Goal: Task Accomplishment & Management: Manage account settings

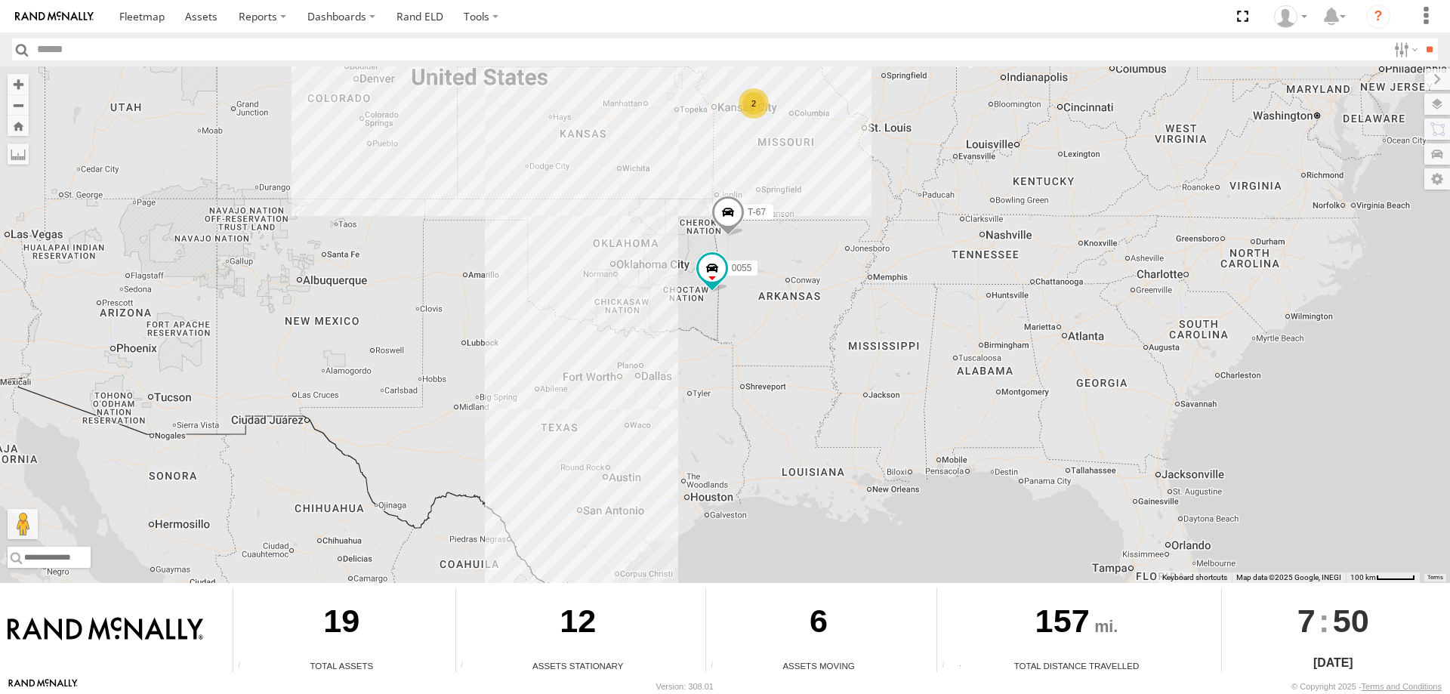
drag, startPoint x: 827, startPoint y: 470, endPoint x: 849, endPoint y: 273, distance: 199.1
click at [849, 273] on div "12 2 0055 48 T-67 597 587" at bounding box center [725, 324] width 1450 height 517
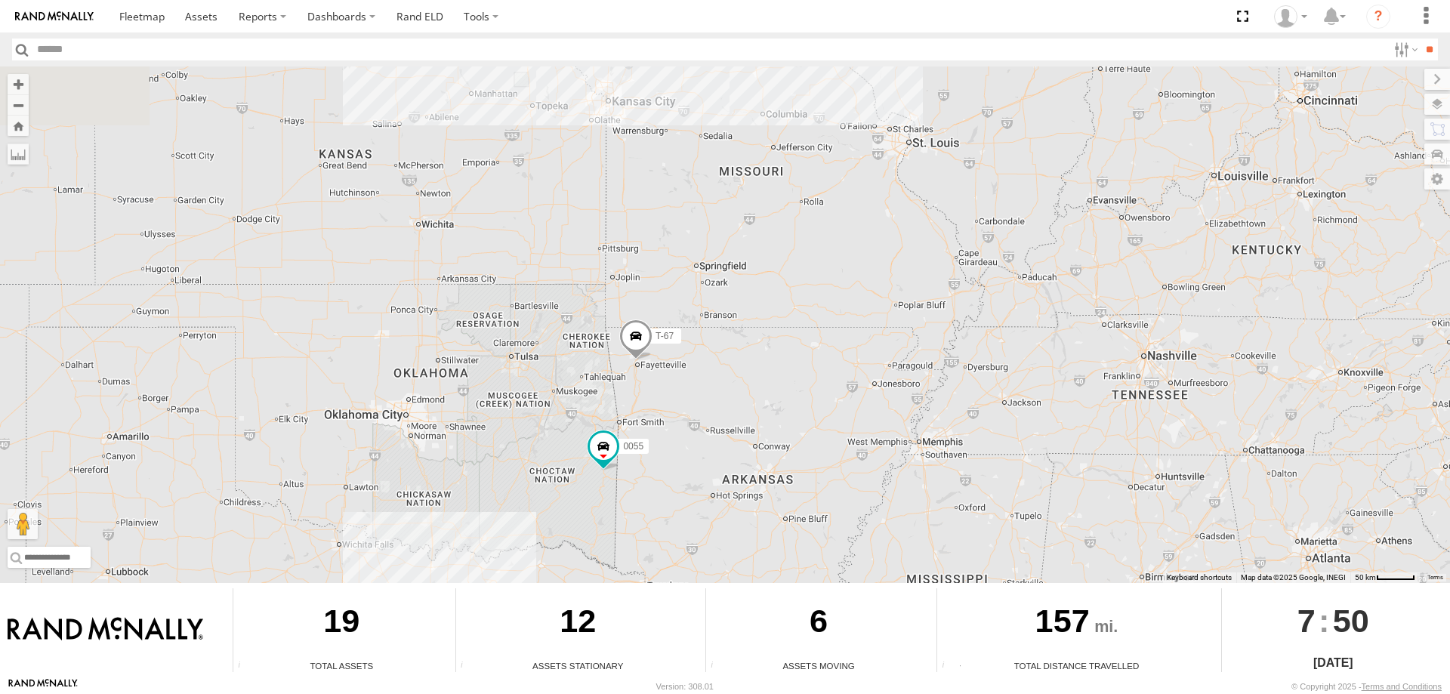
drag, startPoint x: 834, startPoint y: 240, endPoint x: 807, endPoint y: 341, distance: 104.6
click at [807, 341] on div "0055 48 T-67 597 587" at bounding box center [725, 324] width 1450 height 517
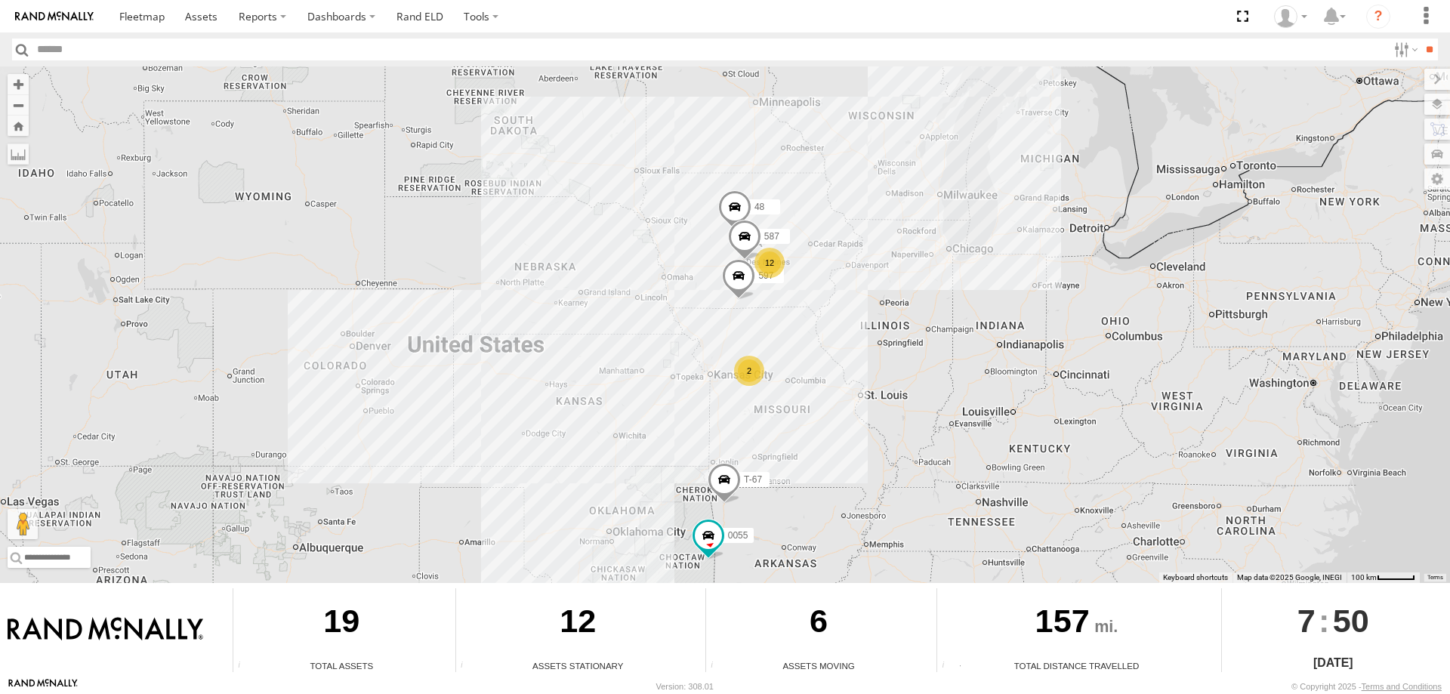
drag, startPoint x: 790, startPoint y: 144, endPoint x: 789, endPoint y: 302, distance: 157.8
click at [789, 302] on div "0055 48 T-67 597 587 12 2" at bounding box center [725, 324] width 1450 height 517
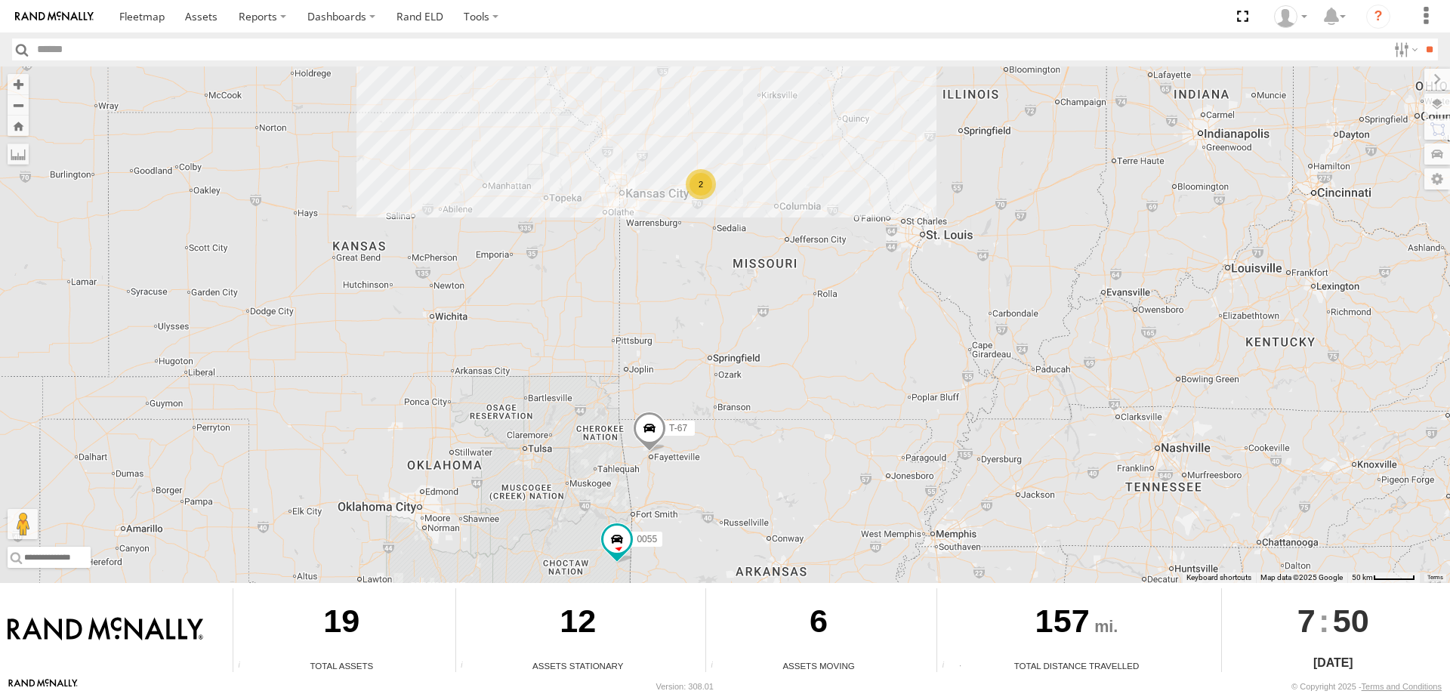
click at [810, 160] on div "0055 48 T-67 597 7 2 4 46 49" at bounding box center [725, 324] width 1450 height 517
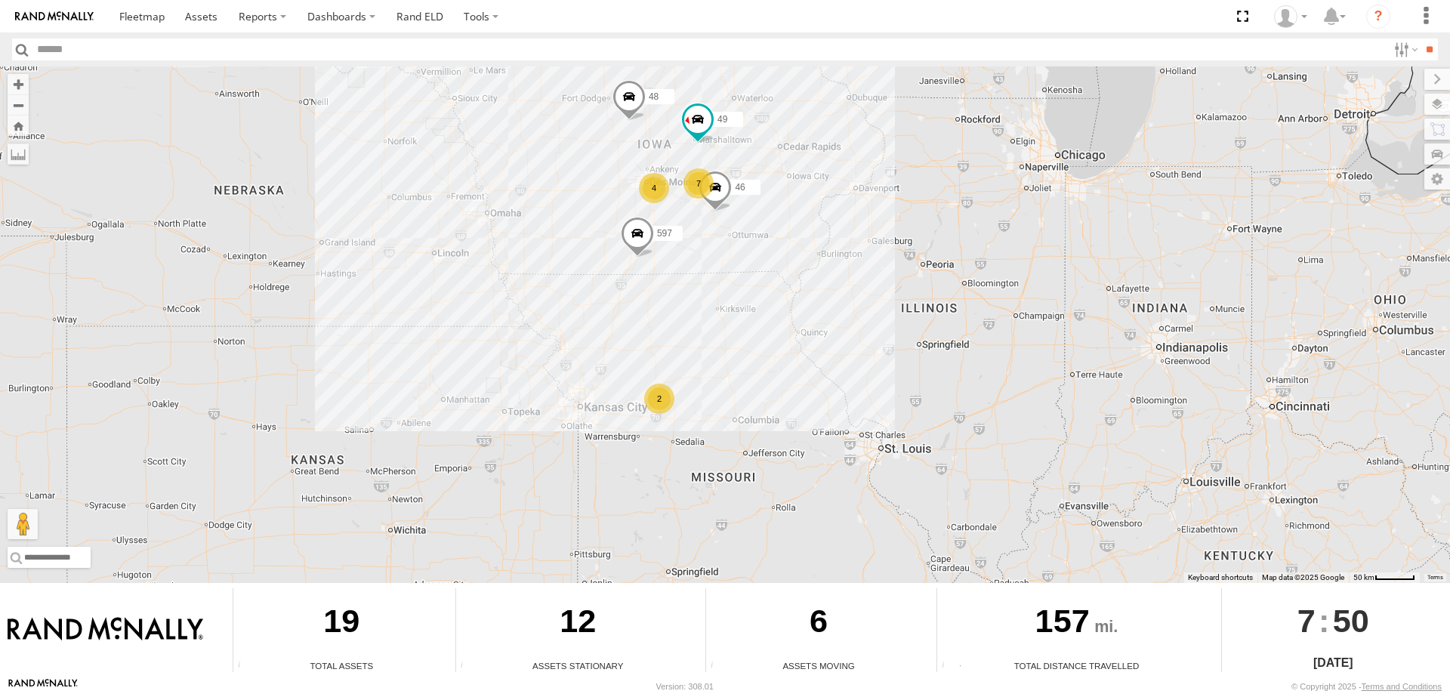
drag, startPoint x: 808, startPoint y: 159, endPoint x: 760, endPoint y: 388, distance: 234.5
click at [760, 388] on div "0055 48 T-67 597 7 2 4 46 49" at bounding box center [725, 324] width 1450 height 517
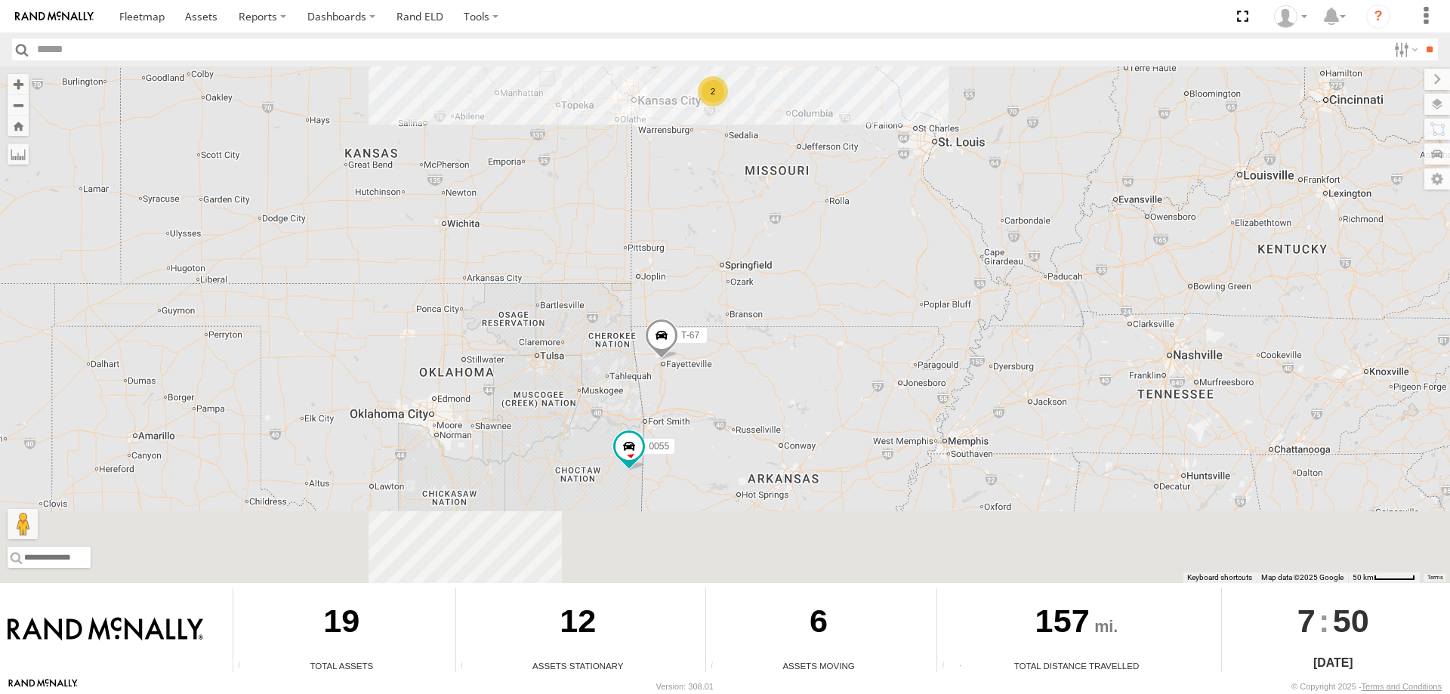
drag, startPoint x: 814, startPoint y: 252, endPoint x: 821, endPoint y: 145, distance: 107.5
click at [821, 145] on div "0055 48 T-67 597 7 2 4 46 49" at bounding box center [725, 324] width 1450 height 517
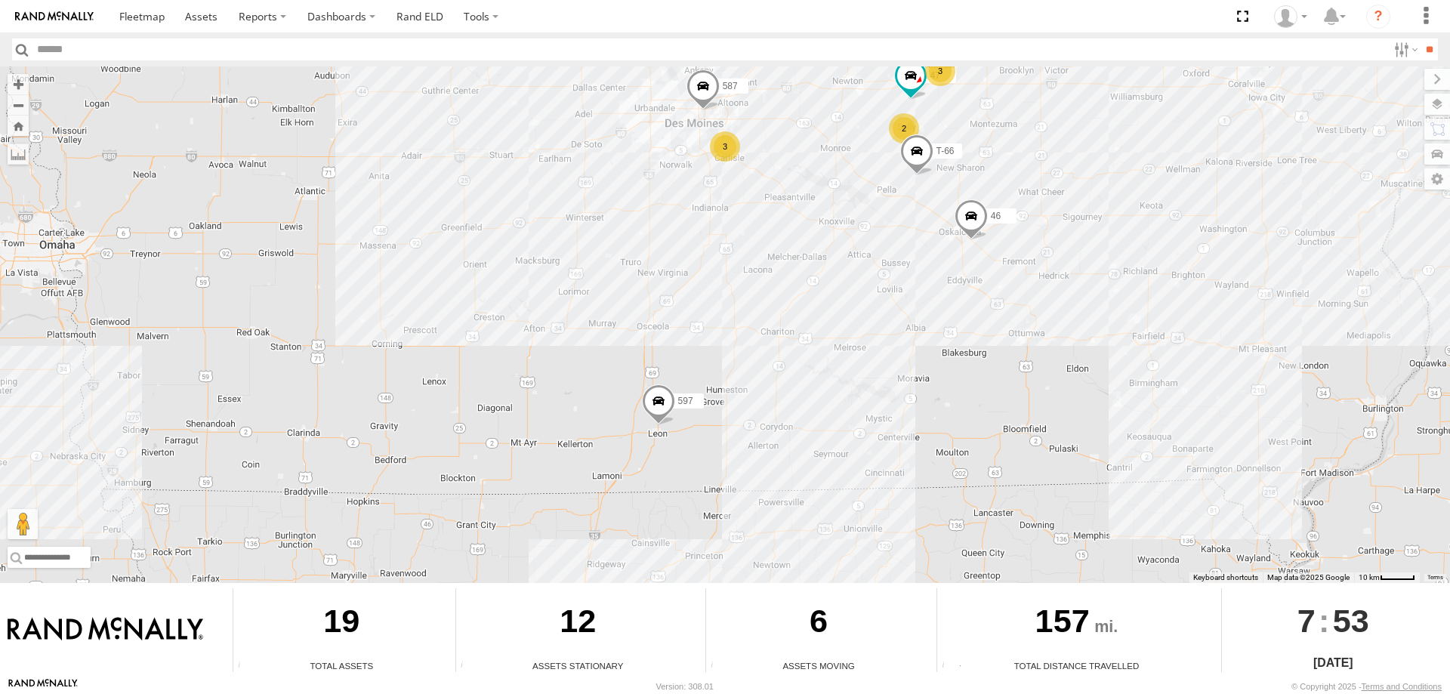
click at [655, 401] on span at bounding box center [658, 404] width 33 height 41
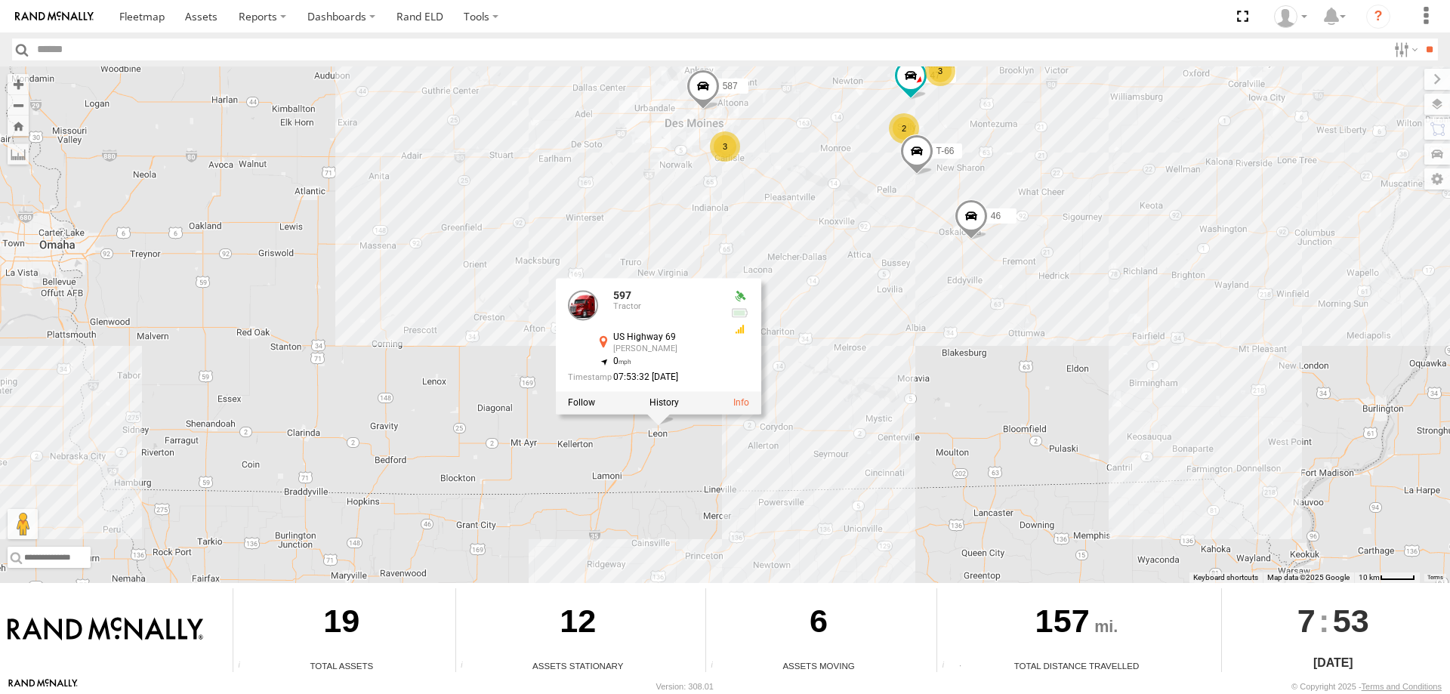
click at [882, 316] on div "0055 48 T-67 597 T-66 46 49 2 3 3 47 587 597 Tractor US Highway 69 Leon 40.7610…" at bounding box center [725, 324] width 1450 height 517
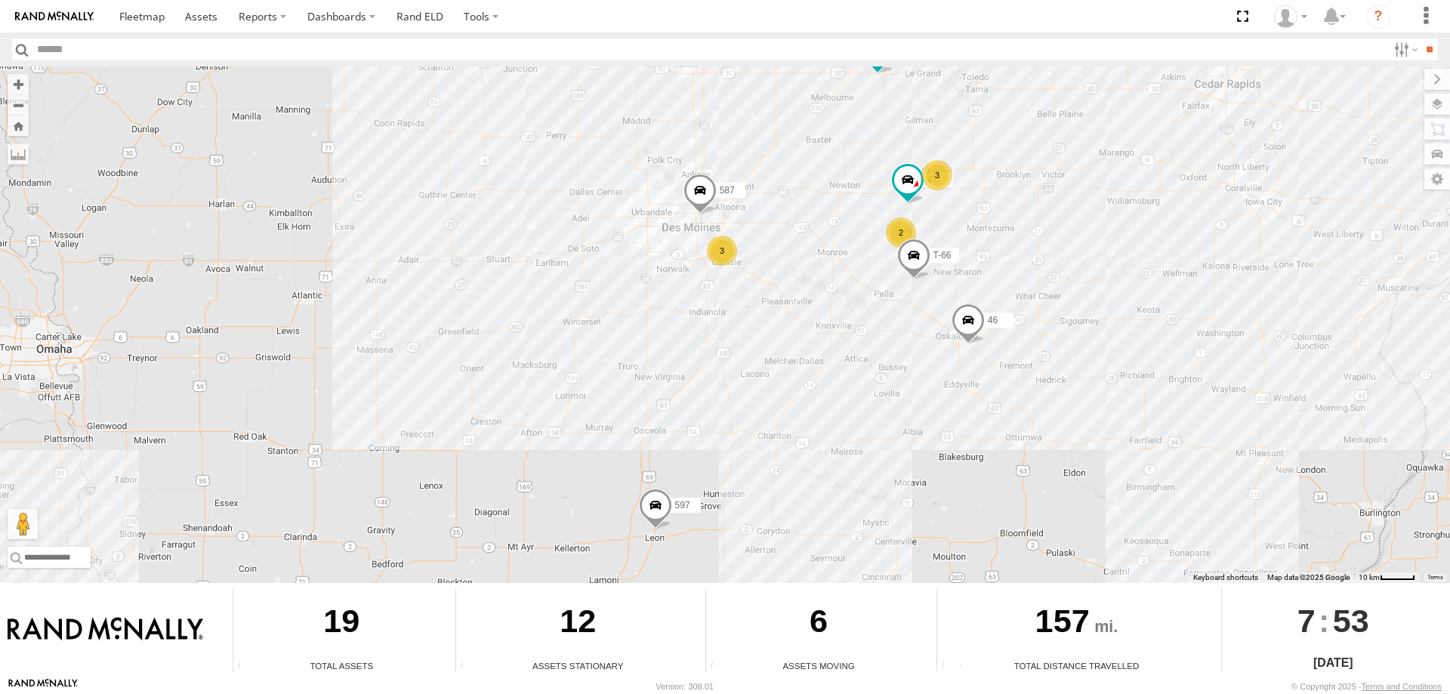
drag, startPoint x: 819, startPoint y: 365, endPoint x: 815, endPoint y: 322, distance: 43.2
click at [822, 369] on div "0055 48 T-67 597 T-66 46 49 2 3 3 47 587" at bounding box center [725, 324] width 1450 height 517
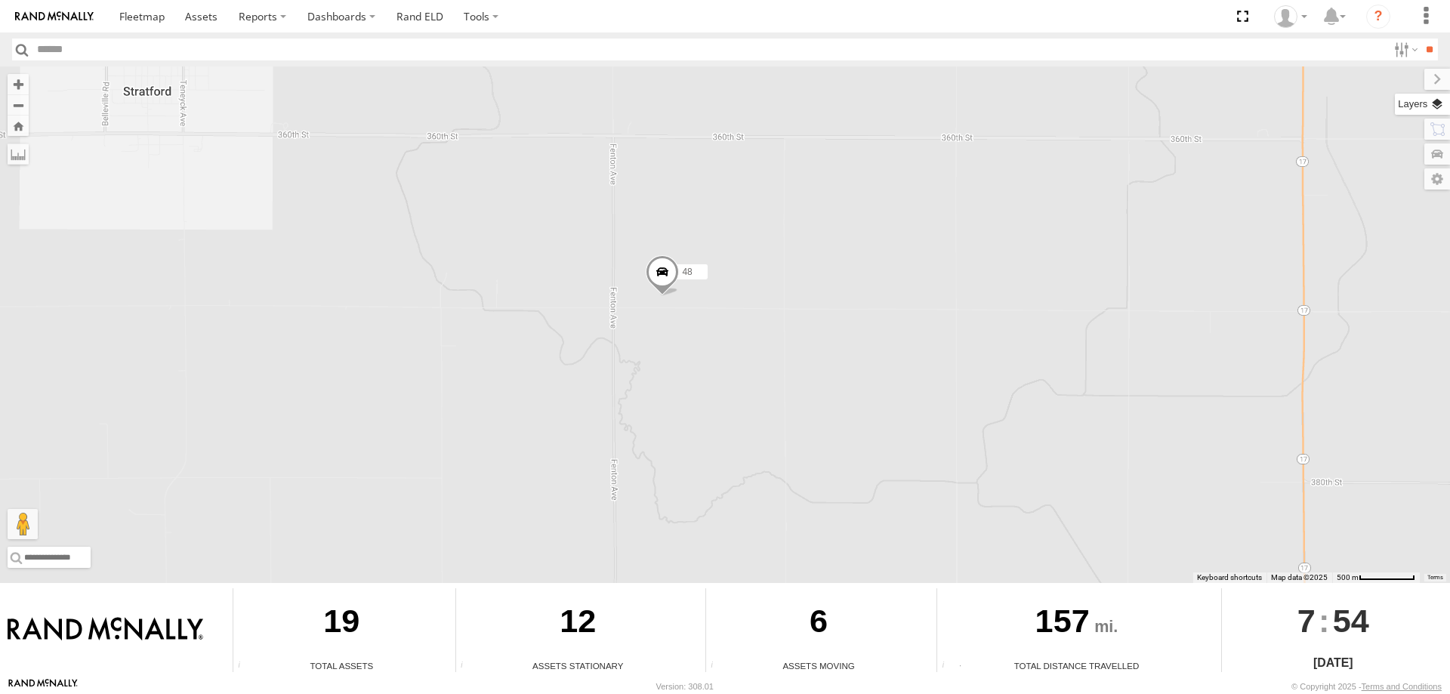
click at [1431, 100] on label at bounding box center [1422, 104] width 55 height 21
click at [0, 0] on span "Basemaps" at bounding box center [0, 0] width 0 height 0
click at [0, 0] on span "Satellite + Roadmap" at bounding box center [0, 0] width 0 height 0
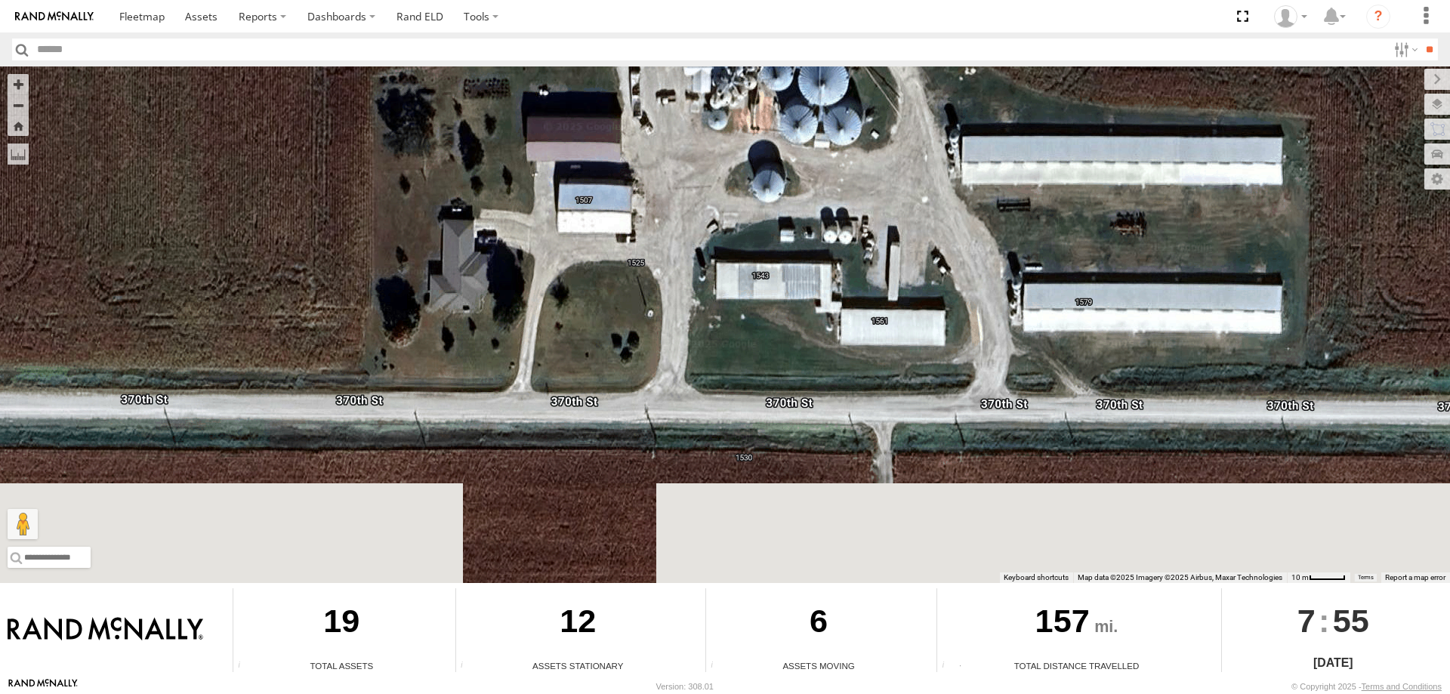
drag, startPoint x: 743, startPoint y: 383, endPoint x: 844, endPoint y: 186, distance: 221.2
click at [844, 186] on div "0055 48 T-67 597 T-66 46 49 47 587" at bounding box center [725, 324] width 1450 height 517
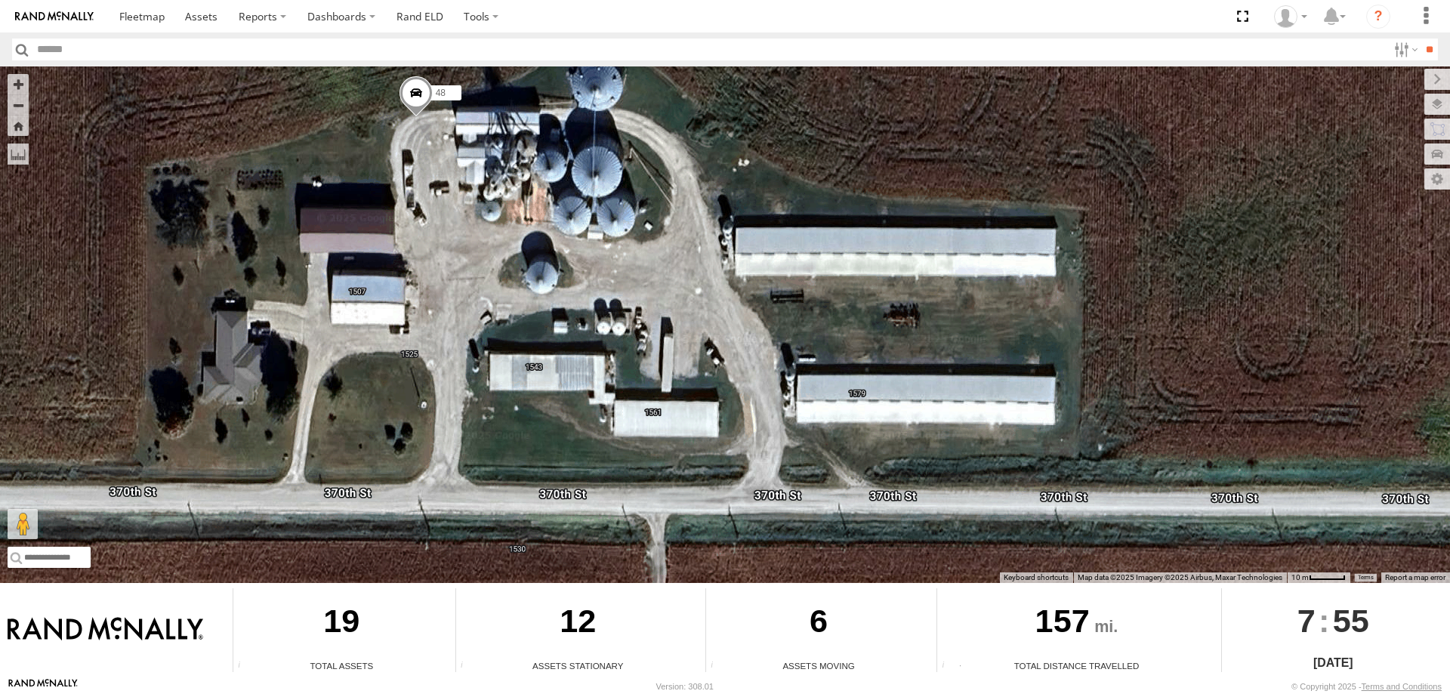
drag, startPoint x: 982, startPoint y: 295, endPoint x: 756, endPoint y: 387, distance: 244.3
click at [756, 387] on div "0055 48 T-67 597 T-66 46 49 47 587" at bounding box center [725, 324] width 1450 height 517
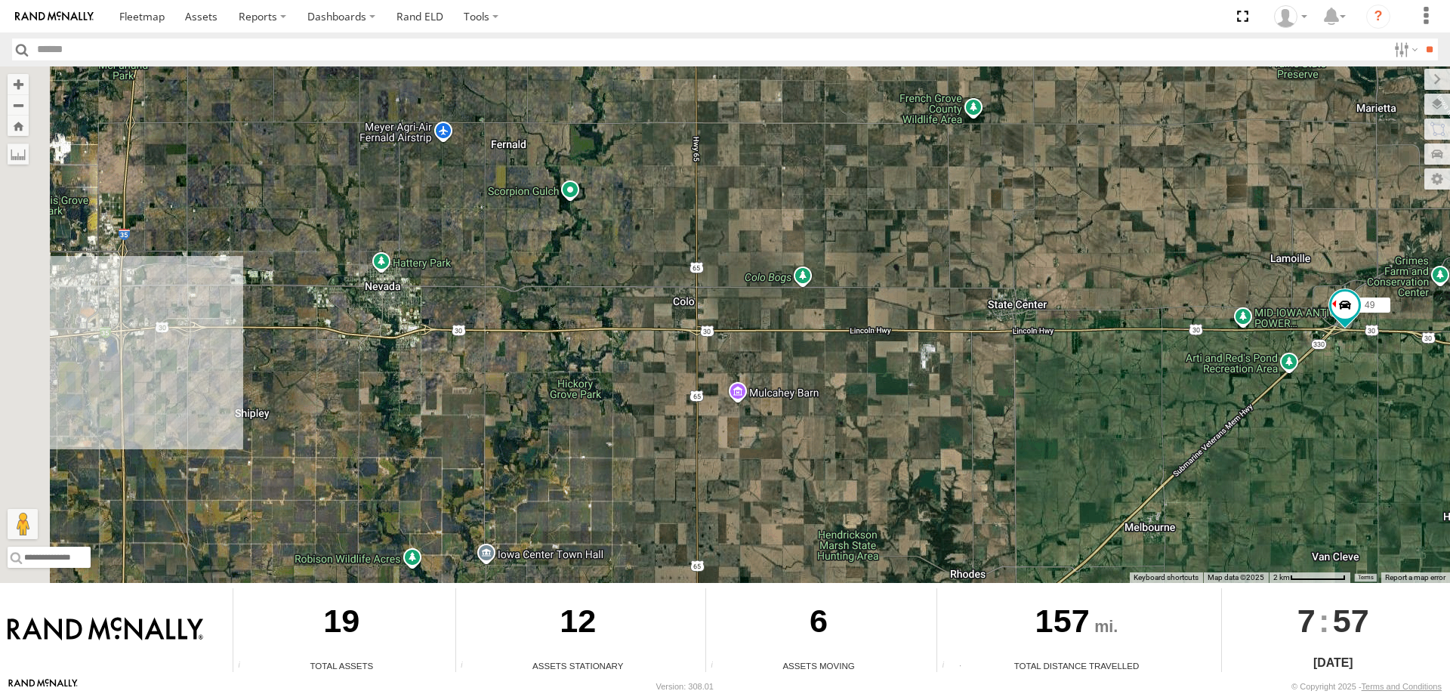
drag, startPoint x: 466, startPoint y: 313, endPoint x: 527, endPoint y: 329, distance: 63.0
click at [527, 329] on div "0055 48 T-67 597 587 T-66 47 46 49" at bounding box center [725, 324] width 1450 height 517
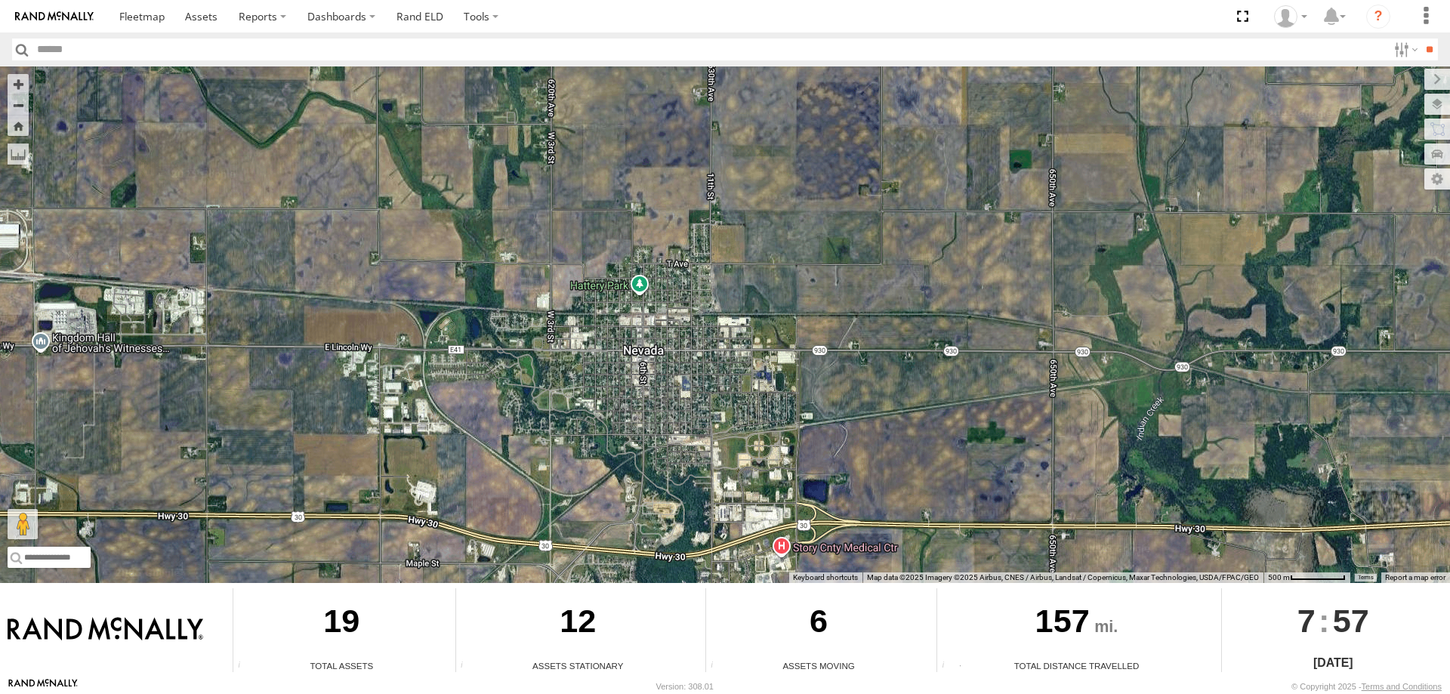
drag, startPoint x: 331, startPoint y: 376, endPoint x: 847, endPoint y: 408, distance: 517.5
click at [847, 408] on div "0055 48 T-67 597 587 T-66 47 46 49" at bounding box center [725, 324] width 1450 height 517
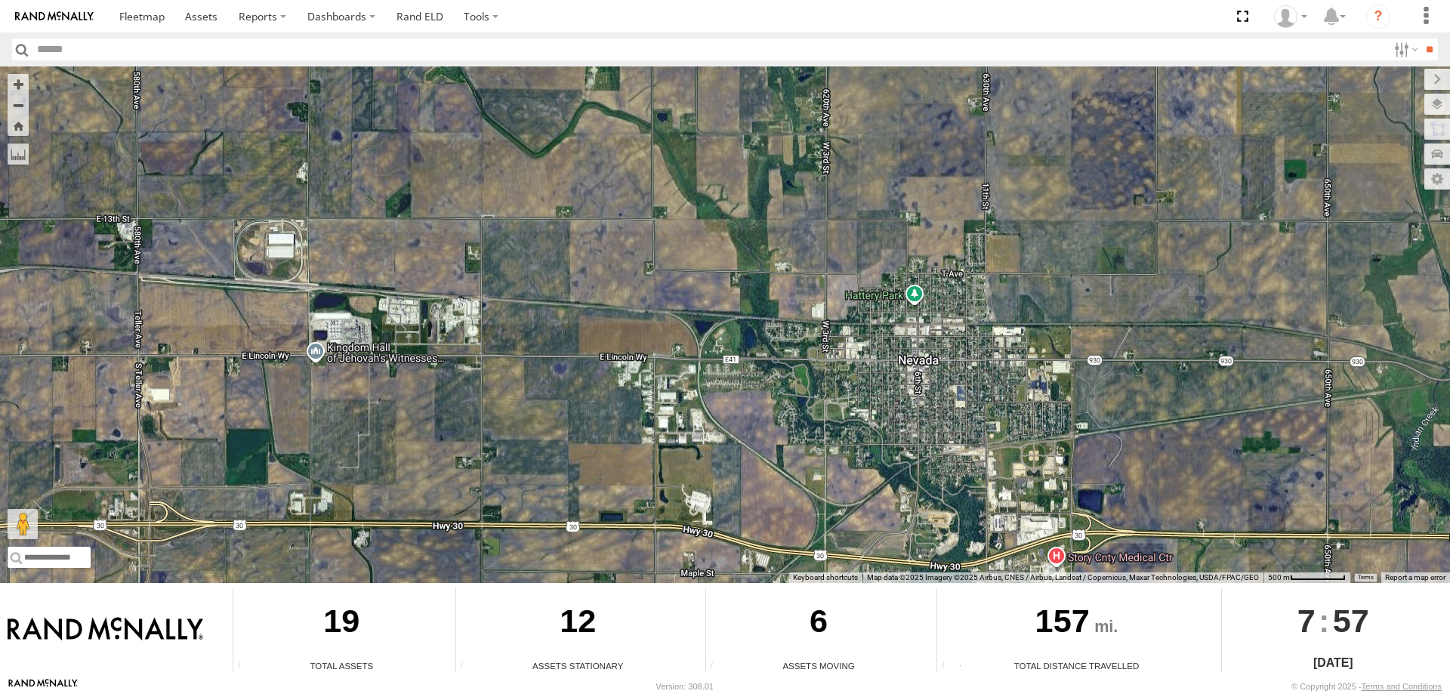
drag, startPoint x: 332, startPoint y: 367, endPoint x: 611, endPoint y: 379, distance: 279.7
click at [611, 379] on div "0055 48 T-67 597 587 T-66 47 46 49" at bounding box center [725, 324] width 1450 height 517
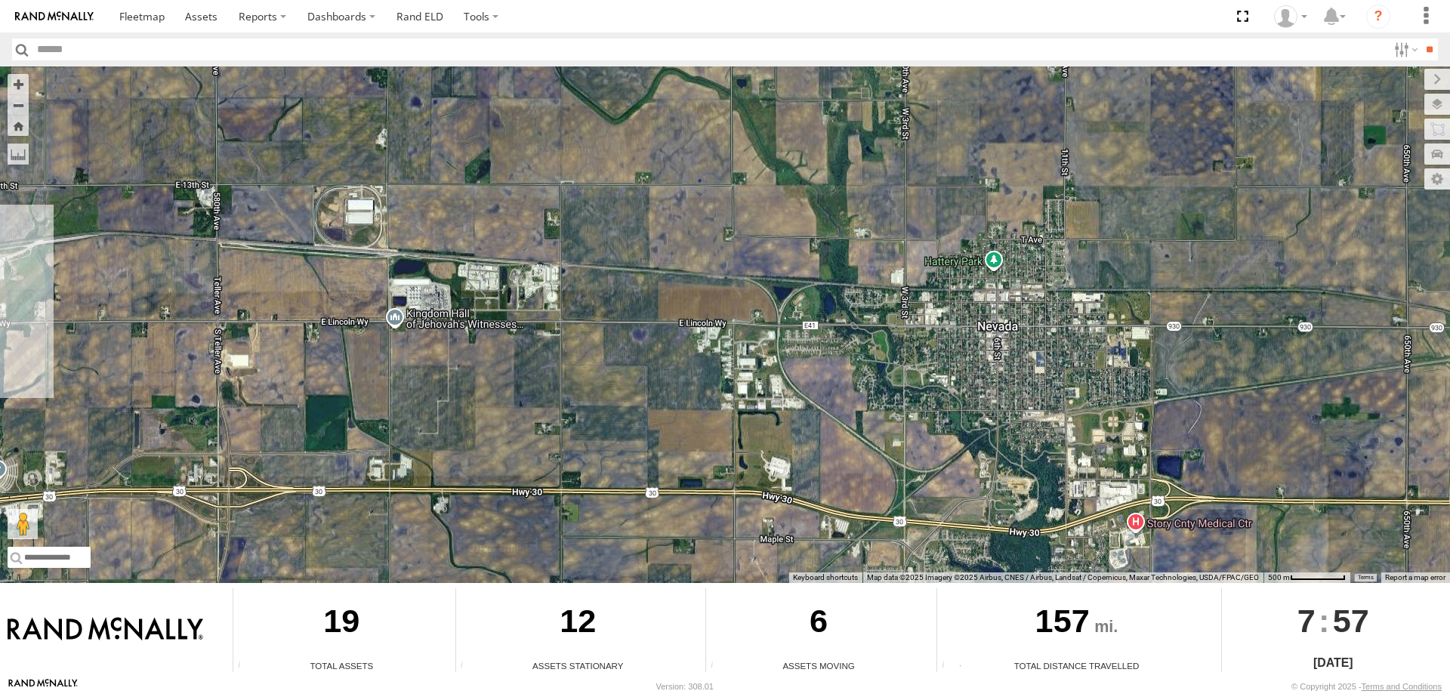
drag, startPoint x: 646, startPoint y: 304, endPoint x: 713, endPoint y: 274, distance: 73.0
click at [713, 274] on div "0055 48 T-67 597 587 T-66 47 46 49" at bounding box center [725, 324] width 1450 height 517
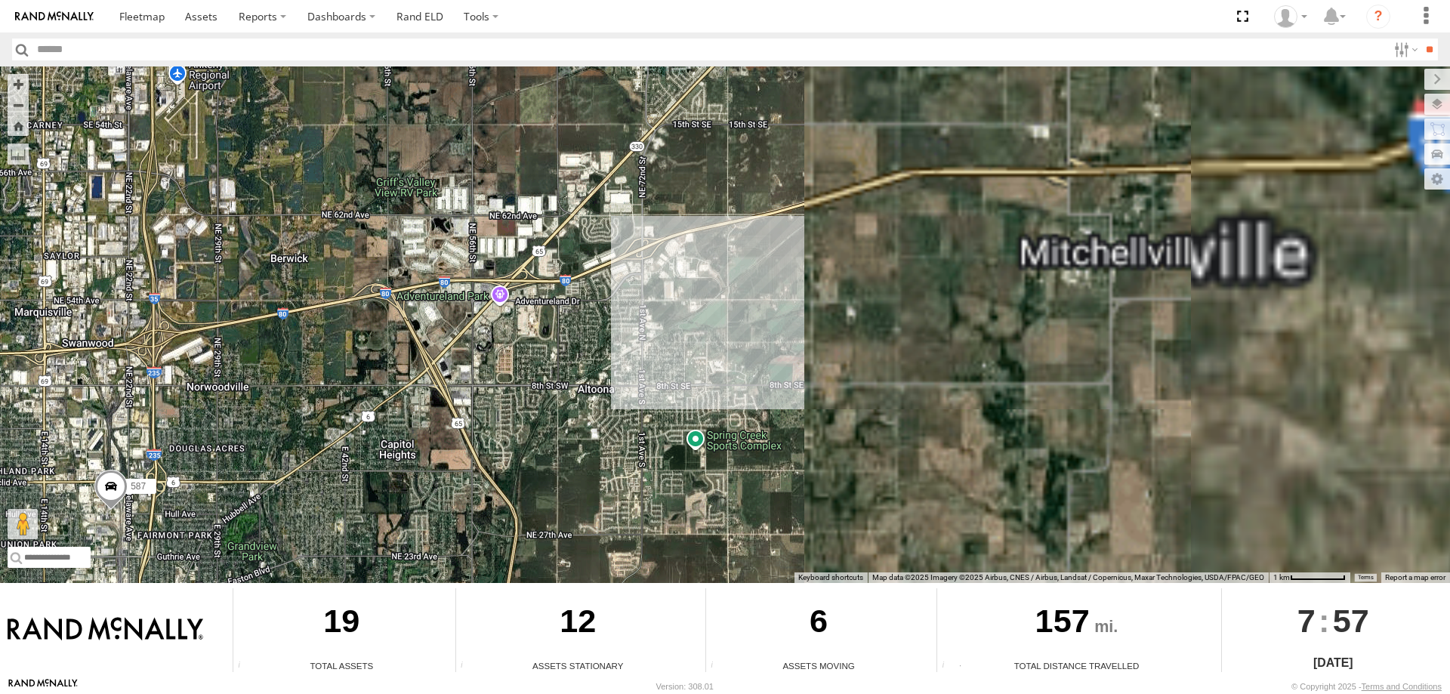
drag, startPoint x: 1051, startPoint y: 341, endPoint x: 269, endPoint y: 381, distance: 783.4
click at [271, 382] on div "0055 48 T-67 597 587" at bounding box center [725, 324] width 1450 height 517
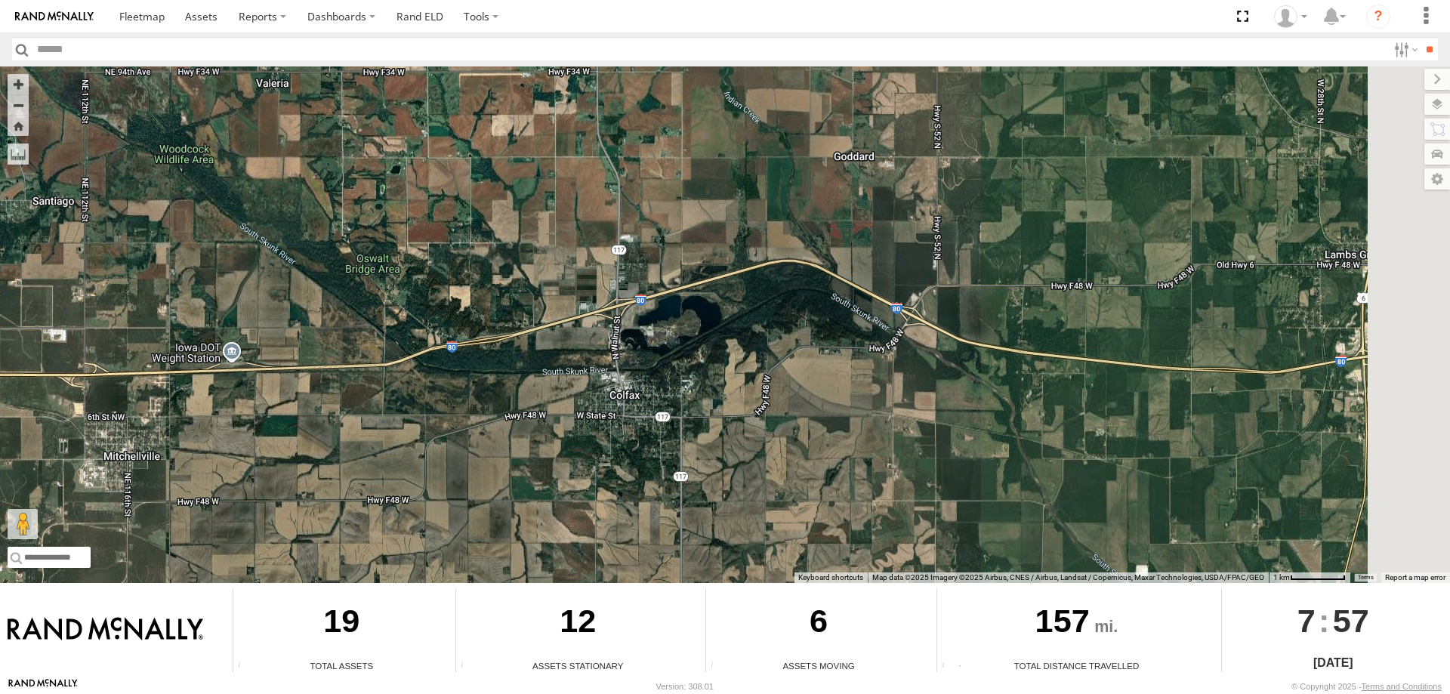
drag, startPoint x: 1006, startPoint y: 248, endPoint x: 587, endPoint y: 362, distance: 434.4
click at [587, 362] on div "0055 48 T-67 597 587" at bounding box center [725, 324] width 1450 height 517
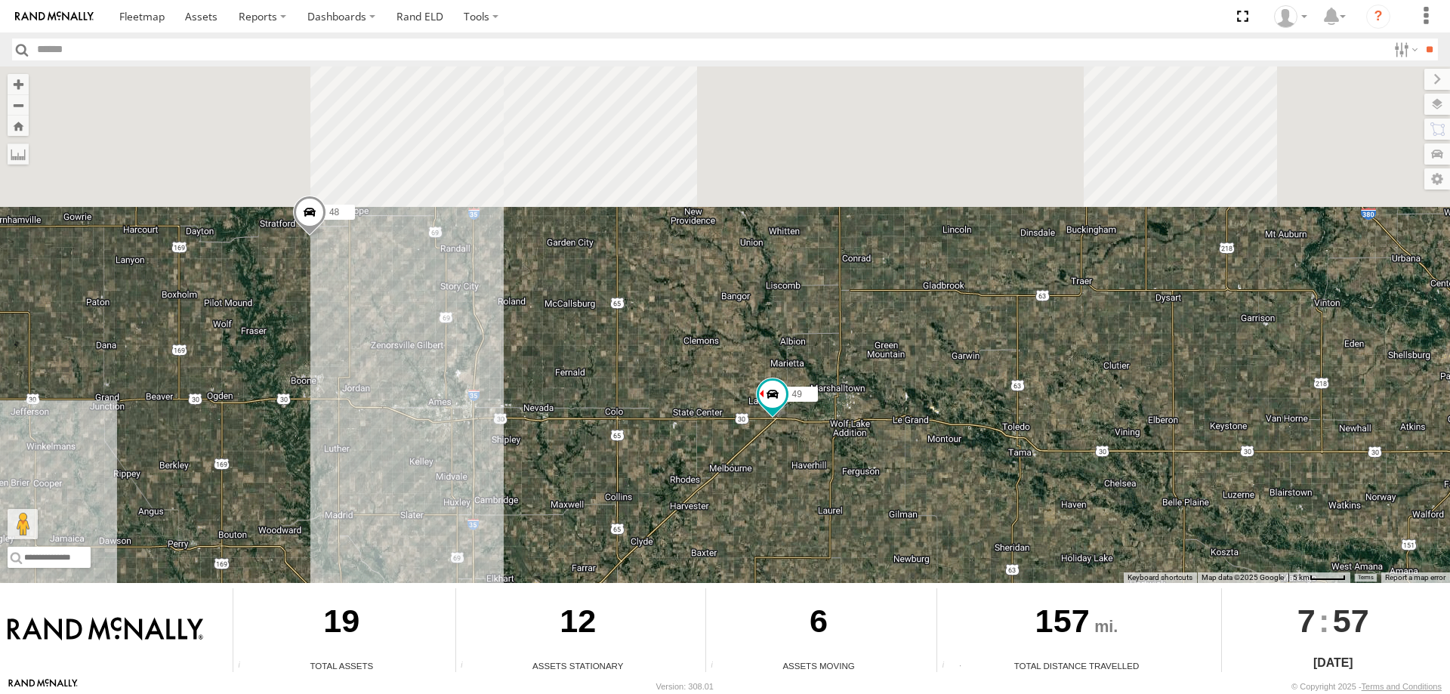
drag, startPoint x: 686, startPoint y: 399, endPoint x: 737, endPoint y: 540, distance: 150.0
click at [737, 540] on div "0055 48 T-67 597 587 47 2 3 T-66 3 49" at bounding box center [725, 324] width 1450 height 517
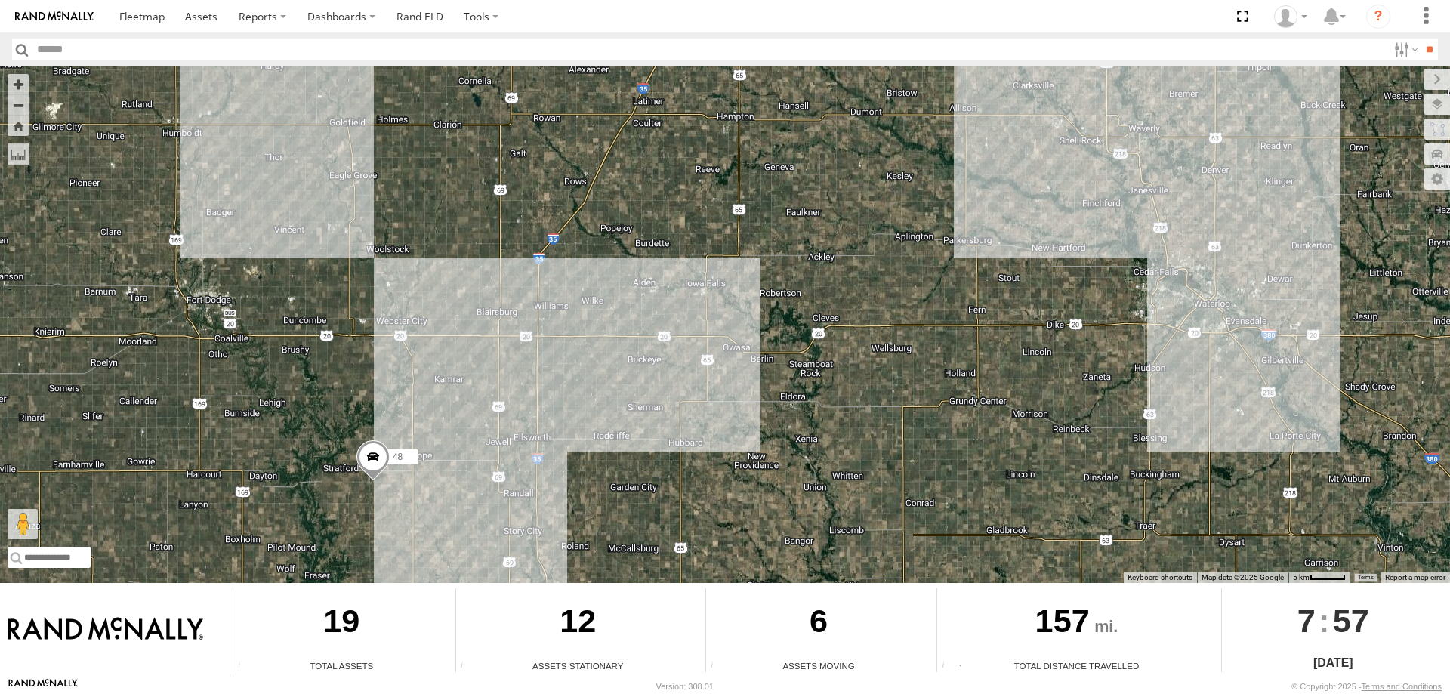
drag, startPoint x: 545, startPoint y: 161, endPoint x: 610, endPoint y: 408, distance: 255.3
click at [610, 408] on div "0055 48 T-67 597 587 47 2 3 T-66 3 49" at bounding box center [725, 324] width 1450 height 517
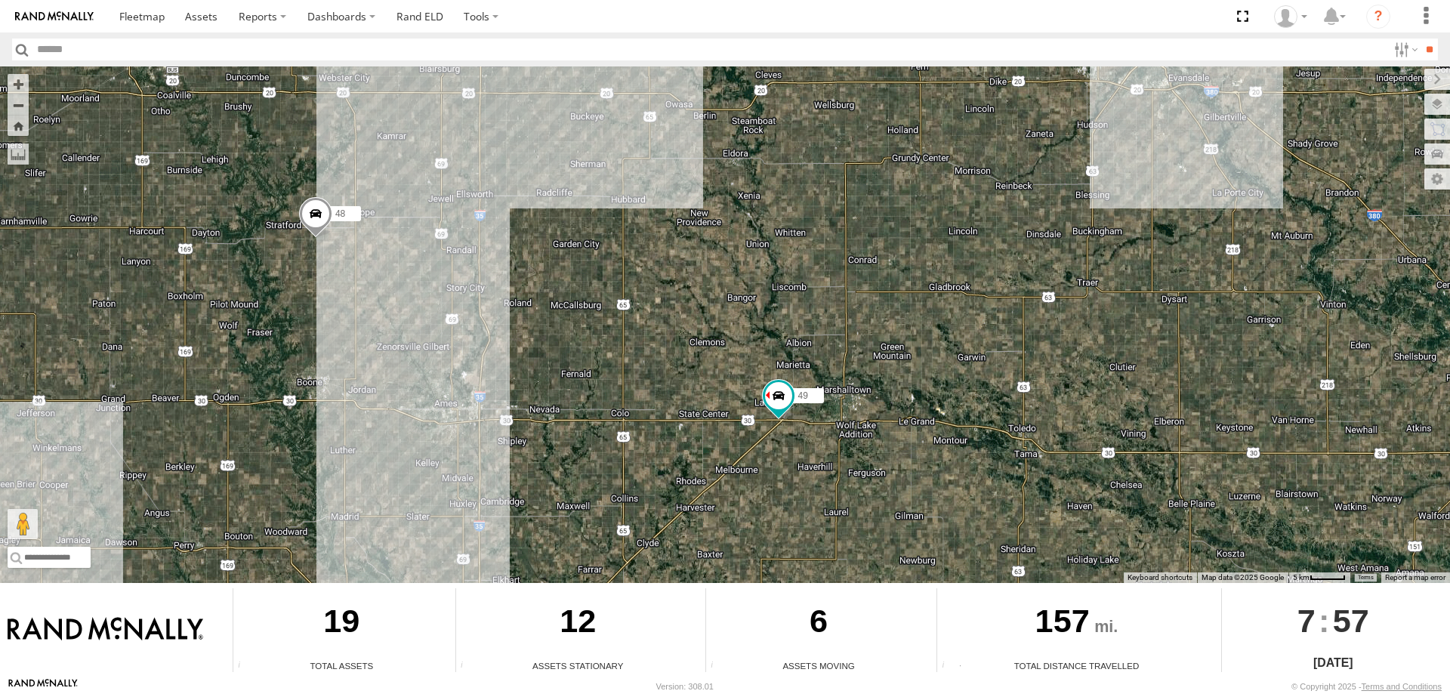
drag, startPoint x: 845, startPoint y: 449, endPoint x: 760, endPoint y: 184, distance: 277.5
click at [760, 184] on div "0055 48 T-67 597 587 47 T-66 49" at bounding box center [725, 324] width 1450 height 517
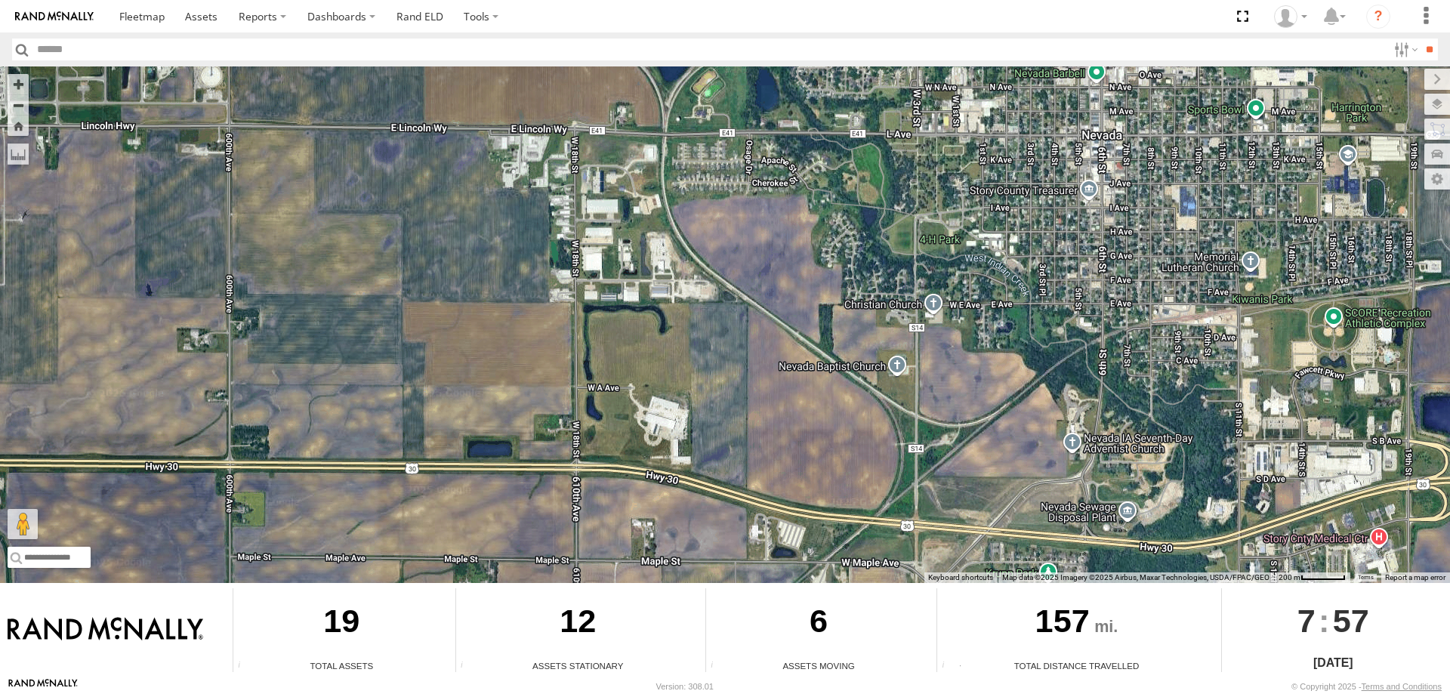
drag, startPoint x: 251, startPoint y: 397, endPoint x: 585, endPoint y: 504, distance: 349.6
click at [585, 504] on div "0055 48 T-67 597 587 47 T-66 49" at bounding box center [725, 324] width 1450 height 517
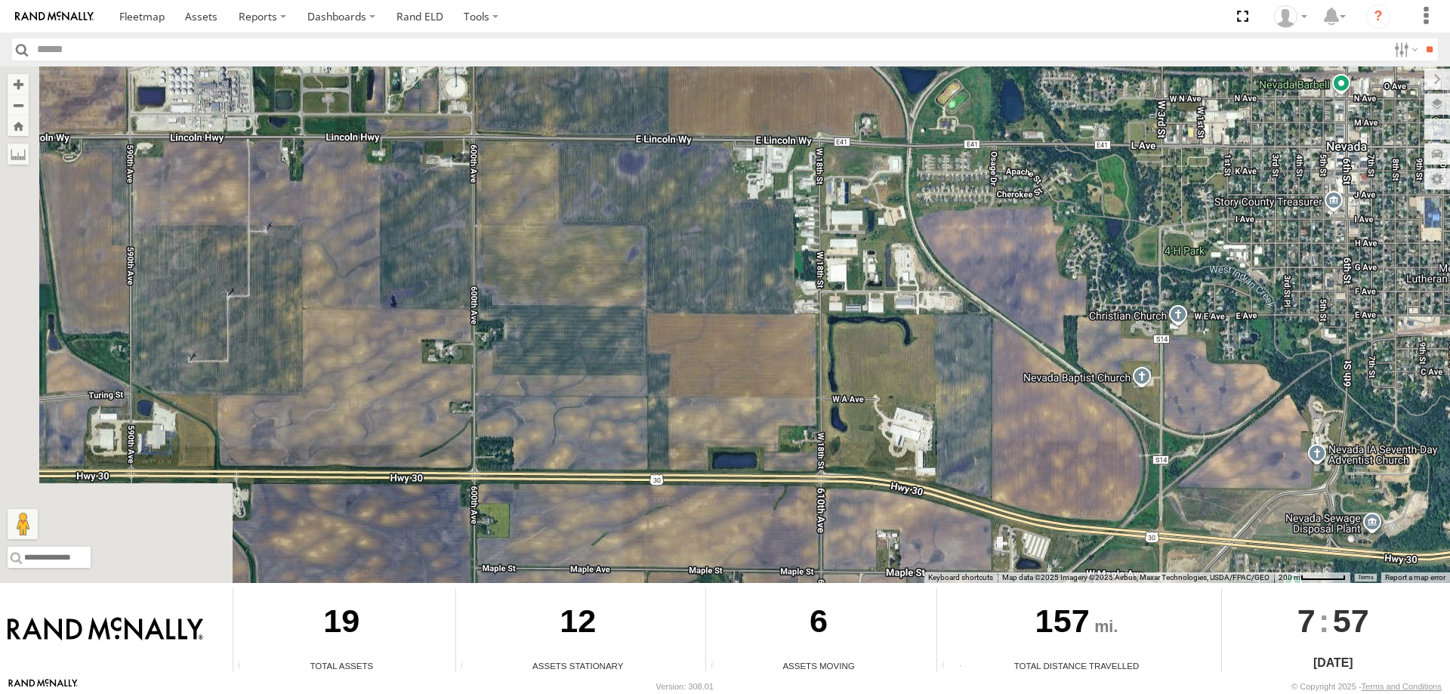
drag, startPoint x: 338, startPoint y: 403, endPoint x: 672, endPoint y: 427, distance: 335.5
click at [672, 427] on div "0055 48 T-67 597 587 47 T-66 49" at bounding box center [725, 324] width 1450 height 517
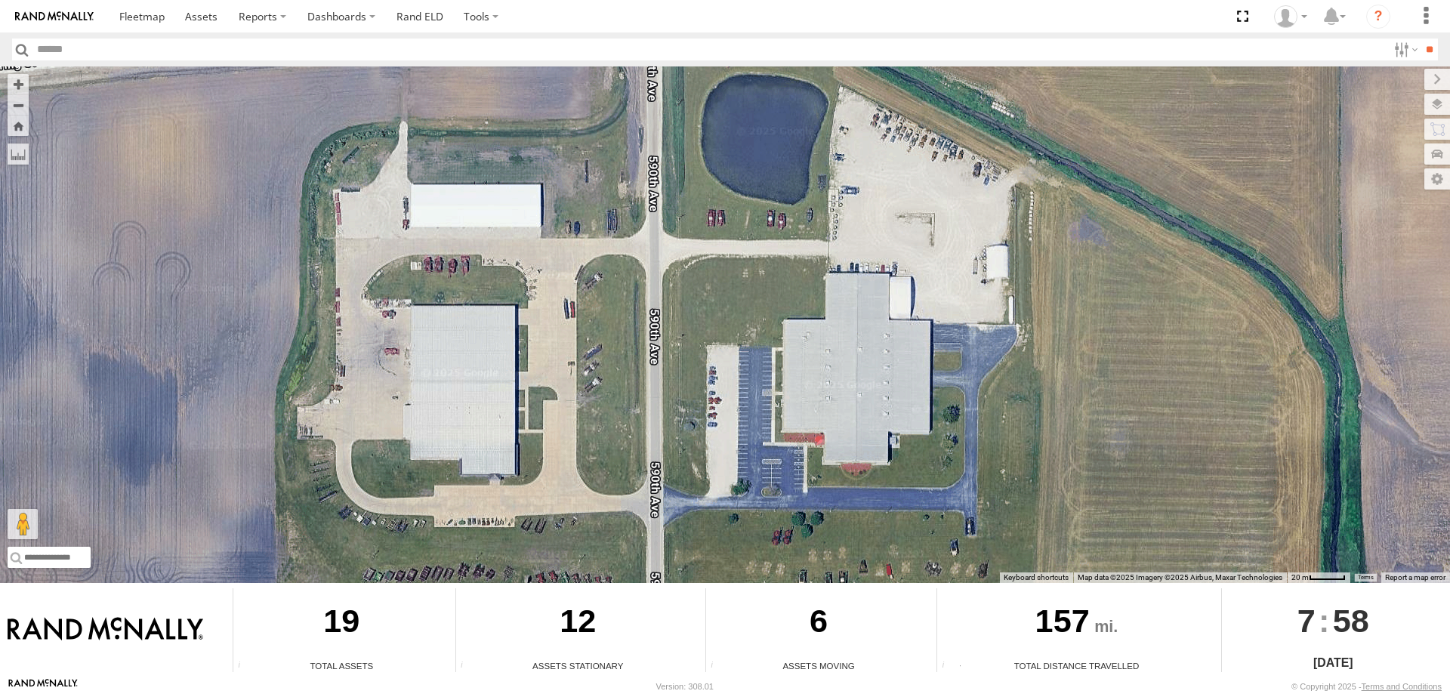
click at [572, 470] on div "0055 48 T-67 597 587 47 T-66 49" at bounding box center [725, 324] width 1450 height 517
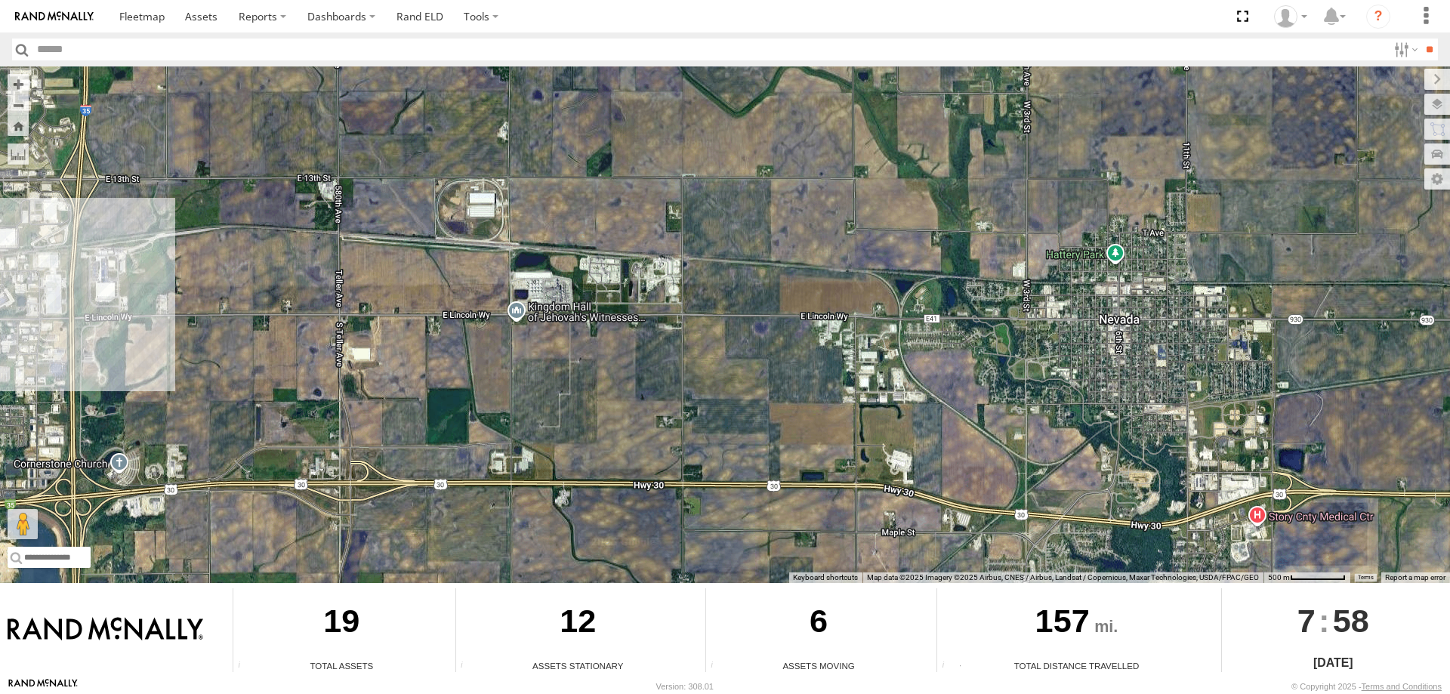
drag, startPoint x: 563, startPoint y: 402, endPoint x: 560, endPoint y: 414, distance: 12.5
click at [560, 414] on div "0055 48 T-67 597 587 47 T-66 49" at bounding box center [725, 324] width 1450 height 517
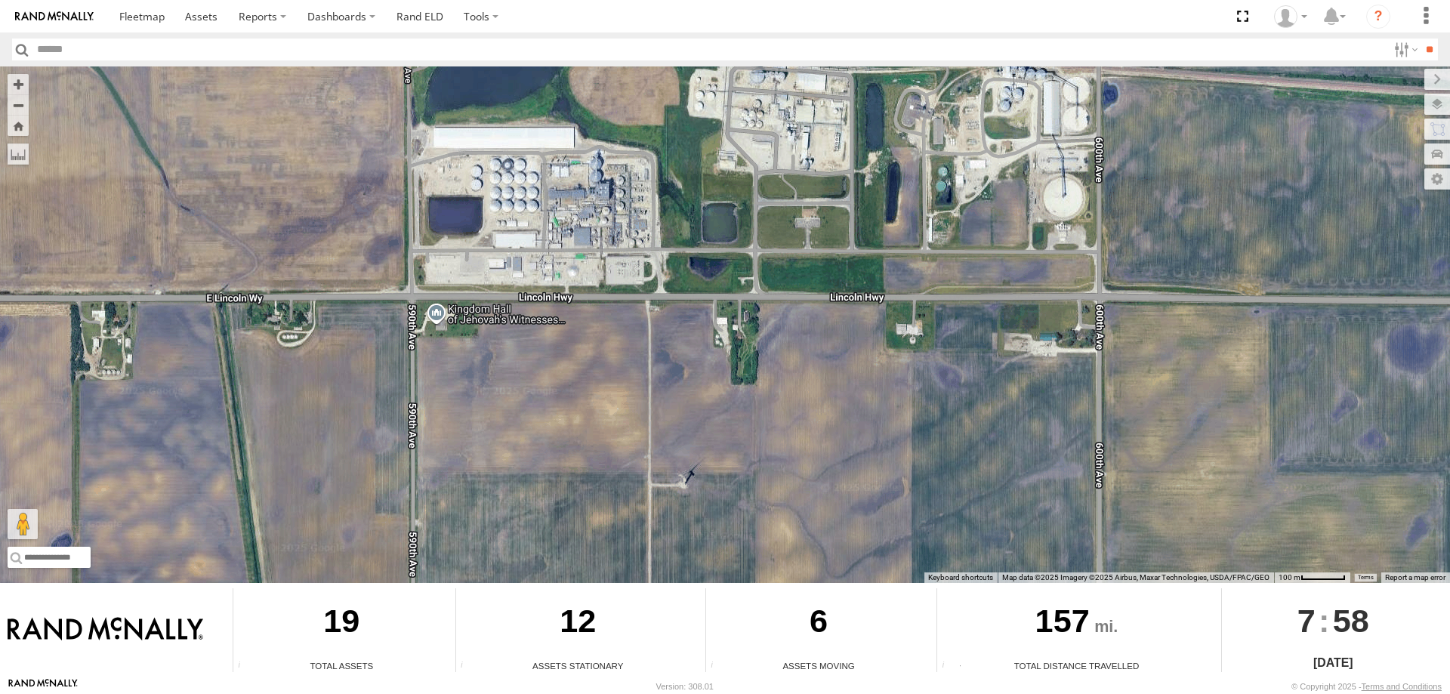
drag, startPoint x: 880, startPoint y: 300, endPoint x: 776, endPoint y: 302, distance: 104.2
click at [776, 302] on div "0055 48 T-67 597 587 47 T-66 49" at bounding box center [725, 324] width 1450 height 517
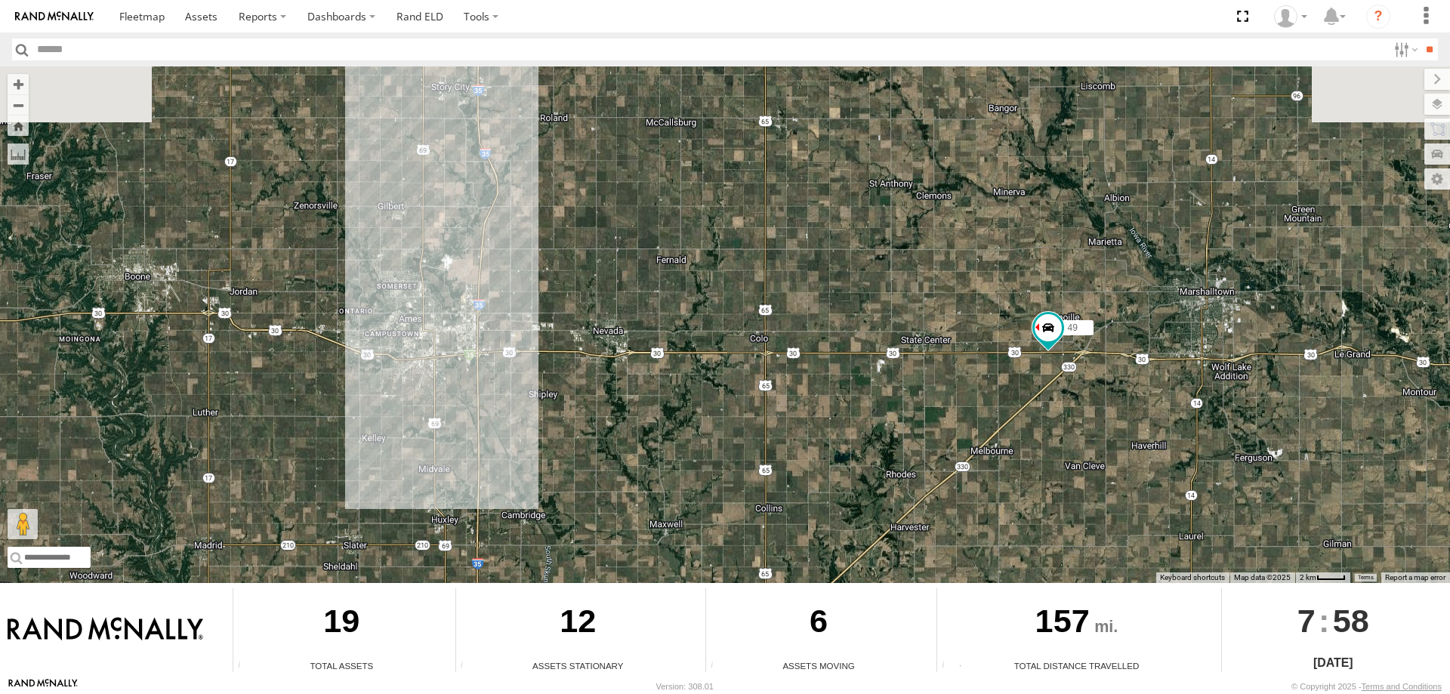
drag, startPoint x: 618, startPoint y: 279, endPoint x: 627, endPoint y: 296, distance: 19.6
click at [627, 296] on div "0055 48 T-67 597 587 47 49" at bounding box center [725, 324] width 1450 height 517
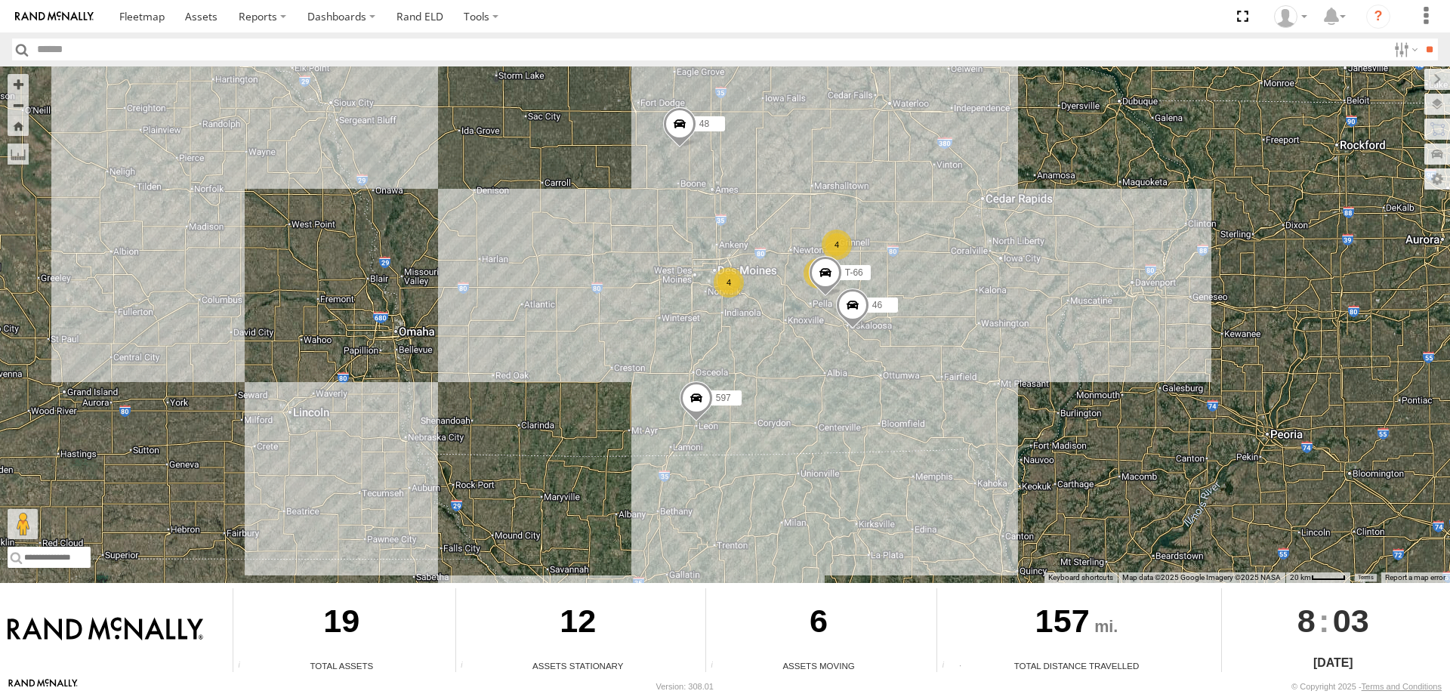
drag, startPoint x: 843, startPoint y: 151, endPoint x: 676, endPoint y: 338, distance: 250.3
click at [676, 338] on div "0055 48 T-67 597 2 4 545 T-66 4 T-65 46" at bounding box center [725, 324] width 1450 height 517
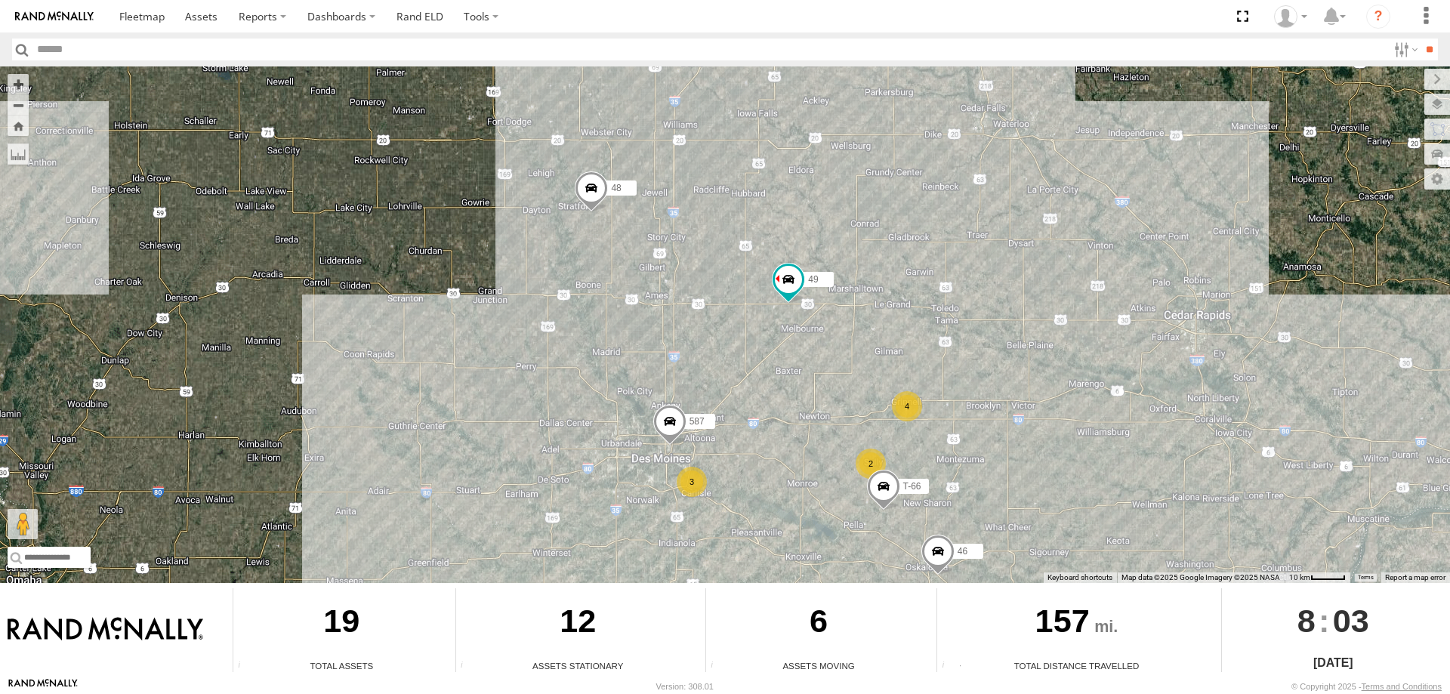
drag, startPoint x: 718, startPoint y: 156, endPoint x: 711, endPoint y: 319, distance: 164.0
click at [715, 329] on div "0055 48 T-67 597 545 T-66 T-65 46 49 587 2 4 3" at bounding box center [725, 324] width 1450 height 517
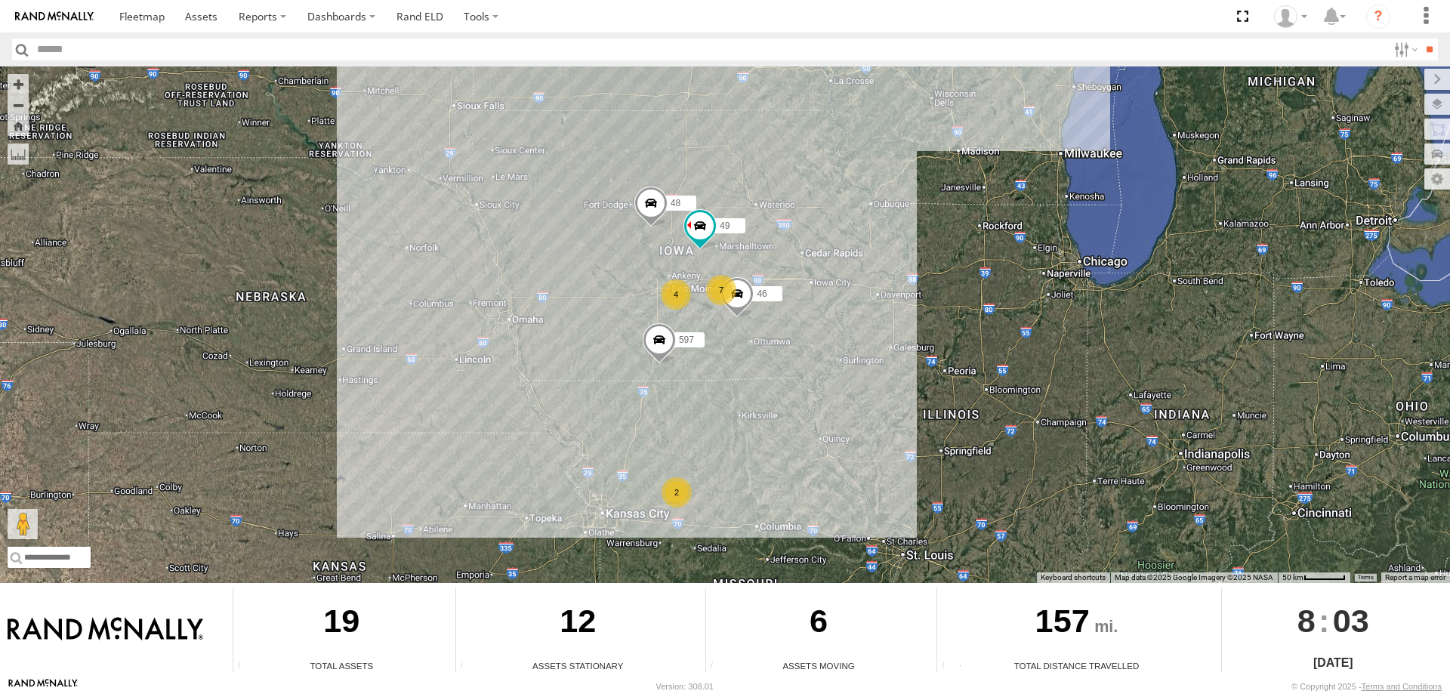
drag, startPoint x: 732, startPoint y: 394, endPoint x: 721, endPoint y: 339, distance: 56.1
click at [723, 347] on div "0055 48 T-67 597 46 49 7 2 4" at bounding box center [725, 324] width 1450 height 517
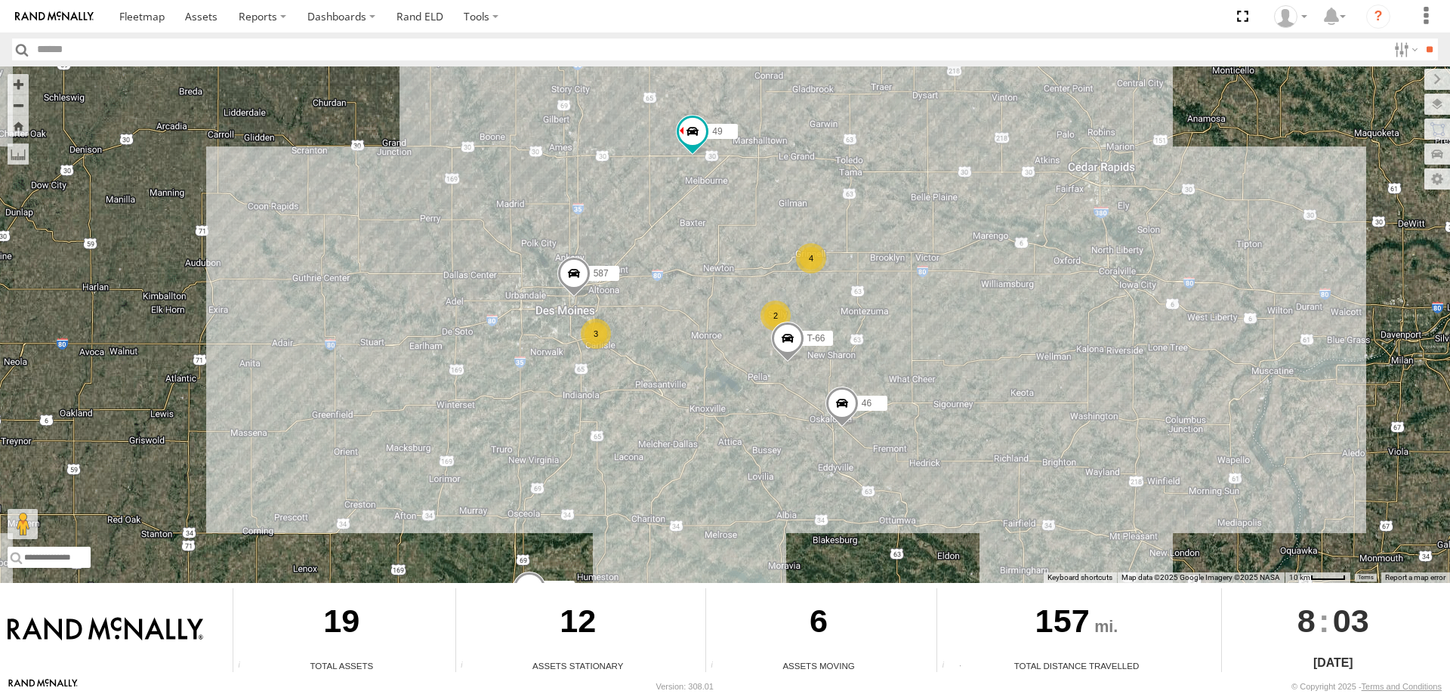
drag, startPoint x: 590, startPoint y: 277, endPoint x: 670, endPoint y: 367, distance: 120.3
click at [670, 367] on div "0055 48 T-67 597 46 49 T-66 2 4 3 587" at bounding box center [725, 324] width 1450 height 517
click at [1441, 103] on label at bounding box center [1422, 104] width 55 height 21
click at [0, 0] on span "Basemaps" at bounding box center [0, 0] width 0 height 0
click at [0, 0] on span "Satellite + Roadmap" at bounding box center [0, 0] width 0 height 0
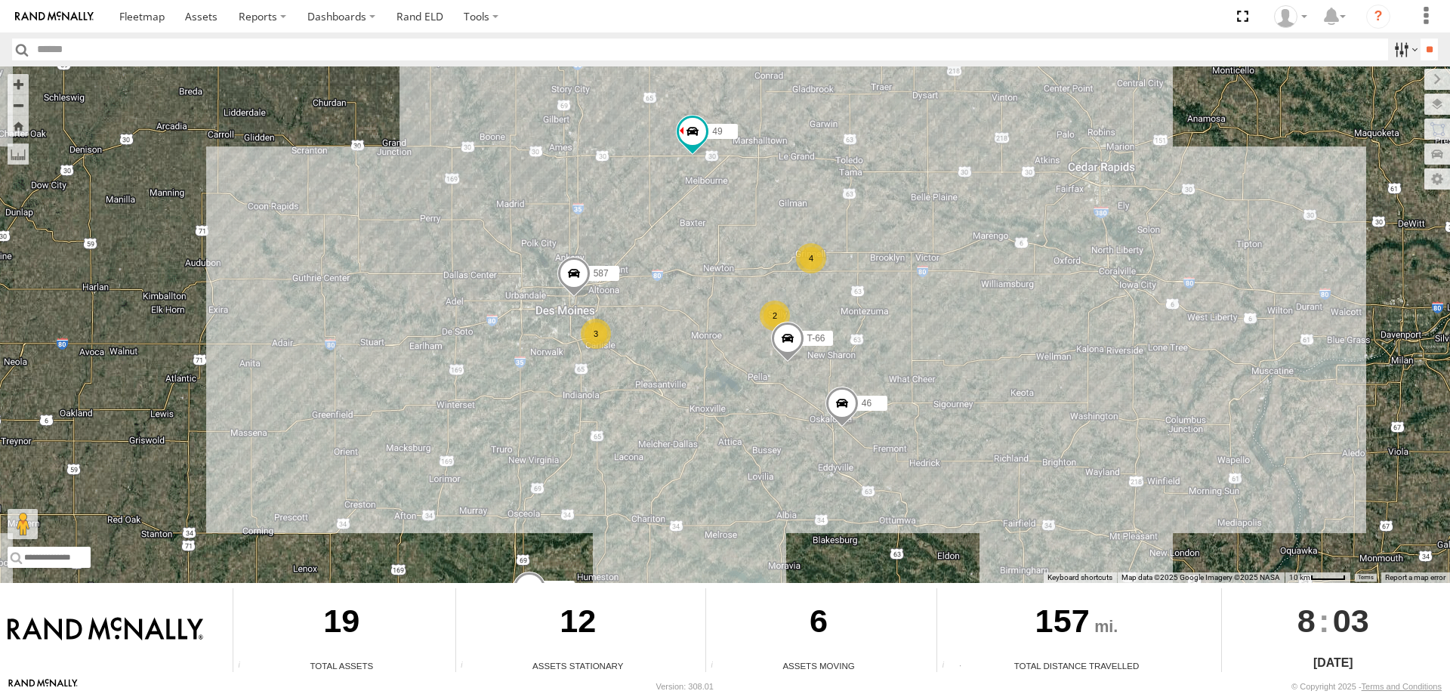
click at [1399, 44] on label at bounding box center [1404, 50] width 32 height 22
click at [0, 0] on span "Tractor" at bounding box center [0, 0] width 0 height 0
click at [1427, 52] on input "**" at bounding box center [1428, 50] width 17 height 22
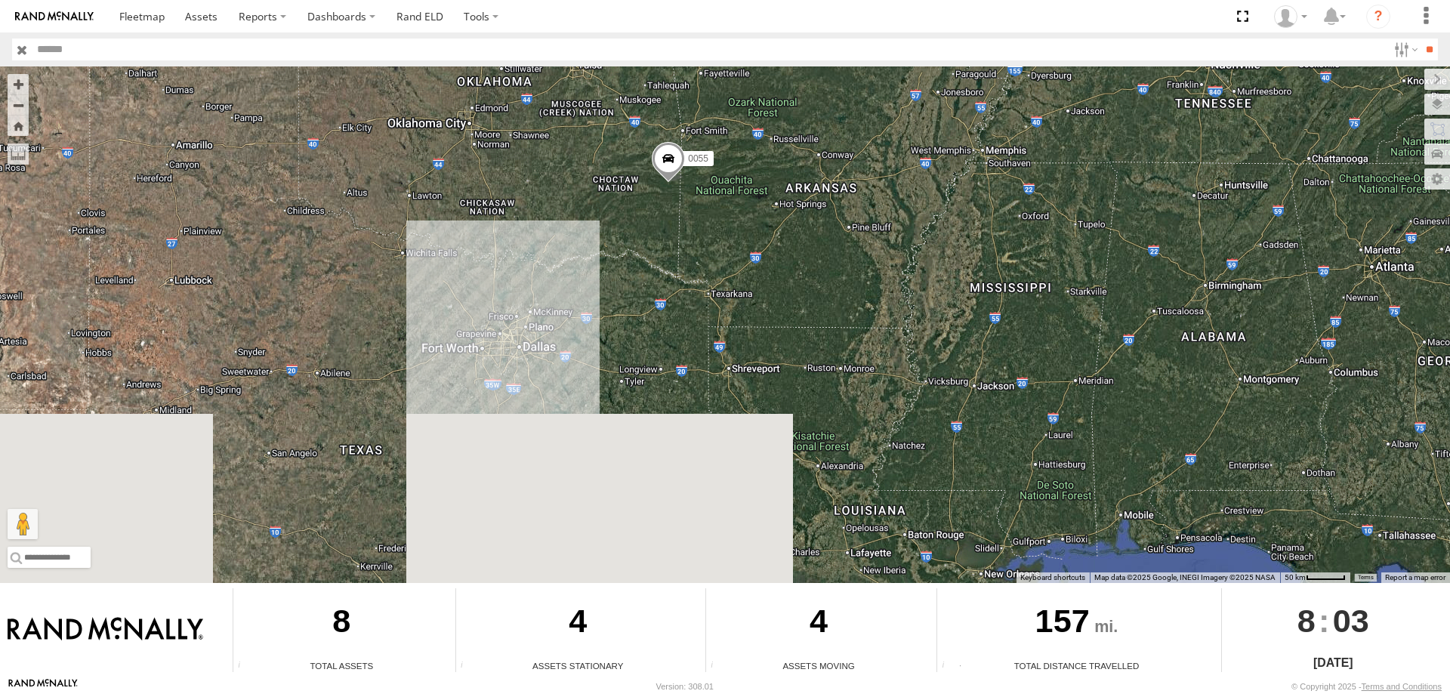
drag, startPoint x: 674, startPoint y: 480, endPoint x: 654, endPoint y: 209, distance: 271.8
click at [654, 209] on div "0055 545 48 597 587" at bounding box center [725, 324] width 1450 height 517
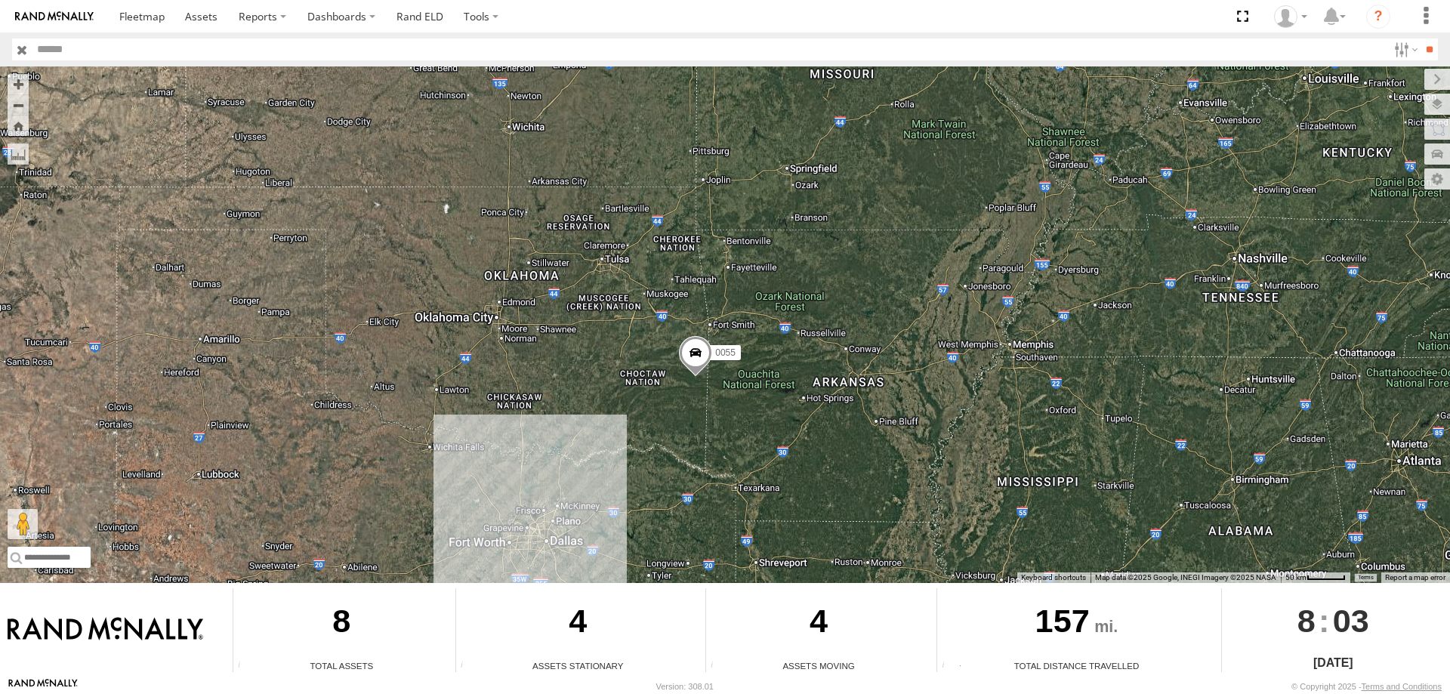
click at [773, 313] on div "0055 545 48 597 587" at bounding box center [725, 324] width 1450 height 517
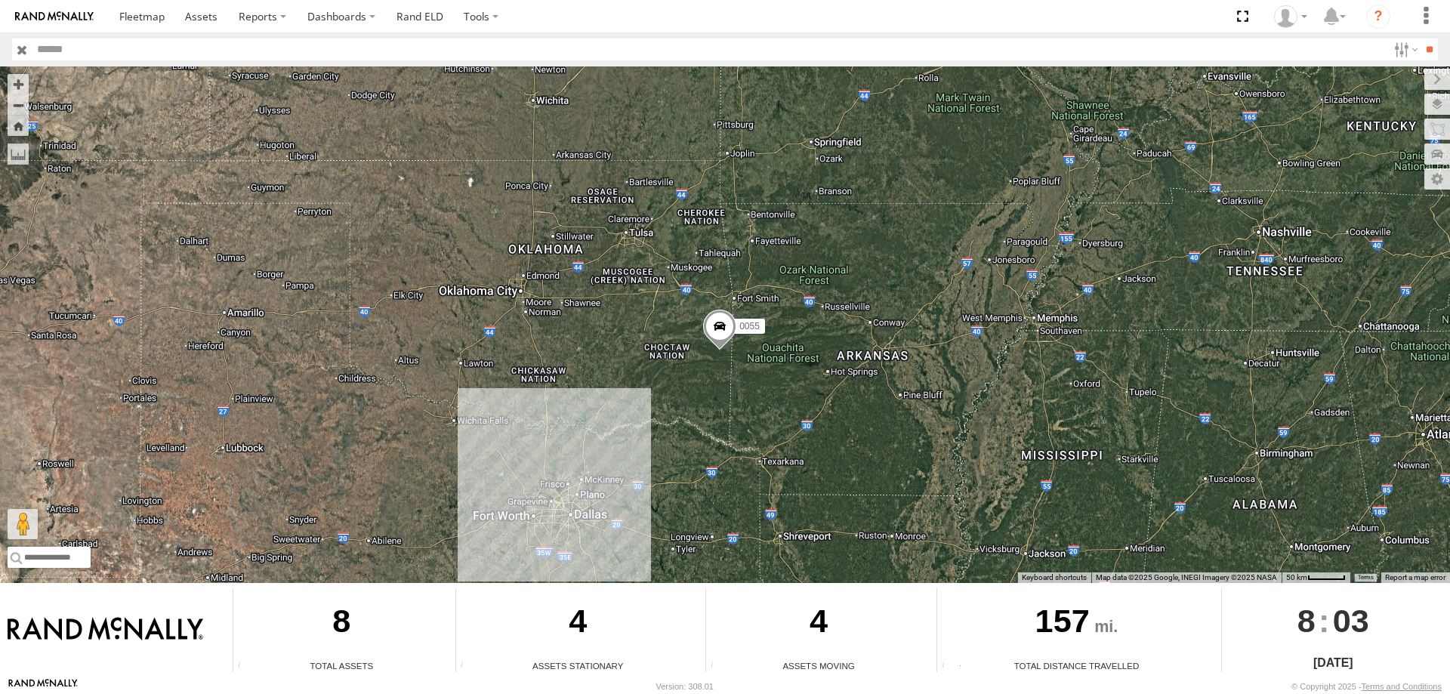
drag, startPoint x: 902, startPoint y: 376, endPoint x: 868, endPoint y: 400, distance: 41.7
click at [878, 408] on div "0055 545 48 597 587" at bounding box center [725, 324] width 1450 height 517
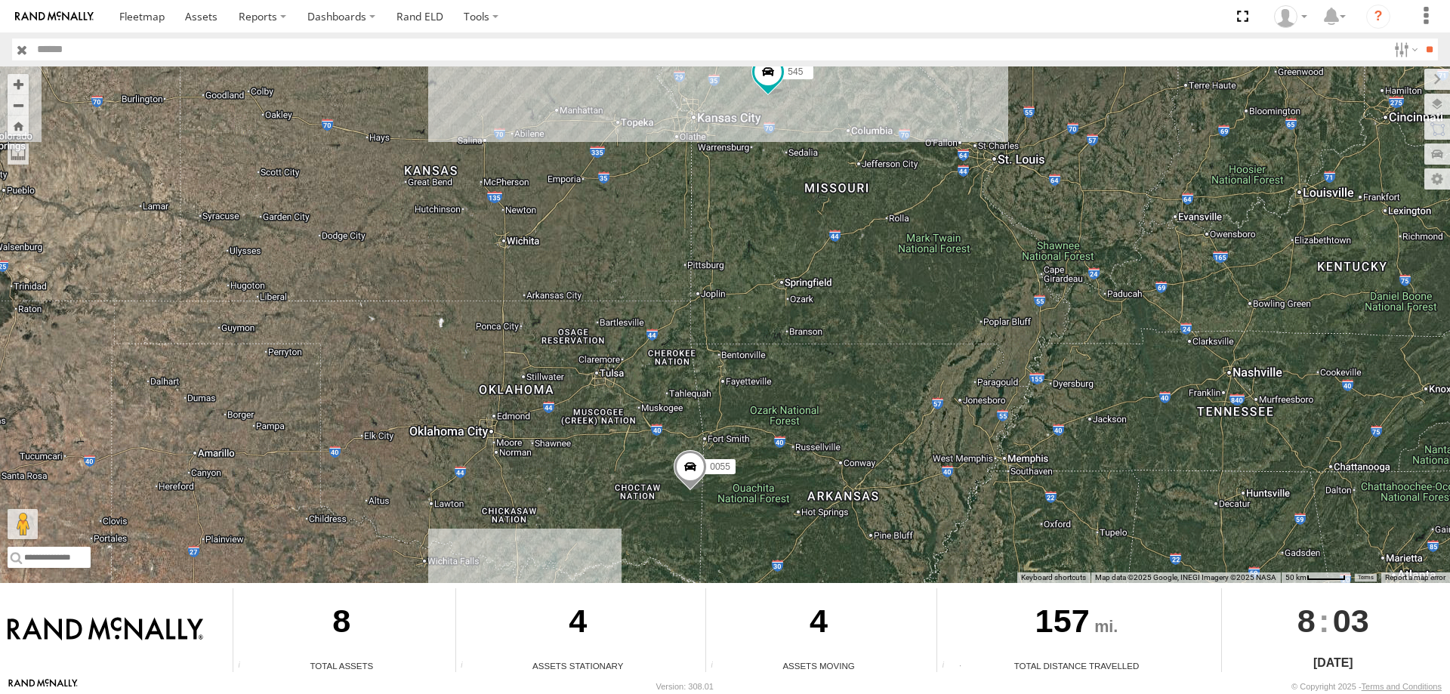
drag, startPoint x: 807, startPoint y: 88, endPoint x: 764, endPoint y: 273, distance: 190.5
click at [764, 273] on div "0055 545 48 597 587" at bounding box center [725, 324] width 1450 height 517
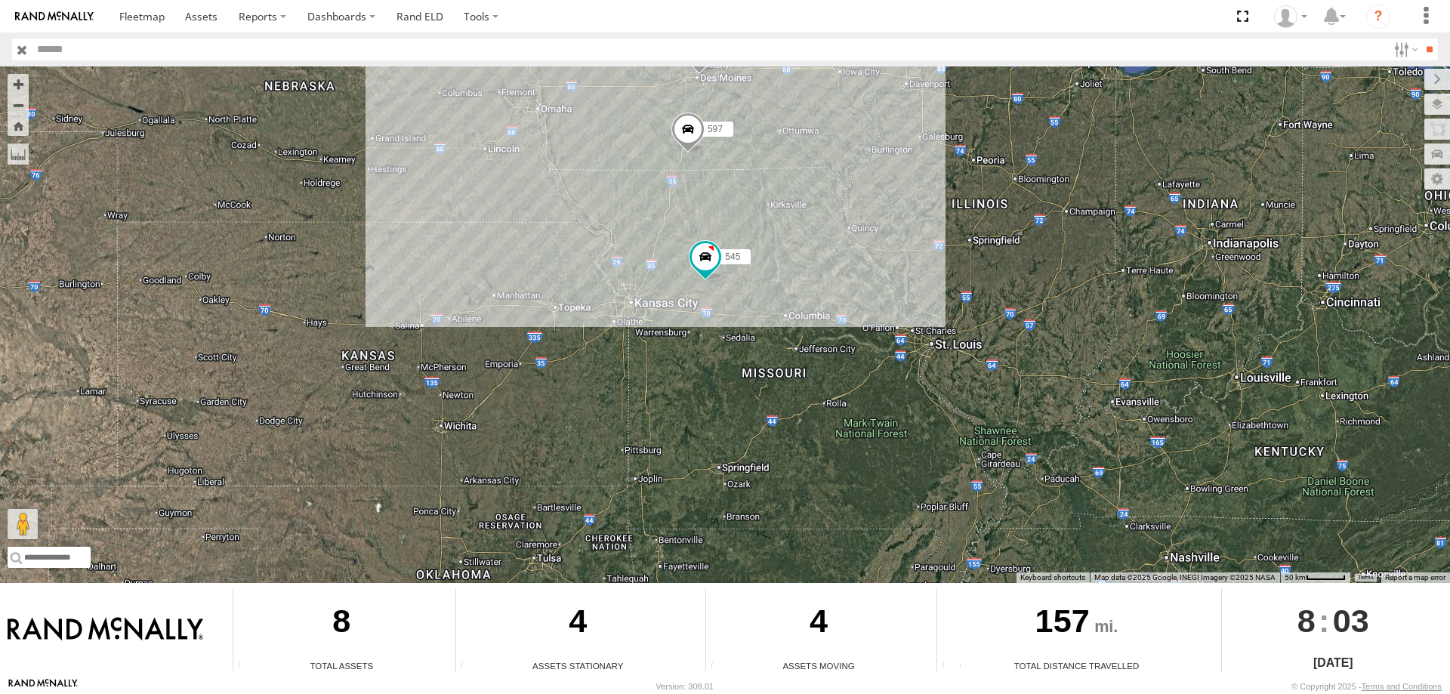
drag, startPoint x: 750, startPoint y: 180, endPoint x: 703, endPoint y: 325, distance: 152.4
click at [703, 325] on div "0055 545 48 597 587" at bounding box center [725, 324] width 1450 height 517
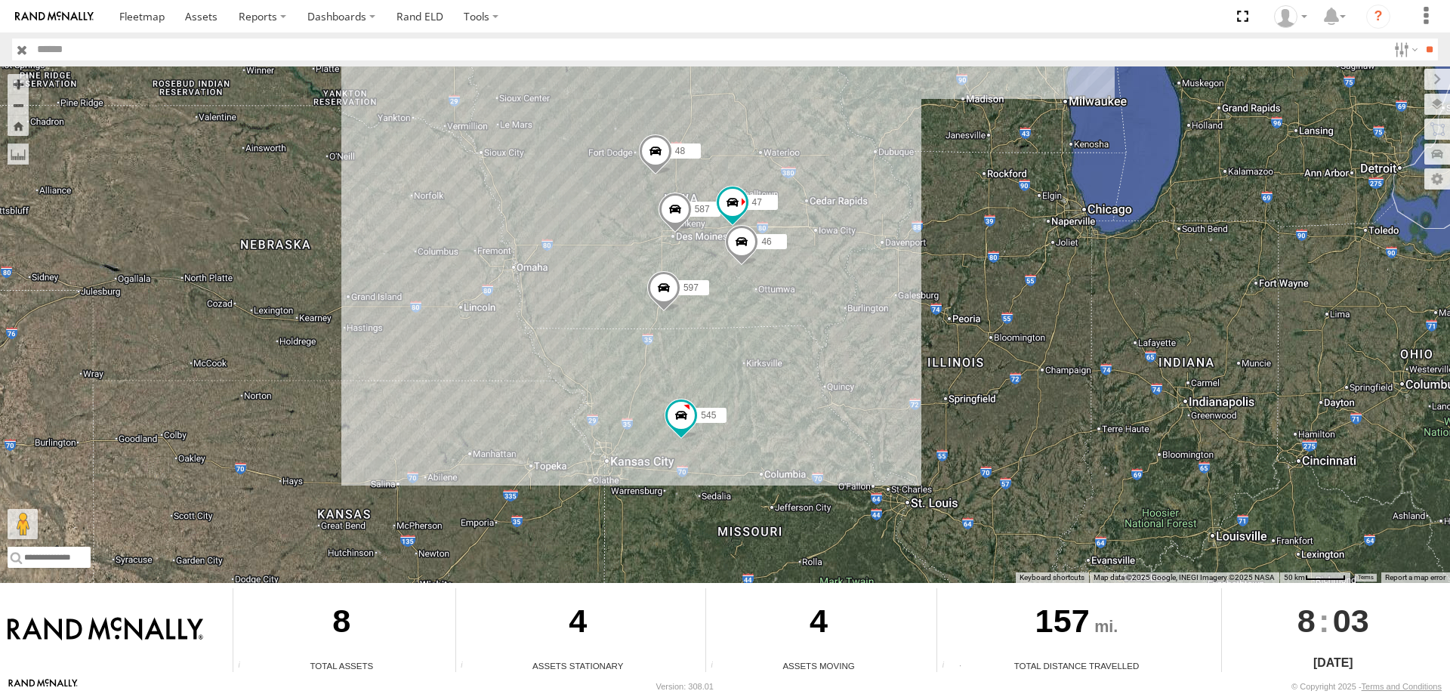
drag, startPoint x: 748, startPoint y: 177, endPoint x: 724, endPoint y: 336, distance: 160.4
click at [724, 336] on div "0055 545 48 597 587 47 46" at bounding box center [725, 324] width 1450 height 517
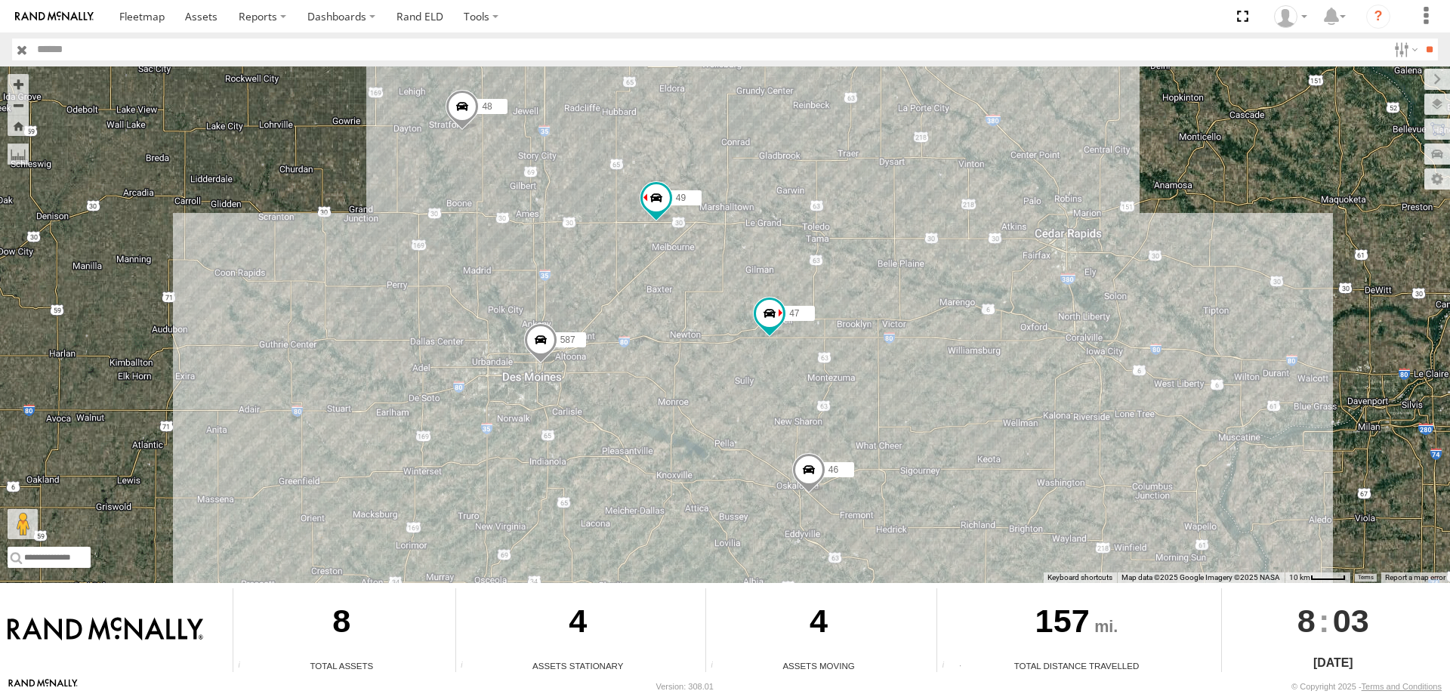
drag, startPoint x: 694, startPoint y: 418, endPoint x: 690, endPoint y: 451, distance: 33.4
click at [690, 451] on div "0055 545 48 597 587 47 46 49" at bounding box center [725, 324] width 1450 height 517
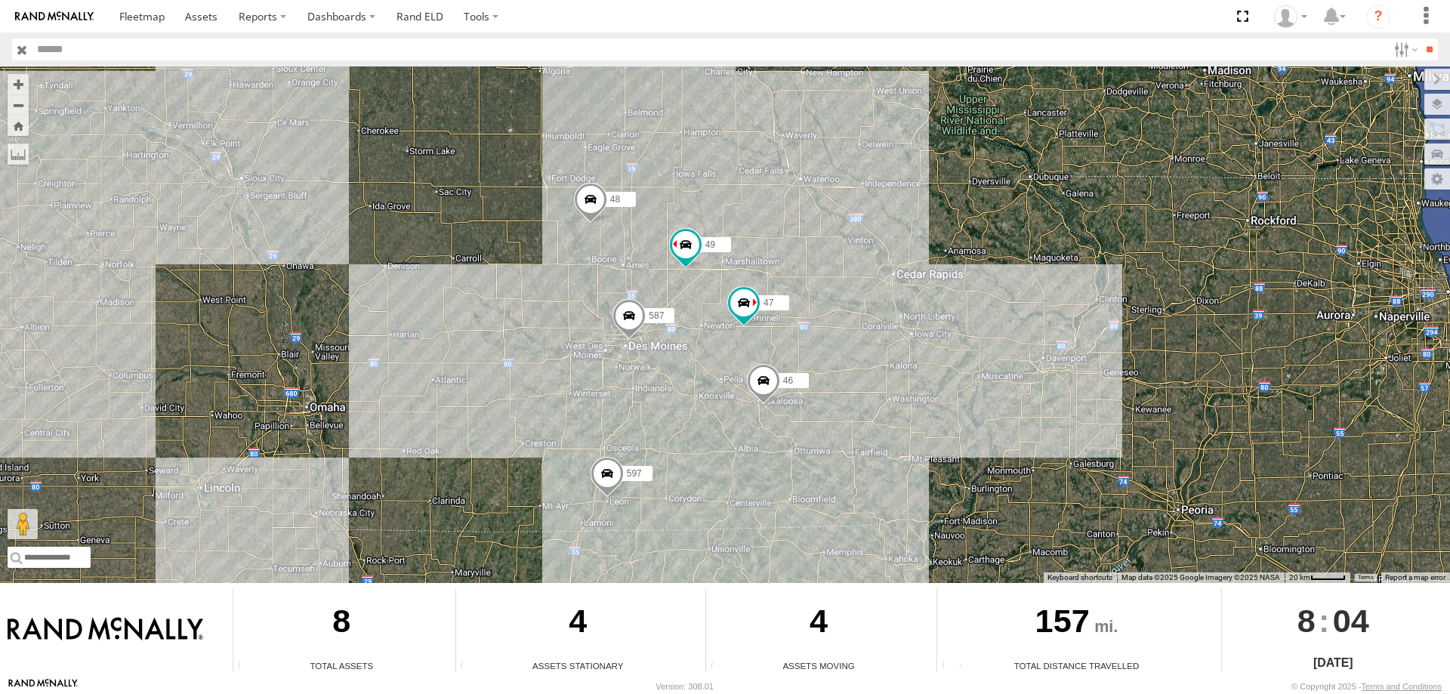
click at [615, 482] on span at bounding box center [607, 477] width 33 height 41
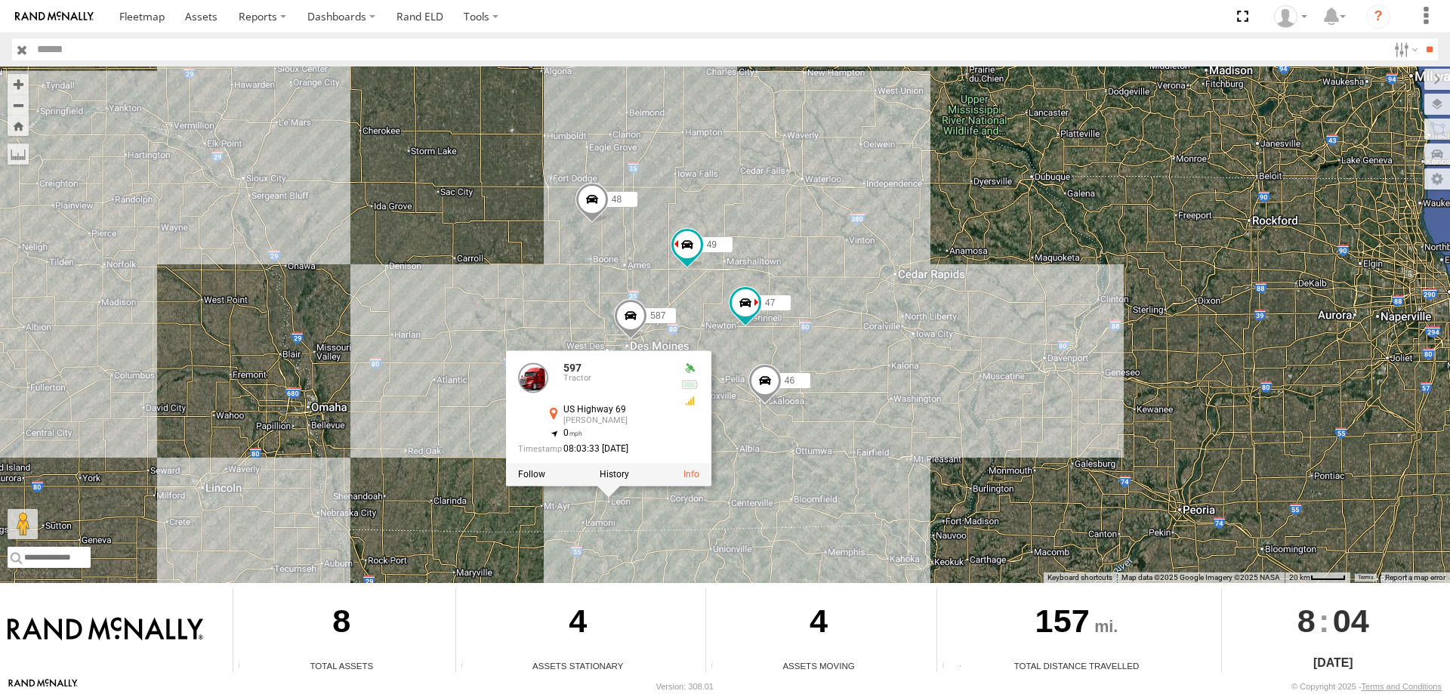
click at [564, 493] on div "0055 545 48 597 587 47 46 49 597 Tractor US Highway 69 Leon 40.76106 , -93.7476…" at bounding box center [725, 324] width 1450 height 517
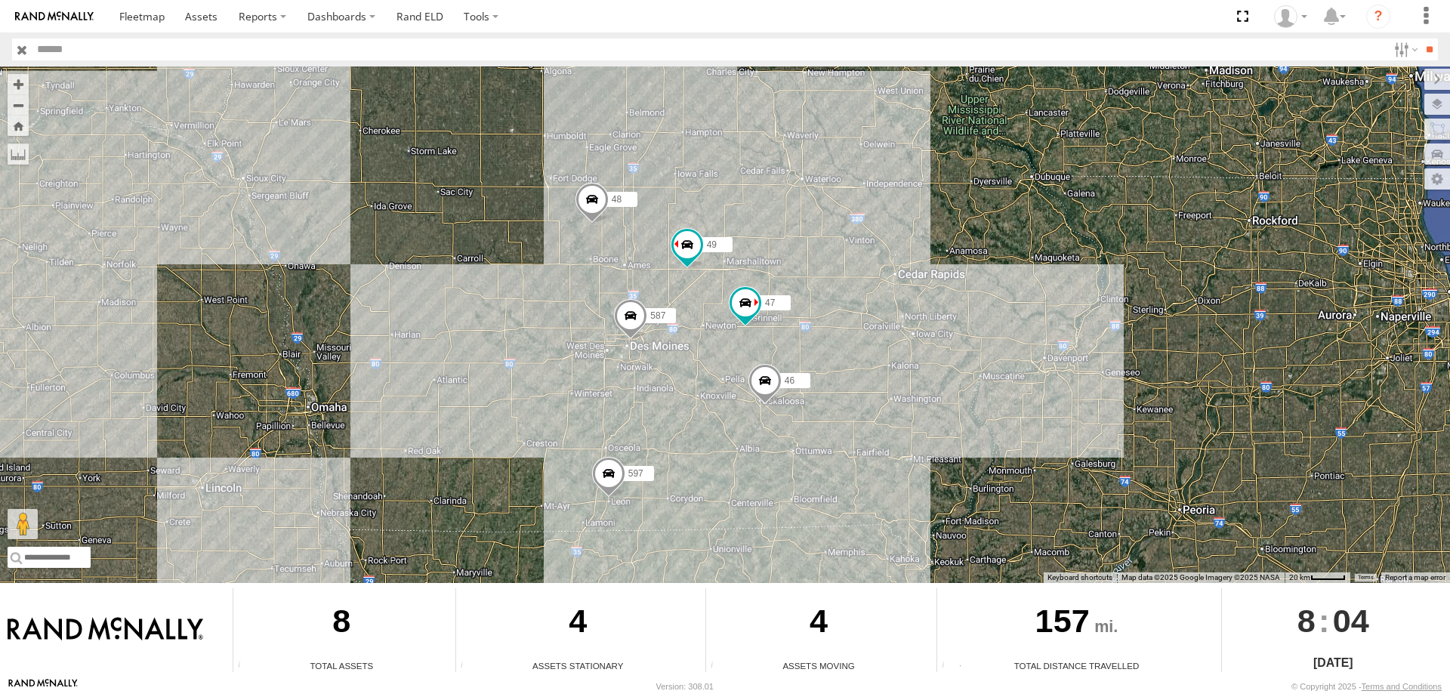
click at [606, 478] on span at bounding box center [608, 477] width 33 height 41
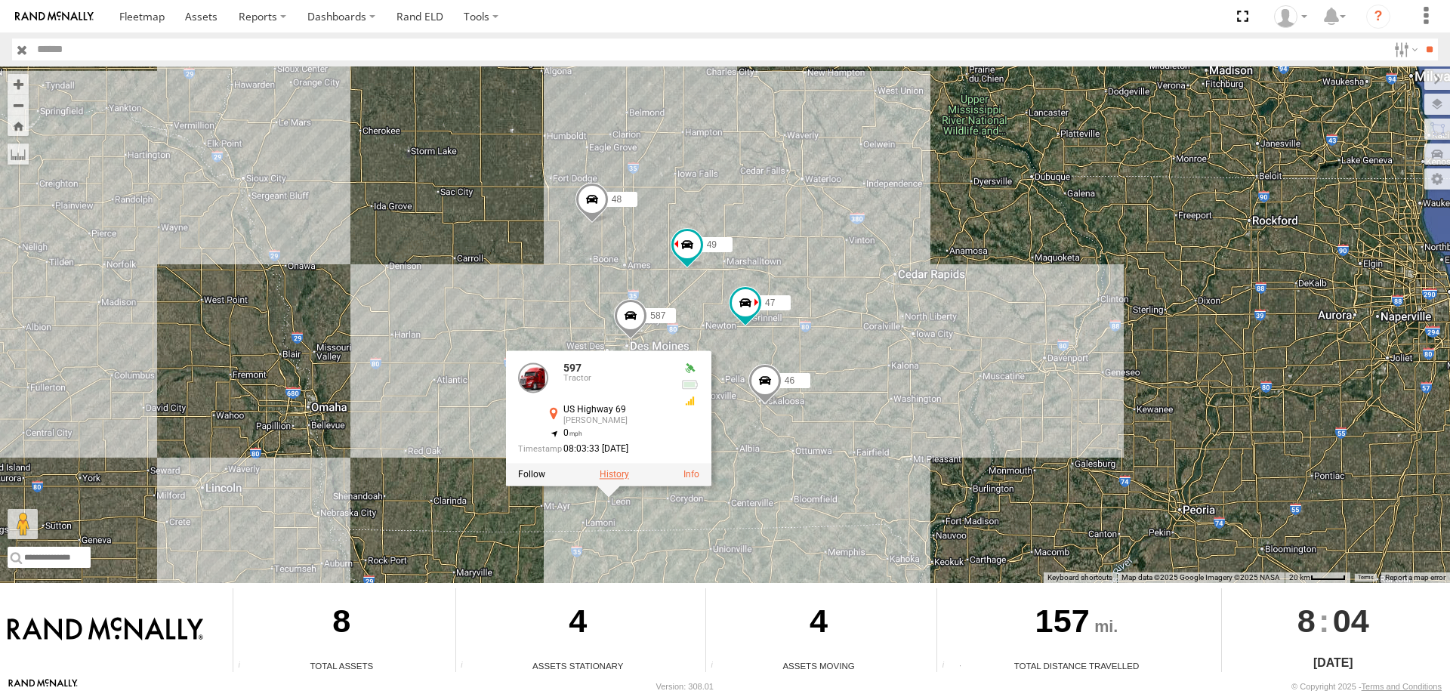
click at [616, 470] on label at bounding box center [614, 475] width 29 height 11
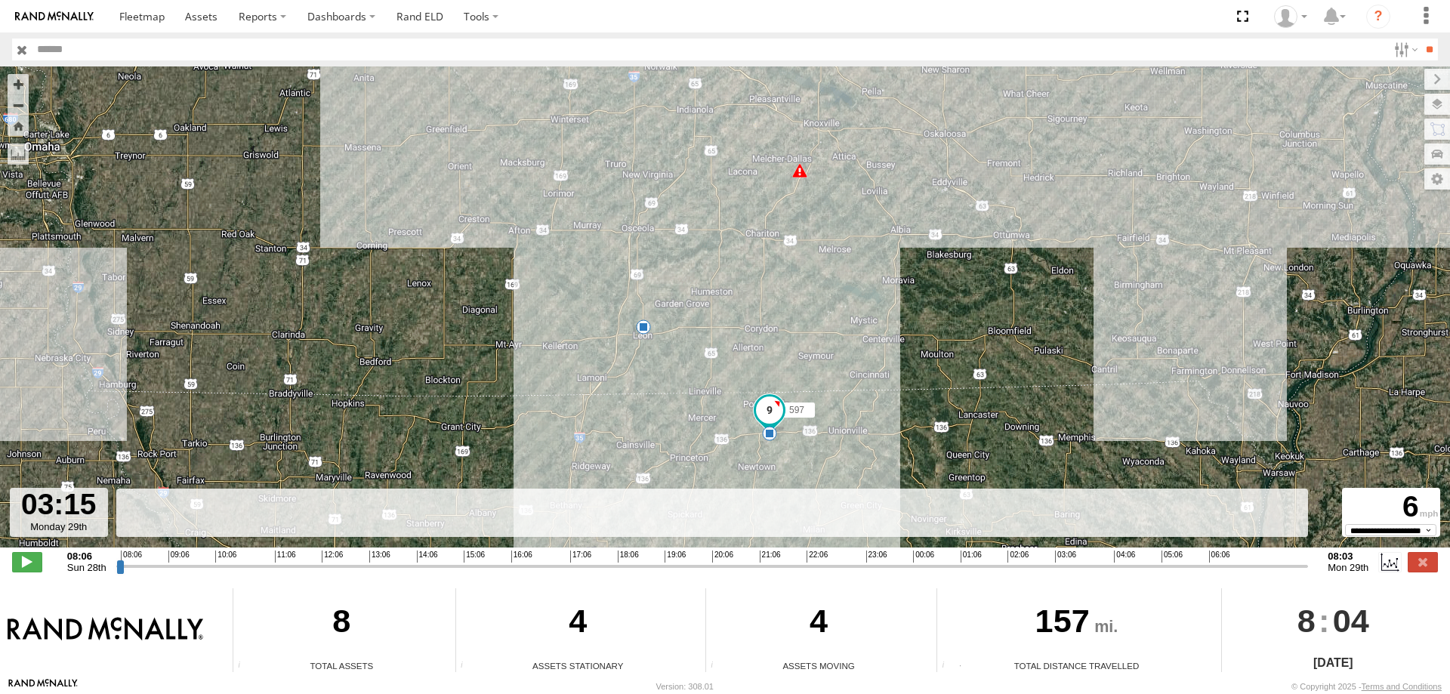
type input "**********"
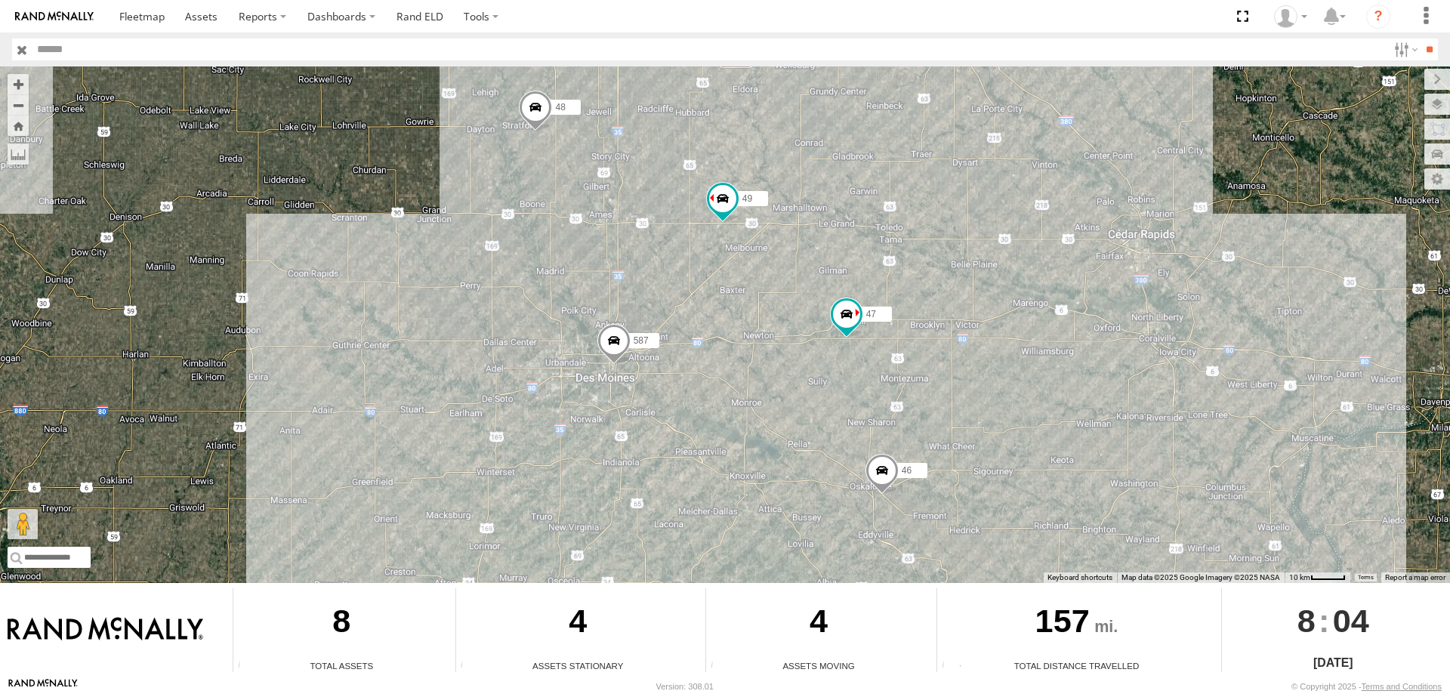
drag, startPoint x: 723, startPoint y: 233, endPoint x: 705, endPoint y: 372, distance: 139.5
click at [705, 372] on div "0055 545 48 597 587 47 46 49" at bounding box center [725, 324] width 1450 height 517
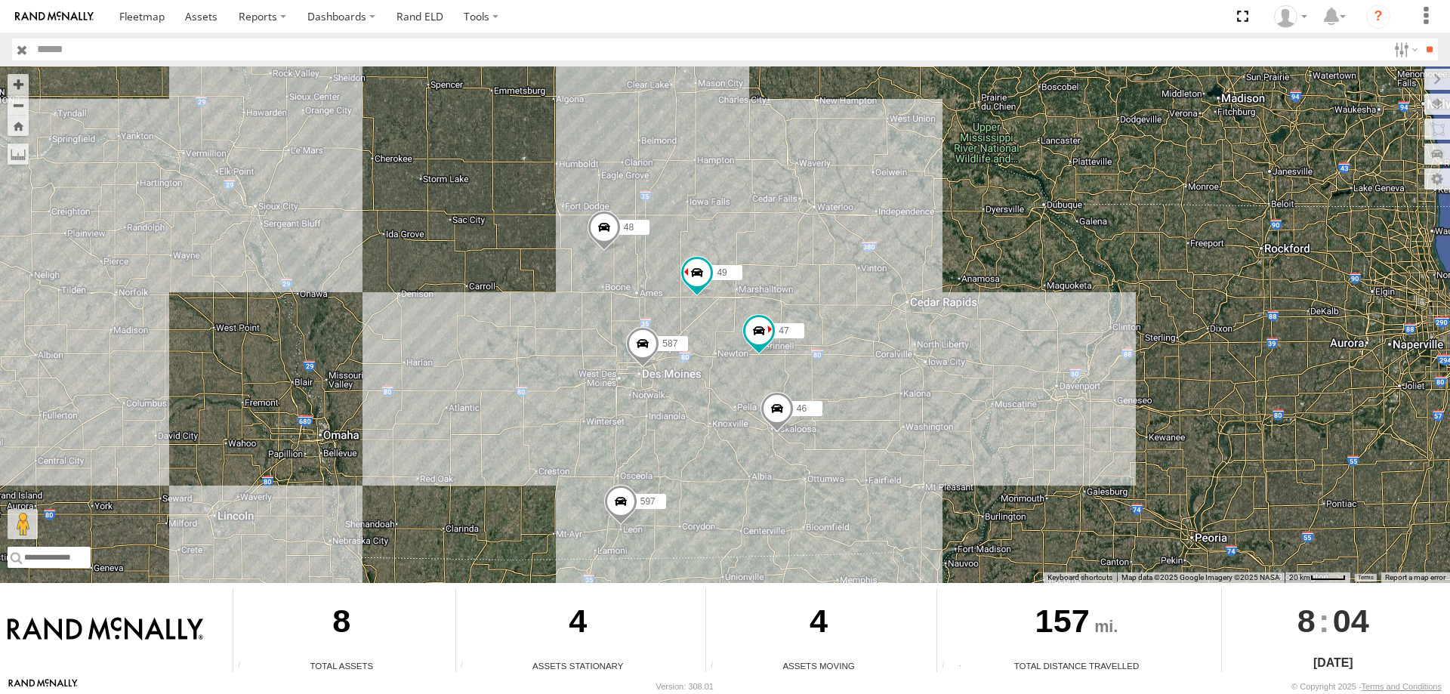
click at [773, 433] on span at bounding box center [776, 412] width 33 height 41
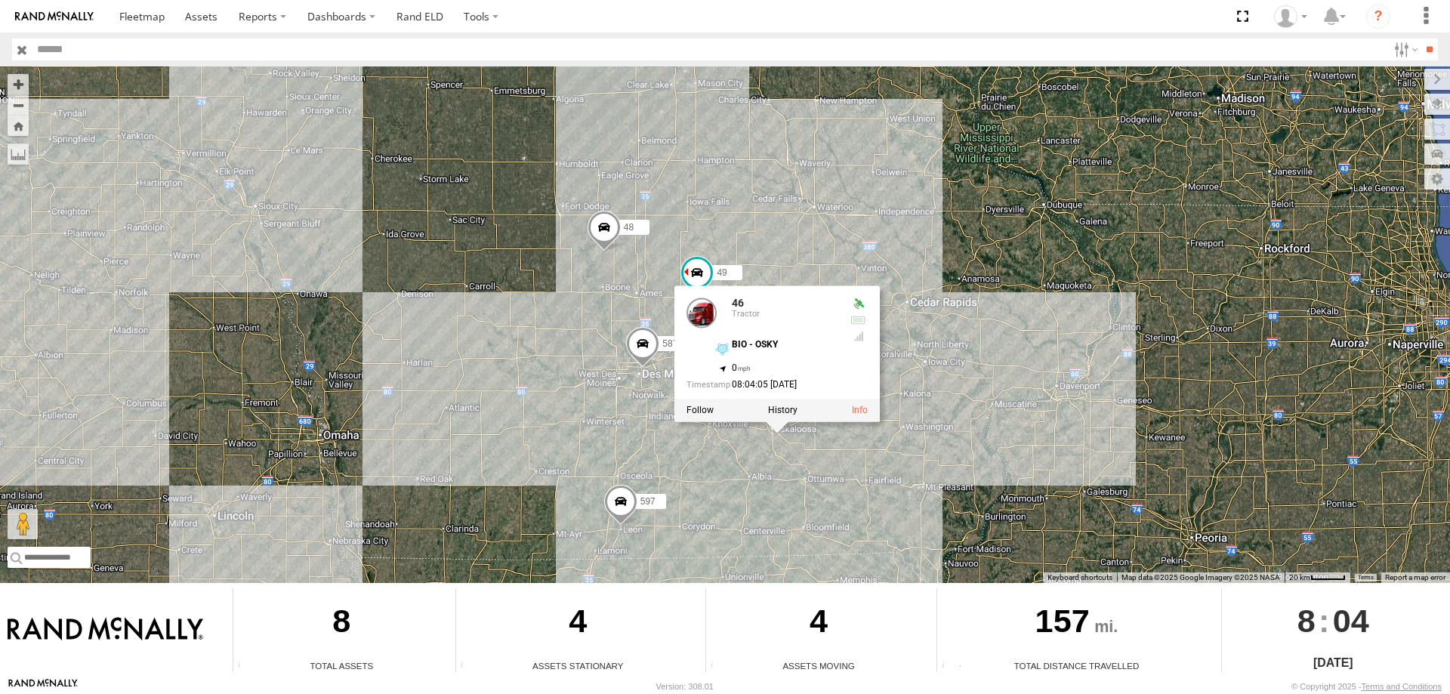
click at [532, 352] on div "0055 545 48 597 587 47 46 49 46 Tractor BIO - OSKY 41.26879 , -92.61001 0 08:04…" at bounding box center [725, 324] width 1450 height 517
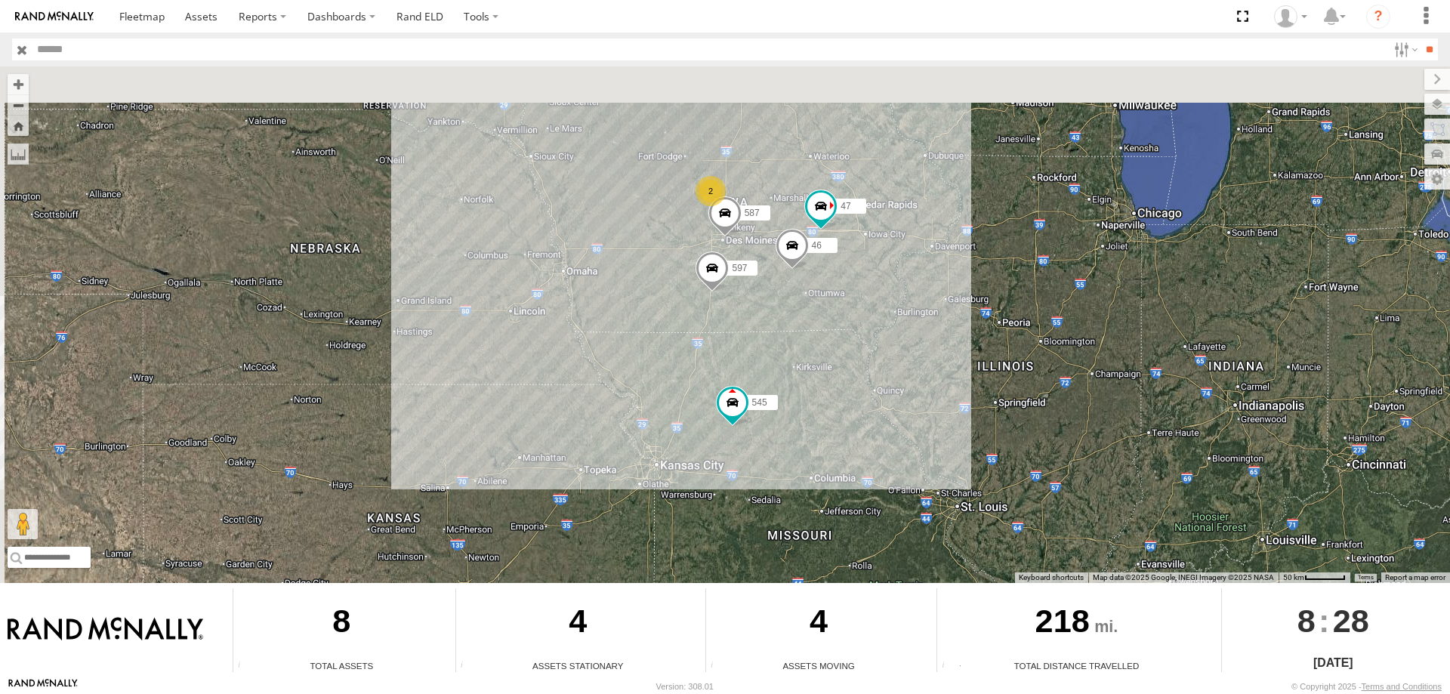
drag, startPoint x: 748, startPoint y: 239, endPoint x: 760, endPoint y: 317, distance: 78.7
click at [760, 317] on div "545 0055 597 587 2 47 46" at bounding box center [725, 324] width 1450 height 517
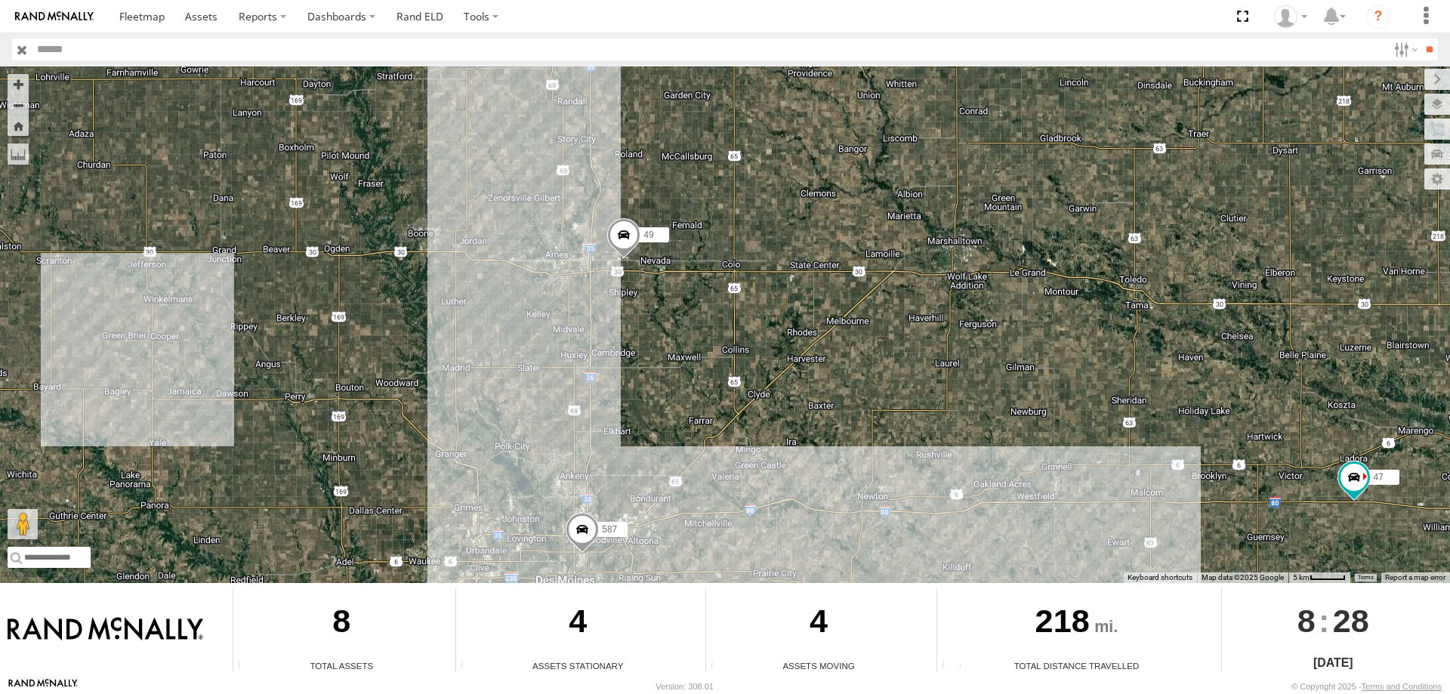
click at [739, 329] on div "545 0055 597 587 47 46 49" at bounding box center [725, 324] width 1450 height 517
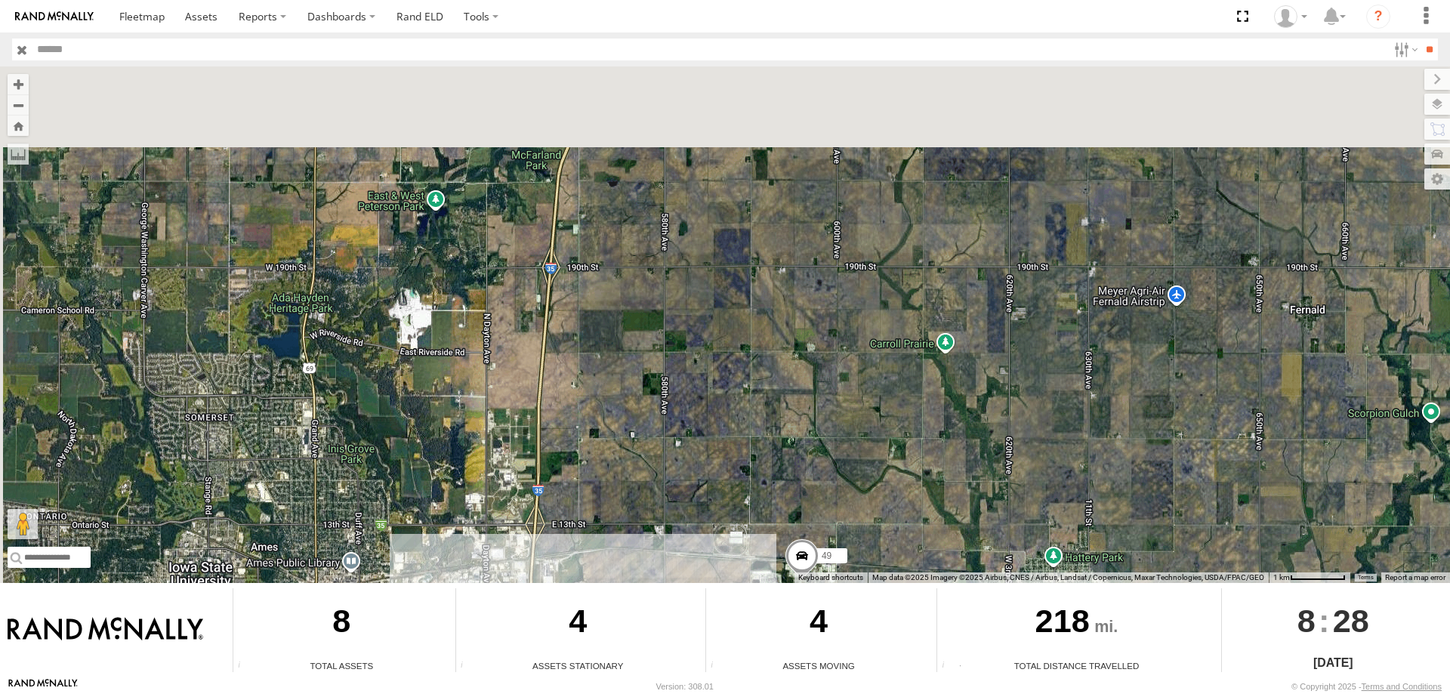
drag, startPoint x: 732, startPoint y: 333, endPoint x: 766, endPoint y: 412, distance: 85.6
click at [766, 412] on div "545 0055 597 587 47 46 49 48" at bounding box center [725, 324] width 1450 height 517
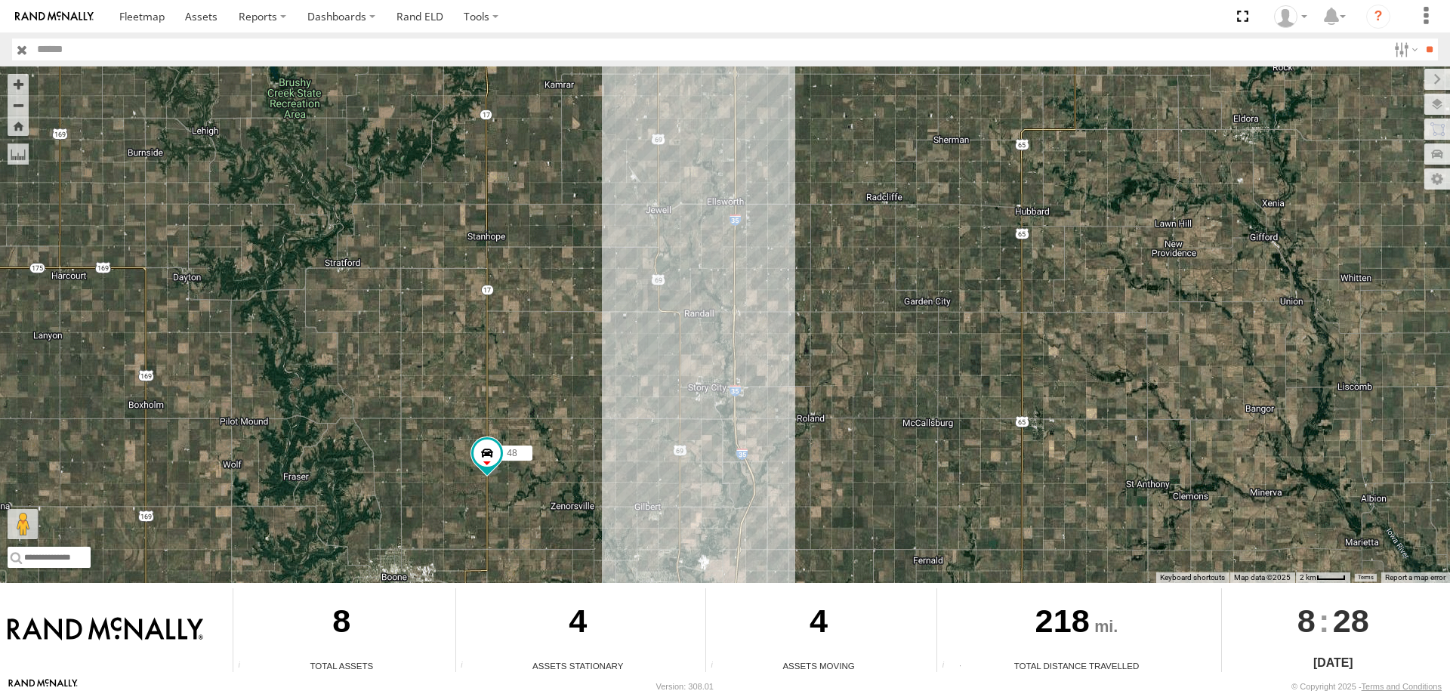
drag, startPoint x: 733, startPoint y: 190, endPoint x: 748, endPoint y: 341, distance: 151.9
click at [748, 341] on div "545 0055 597 587 47 46 49 48" at bounding box center [725, 324] width 1450 height 517
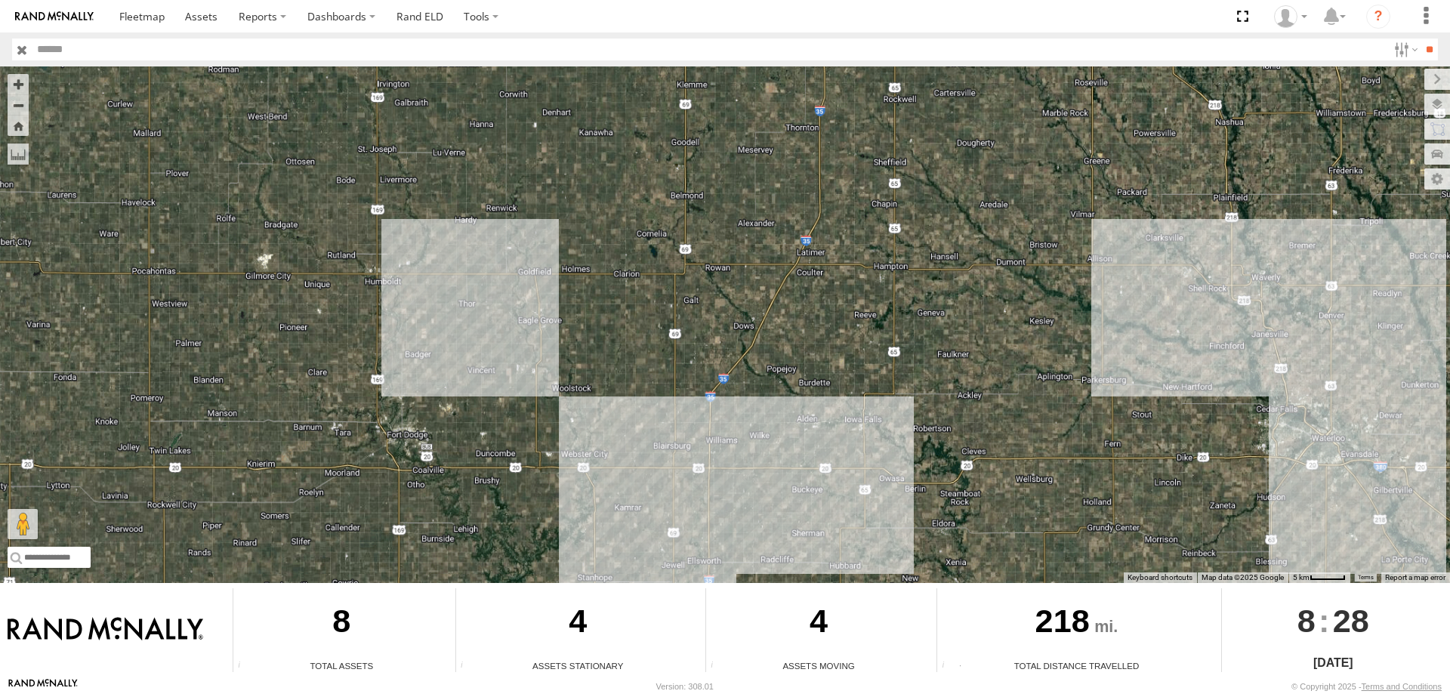
drag, startPoint x: 769, startPoint y: 116, endPoint x: 736, endPoint y: 368, distance: 254.4
click at [736, 368] on div "545 0055 597 587 47 46 49 48" at bounding box center [725, 324] width 1450 height 517
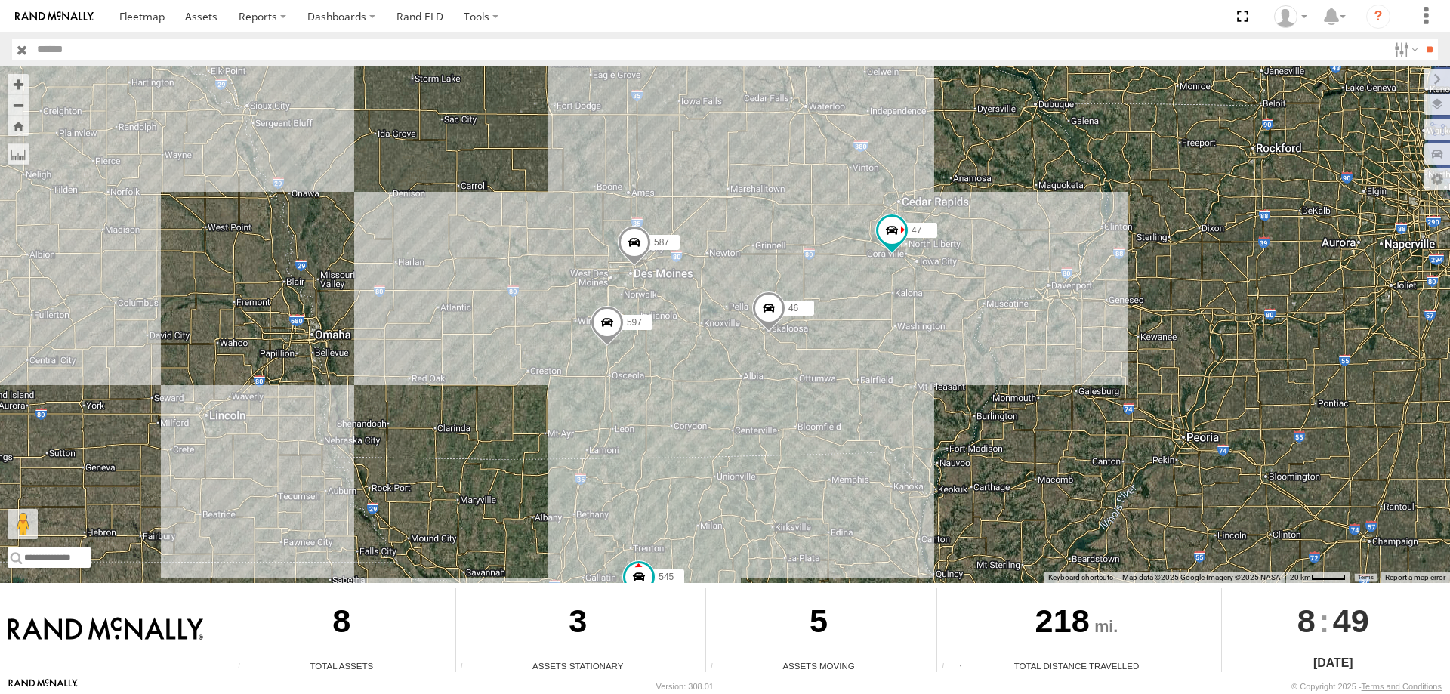
drag, startPoint x: 746, startPoint y: 341, endPoint x: 731, endPoint y: 458, distance: 117.3
click at [731, 458] on div "545 0055 47 46 597 587" at bounding box center [725, 324] width 1450 height 517
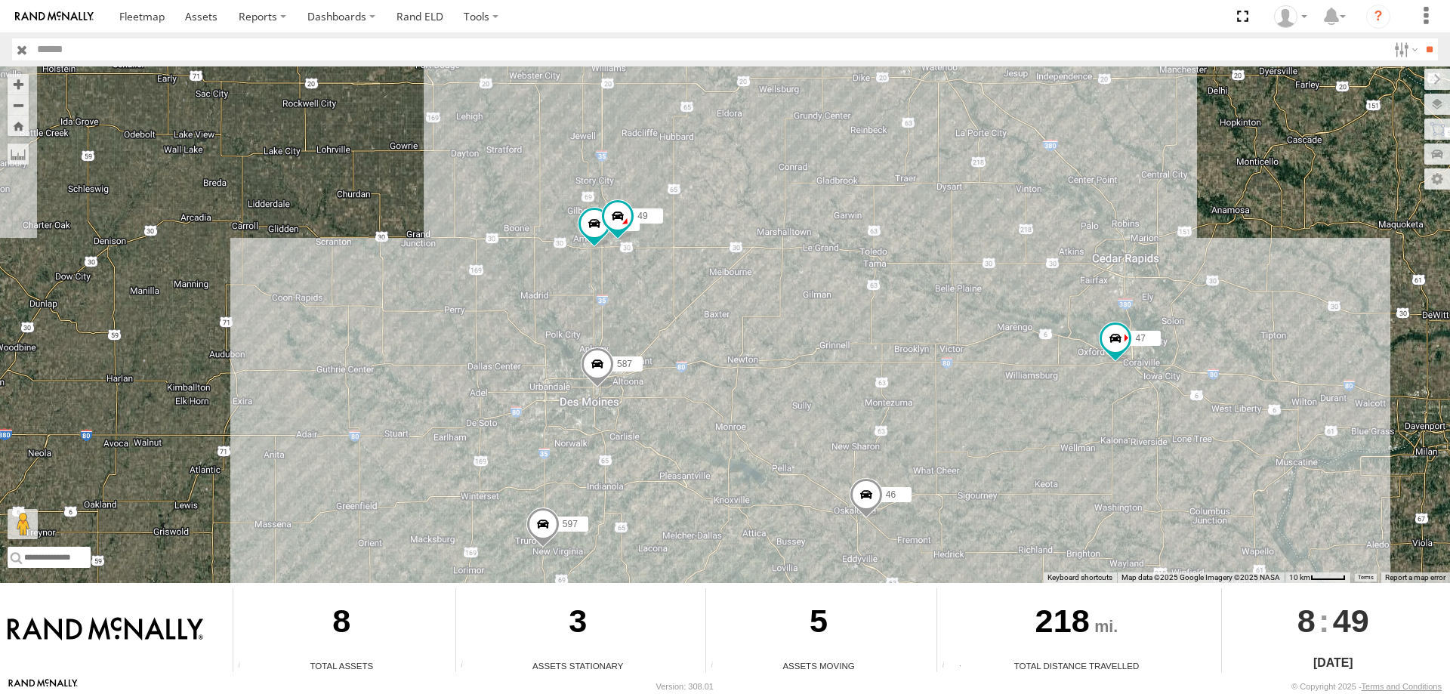
drag, startPoint x: 725, startPoint y: 285, endPoint x: 717, endPoint y: 359, distance: 73.6
click at [717, 359] on div "545 0055 47 46 597 587 48 49" at bounding box center [725, 324] width 1450 height 517
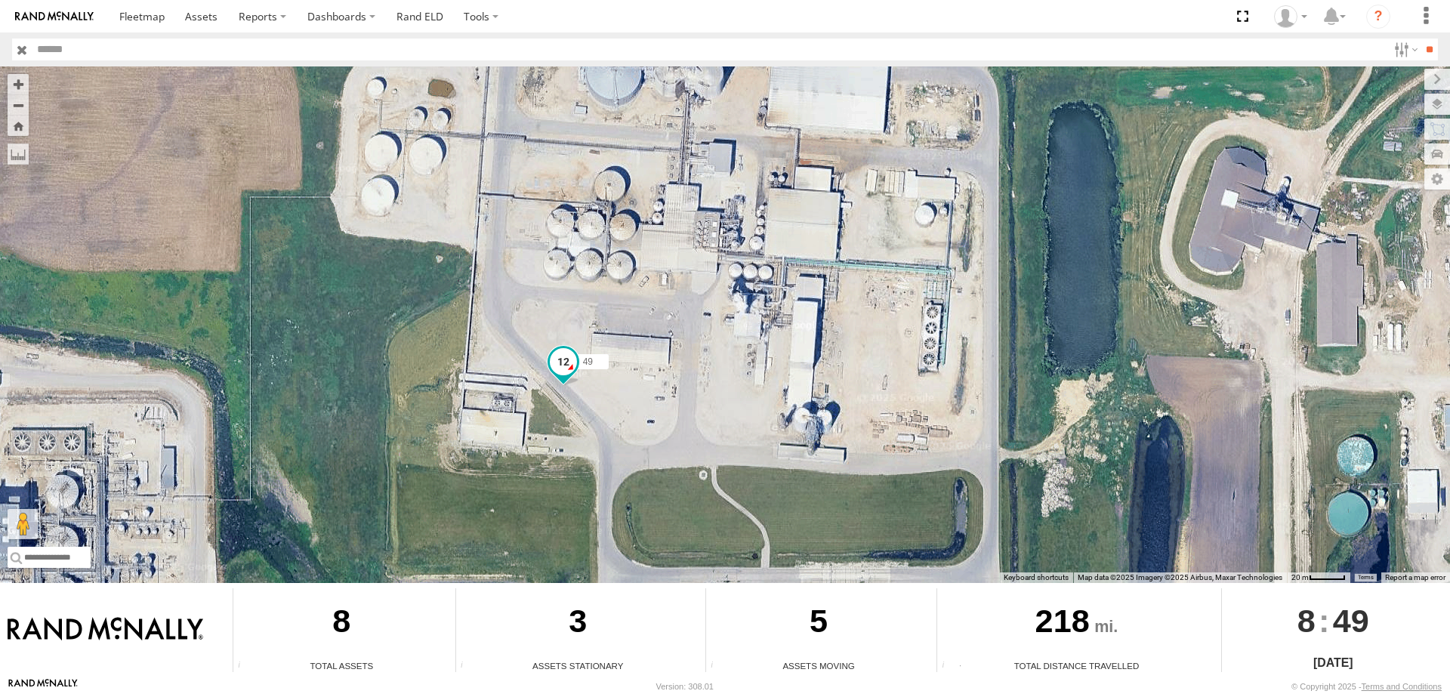
click at [568, 369] on span at bounding box center [563, 361] width 27 height 27
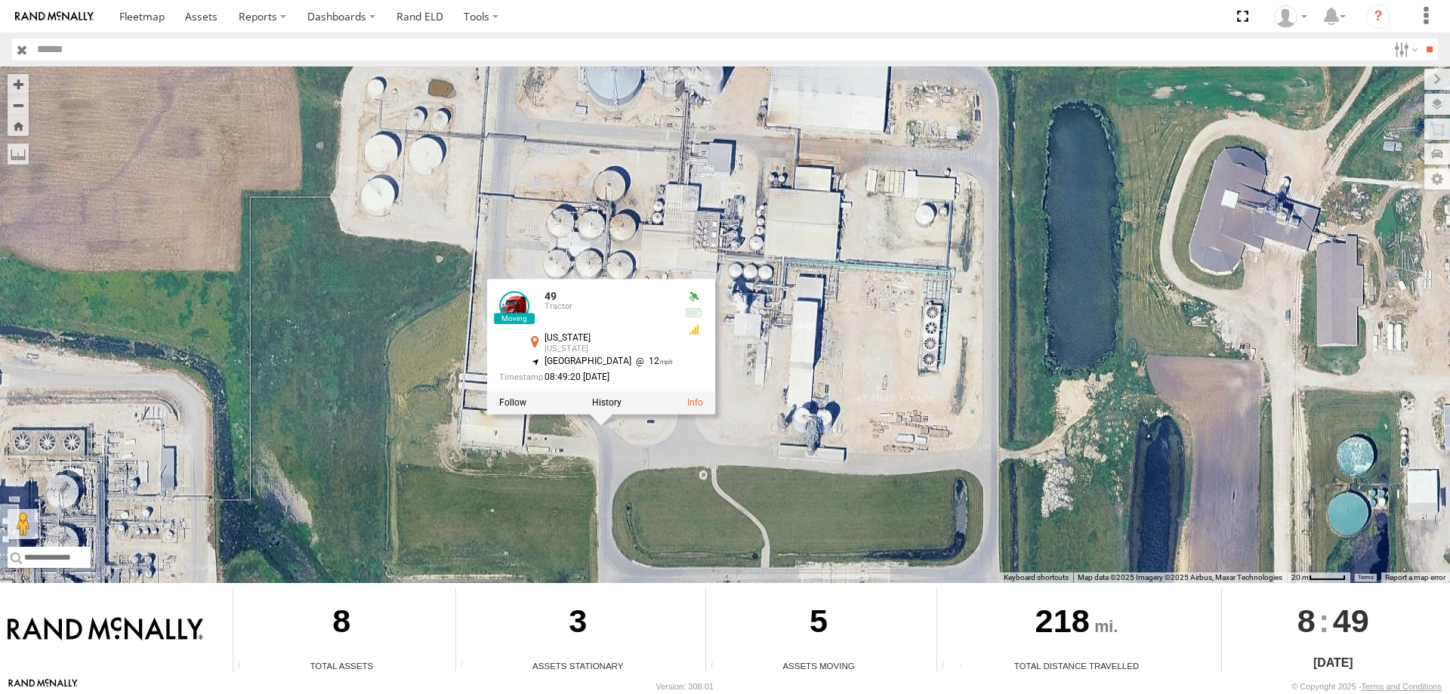
click at [769, 390] on div "545 0055 47 46 597 587 48 49 49 Tractor Nevada Nevada 42.02591 , -93.51172 Sout…" at bounding box center [725, 324] width 1450 height 517
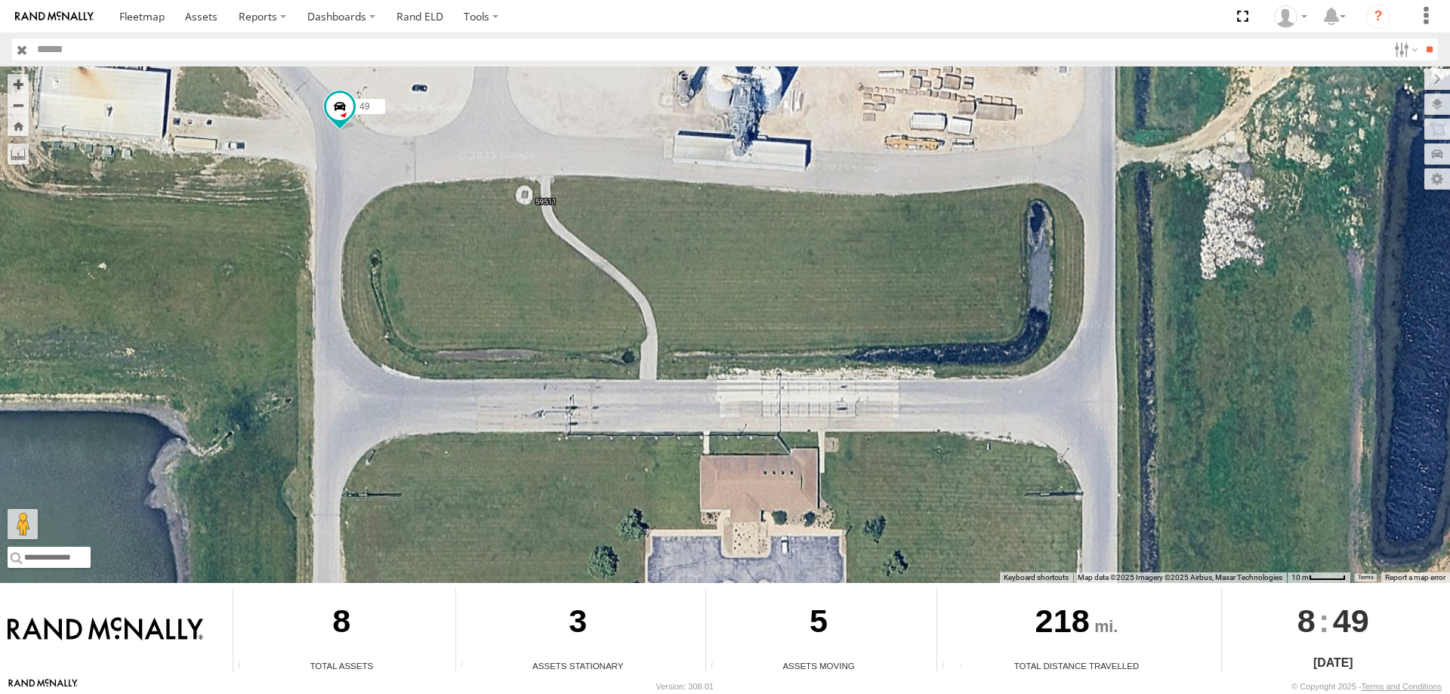
drag, startPoint x: 830, startPoint y: 554, endPoint x: 751, endPoint y: 304, distance: 262.2
click at [751, 304] on div "545 0055 47 46 597 587 48 49" at bounding box center [725, 324] width 1450 height 517
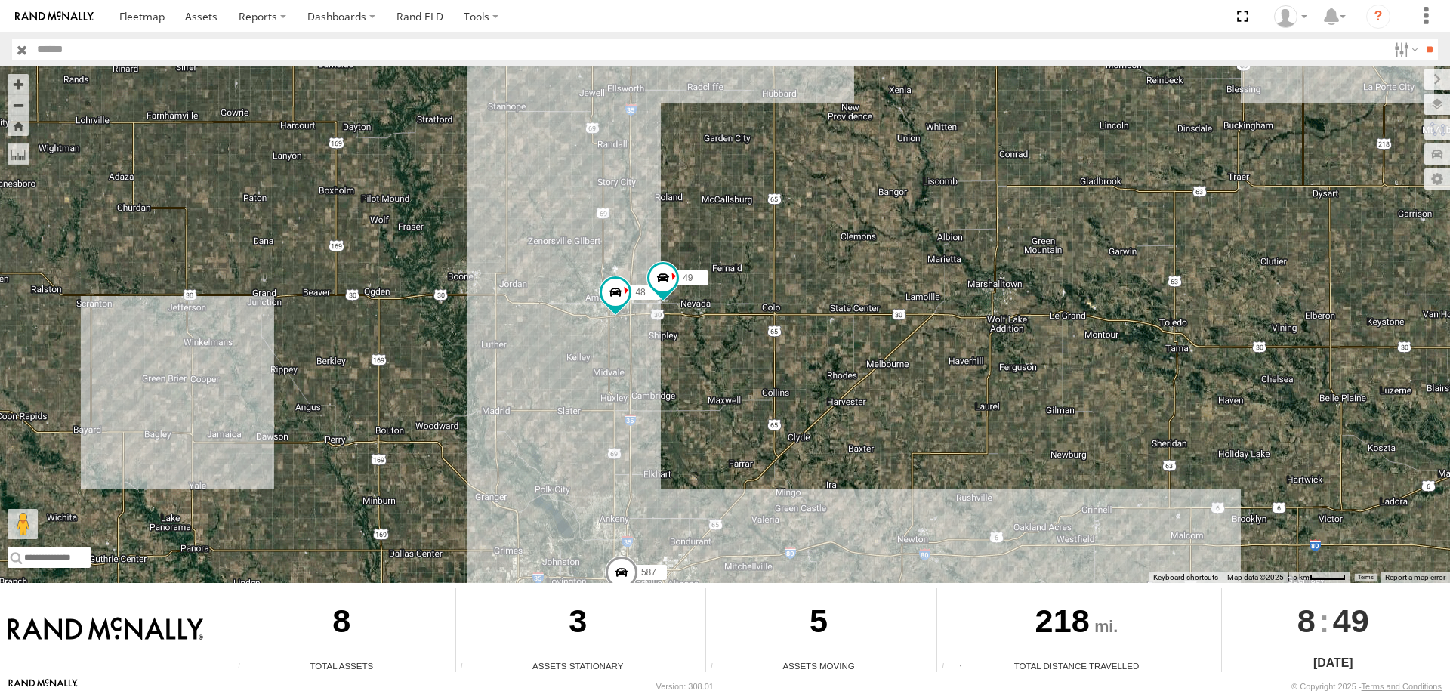
click at [668, 338] on div "0055 545 47 46 597 48 49 587" at bounding box center [725, 324] width 1450 height 517
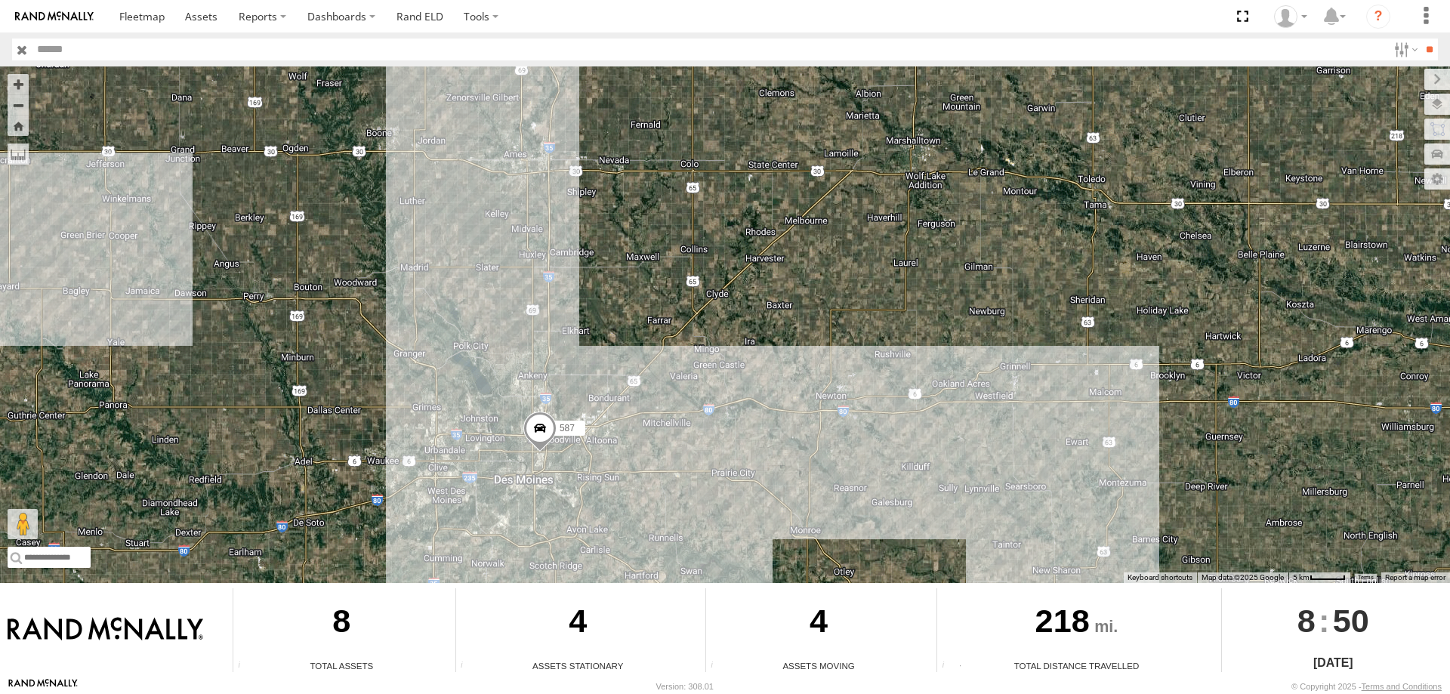
drag, startPoint x: 694, startPoint y: 179, endPoint x: 741, endPoint y: 327, distance: 155.2
click at [741, 327] on div "0055 545 47 46 597 587" at bounding box center [725, 324] width 1450 height 517
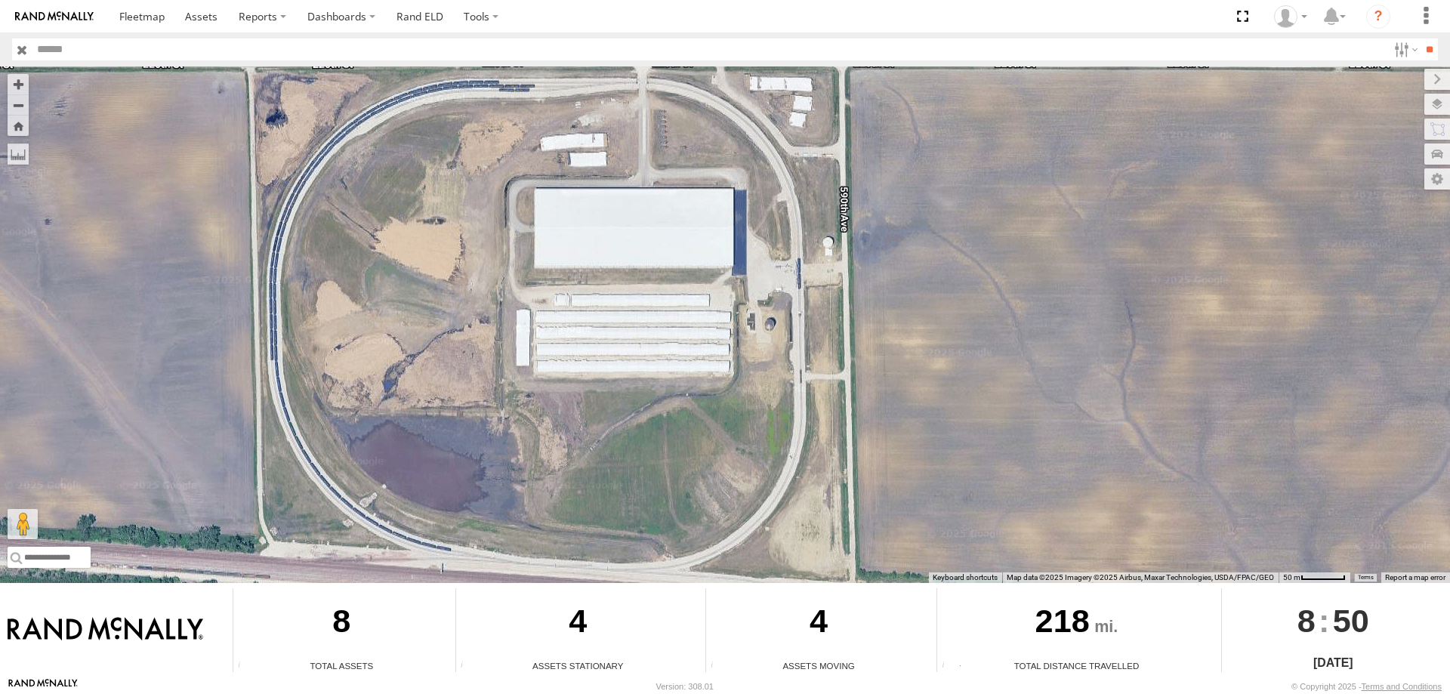
drag, startPoint x: 402, startPoint y: 261, endPoint x: 555, endPoint y: 410, distance: 214.1
click at [555, 410] on div "0055 545 47 46 597 587 48 49" at bounding box center [725, 324] width 1450 height 517
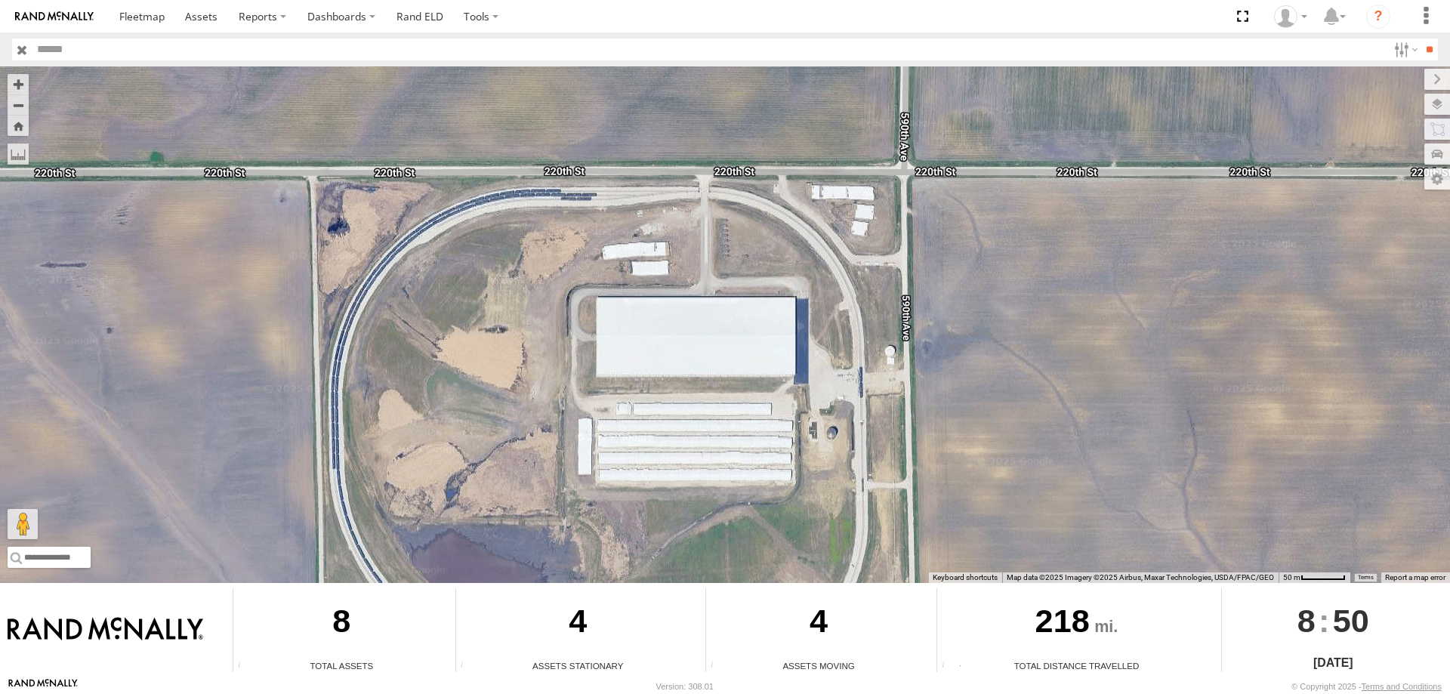
click at [696, 314] on div "0055 545 47 46 597 587 48 49" at bounding box center [725, 324] width 1450 height 517
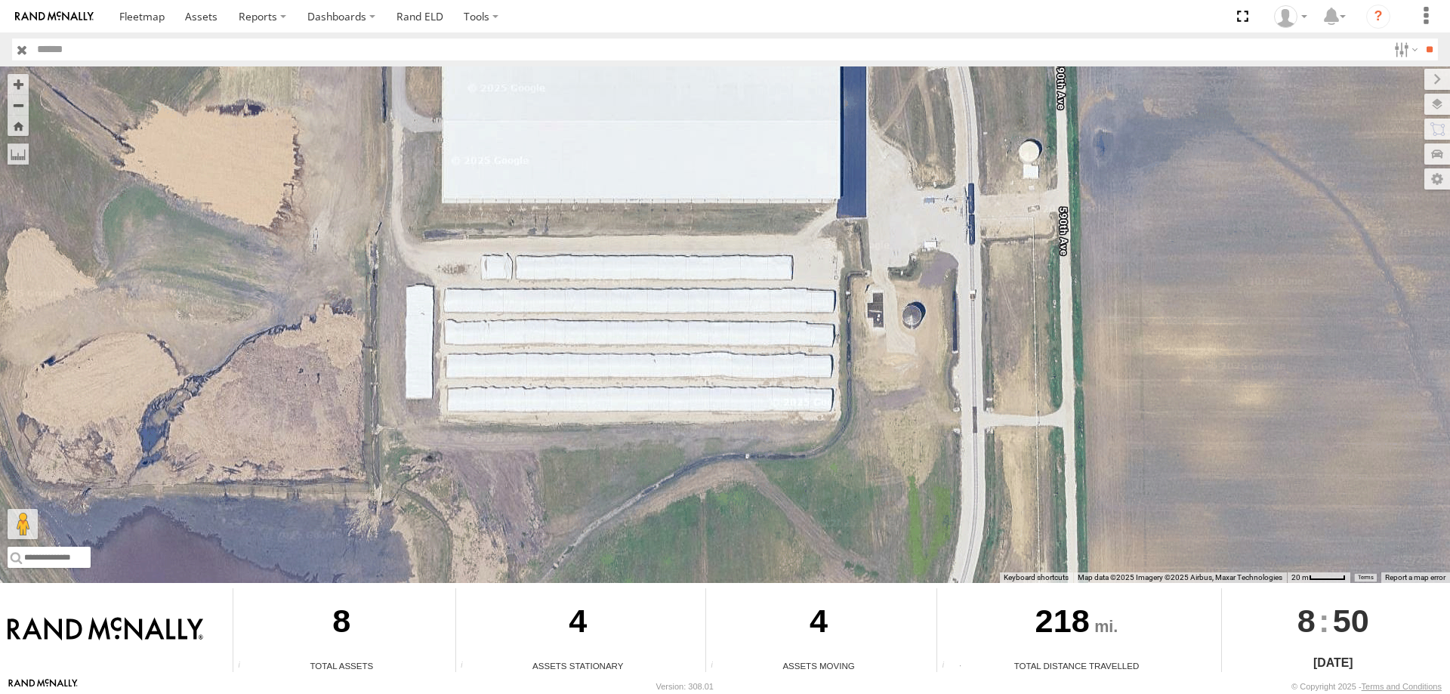
drag, startPoint x: 741, startPoint y: 426, endPoint x: 719, endPoint y: 224, distance: 202.8
click at [719, 224] on div "0055 545 47 46 597 587 48 49" at bounding box center [725, 324] width 1450 height 517
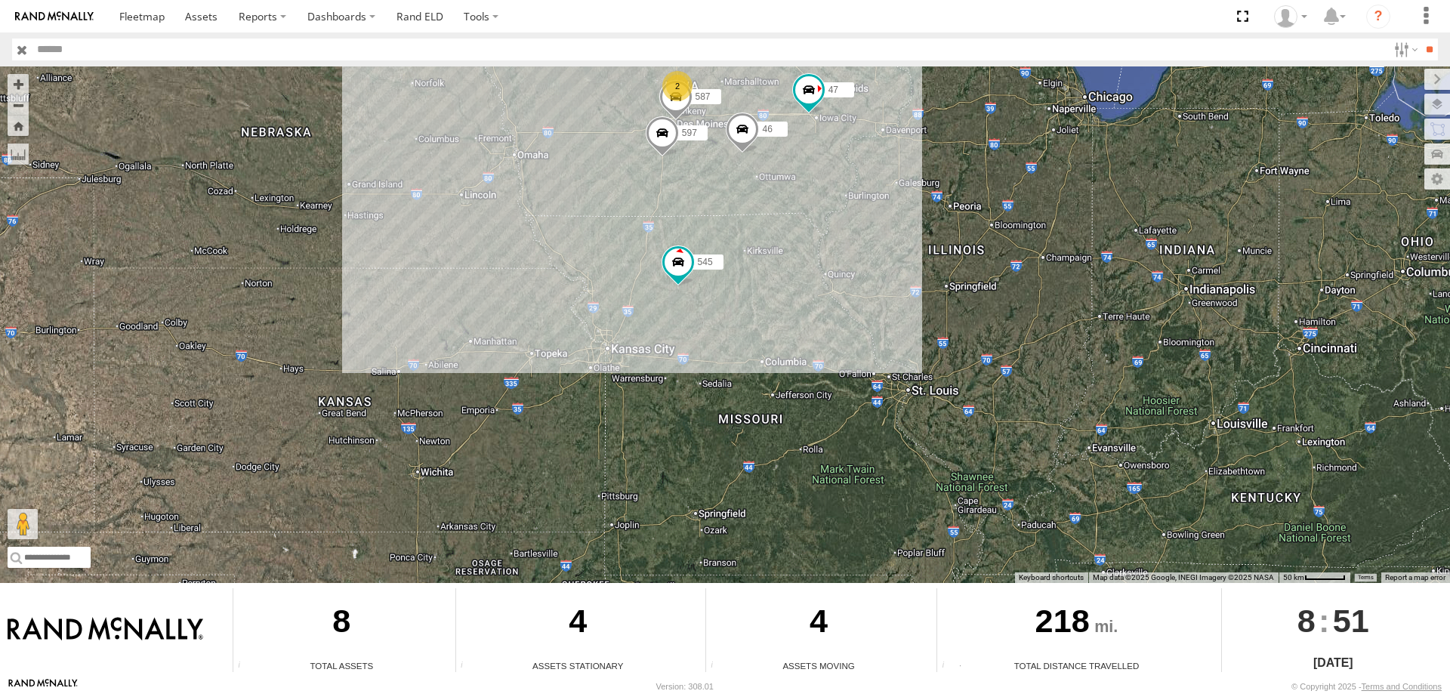
click at [822, 313] on div "0055 545 47 46 597 2 587" at bounding box center [725, 324] width 1450 height 517
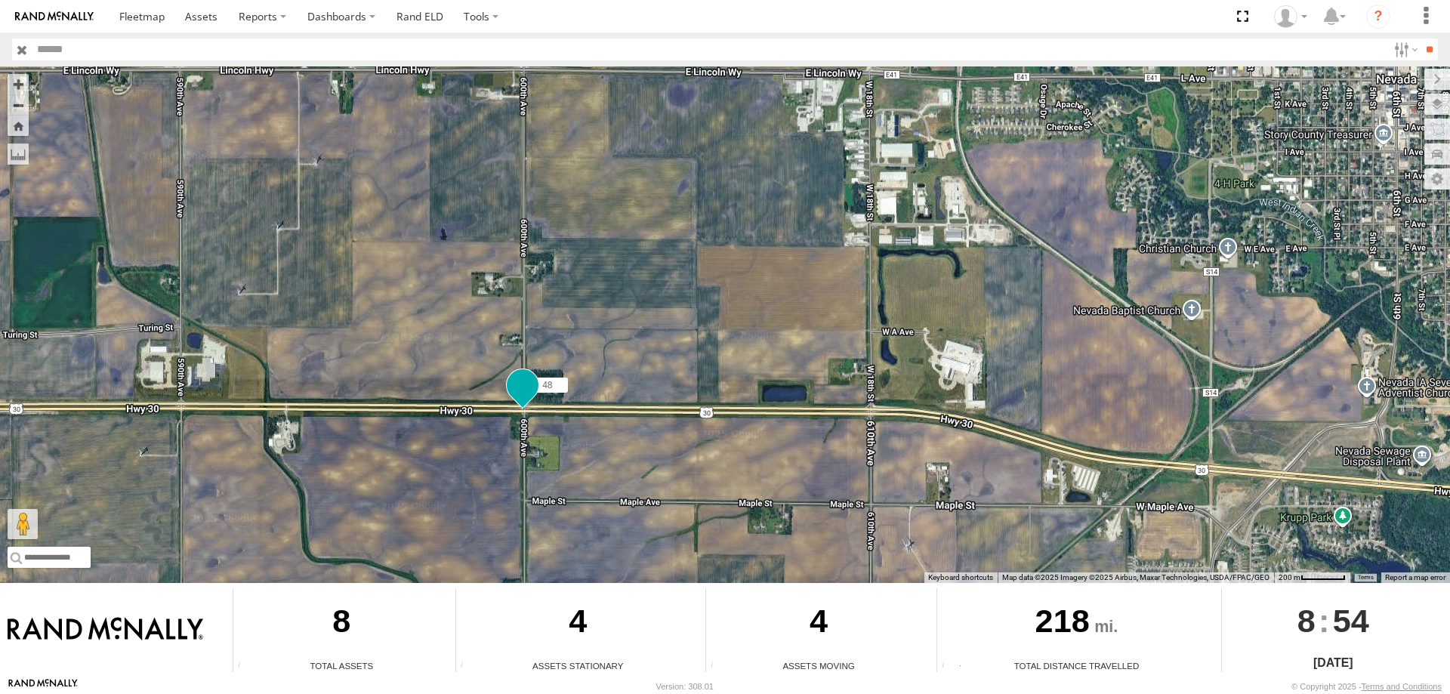
click at [517, 387] on span at bounding box center [522, 385] width 27 height 27
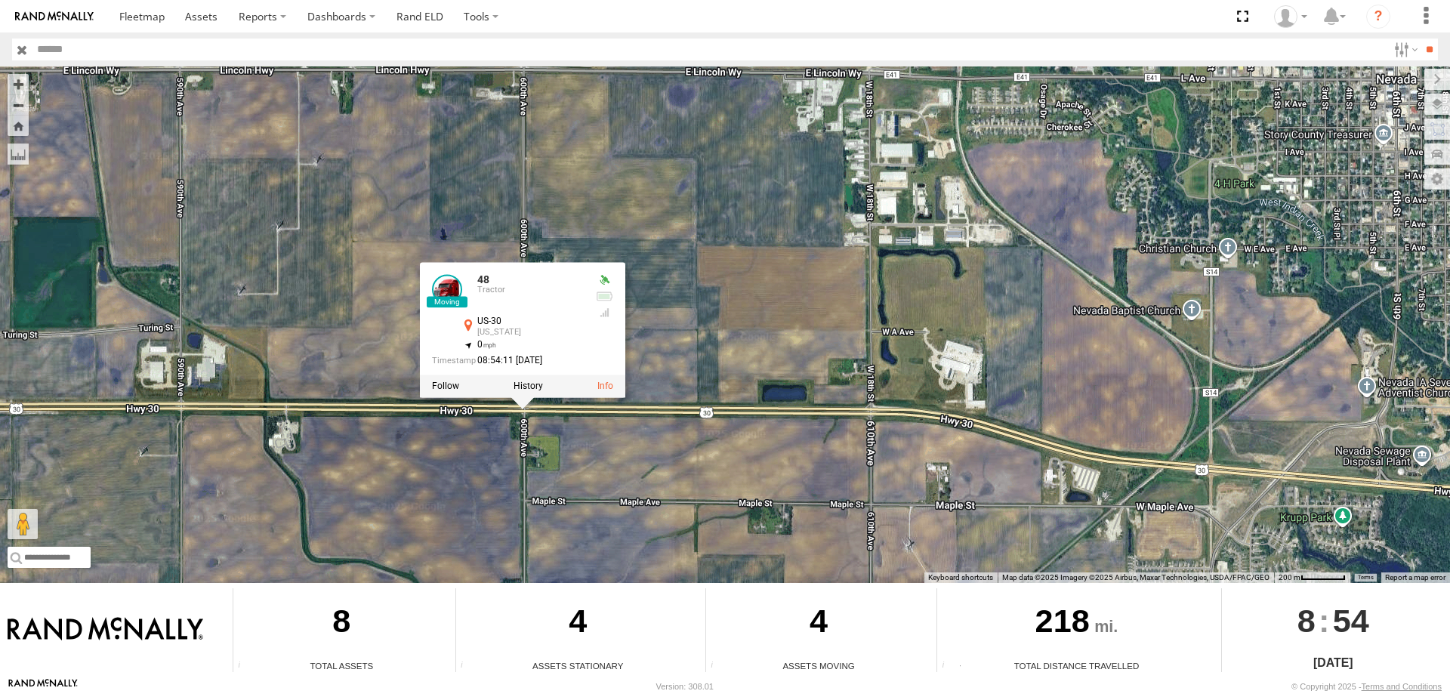
click at [705, 306] on div "545 0055 47 46 597 587 48 49 48 Tractor US-30 Nevada 42.00879 , -93.50197 0 08:…" at bounding box center [725, 324] width 1450 height 517
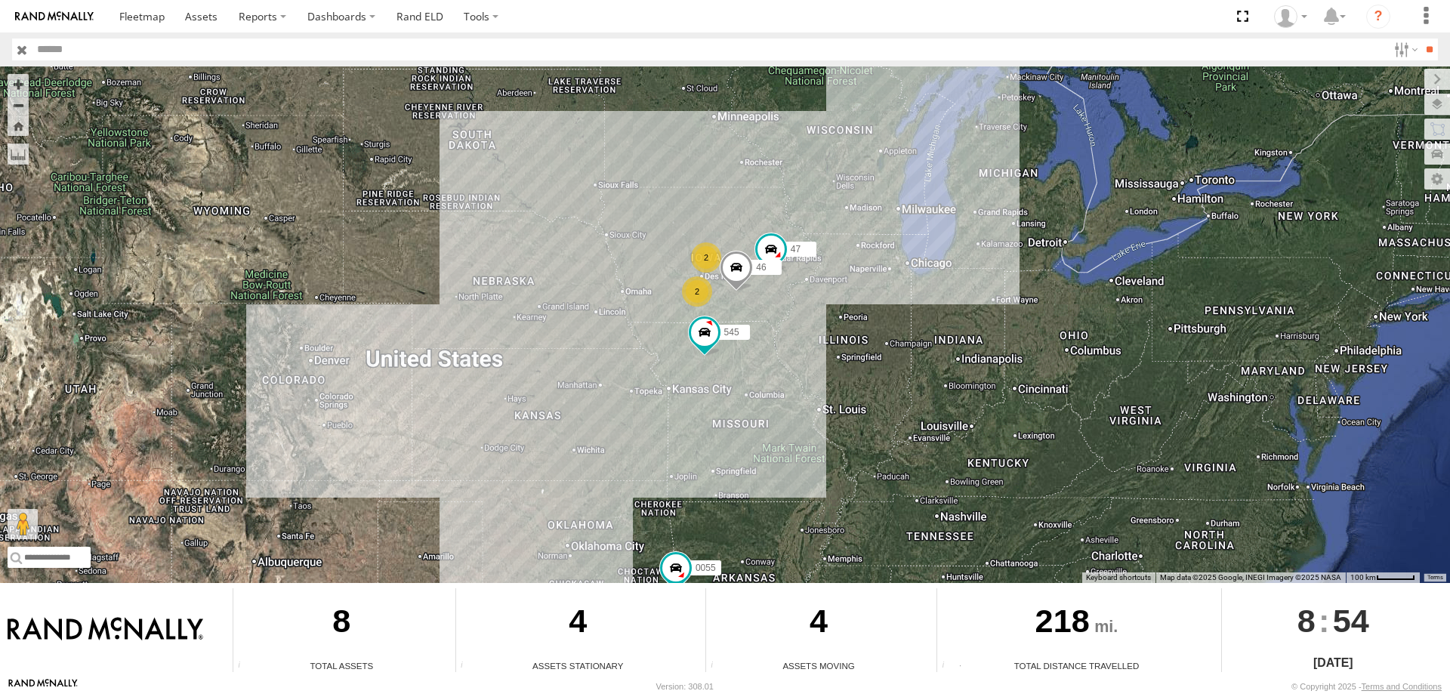
drag, startPoint x: 785, startPoint y: 303, endPoint x: 784, endPoint y: 311, distance: 8.3
click at [784, 311] on div "0055 545 2 47 46 2" at bounding box center [725, 324] width 1450 height 517
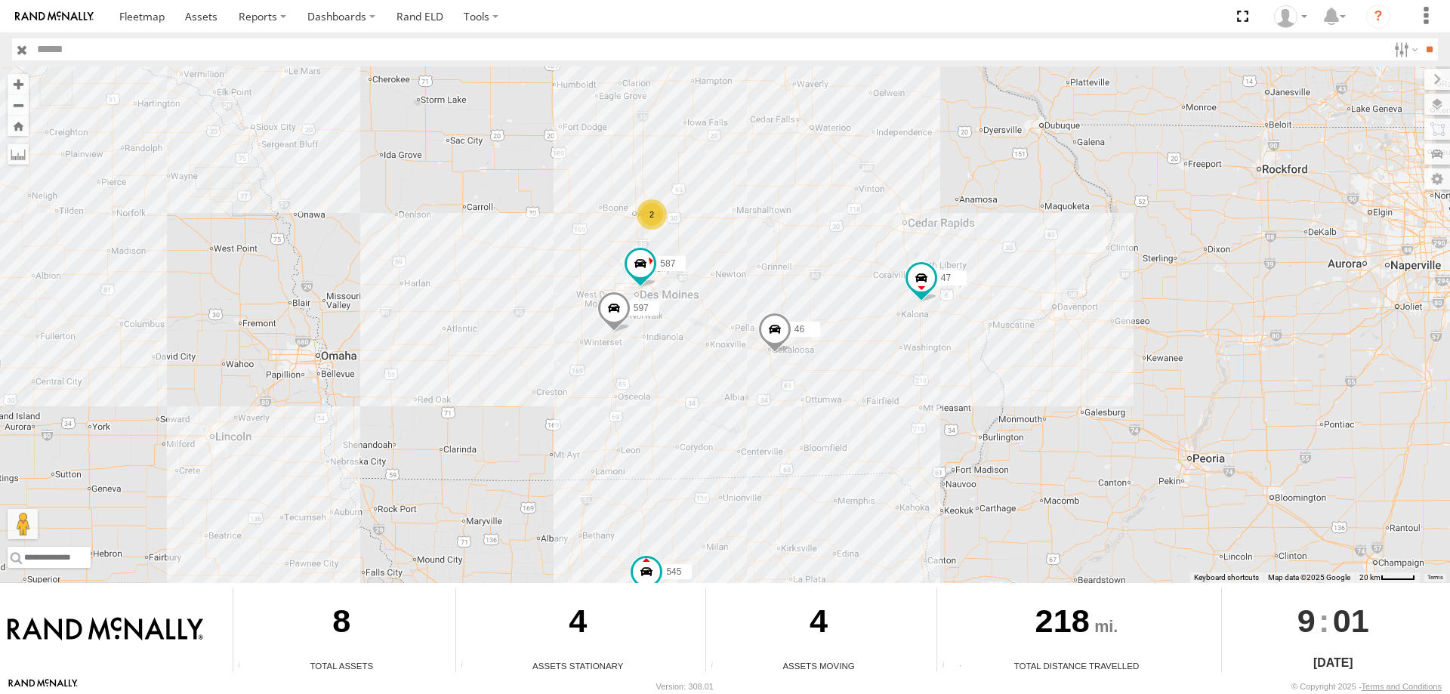
drag, startPoint x: 692, startPoint y: 239, endPoint x: 706, endPoint y: 308, distance: 70.9
click at [706, 308] on div "545 0055 47 46 2 597 587" at bounding box center [725, 324] width 1450 height 517
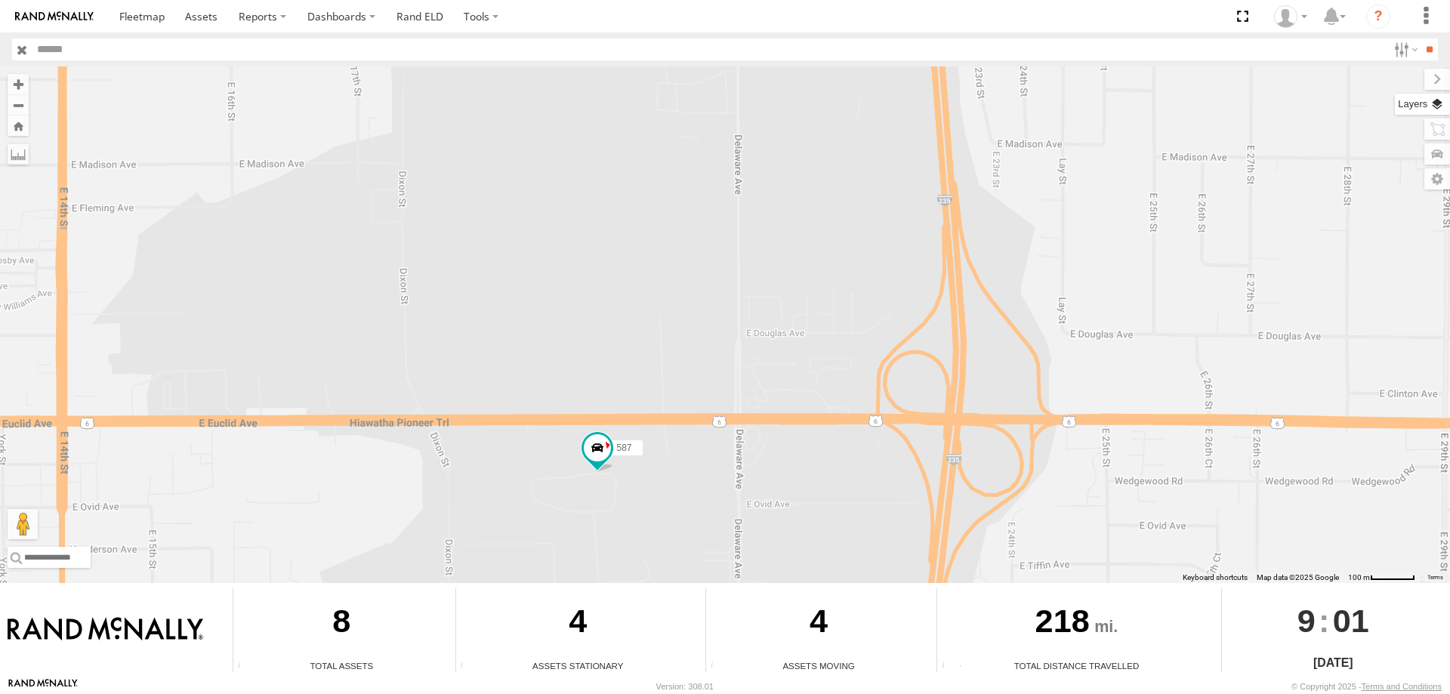
click at [1430, 100] on label at bounding box center [1422, 104] width 55 height 21
click at [0, 0] on span "Basemaps" at bounding box center [0, 0] width 0 height 0
click at [0, 0] on span "Satellite + Roadmap" at bounding box center [0, 0] width 0 height 0
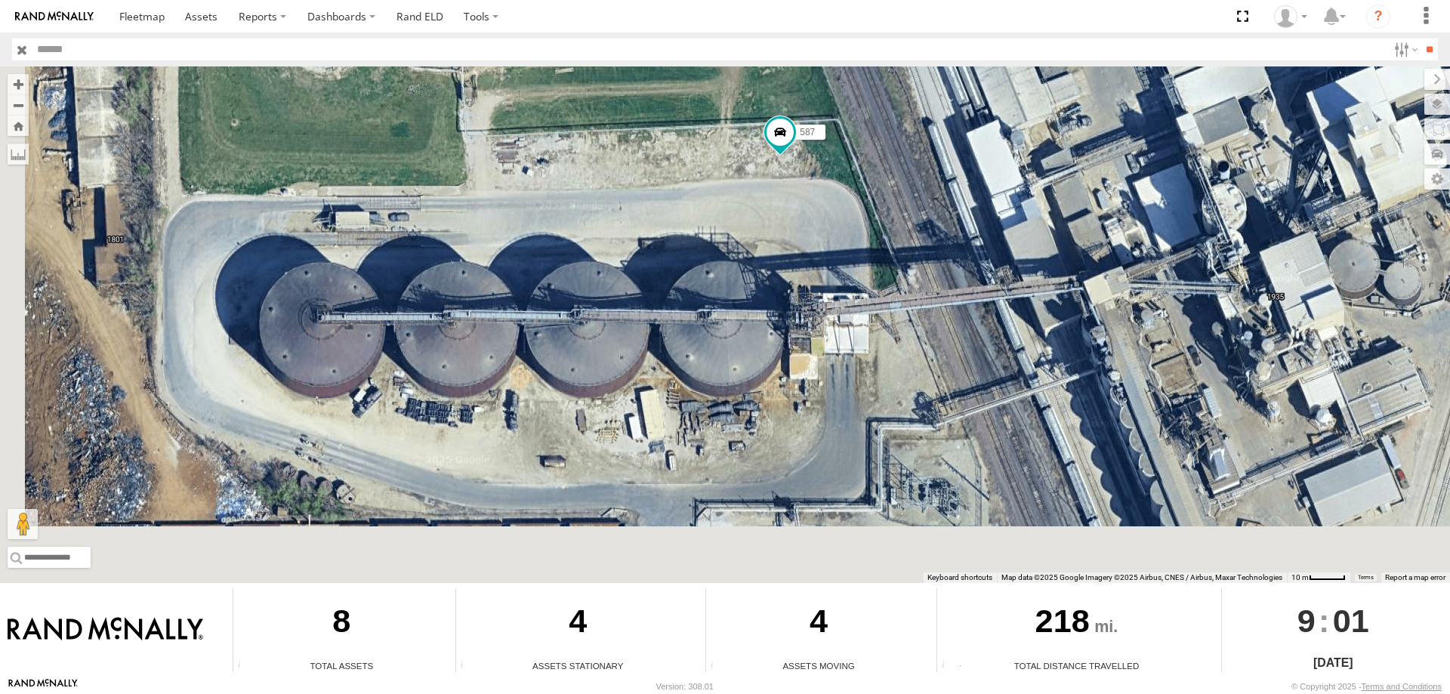
drag, startPoint x: 637, startPoint y: 430, endPoint x: 677, endPoint y: 277, distance: 158.4
click at [677, 277] on div "545 0055 47 46 597 587" at bounding box center [725, 324] width 1450 height 517
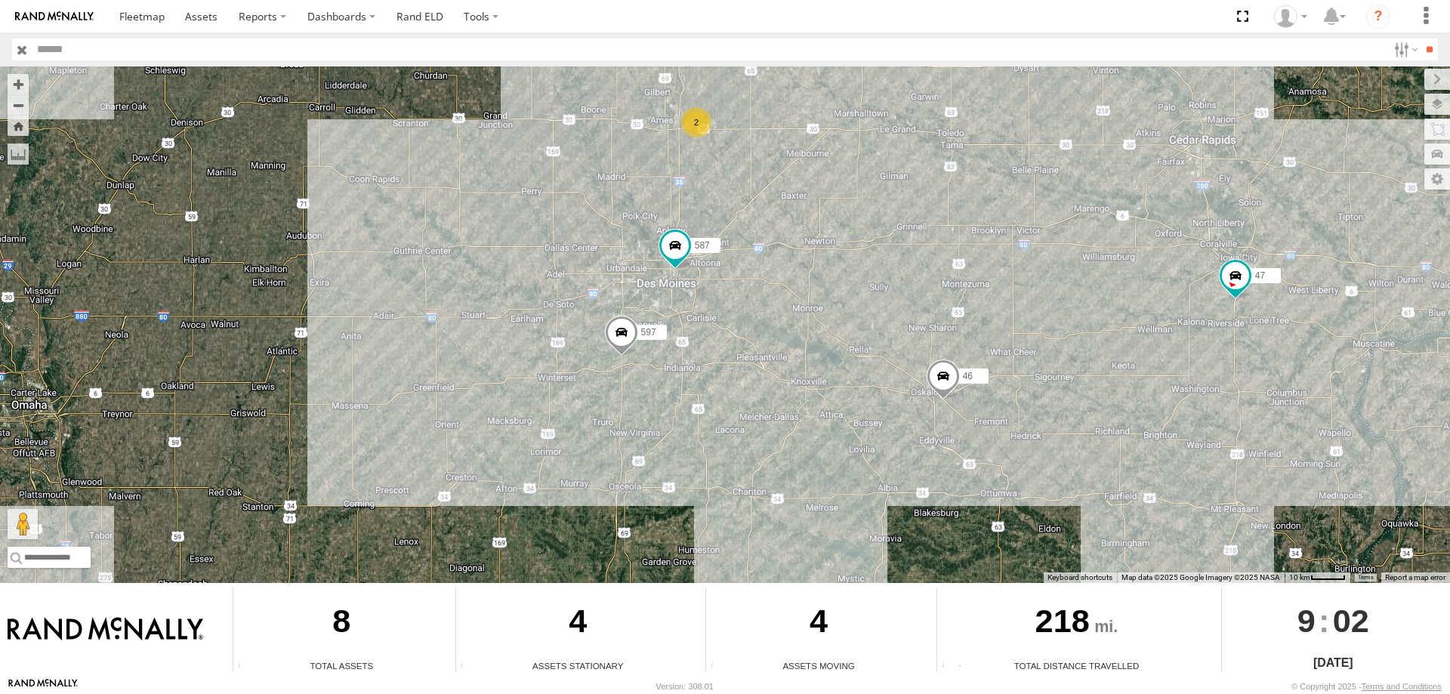
drag, startPoint x: 778, startPoint y: 366, endPoint x: 777, endPoint y: 357, distance: 8.3
click at [777, 357] on div "545 0055 47 46 597 587 2" at bounding box center [725, 324] width 1450 height 517
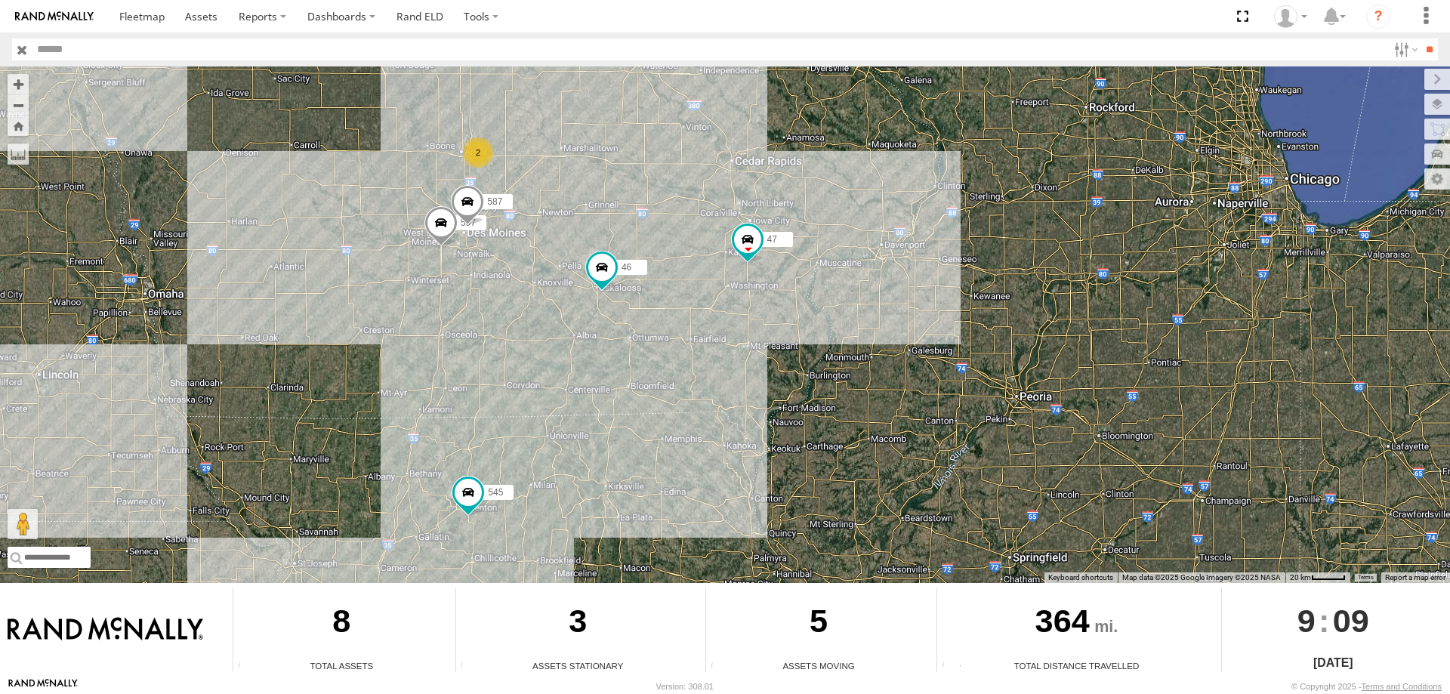
drag, startPoint x: 750, startPoint y: 301, endPoint x: 753, endPoint y: 362, distance: 61.2
click at [753, 362] on div "545 0055 47 46 2 597 587" at bounding box center [725, 324] width 1450 height 517
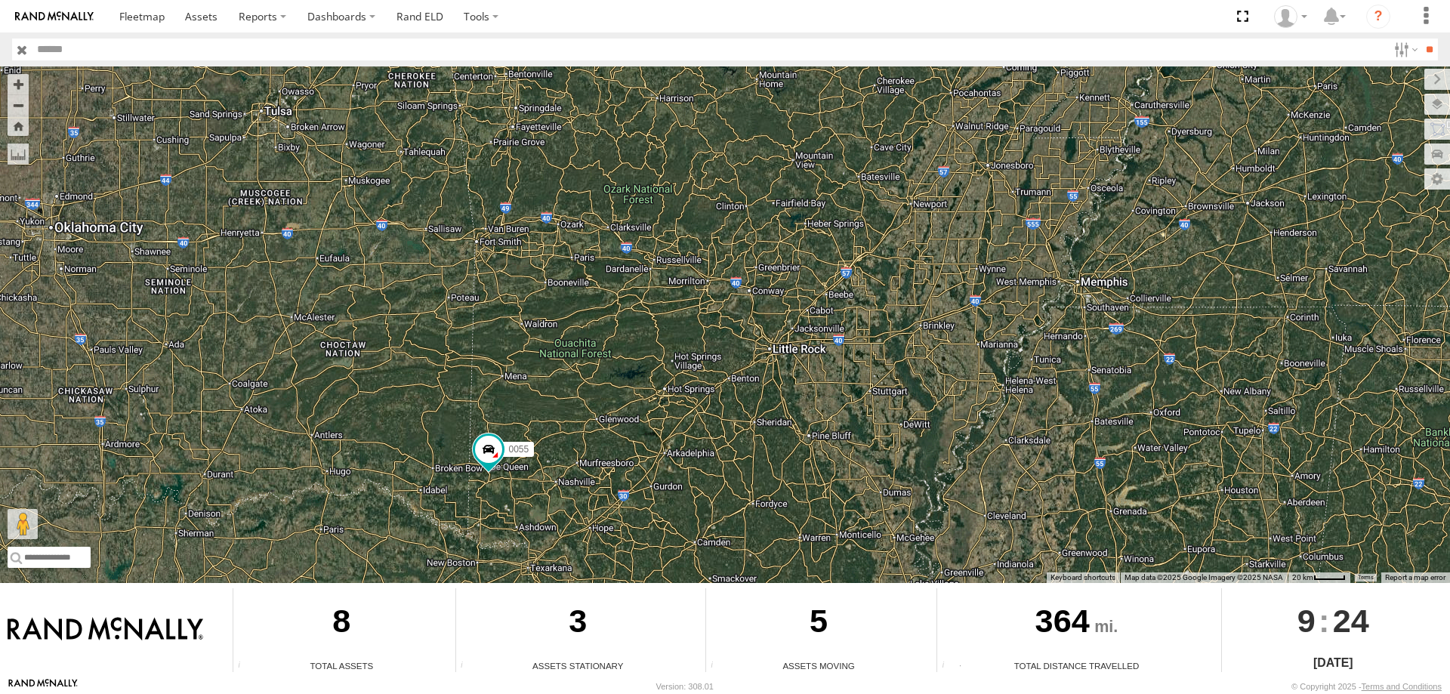
drag, startPoint x: 805, startPoint y: 304, endPoint x: 793, endPoint y: 415, distance: 112.4
click at [793, 415] on div "545 0055 47 46" at bounding box center [725, 324] width 1450 height 517
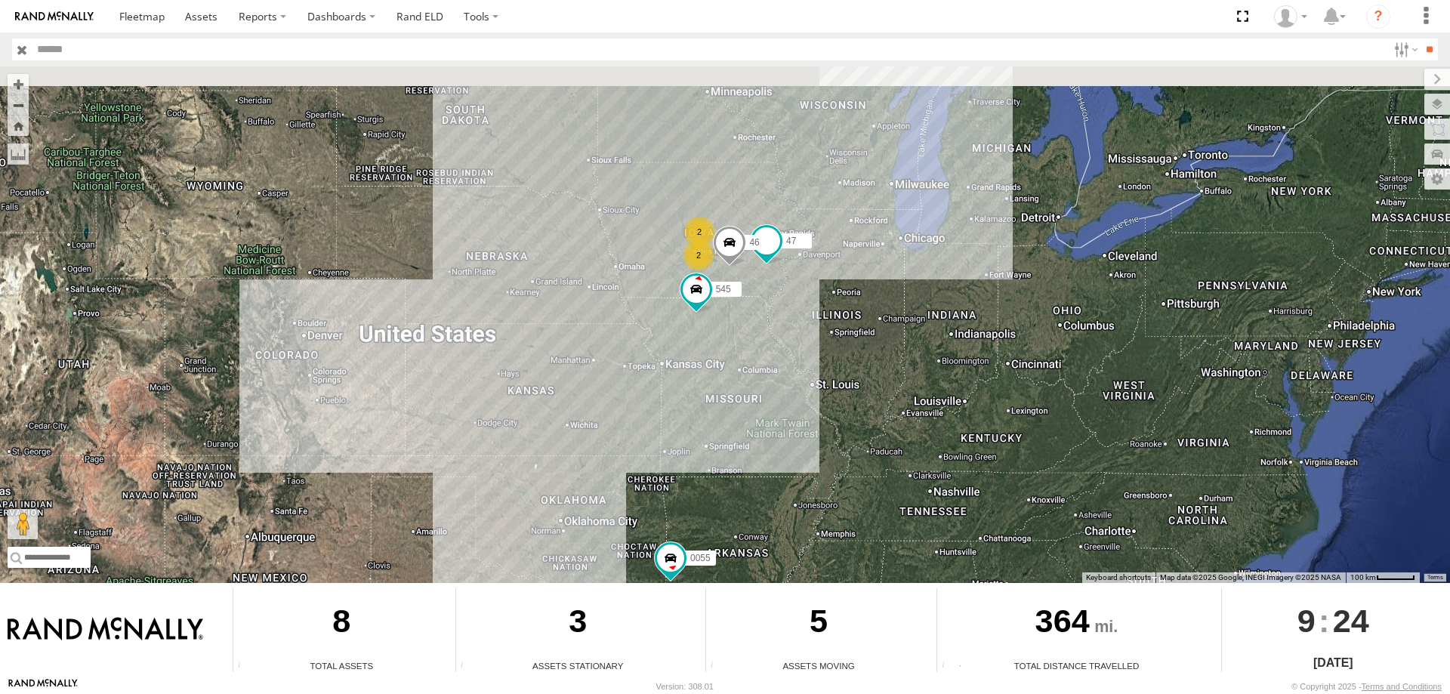
drag, startPoint x: 652, startPoint y: 148, endPoint x: 639, endPoint y: 285, distance: 138.0
click at [639, 285] on div "0055 545 2 47 46 2" at bounding box center [725, 324] width 1450 height 517
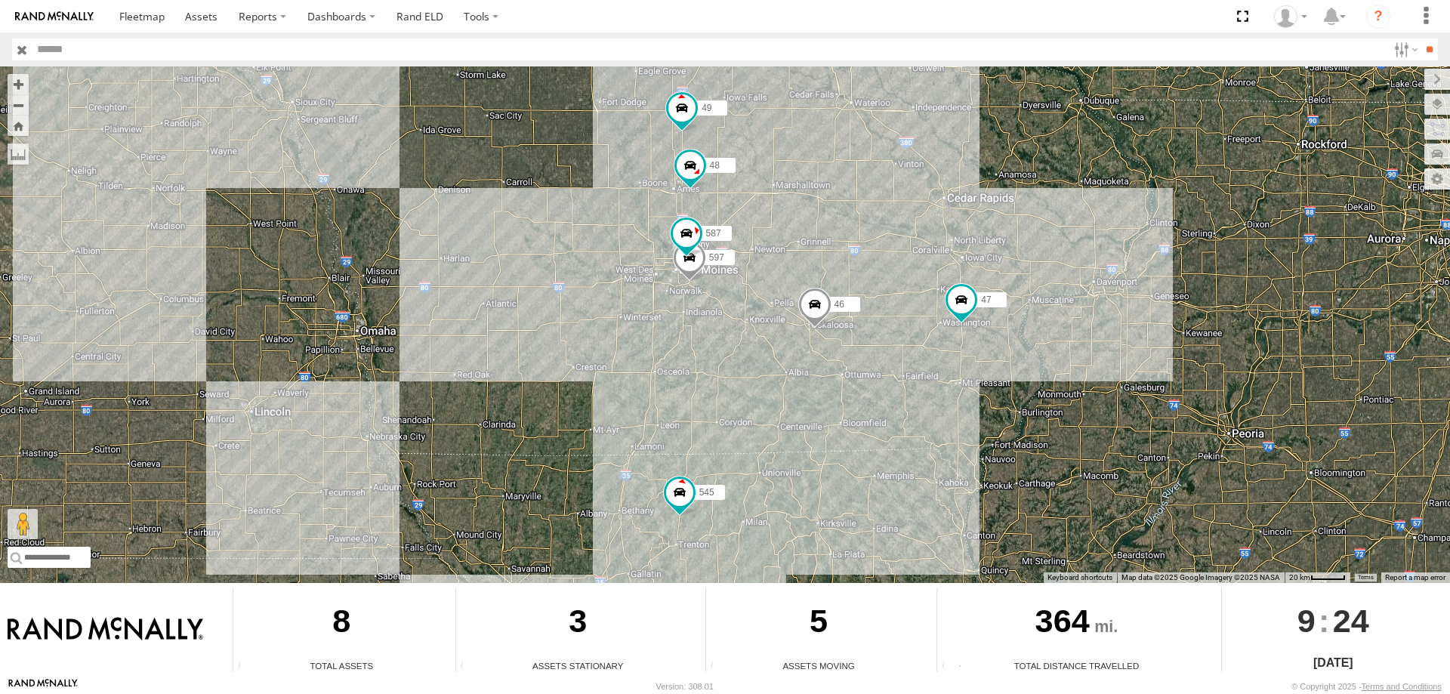
drag, startPoint x: 1000, startPoint y: 455, endPoint x: 942, endPoint y: 428, distance: 64.2
click at [942, 428] on div "0055 545 47 46 48 49 597 587" at bounding box center [725, 324] width 1450 height 517
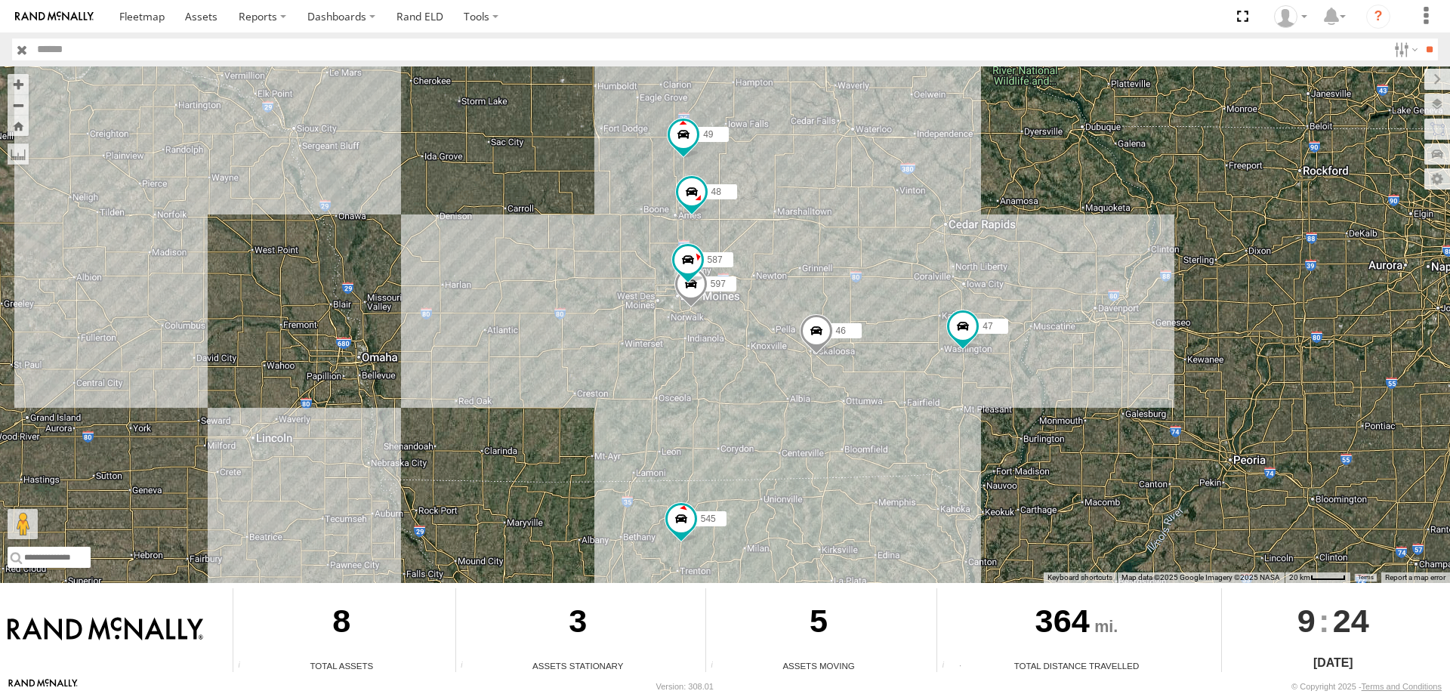
drag, startPoint x: 853, startPoint y: 200, endPoint x: 873, endPoint y: 276, distance: 78.8
click at [873, 276] on div "0055 545 47 46 48 49 597 587" at bounding box center [725, 324] width 1450 height 517
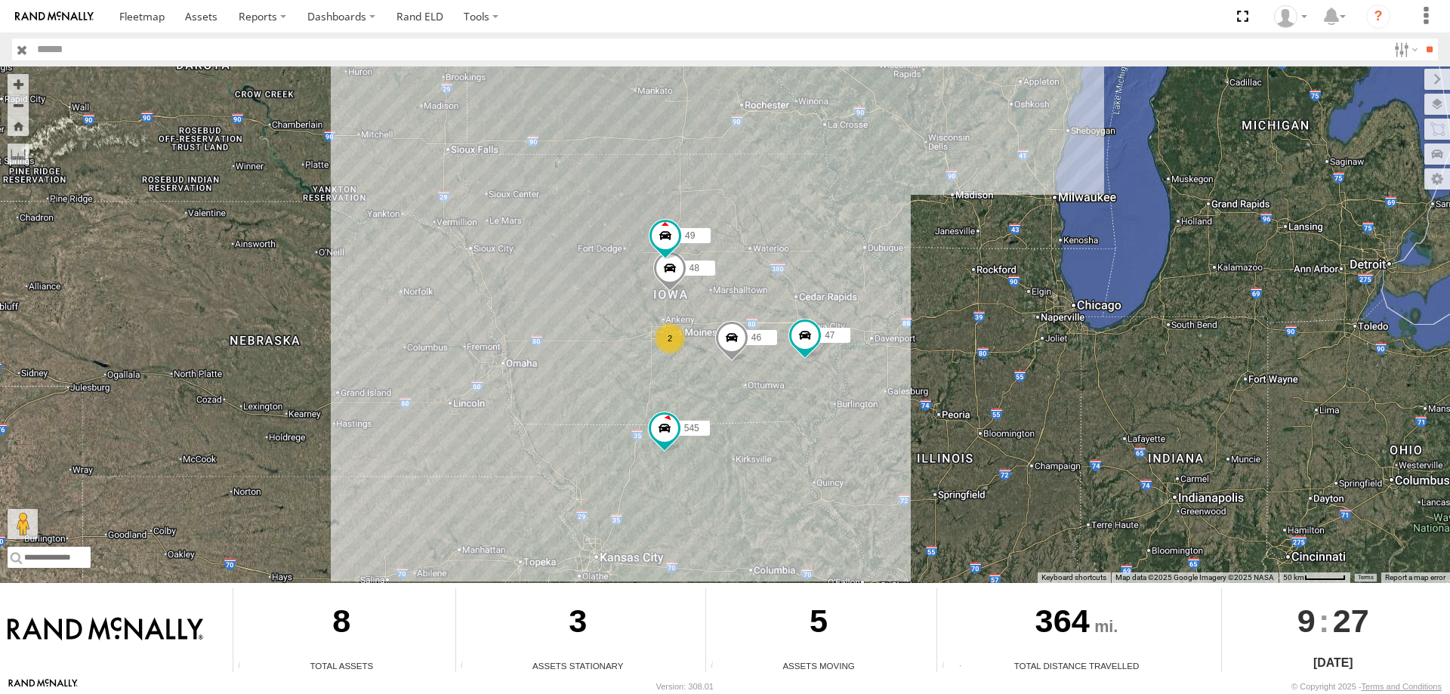
drag, startPoint x: 727, startPoint y: 144, endPoint x: 716, endPoint y: 277, distance: 133.4
click at [716, 277] on div "545 0055 47 46 48 49 2" at bounding box center [725, 324] width 1450 height 517
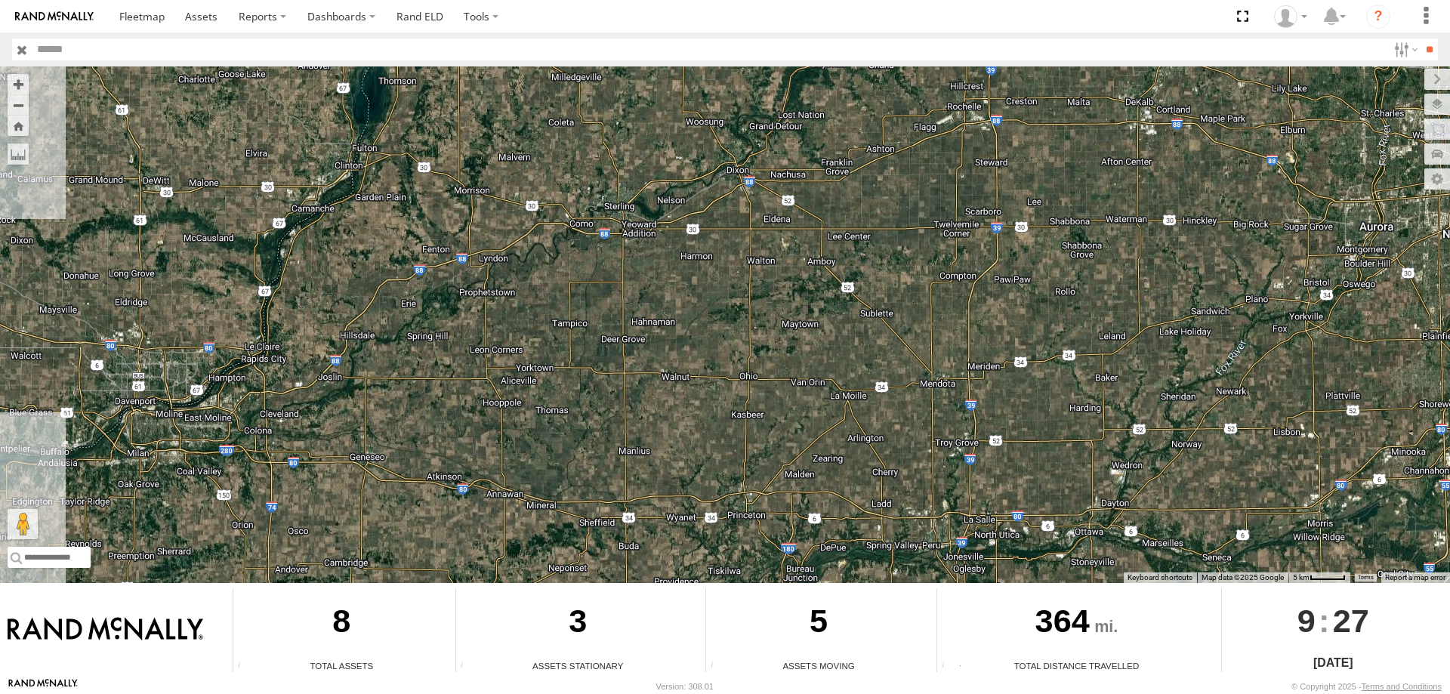
drag, startPoint x: 1187, startPoint y: 514, endPoint x: 1065, endPoint y: 381, distance: 180.6
click at [1065, 381] on div "545 0055 47 46 48 49" at bounding box center [725, 324] width 1450 height 517
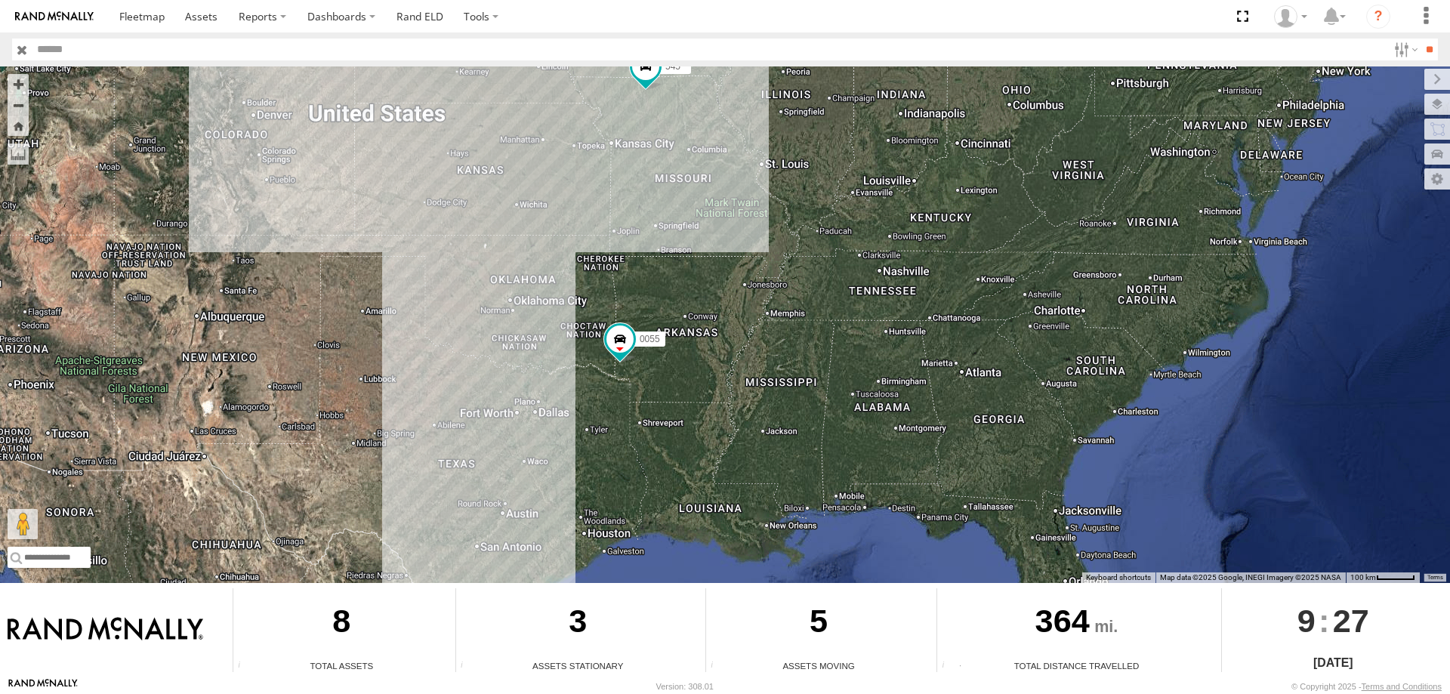
drag, startPoint x: 808, startPoint y: 508, endPoint x: 745, endPoint y: 340, distance: 180.0
click at [745, 340] on div "0055 545 2 47 46 2" at bounding box center [725, 324] width 1450 height 517
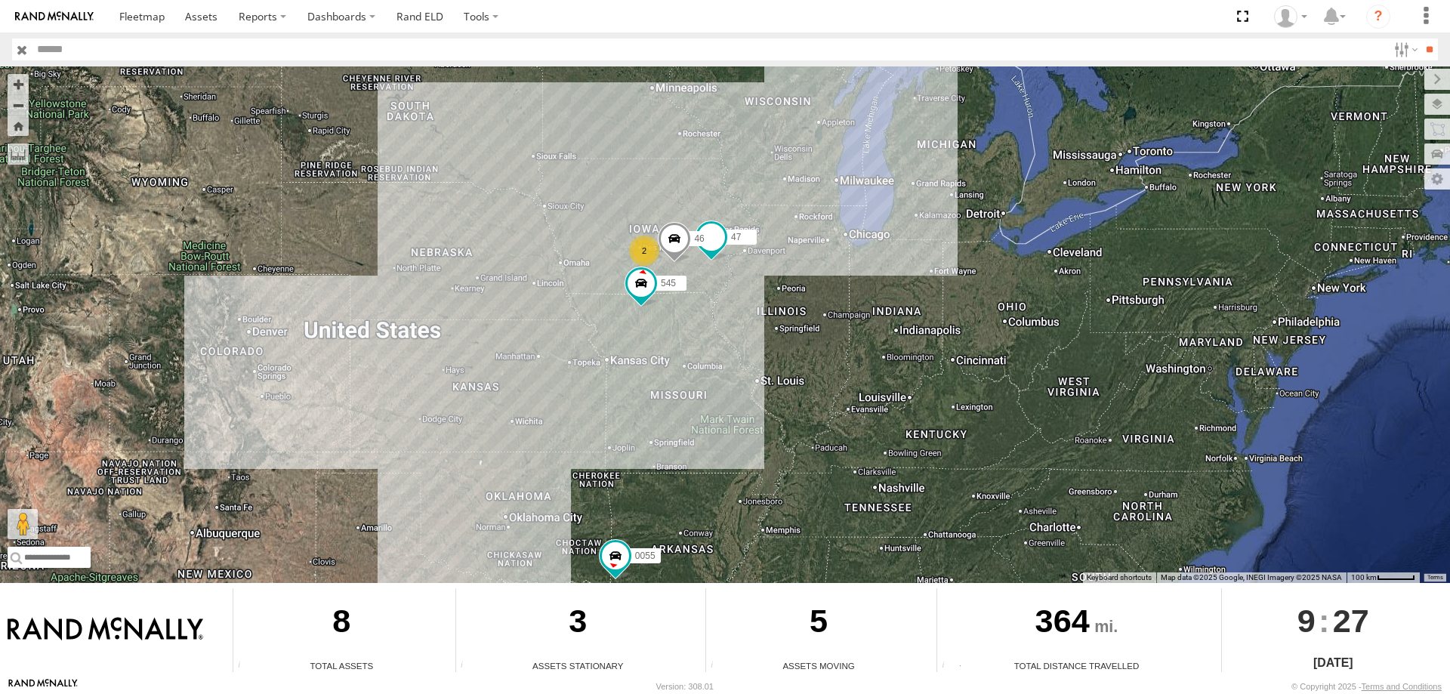
drag, startPoint x: 736, startPoint y: 139, endPoint x: 732, endPoint y: 369, distance: 230.4
click at [732, 369] on div "0055 545 47 46 2" at bounding box center [725, 324] width 1450 height 517
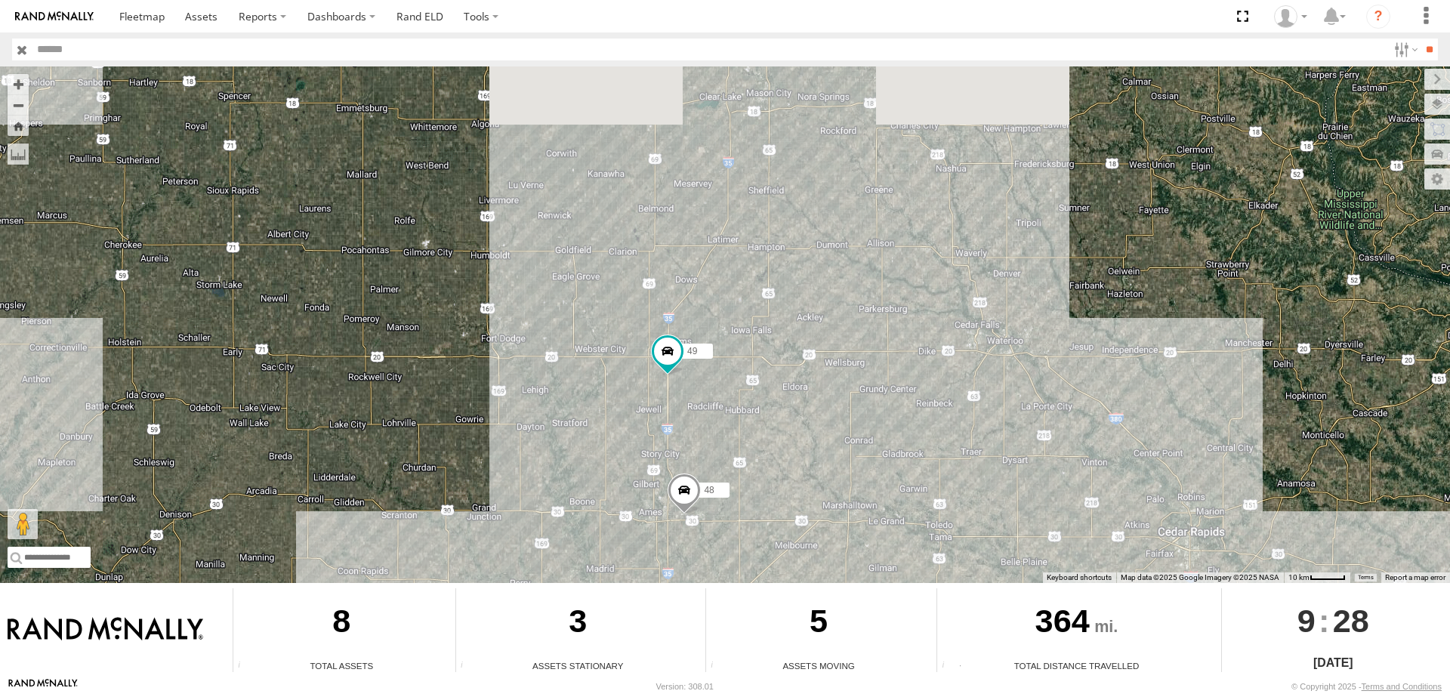
drag, startPoint x: 859, startPoint y: 166, endPoint x: 814, endPoint y: 355, distance: 194.0
click at [814, 355] on div "0055 545 47 46 48 49 597 587" at bounding box center [725, 324] width 1450 height 517
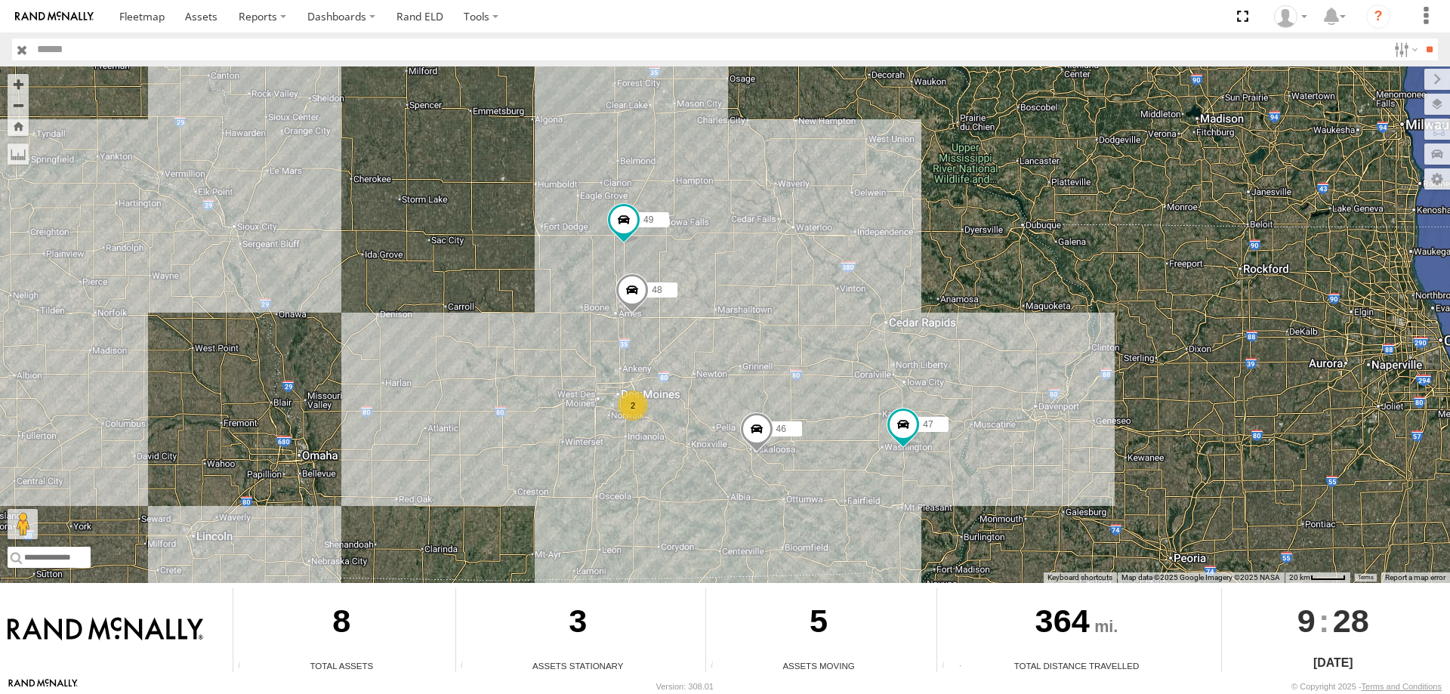
drag, startPoint x: 671, startPoint y: 482, endPoint x: 693, endPoint y: 325, distance: 158.7
click at [693, 325] on div "0055 545 47 46 48 49 2" at bounding box center [725, 324] width 1450 height 517
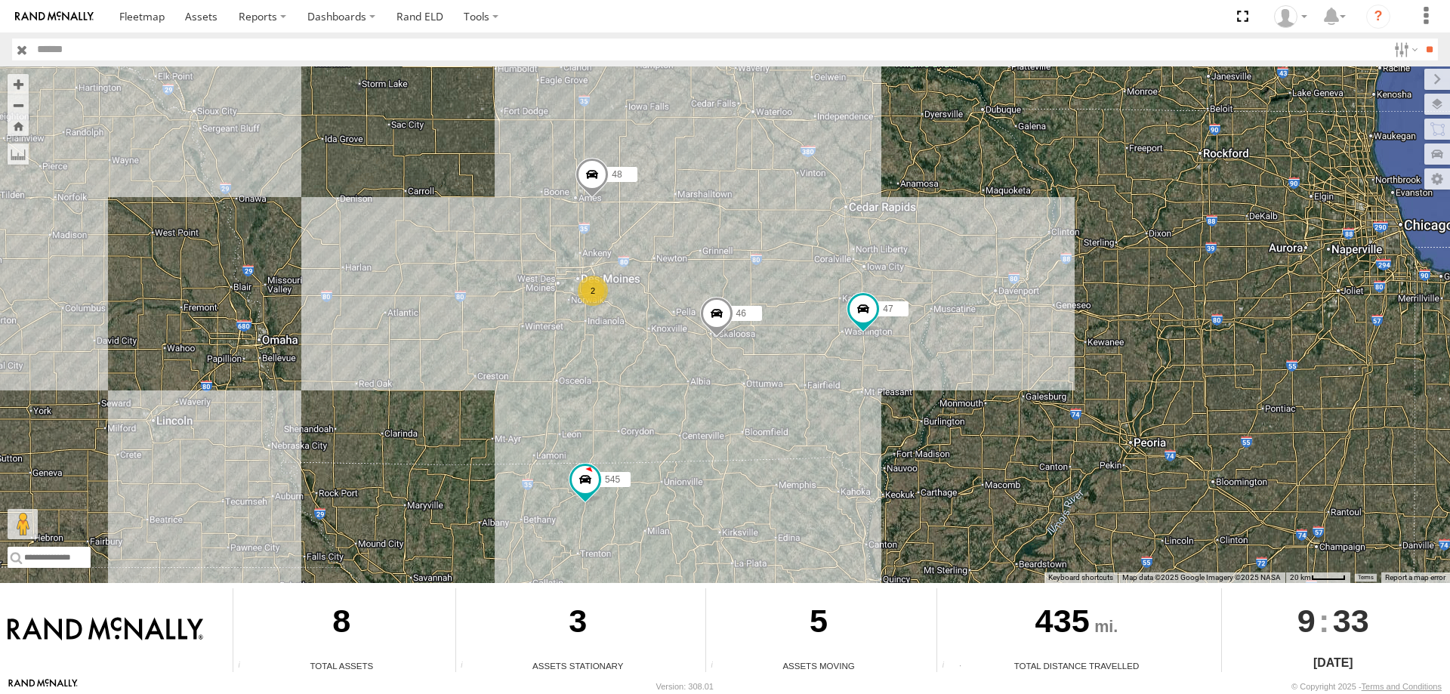
drag, startPoint x: 905, startPoint y: 286, endPoint x: 838, endPoint y: 415, distance: 144.6
click at [838, 415] on div "0055 545 47 46 48 2" at bounding box center [725, 324] width 1450 height 517
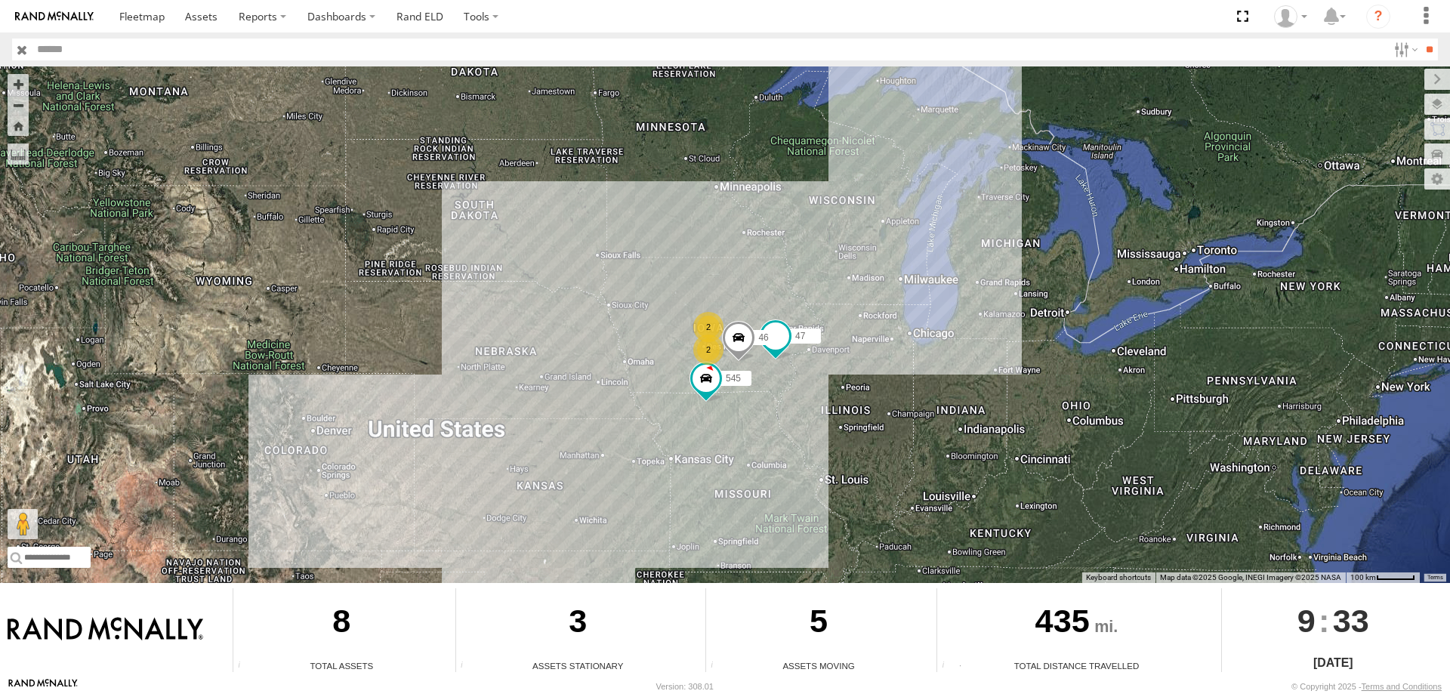
drag, startPoint x: 753, startPoint y: 301, endPoint x: 749, endPoint y: 464, distance: 162.4
click at [749, 464] on div "0055 545 2 47 46 2" at bounding box center [725, 324] width 1450 height 517
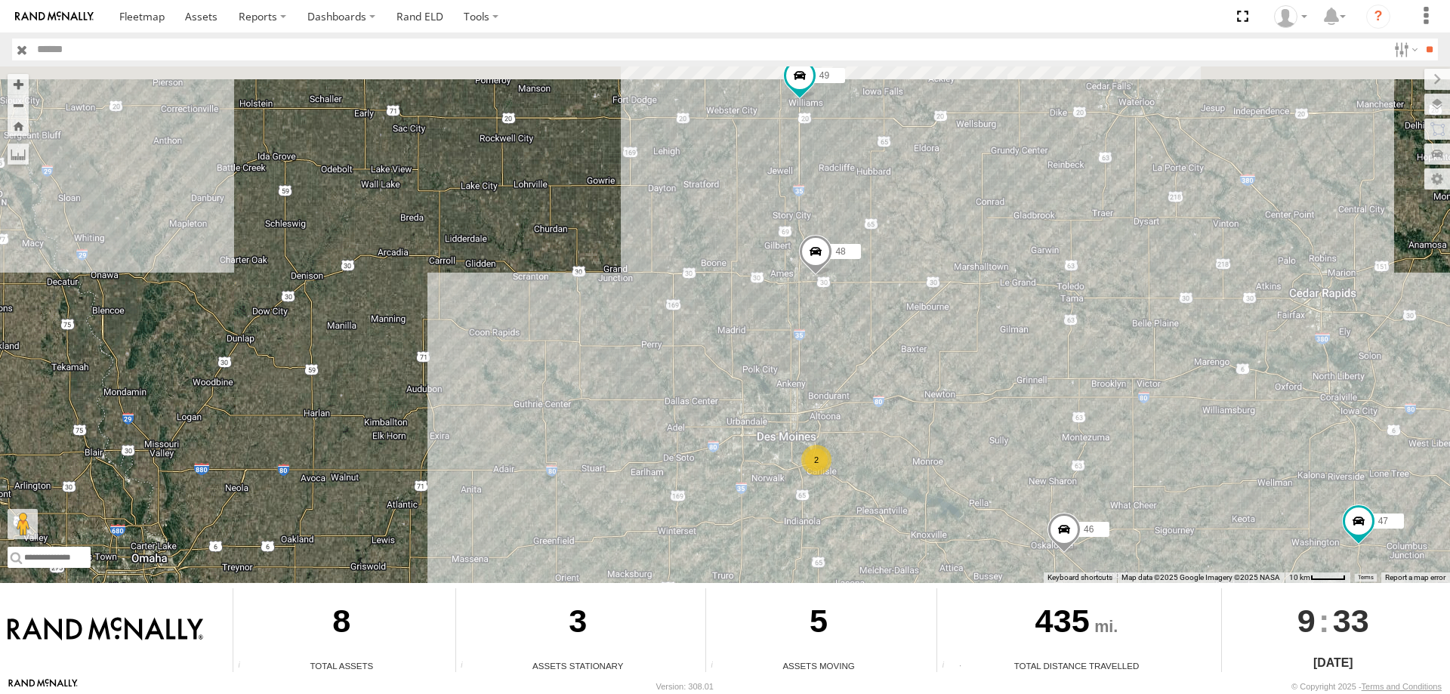
drag, startPoint x: 875, startPoint y: 331, endPoint x: 875, endPoint y: 341, distance: 10.6
click at [875, 341] on div "0055 545 47 46 48 49 2" at bounding box center [725, 324] width 1450 height 517
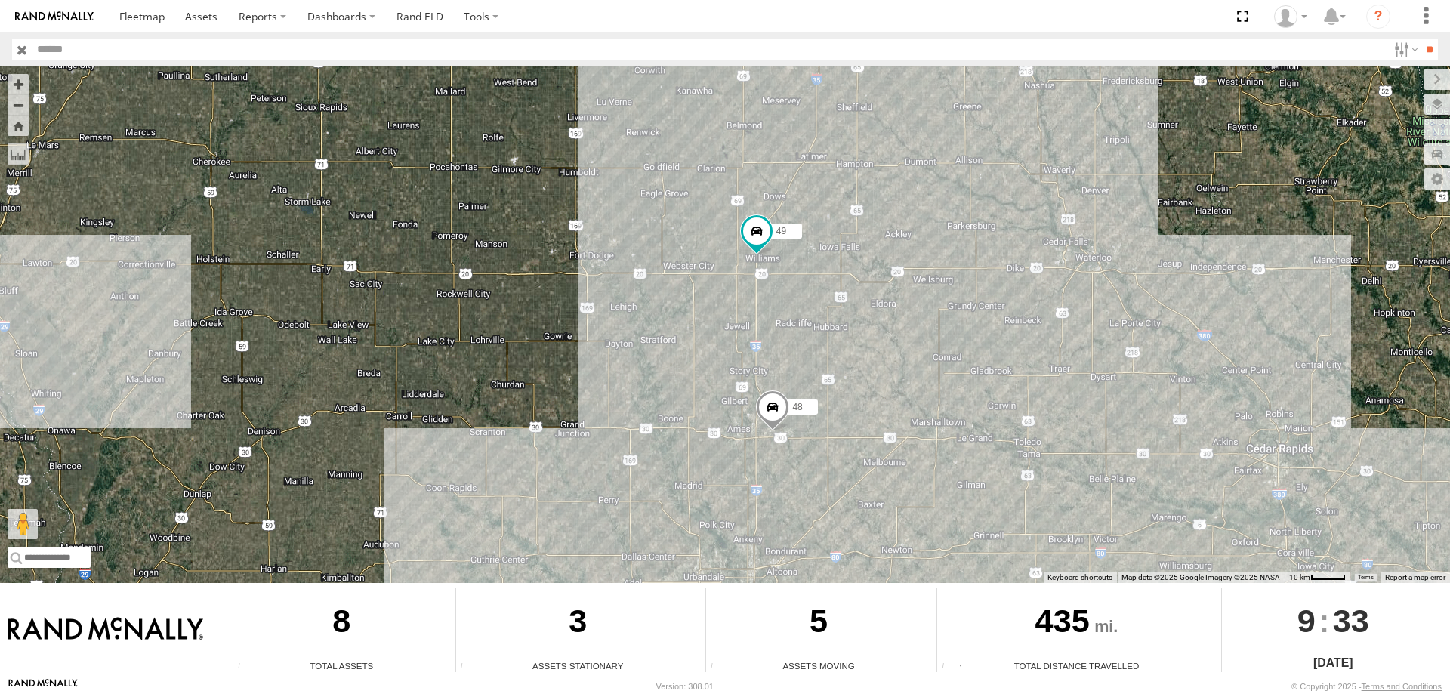
drag, startPoint x: 939, startPoint y: 264, endPoint x: 896, endPoint y: 400, distance: 143.3
click at [896, 400] on div "0055 545 47 46 48 49 2" at bounding box center [725, 324] width 1450 height 517
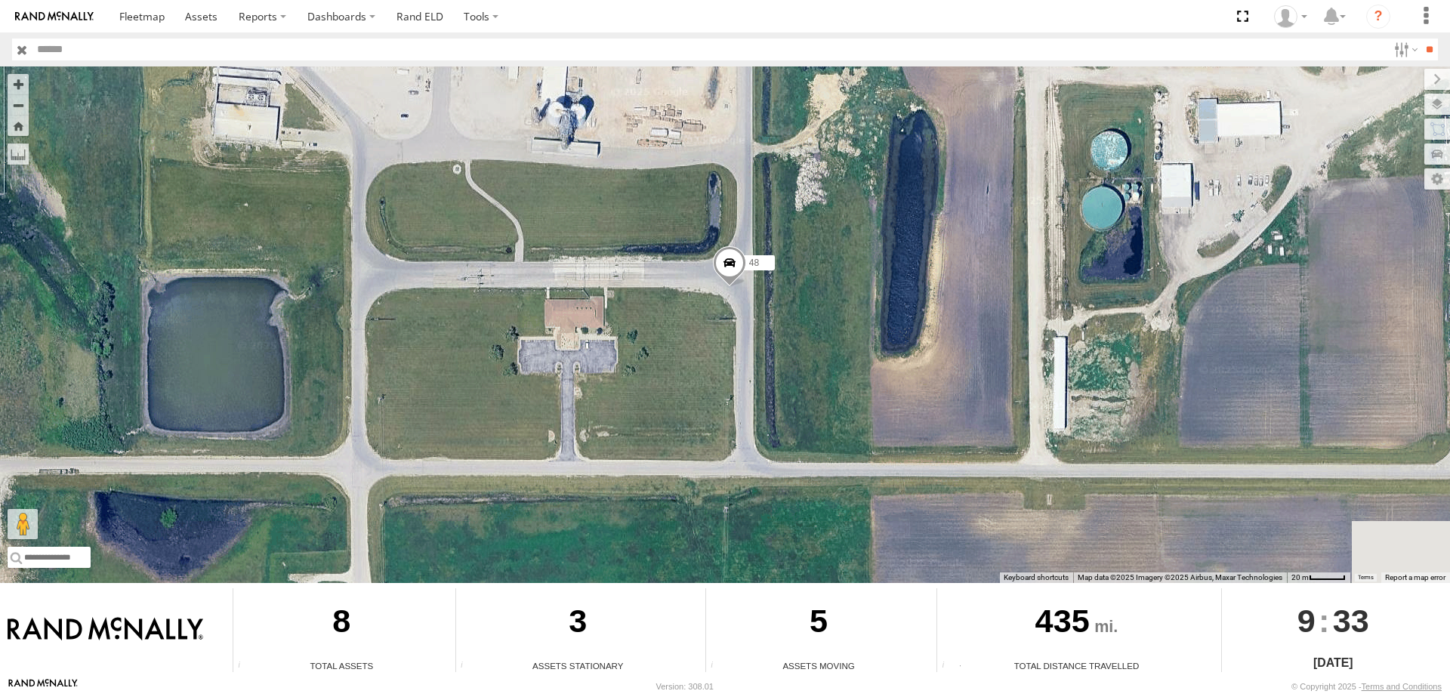
drag, startPoint x: 823, startPoint y: 433, endPoint x: 827, endPoint y: 390, distance: 42.5
click at [827, 390] on div "0055 545 47 46 48 49" at bounding box center [725, 324] width 1450 height 517
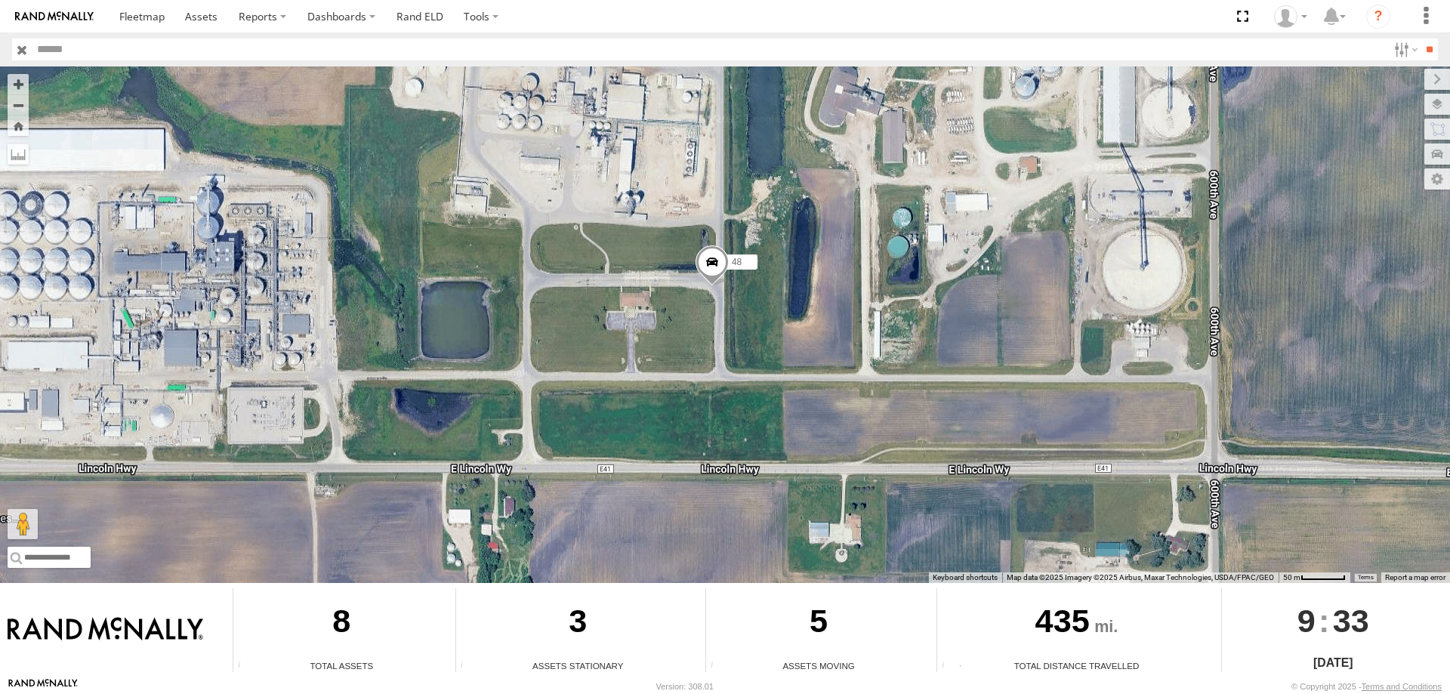
click at [702, 265] on span at bounding box center [712, 265] width 33 height 41
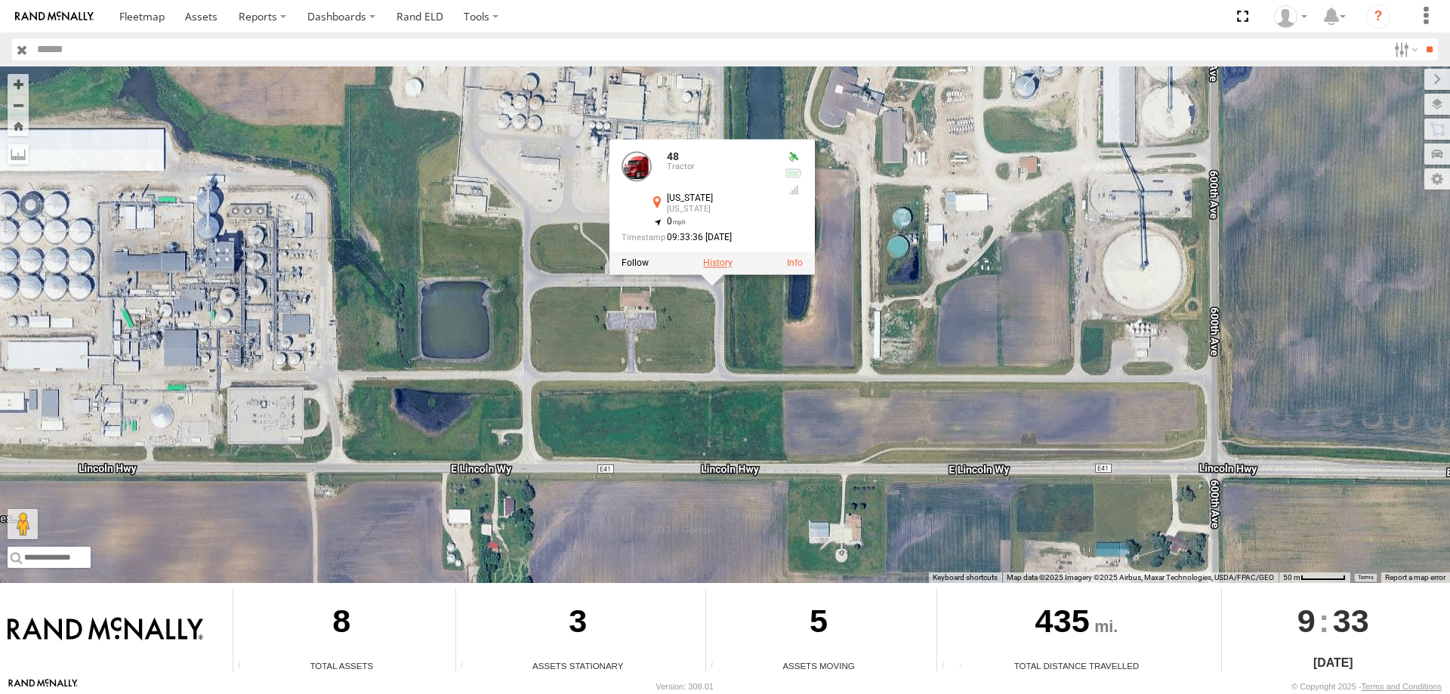
click at [722, 264] on label at bounding box center [717, 263] width 29 height 11
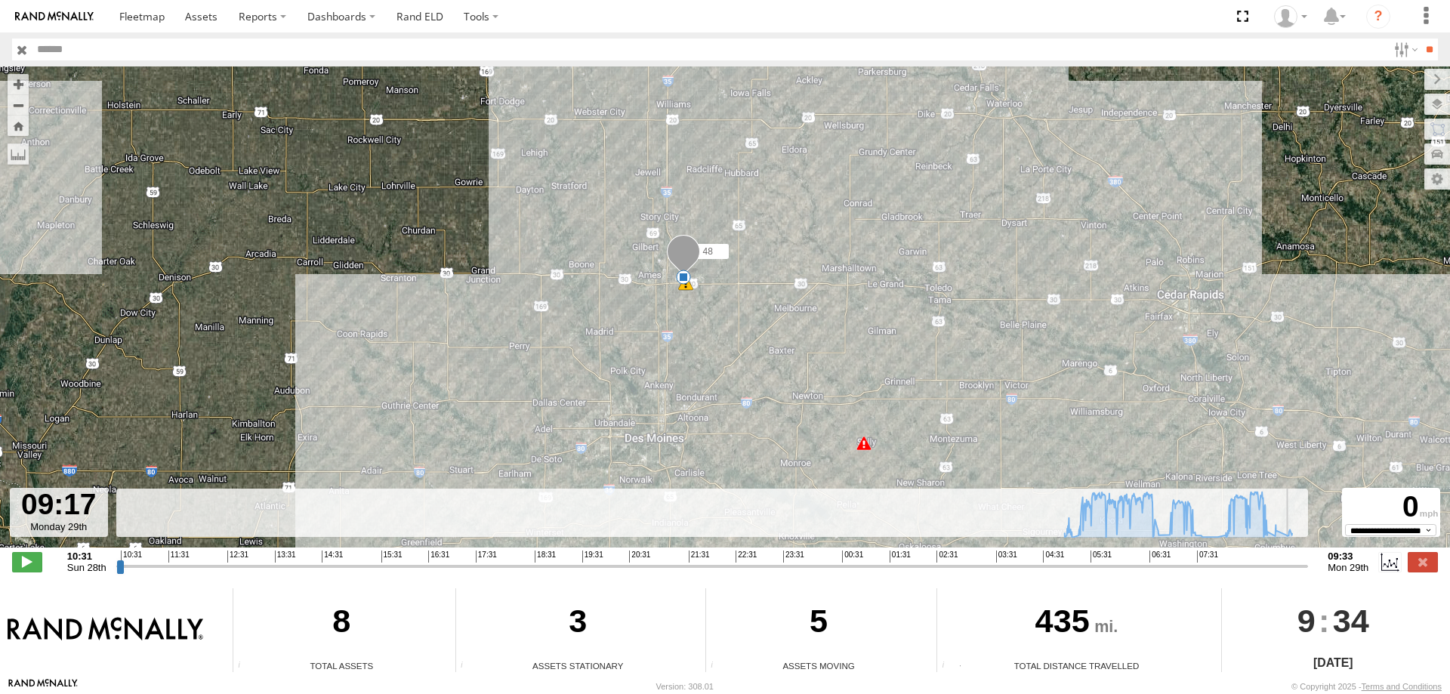
drag, startPoint x: 121, startPoint y: 569, endPoint x: 1290, endPoint y: 574, distance: 1169.0
type input "**********"
click at [1290, 573] on input "range" at bounding box center [712, 566] width 1192 height 14
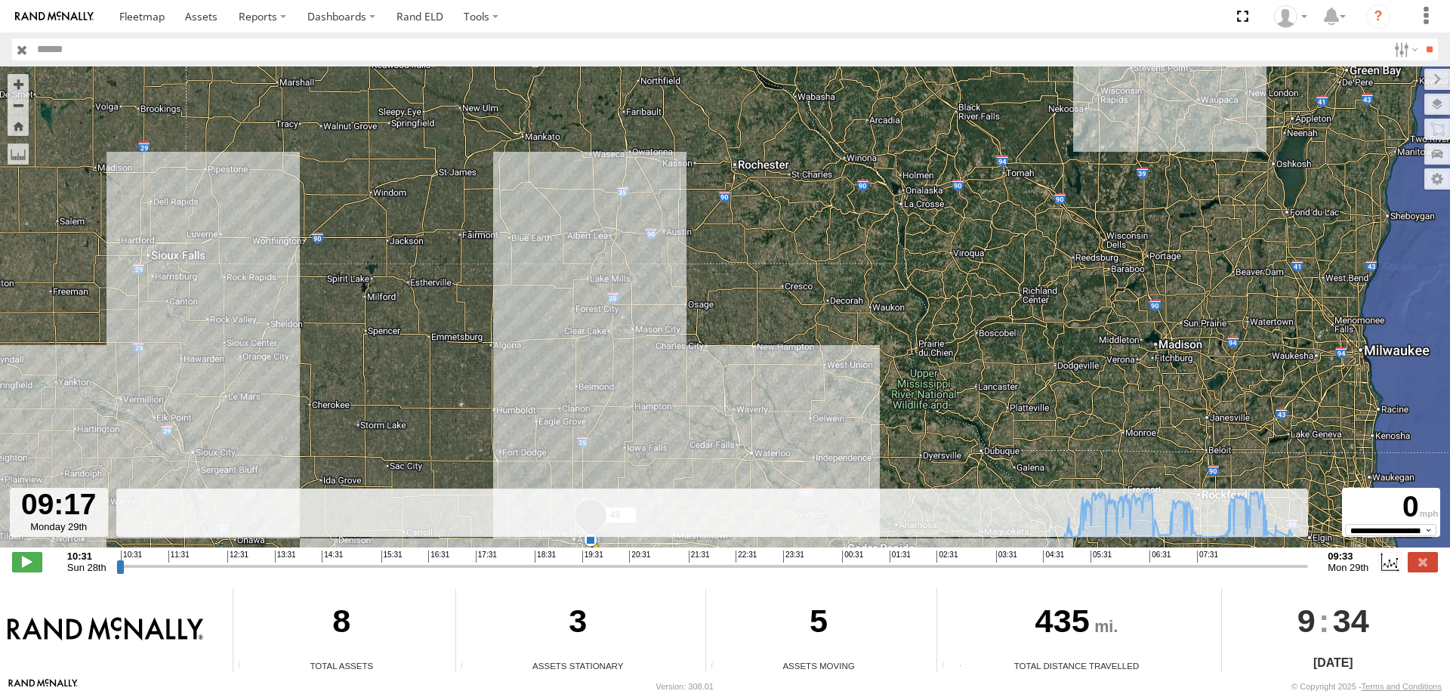
drag, startPoint x: 640, startPoint y: 389, endPoint x: 638, endPoint y: 261, distance: 128.4
click at [638, 261] on div "48 04:58 Mon 08:54 Mon 09:03 Mon" at bounding box center [725, 314] width 1450 height 497
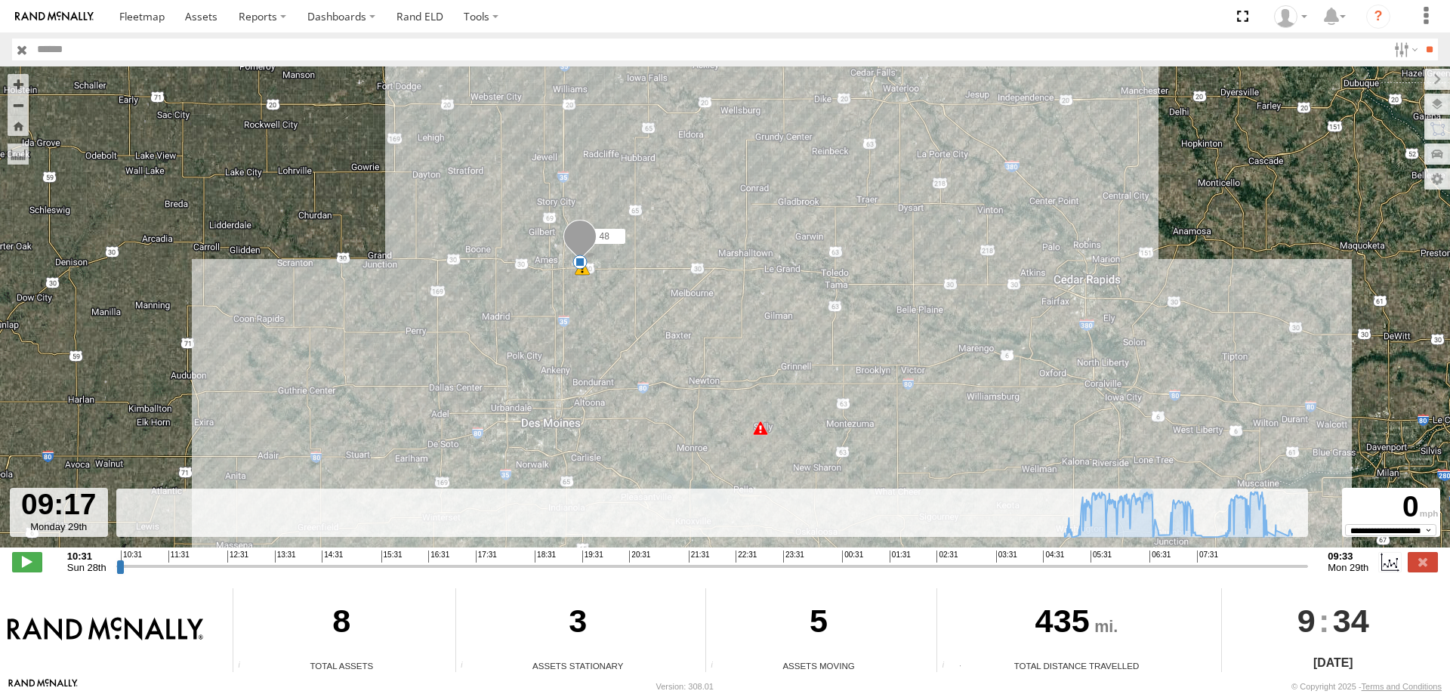
drag, startPoint x: 586, startPoint y: 381, endPoint x: 600, endPoint y: 338, distance: 46.1
click at [600, 338] on div "48 04:58 Mon 08:54 Mon 09:03 Mon" at bounding box center [725, 314] width 1450 height 497
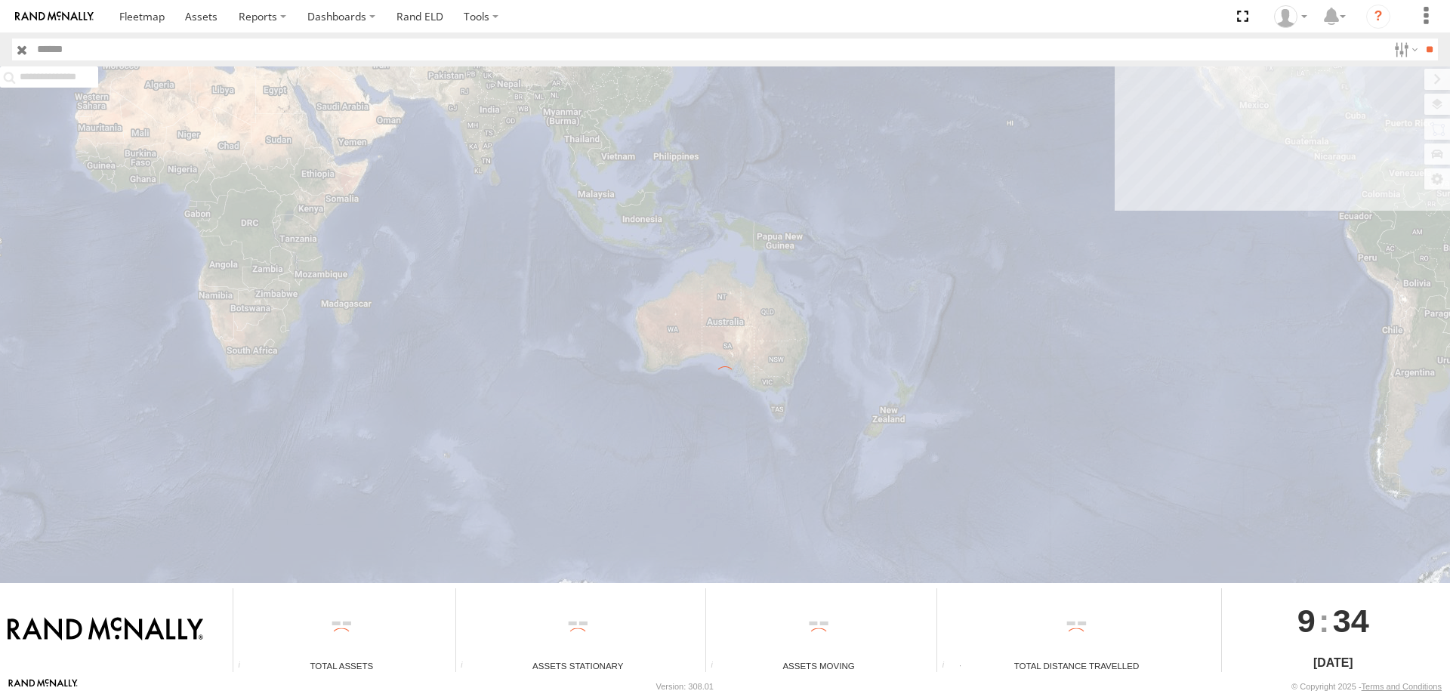
click at [815, 278] on div at bounding box center [725, 324] width 1450 height 517
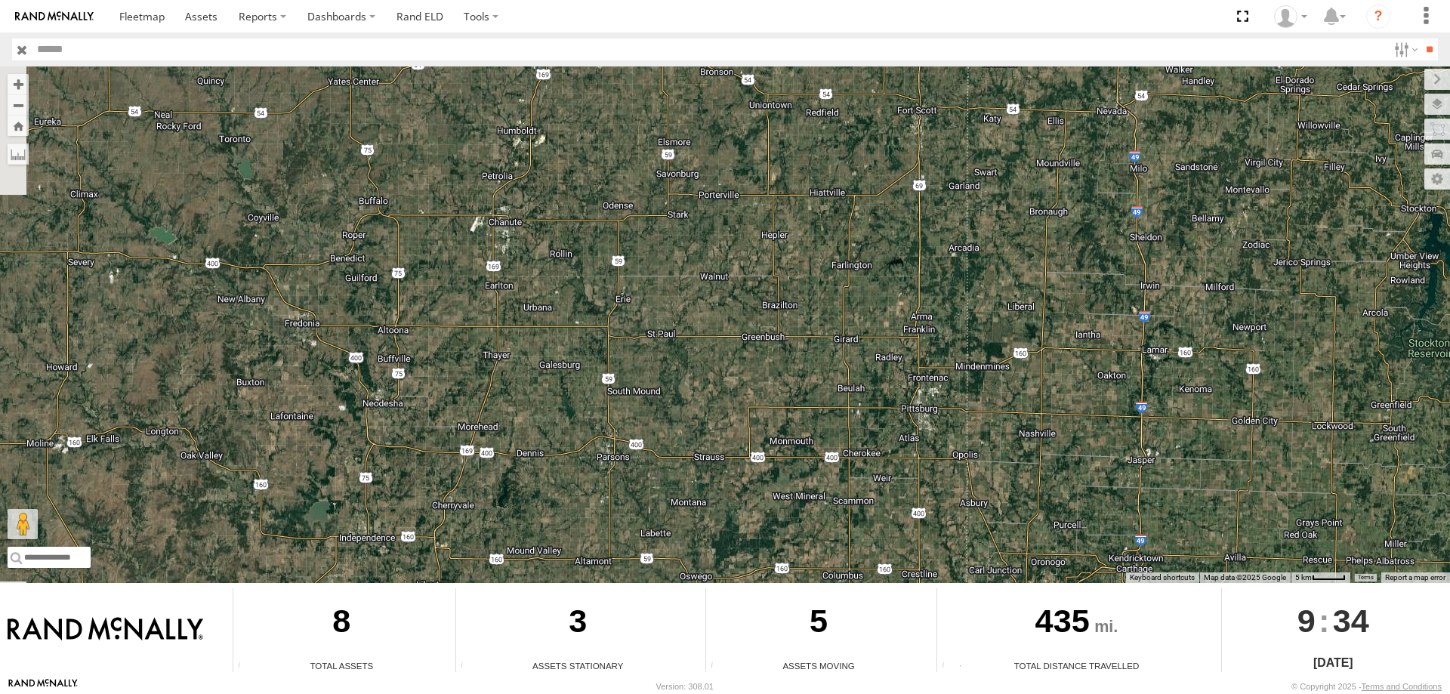
drag, startPoint x: 539, startPoint y: 334, endPoint x: 816, endPoint y: 387, distance: 282.1
click at [816, 387] on div "0055 545 47 46" at bounding box center [725, 324] width 1450 height 517
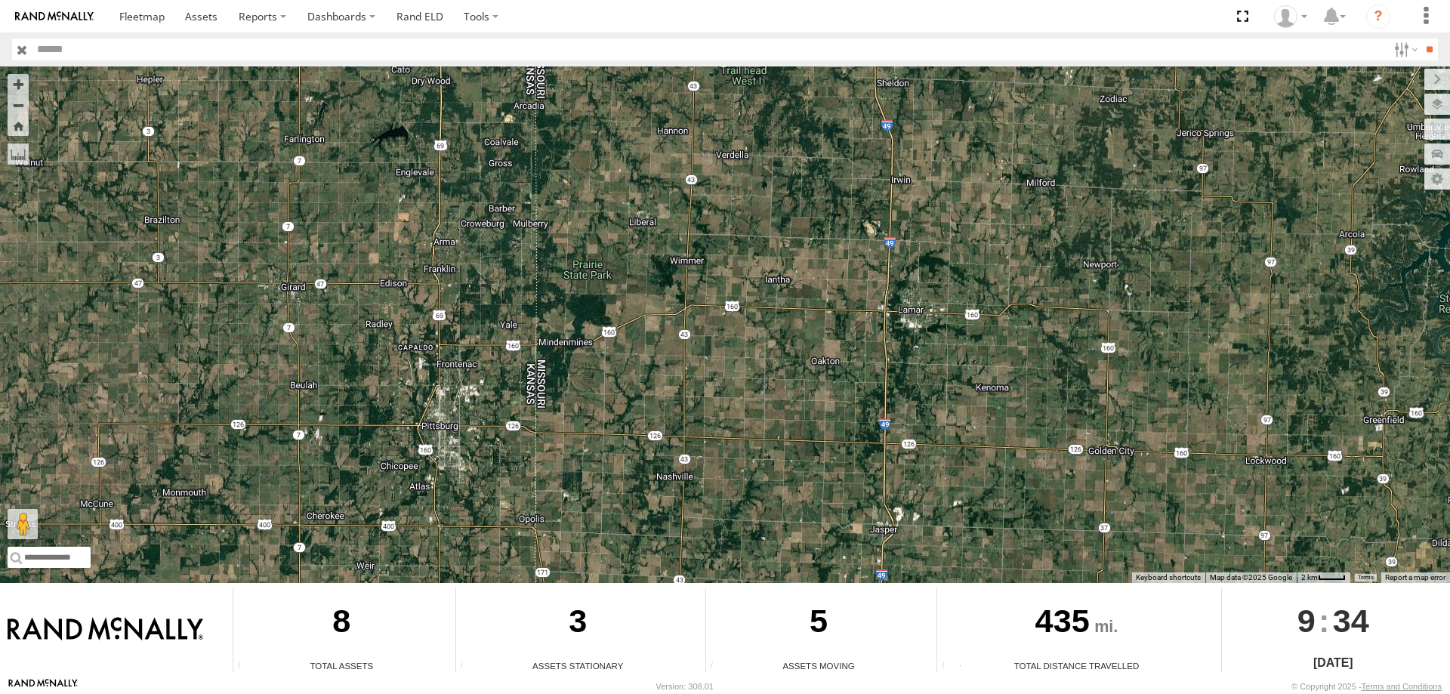
drag, startPoint x: 778, startPoint y: 378, endPoint x: 471, endPoint y: 449, distance: 314.7
click at [476, 441] on div "0055 545 47 46" at bounding box center [725, 324] width 1450 height 517
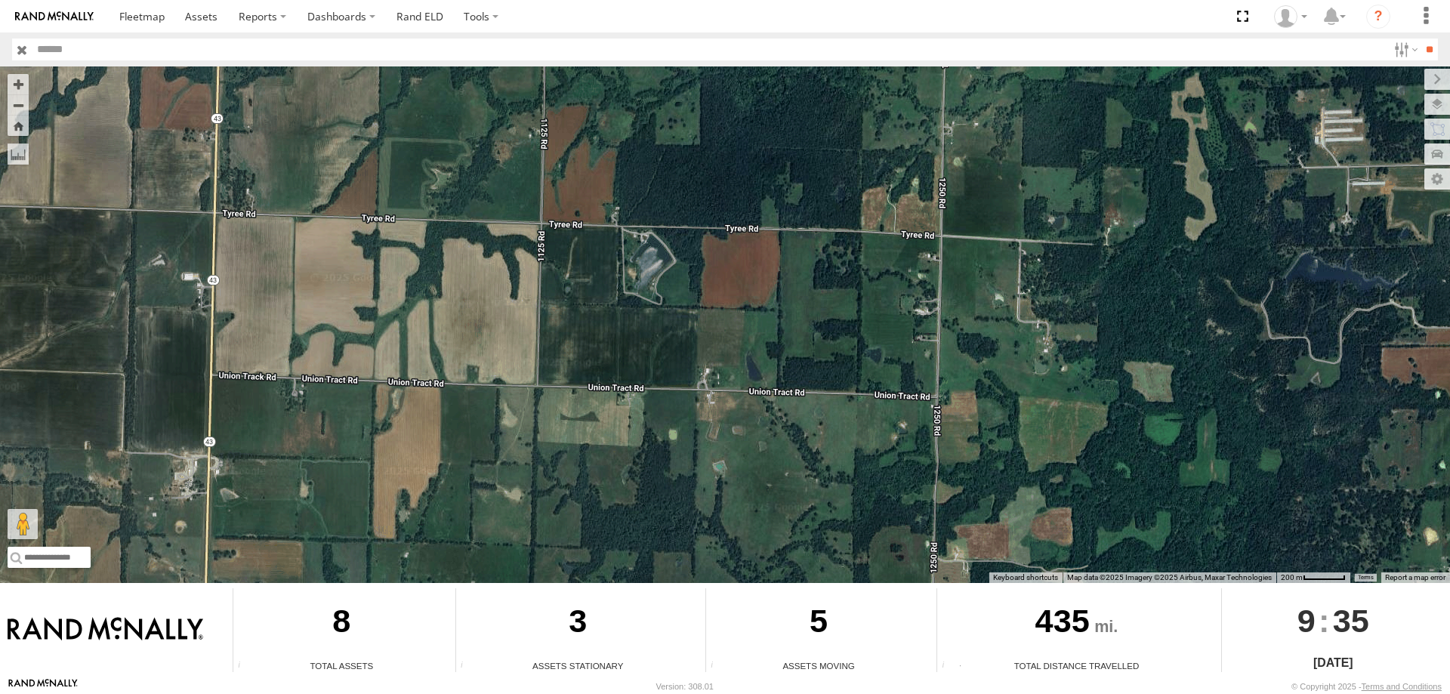
drag, startPoint x: 544, startPoint y: 313, endPoint x: 495, endPoint y: 585, distance: 276.4
click at [495, 585] on div "← Move left → Move right ↑ Move up ↓ Move down + Zoom in - Zoom out Home Jump l…" at bounding box center [725, 371] width 1450 height 611
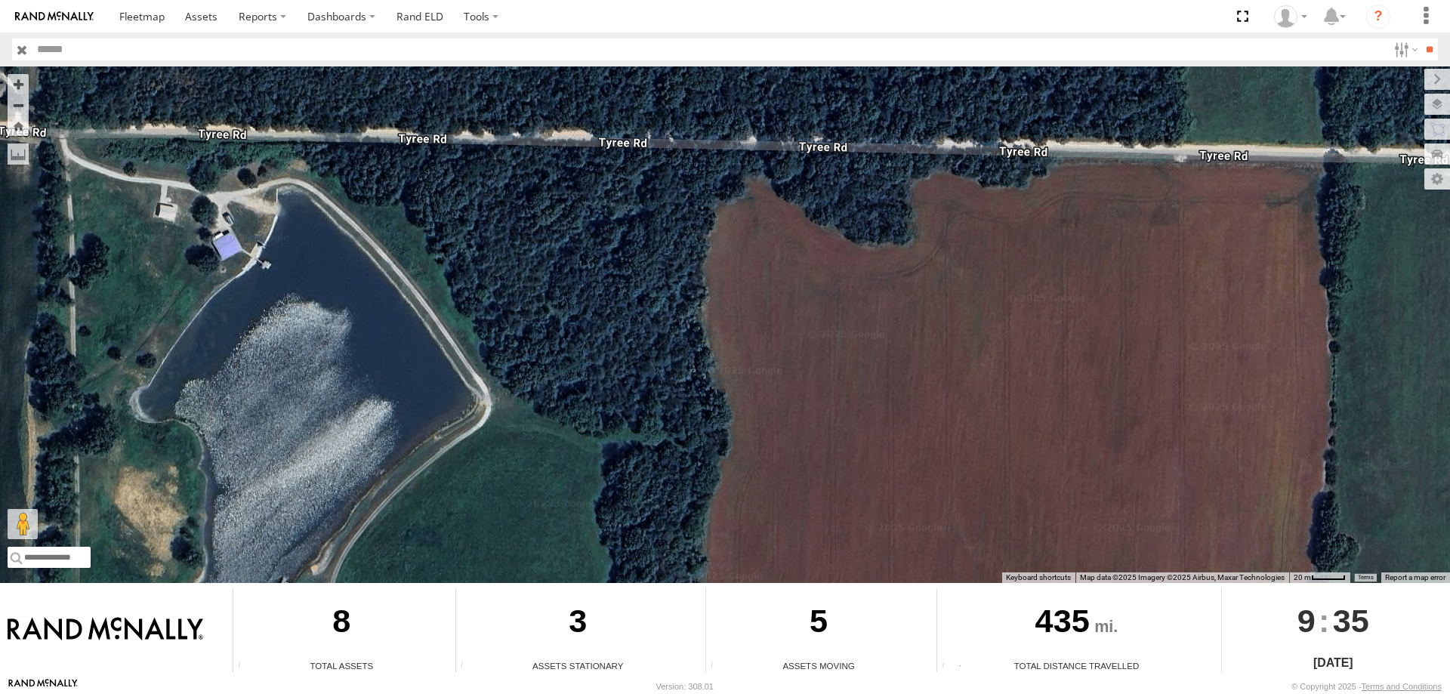
drag, startPoint x: 697, startPoint y: 350, endPoint x: 648, endPoint y: 504, distance: 161.7
click at [648, 504] on div "0055 545 47 46" at bounding box center [725, 324] width 1450 height 517
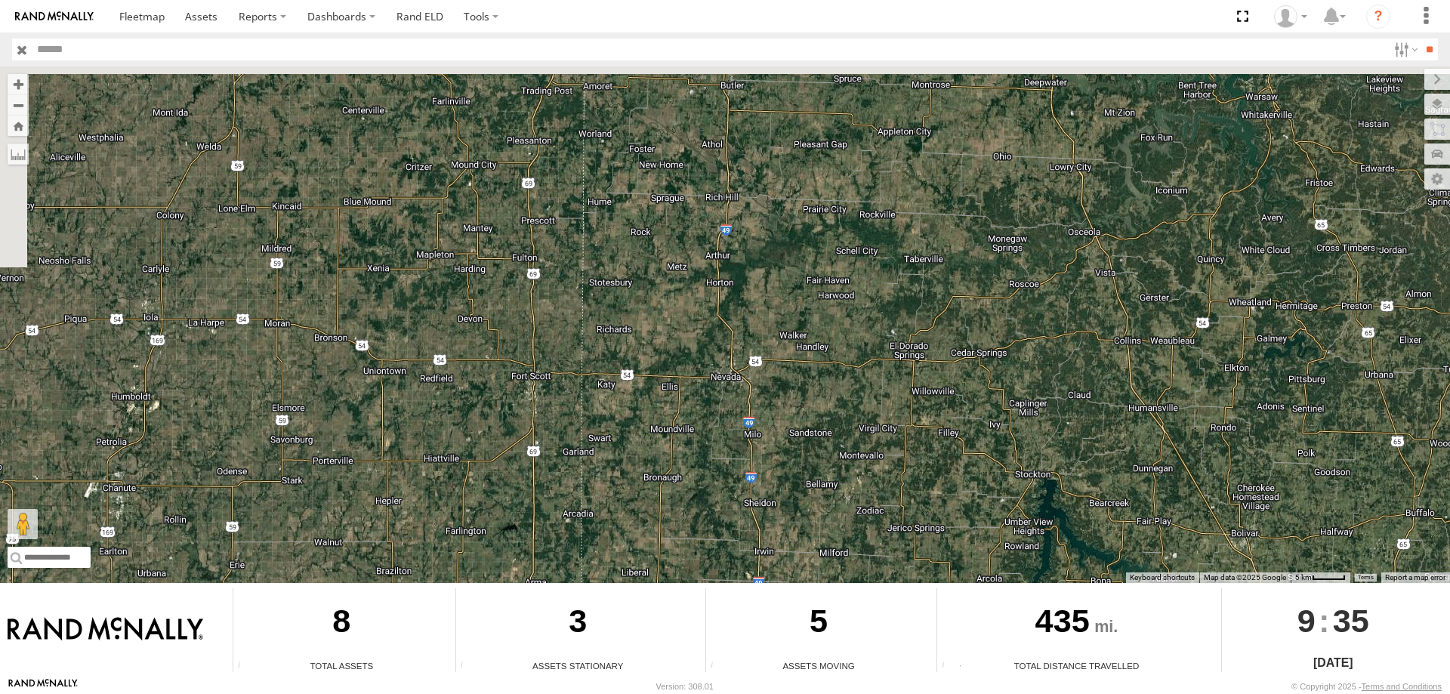
drag, startPoint x: 421, startPoint y: 330, endPoint x: 557, endPoint y: 417, distance: 161.9
click at [557, 417] on div "0055 545 47 46" at bounding box center [725, 324] width 1450 height 517
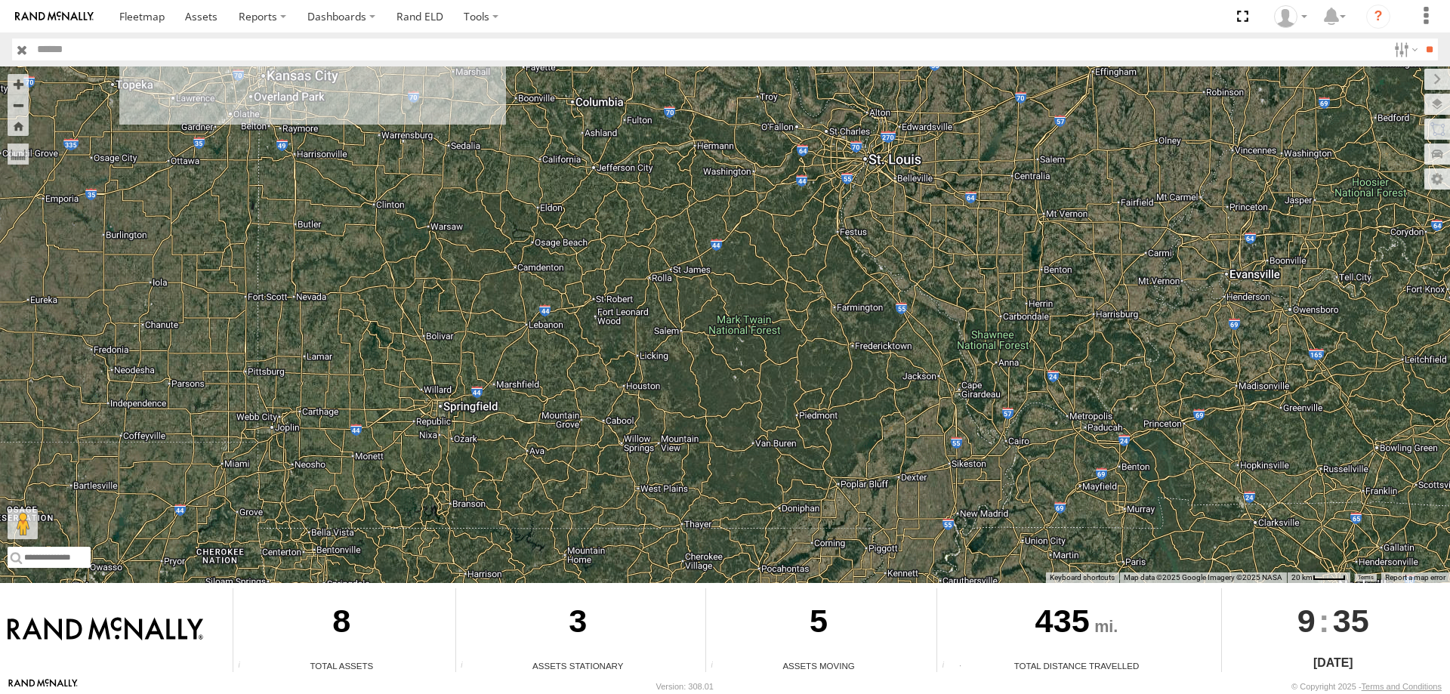
click at [724, 518] on div "0055 545 47 46 48 49" at bounding box center [725, 324] width 1450 height 517
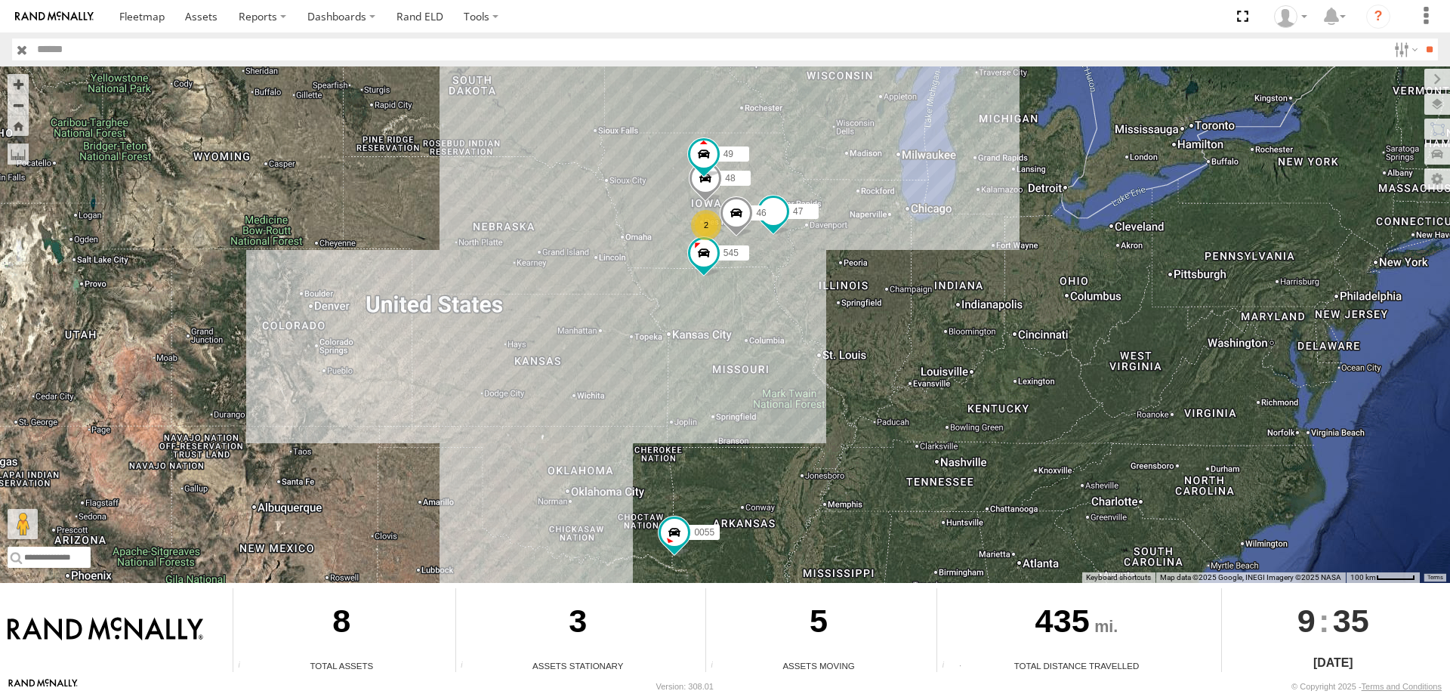
drag, startPoint x: 800, startPoint y: 283, endPoint x: 797, endPoint y: 332, distance: 49.2
click at [797, 332] on div "0055 545 48 47 46 49 2" at bounding box center [725, 324] width 1450 height 517
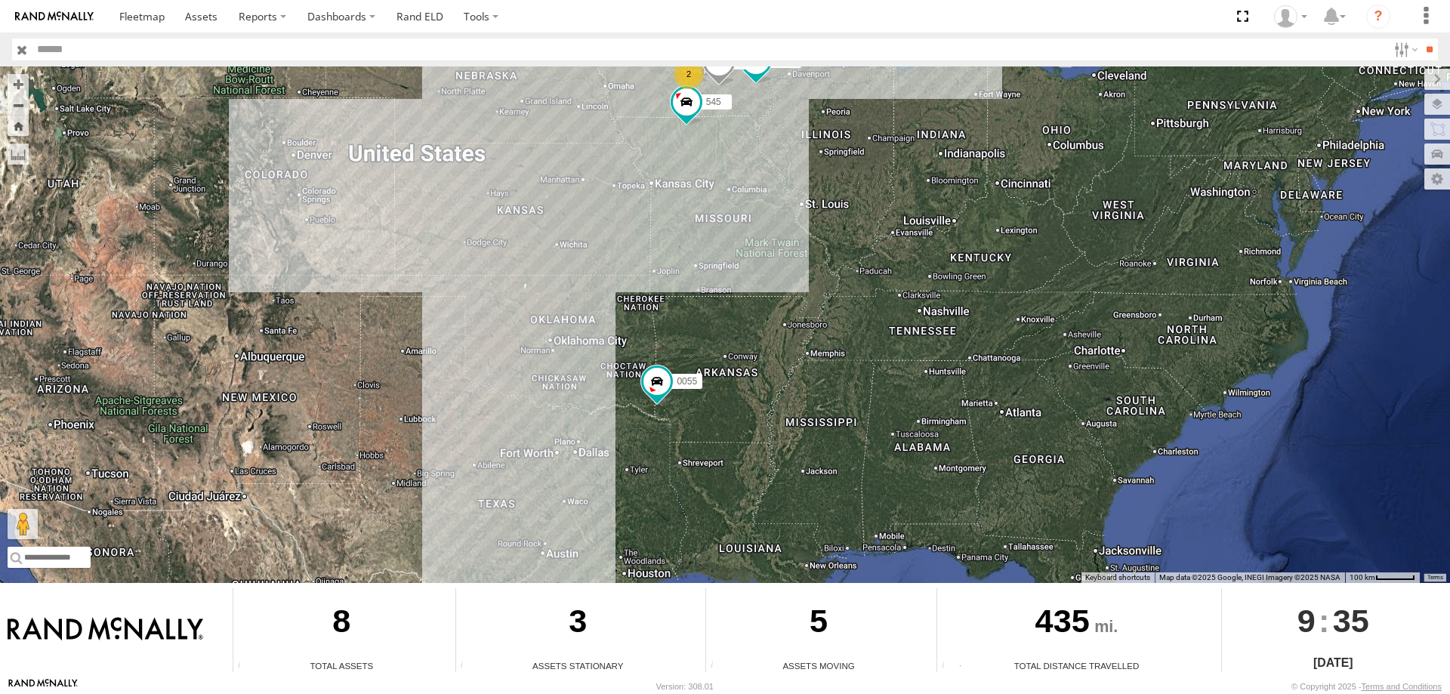
drag, startPoint x: 788, startPoint y: 440, endPoint x: 769, endPoint y: 270, distance: 171.0
click at [769, 270] on div "0055 545 48 47 46 49 2" at bounding box center [725, 324] width 1450 height 517
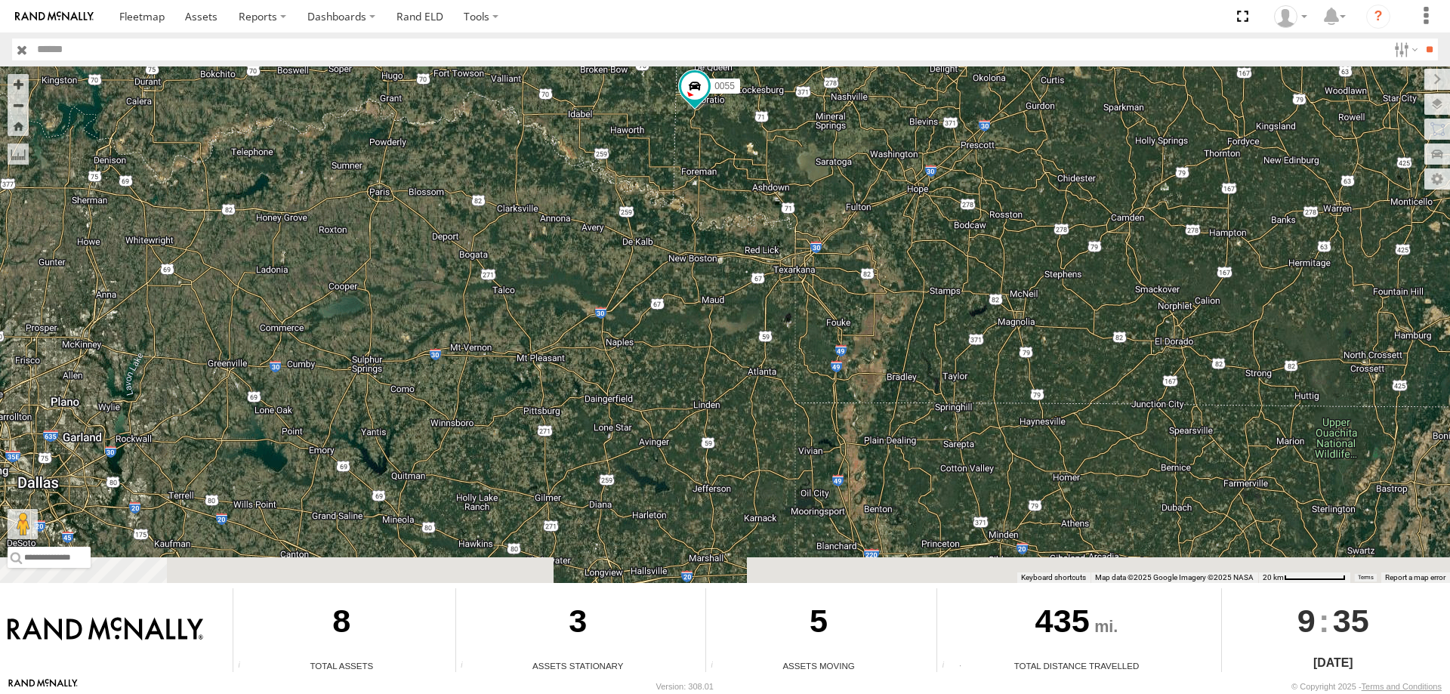
drag, startPoint x: 687, startPoint y: 273, endPoint x: 733, endPoint y: 153, distance: 128.3
click at [733, 153] on div "0055 545 48 47 46 49" at bounding box center [725, 324] width 1450 height 517
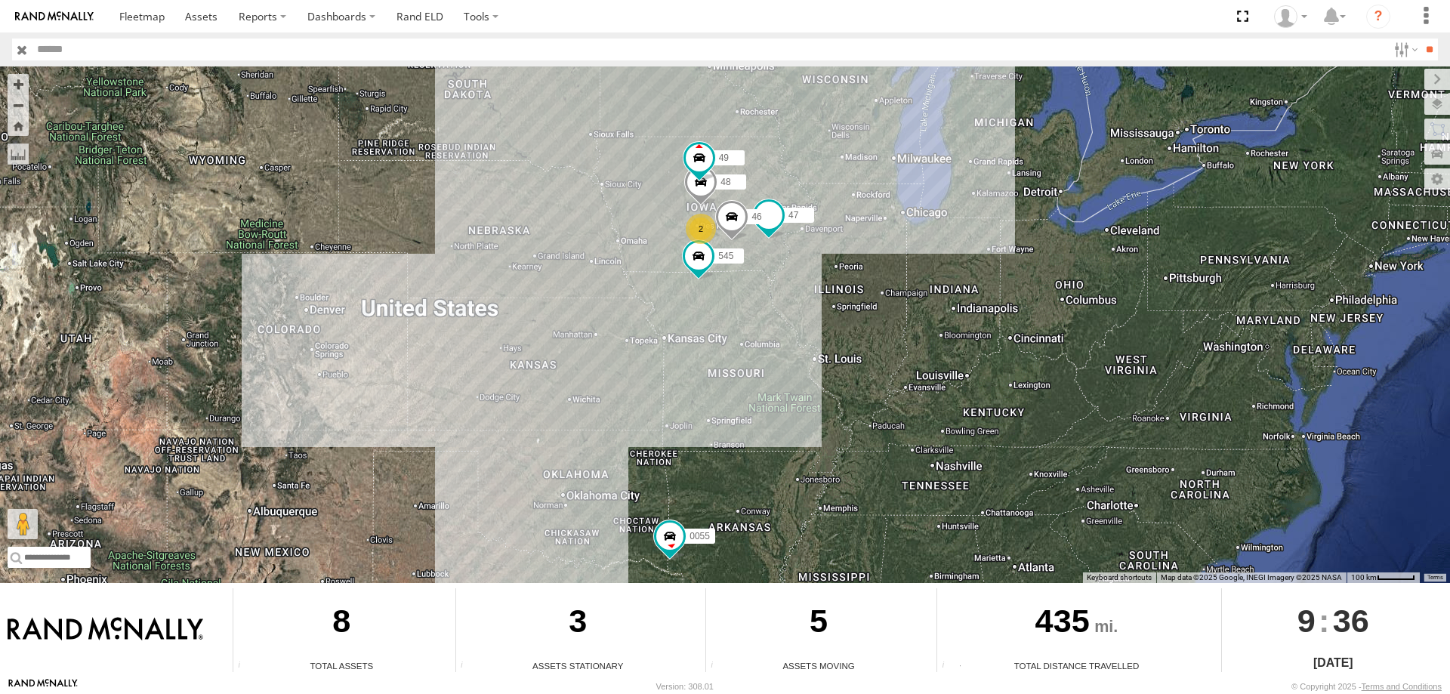
drag, startPoint x: 819, startPoint y: 259, endPoint x: 769, endPoint y: 395, distance: 145.0
click at [769, 395] on div "0055 545 48 47 46 49 2" at bounding box center [725, 324] width 1450 height 517
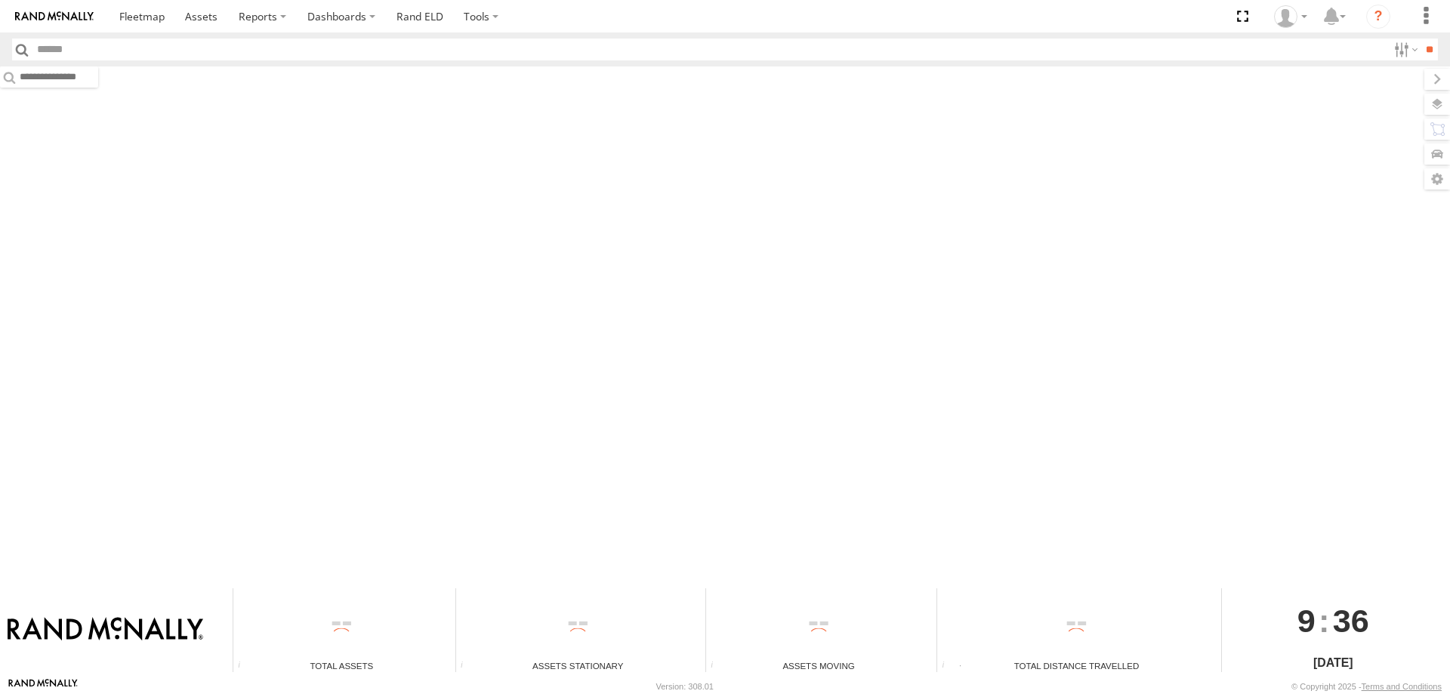
click at [620, 387] on div at bounding box center [725, 324] width 1450 height 517
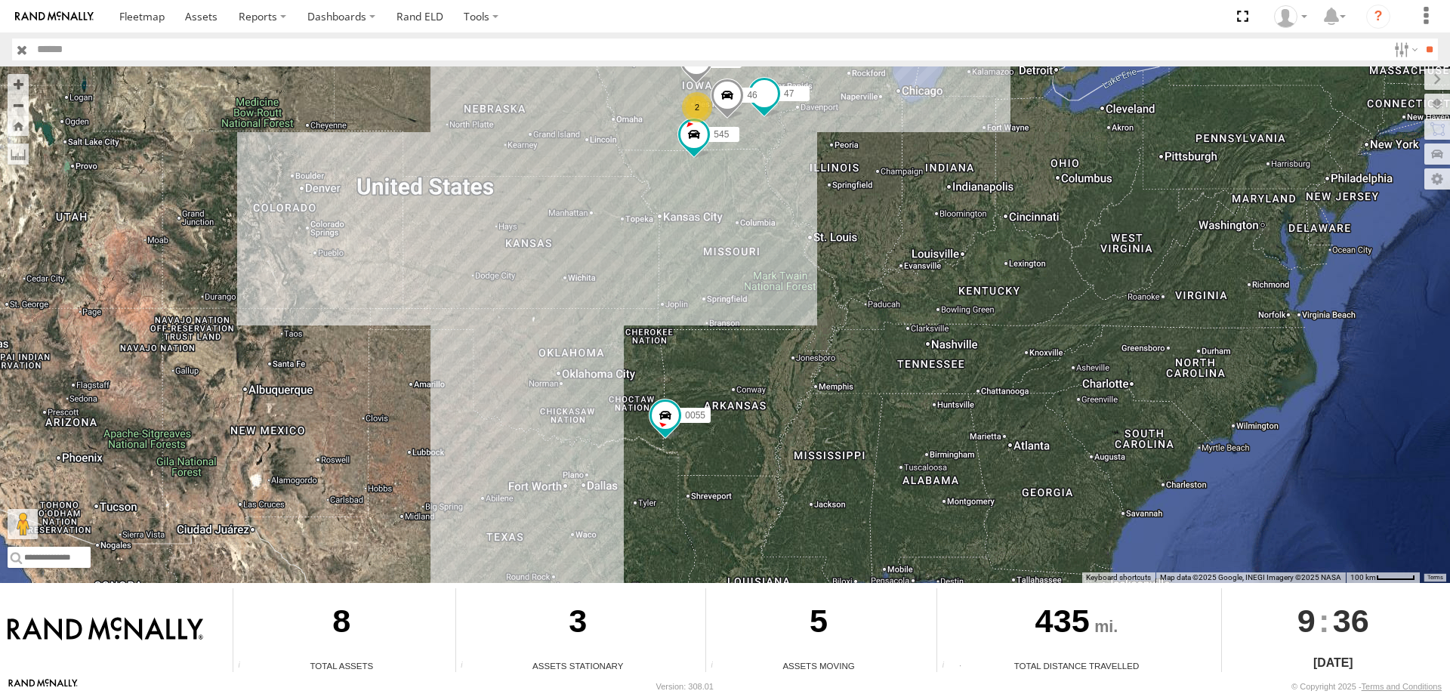
click at [797, 341] on div "0055 545 48 47 46 49 2" at bounding box center [725, 324] width 1450 height 517
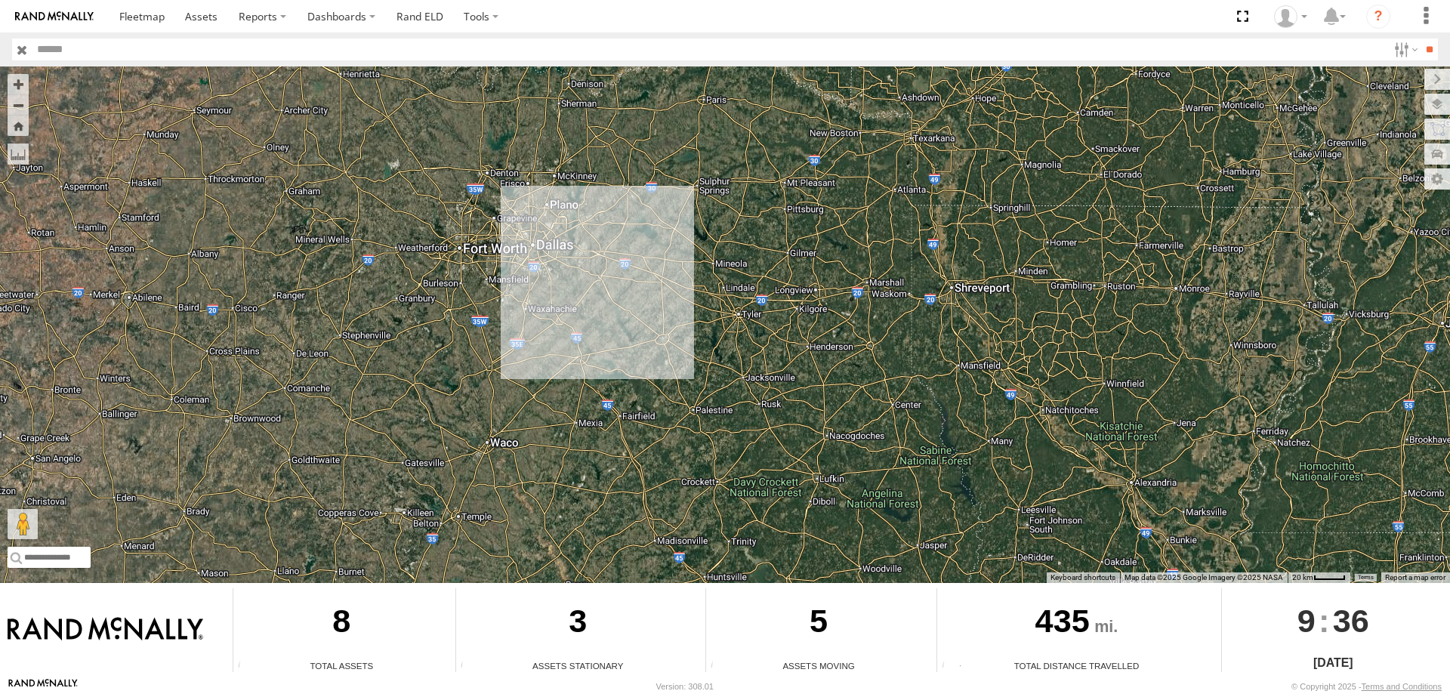
drag, startPoint x: 816, startPoint y: 506, endPoint x: 785, endPoint y: 154, distance: 353.3
click at [785, 154] on div "0055 545 48 47 46 49" at bounding box center [725, 324] width 1450 height 517
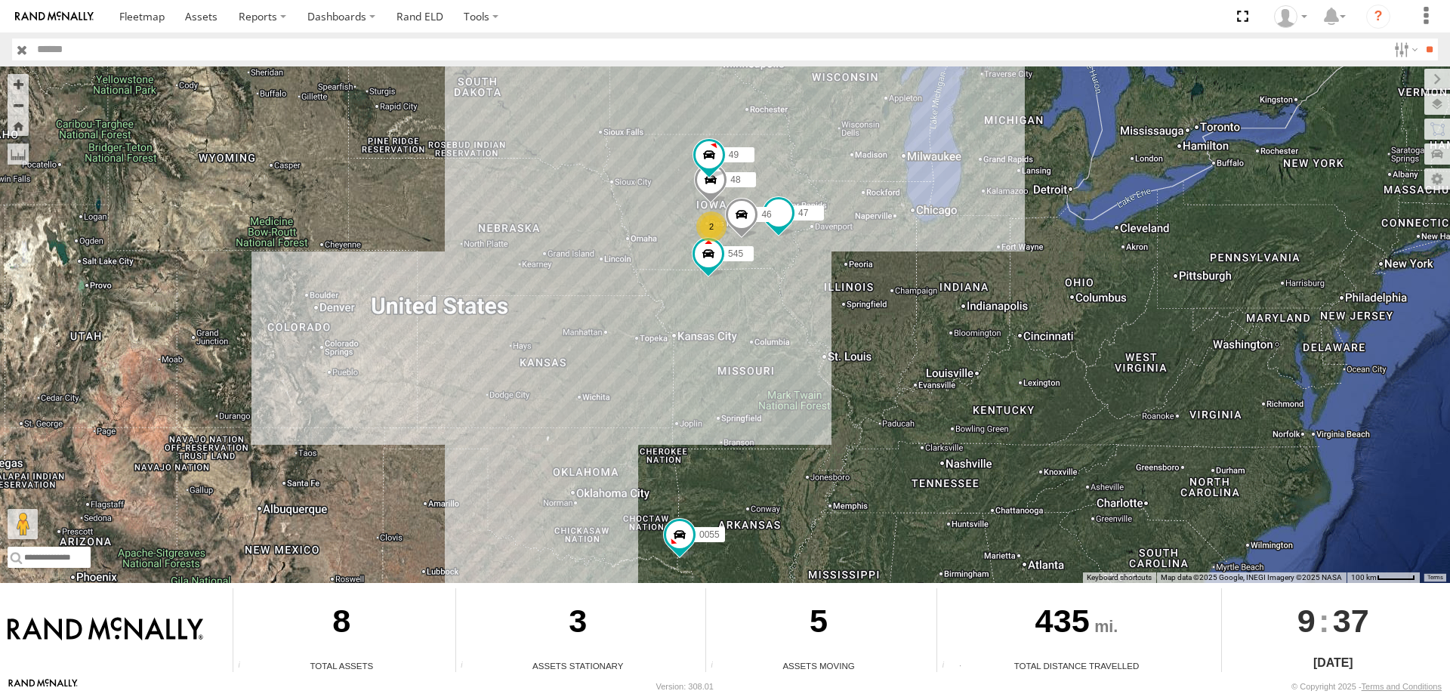
drag, startPoint x: 804, startPoint y: 282, endPoint x: 811, endPoint y: 391, distance: 109.8
click at [811, 391] on div "0055 545 48 47 46 49 2" at bounding box center [725, 324] width 1450 height 517
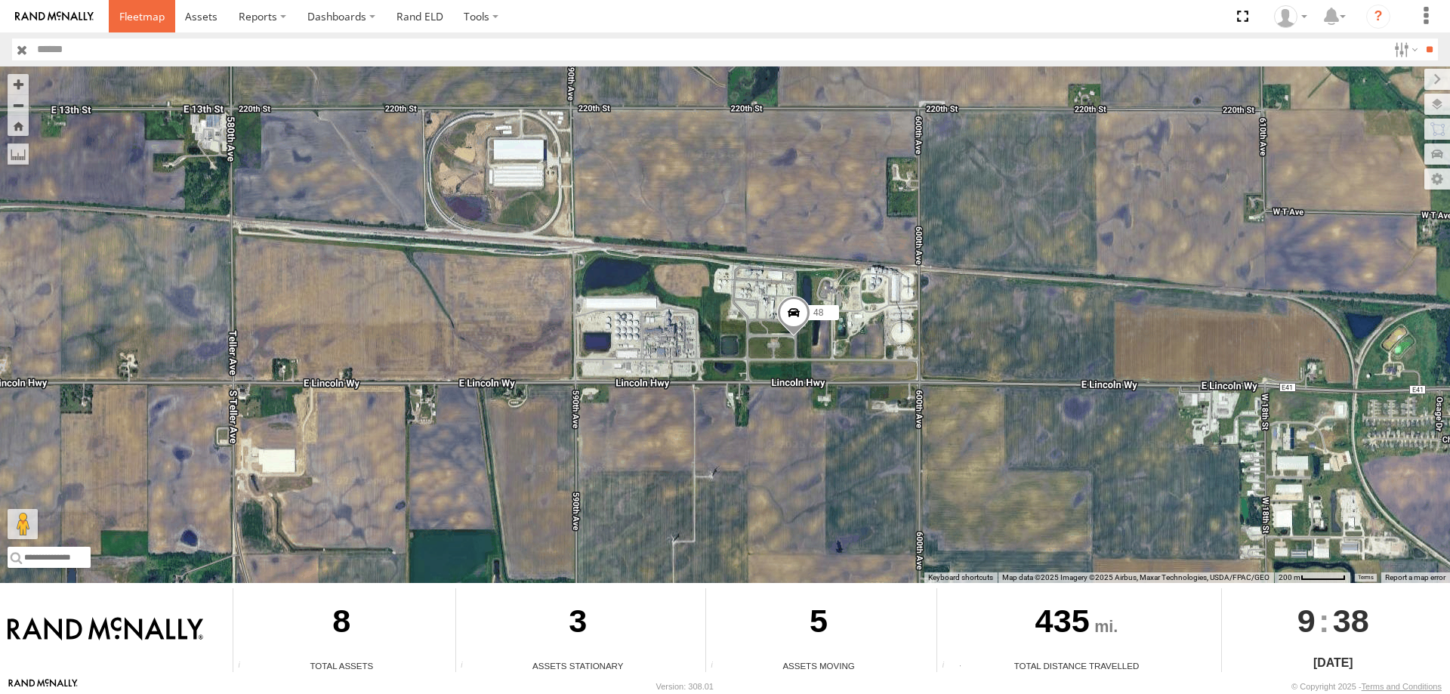
click at [130, 8] on link at bounding box center [142, 16] width 66 height 32
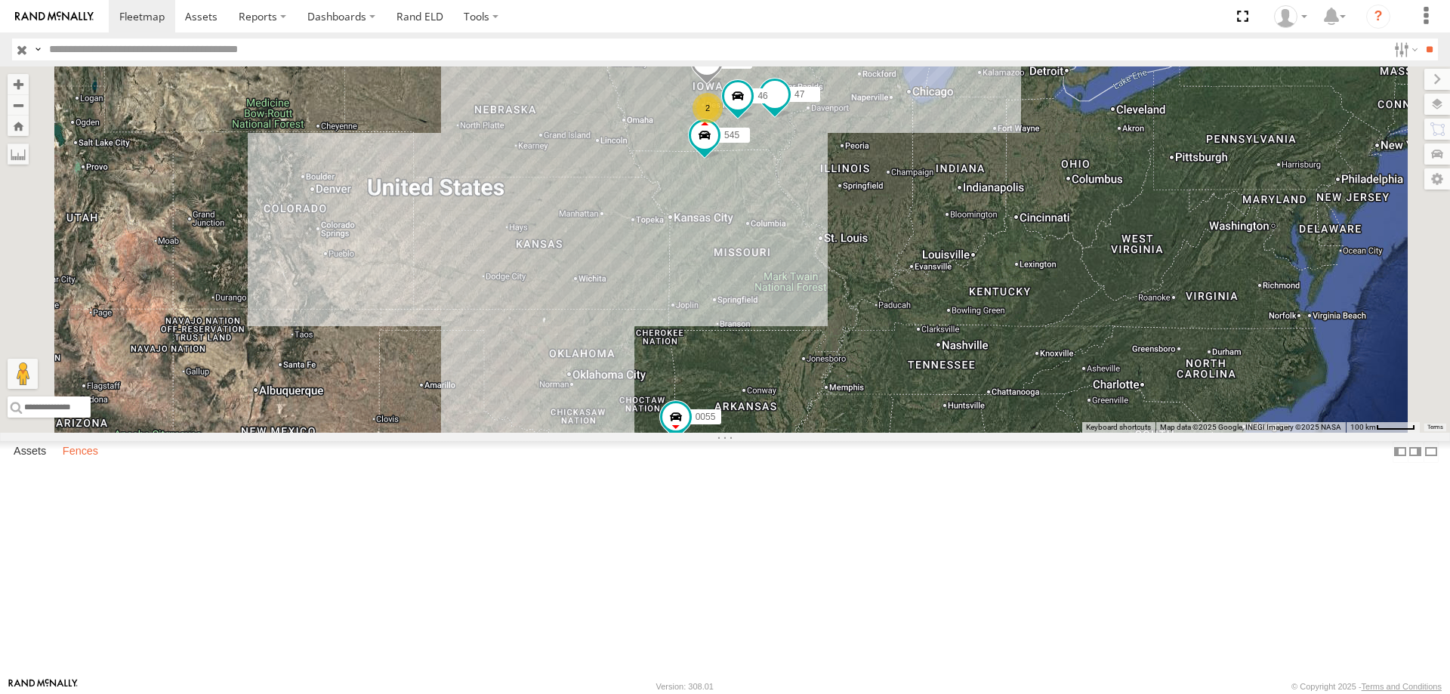
click at [85, 462] on label "Fences" at bounding box center [80, 451] width 51 height 21
click at [0, 0] on link "Fence Mgt" at bounding box center [0, 0] width 0 height 0
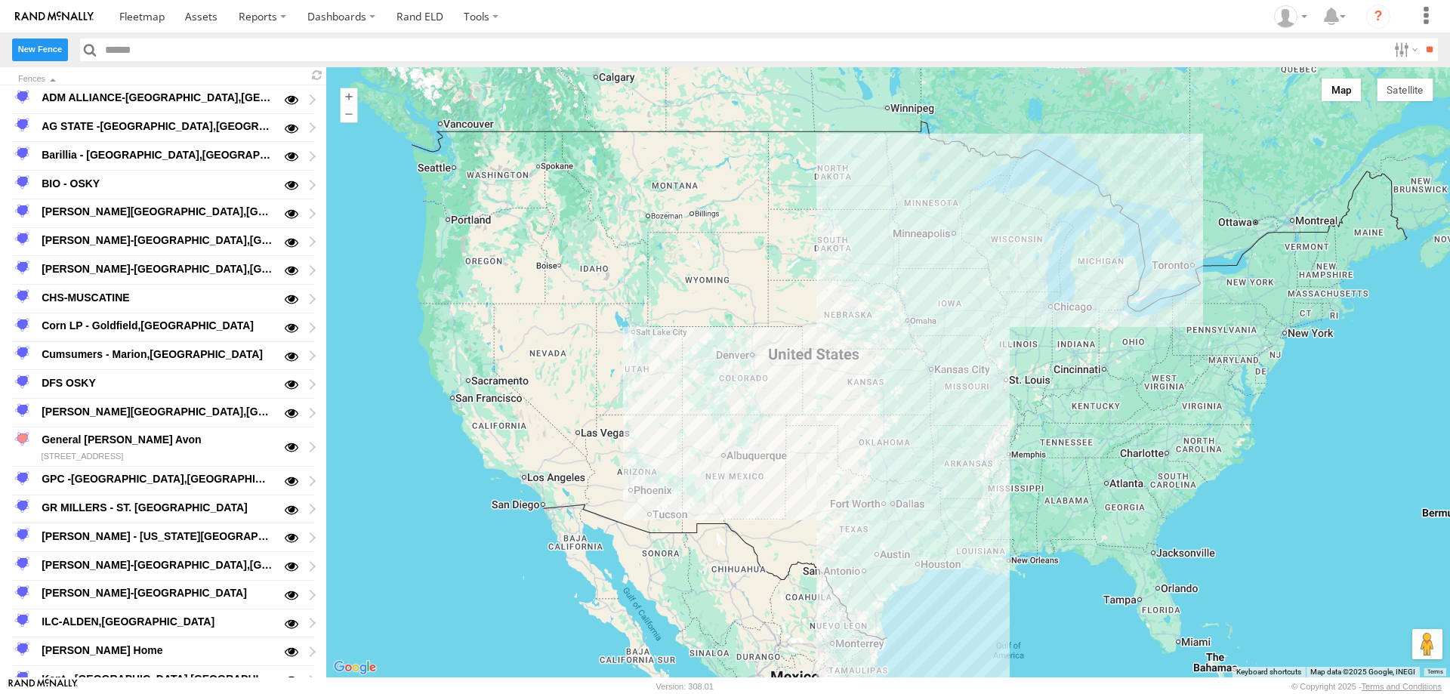
click at [42, 47] on label "New Fence" at bounding box center [40, 50] width 56 height 22
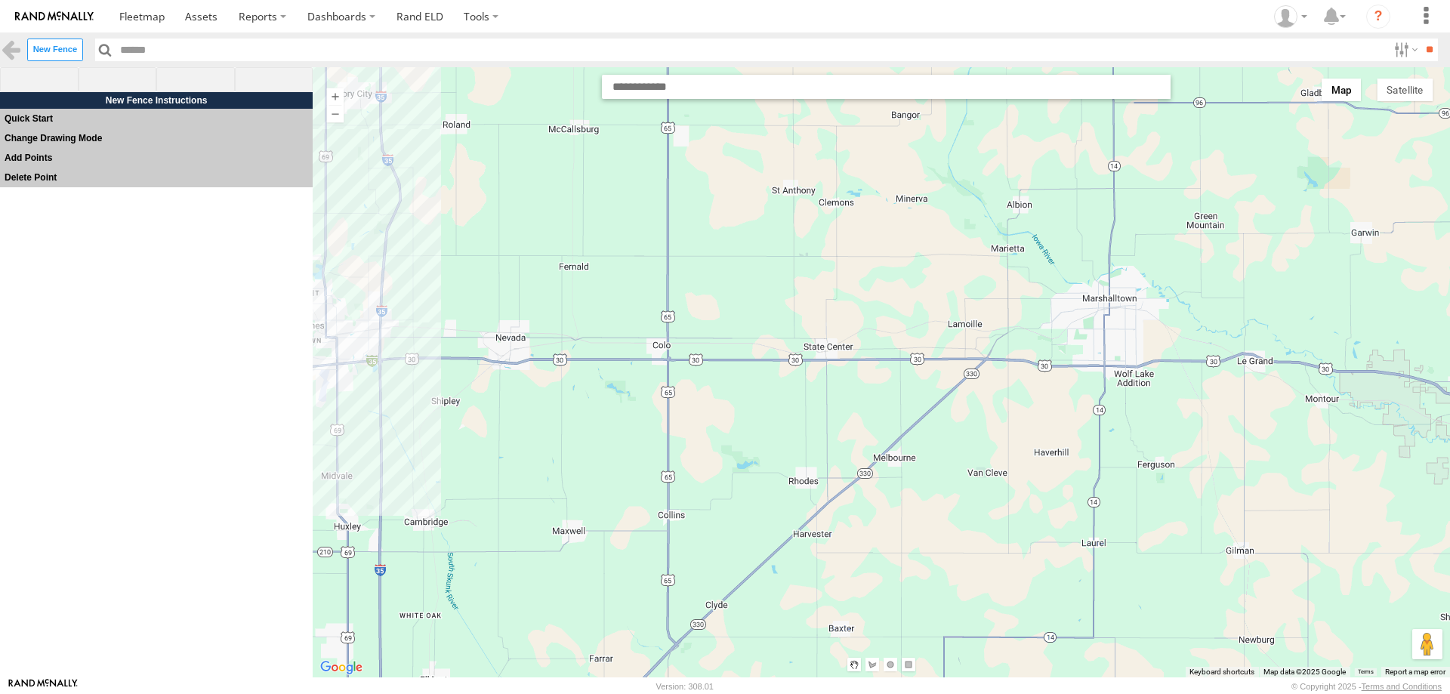
drag, startPoint x: 757, startPoint y: 412, endPoint x: 788, endPoint y: 424, distance: 33.5
click at [788, 424] on div at bounding box center [881, 372] width 1137 height 610
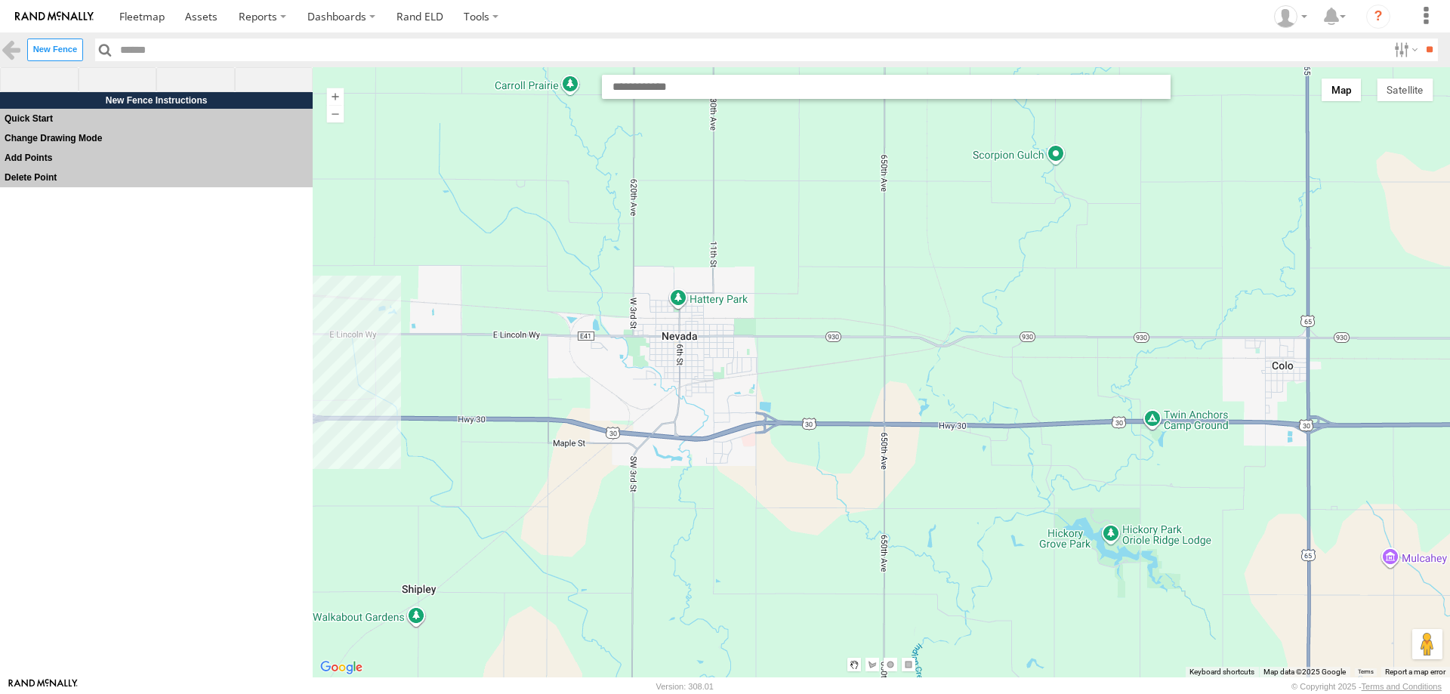
drag, startPoint x: 707, startPoint y: 389, endPoint x: 708, endPoint y: 424, distance: 35.5
click at [708, 424] on div at bounding box center [881, 372] width 1137 height 610
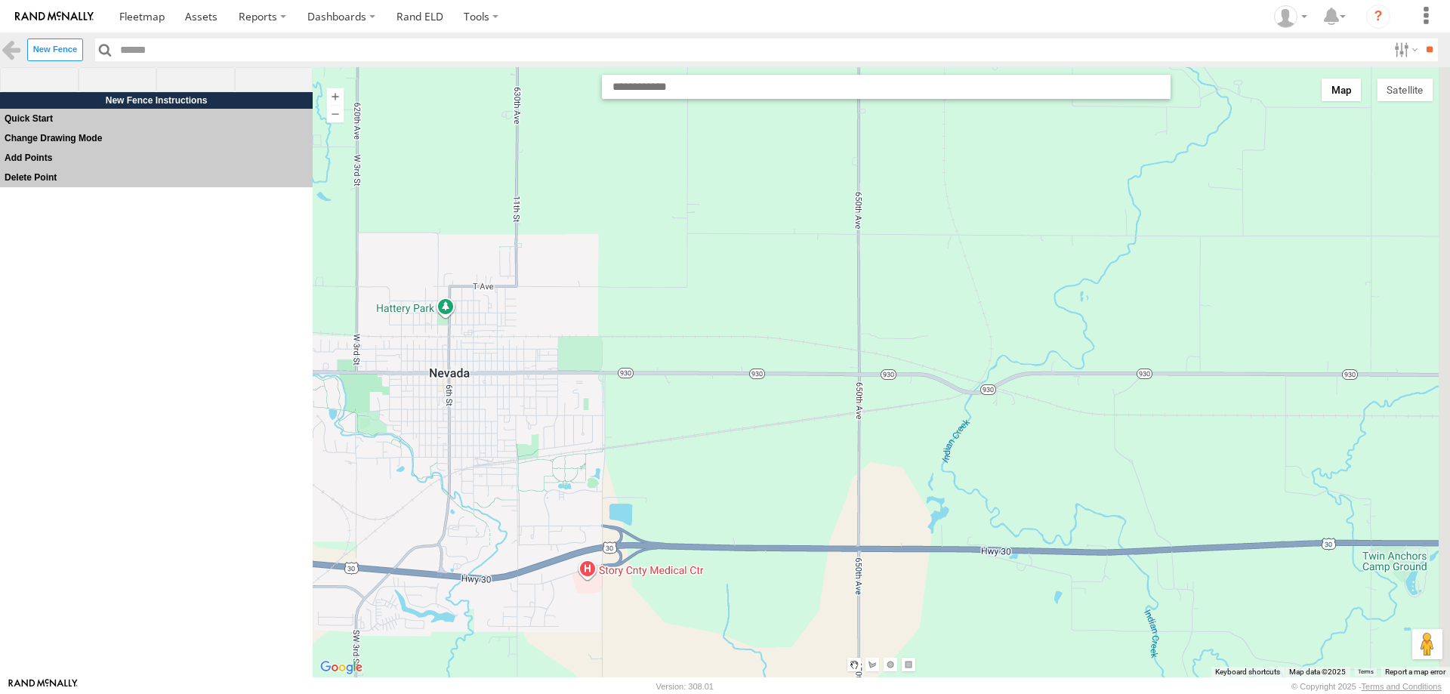
drag, startPoint x: 876, startPoint y: 471, endPoint x: 798, endPoint y: 473, distance: 77.8
click at [792, 478] on div at bounding box center [881, 372] width 1137 height 610
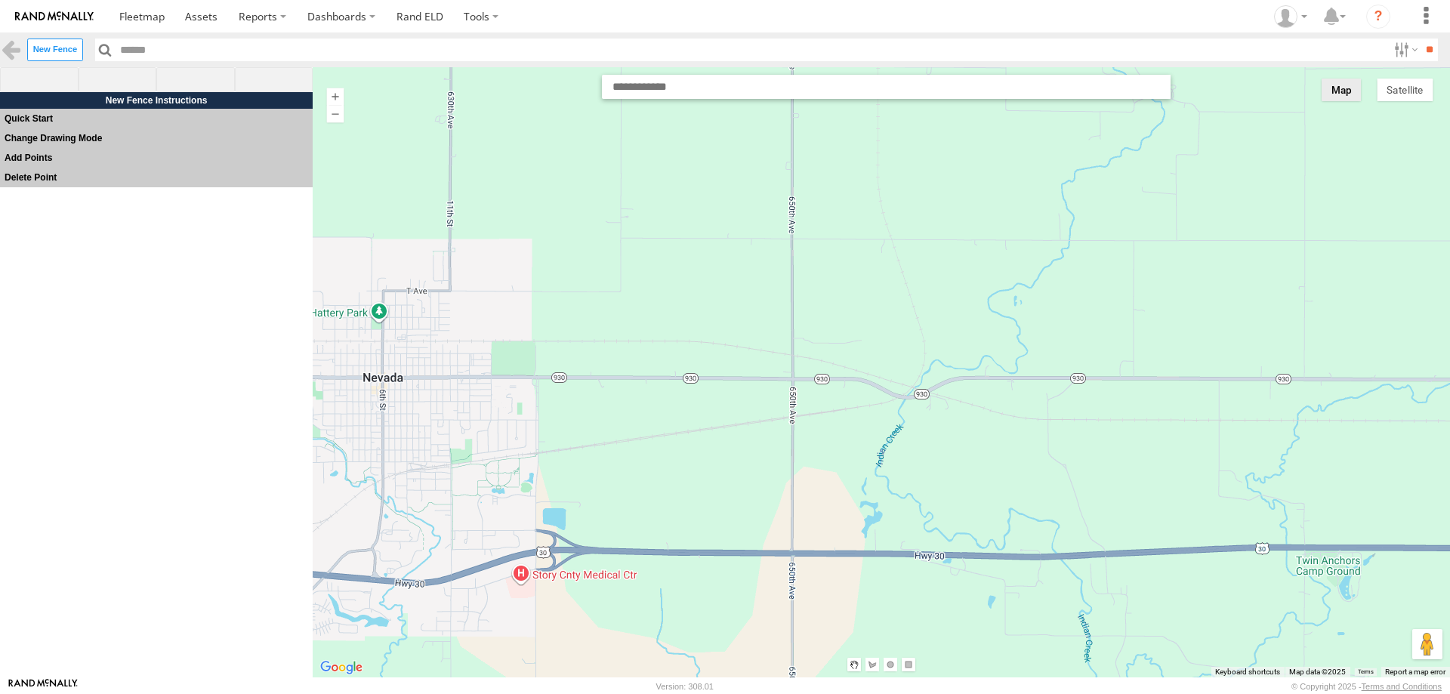
click at [1352, 93] on button "Map" at bounding box center [1342, 90] width 40 height 23
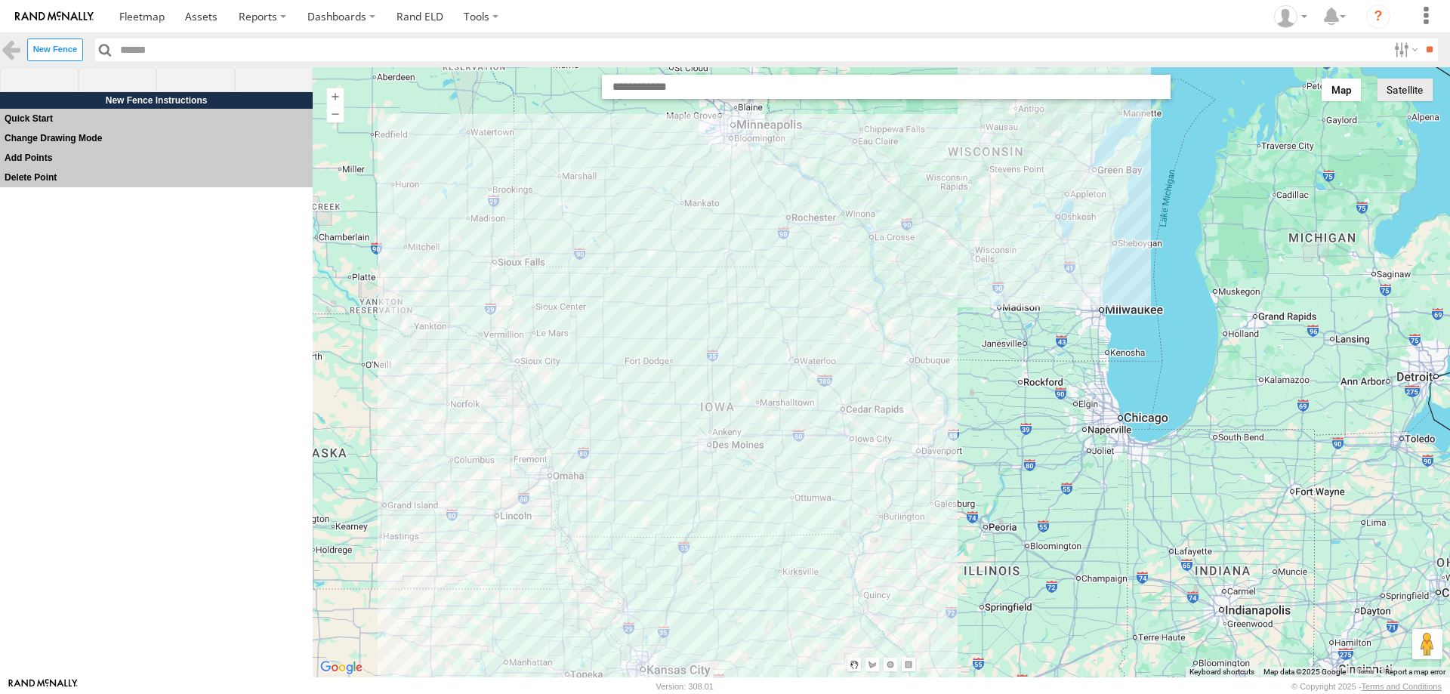
click at [1396, 97] on button "Satellite" at bounding box center [1405, 90] width 56 height 23
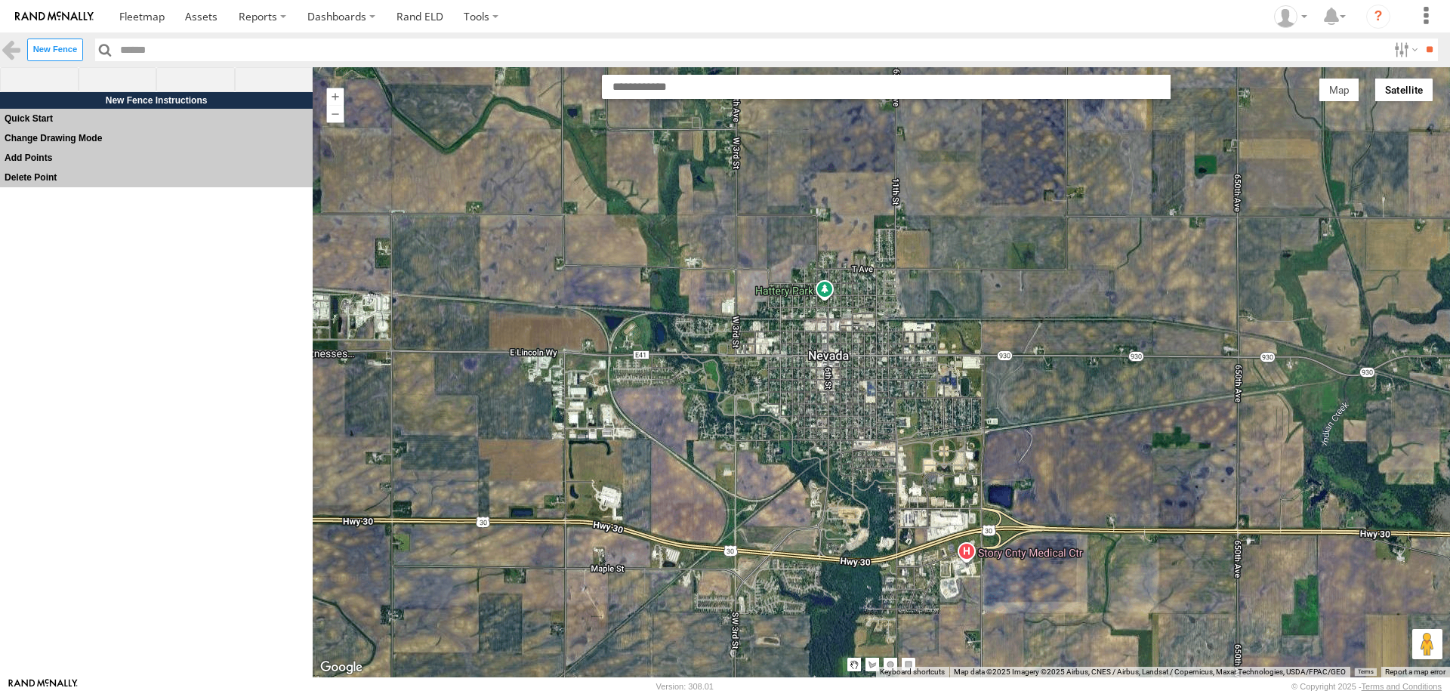
drag, startPoint x: 615, startPoint y: 385, endPoint x: 861, endPoint y: 393, distance: 245.6
click at [861, 393] on div at bounding box center [881, 372] width 1137 height 610
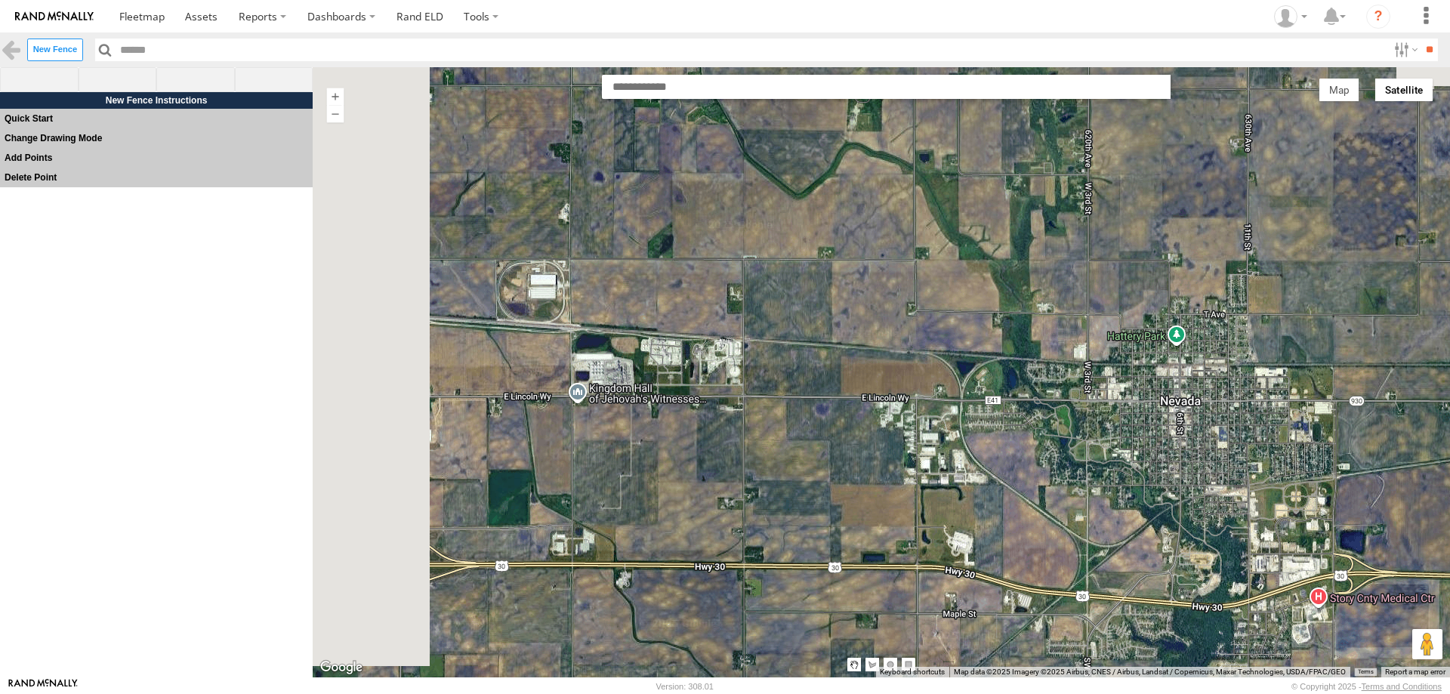
drag, startPoint x: 762, startPoint y: 396, endPoint x: 1034, endPoint y: 432, distance: 274.2
click at [1034, 432] on div at bounding box center [881, 372] width 1137 height 610
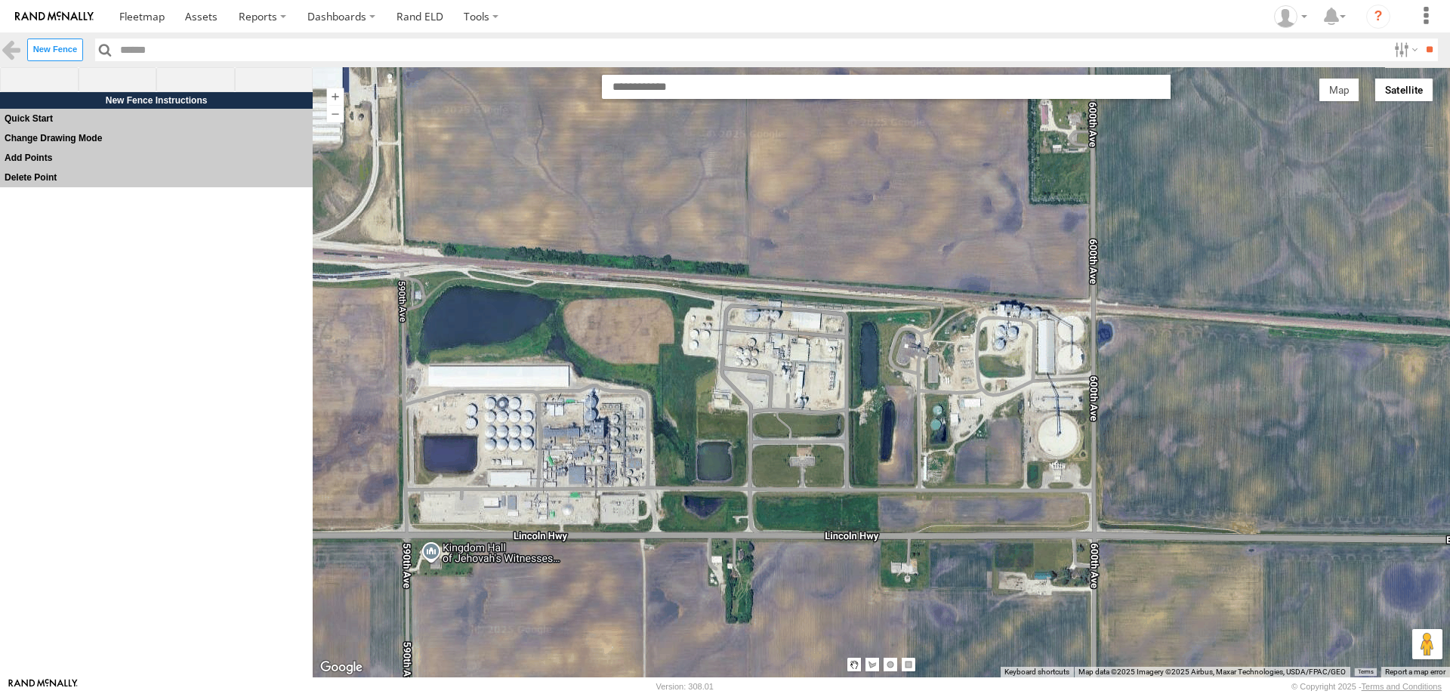
click at [890, 428] on div at bounding box center [881, 372] width 1137 height 610
click at [274, 79] on span at bounding box center [274, 80] width 79 height 26
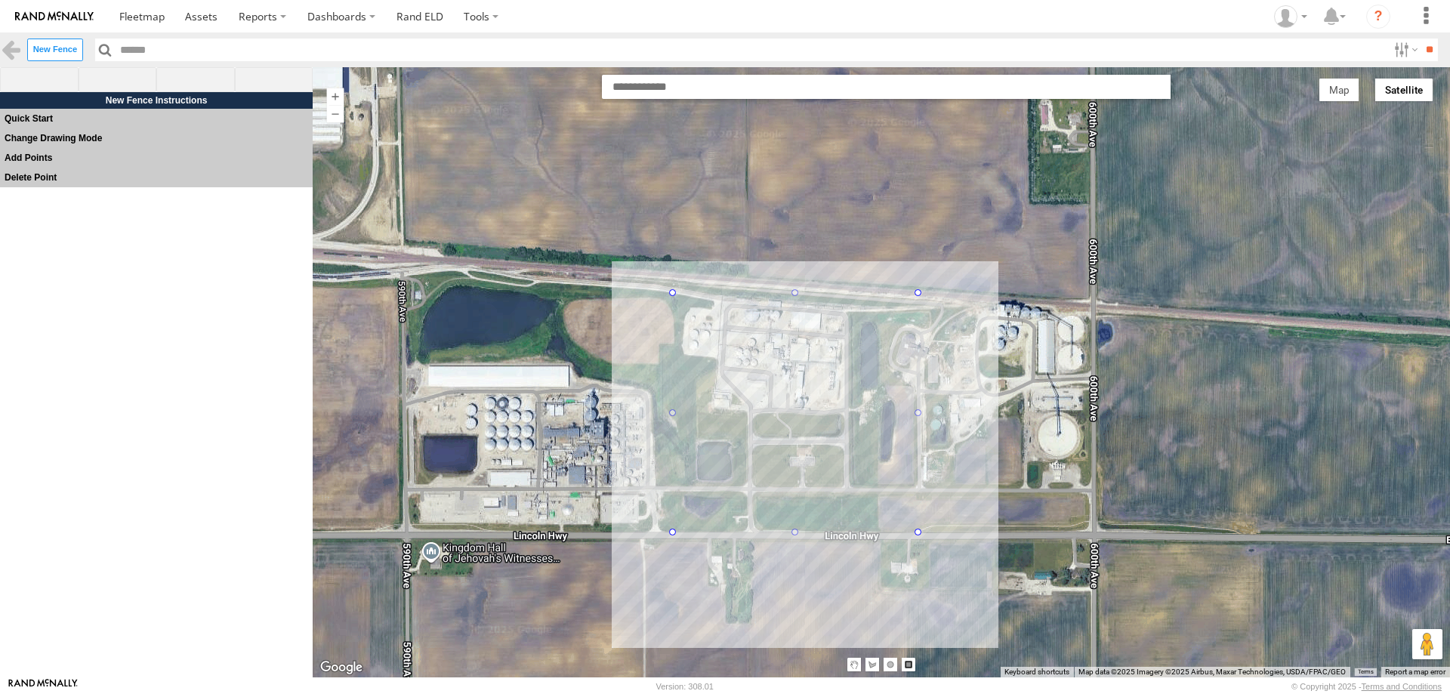
drag, startPoint x: 669, startPoint y: 282, endPoint x: 918, endPoint y: 532, distance: 353.5
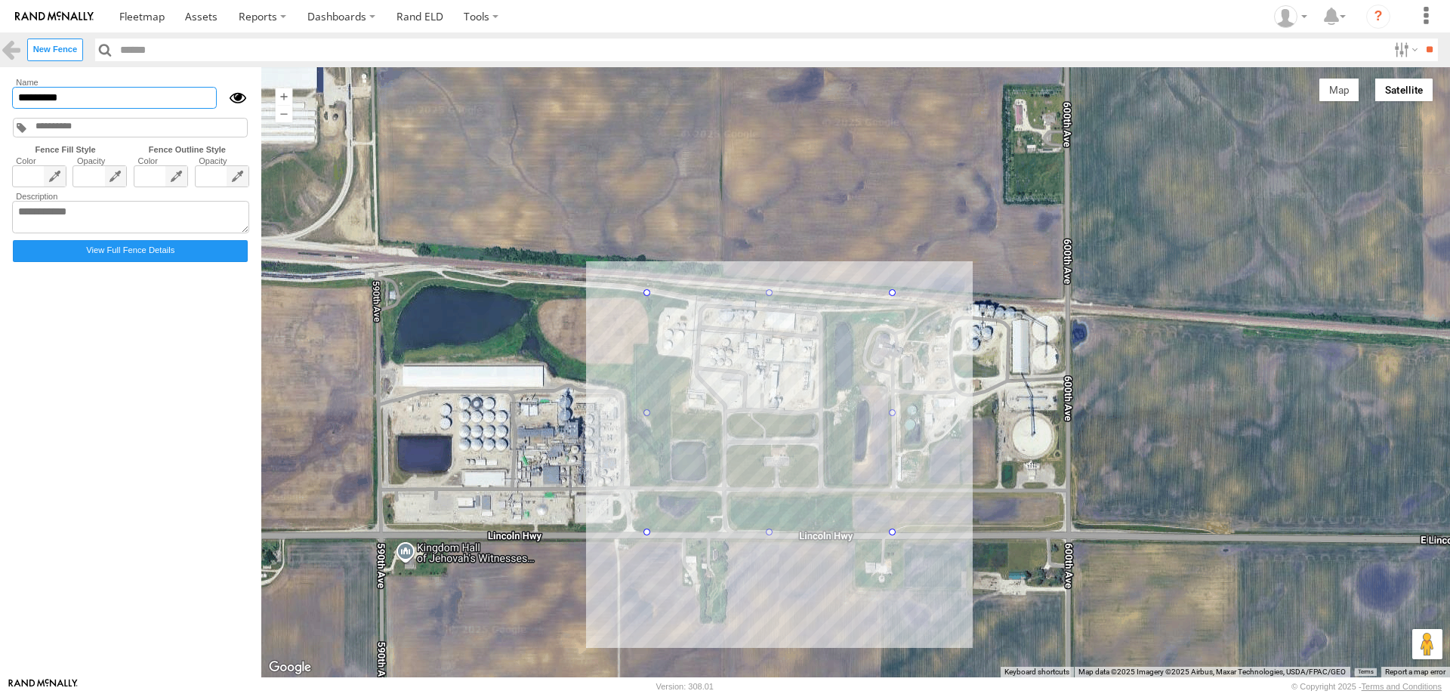
click at [72, 100] on input "*********" at bounding box center [114, 98] width 205 height 22
type input "*"
type input "**********"
click at [91, 363] on form "**********" at bounding box center [131, 372] width 244 height 593
click at [147, 21] on span at bounding box center [141, 16] width 45 height 14
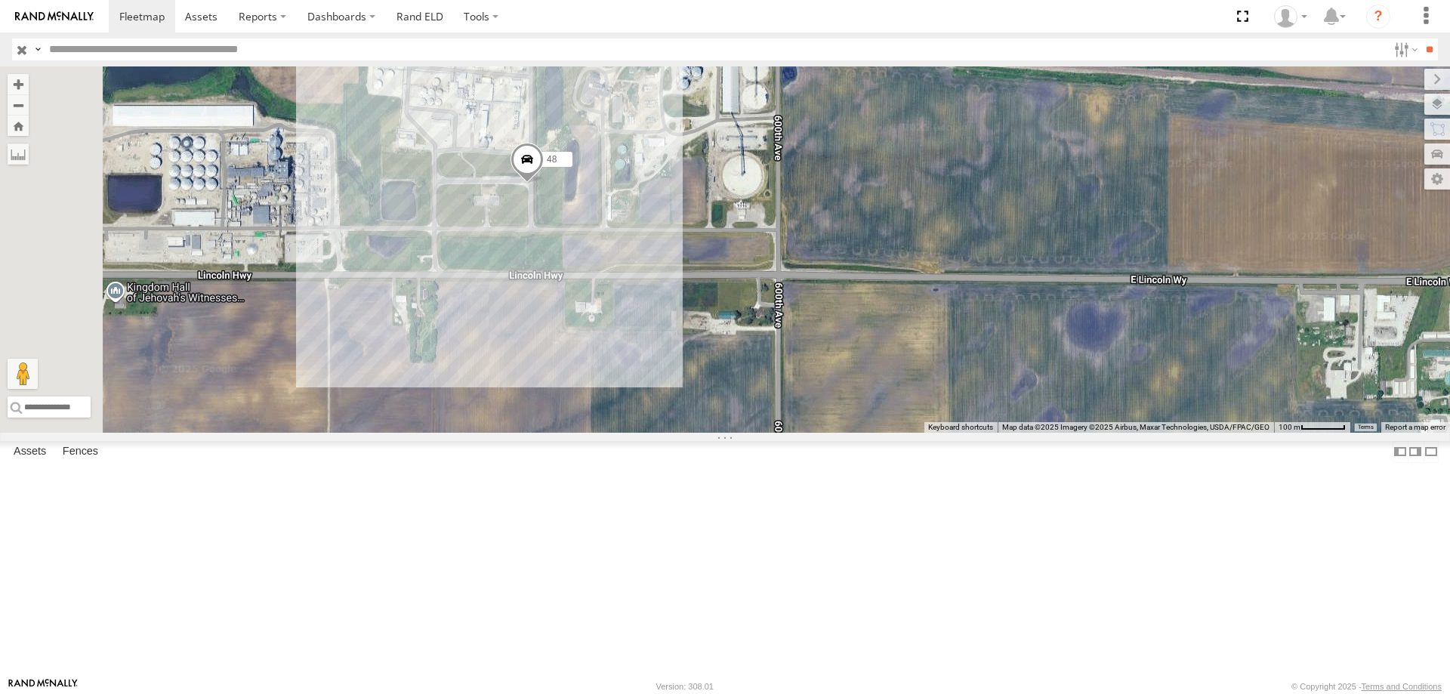
drag, startPoint x: 921, startPoint y: 378, endPoint x: 1022, endPoint y: 367, distance: 101.0
click at [1022, 367] on div "0055 545 48 47 46 49" at bounding box center [725, 249] width 1450 height 366
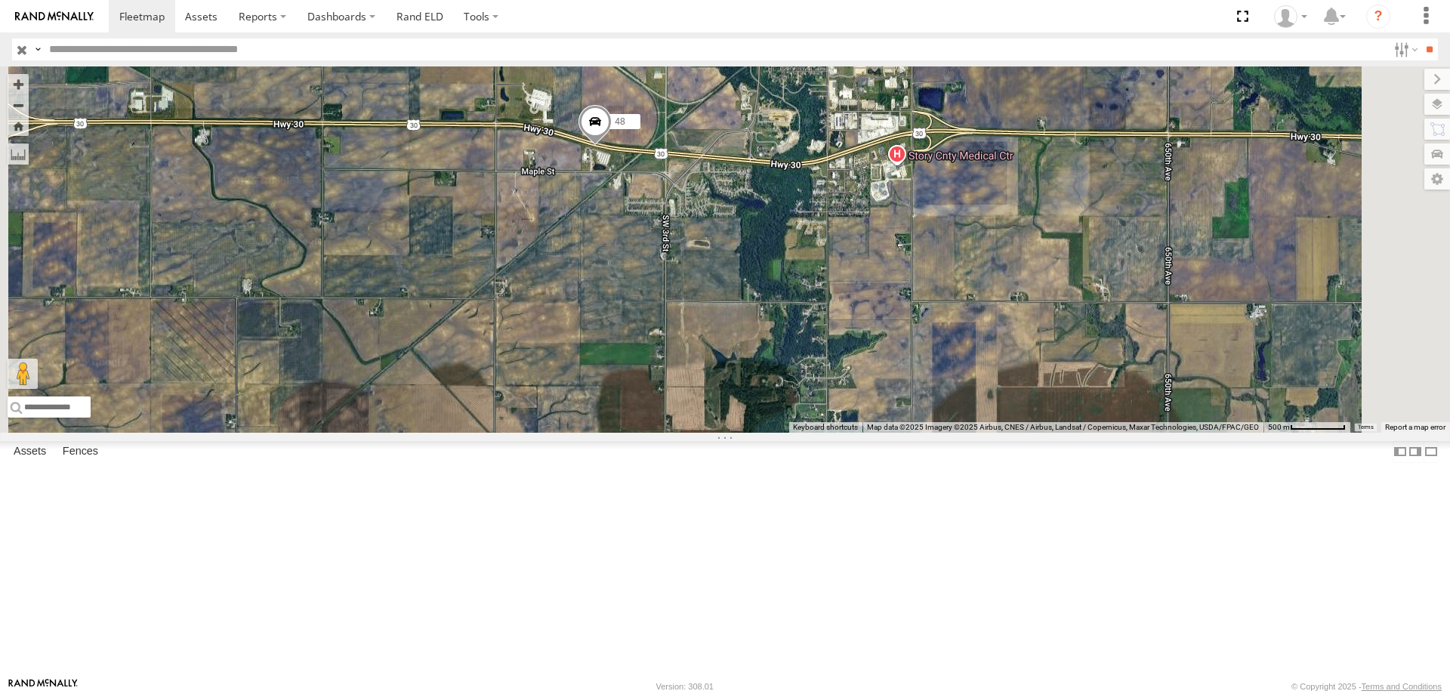
click at [612, 146] on span at bounding box center [594, 125] width 33 height 41
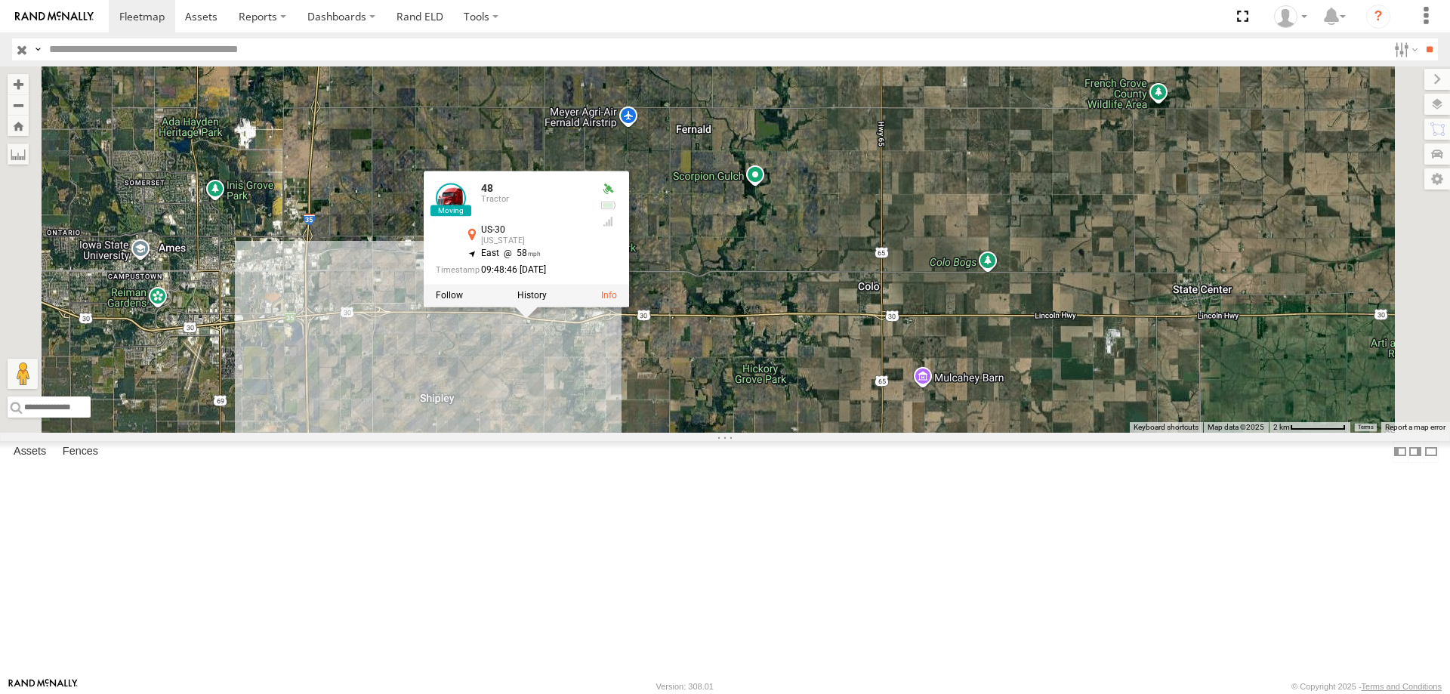
click at [902, 250] on div "48 47 46 49 597 587 545 48 Tractor US-30 [US_STATE] 42.0069 , -93.47088 East 58…" at bounding box center [725, 249] width 1450 height 366
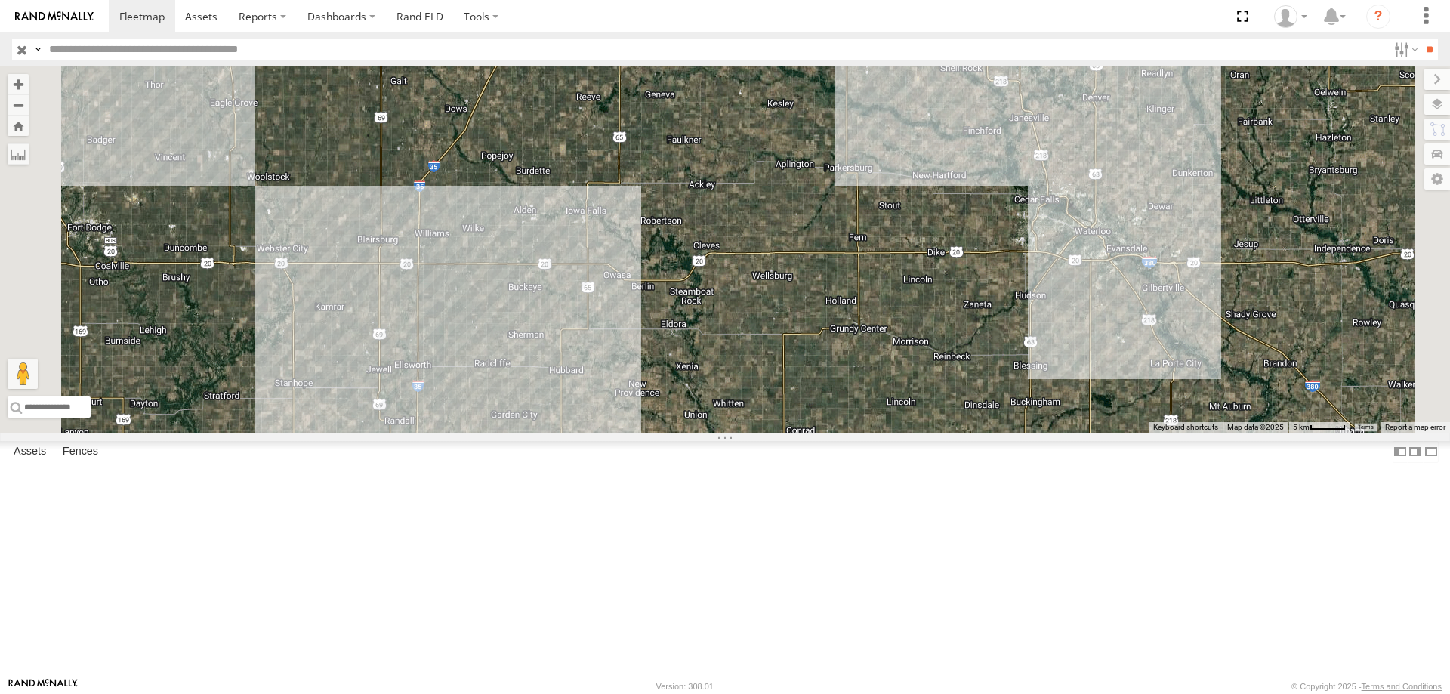
drag, startPoint x: 833, startPoint y: 216, endPoint x: 767, endPoint y: 455, distance: 247.7
click at [767, 433] on div "48 47 46 49 597 587 545" at bounding box center [725, 249] width 1450 height 366
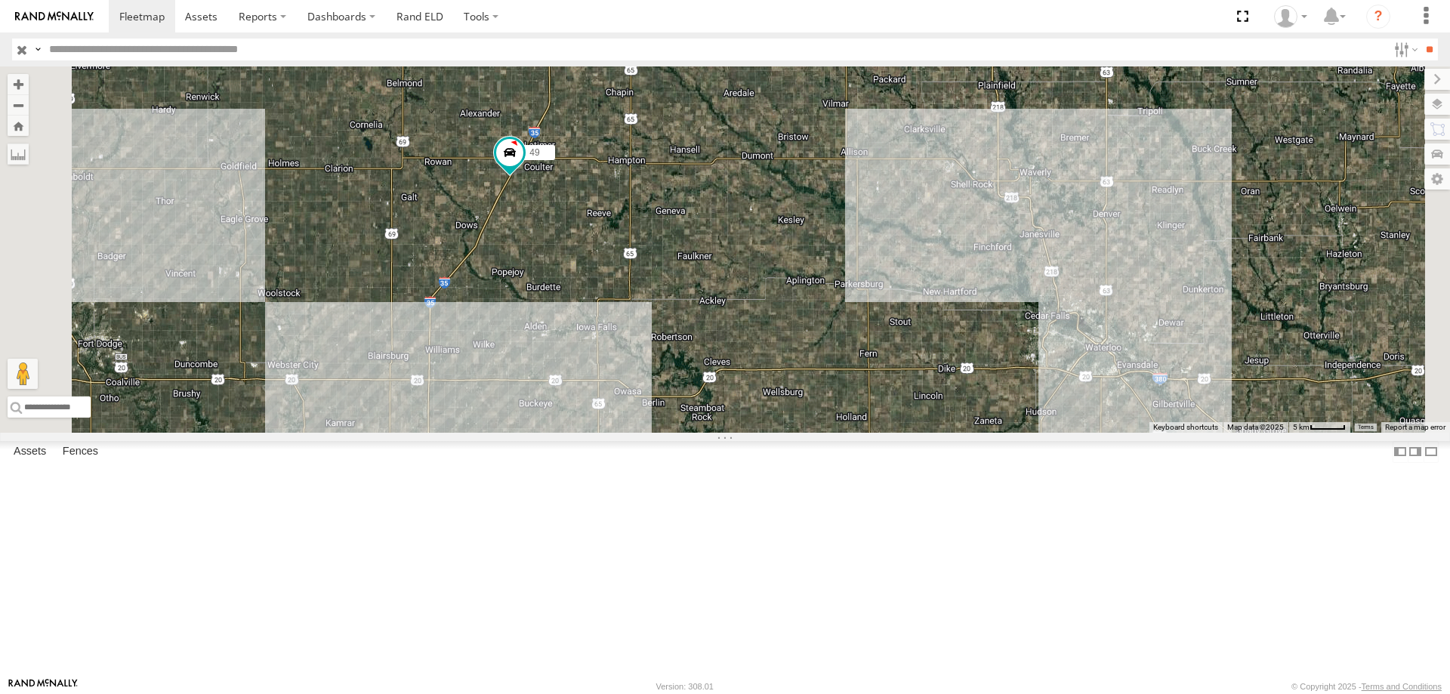
drag, startPoint x: 825, startPoint y: 361, endPoint x: 831, endPoint y: 380, distance: 19.6
click at [831, 380] on div "48 47 46 49 597 587 545" at bounding box center [725, 249] width 1450 height 366
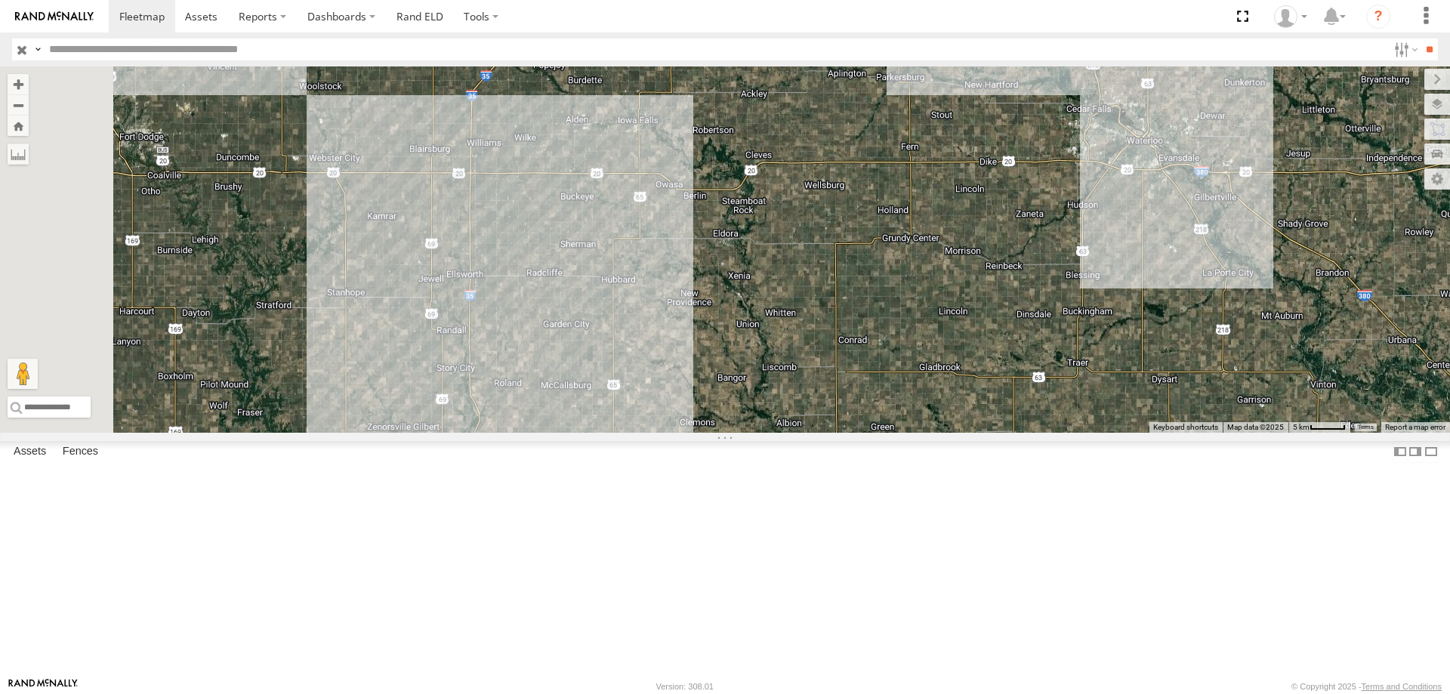
drag, startPoint x: 728, startPoint y: 461, endPoint x: 765, endPoint y: 242, distance: 221.4
click at [765, 242] on div "48 47 46 49 597 587 545" at bounding box center [725, 249] width 1450 height 366
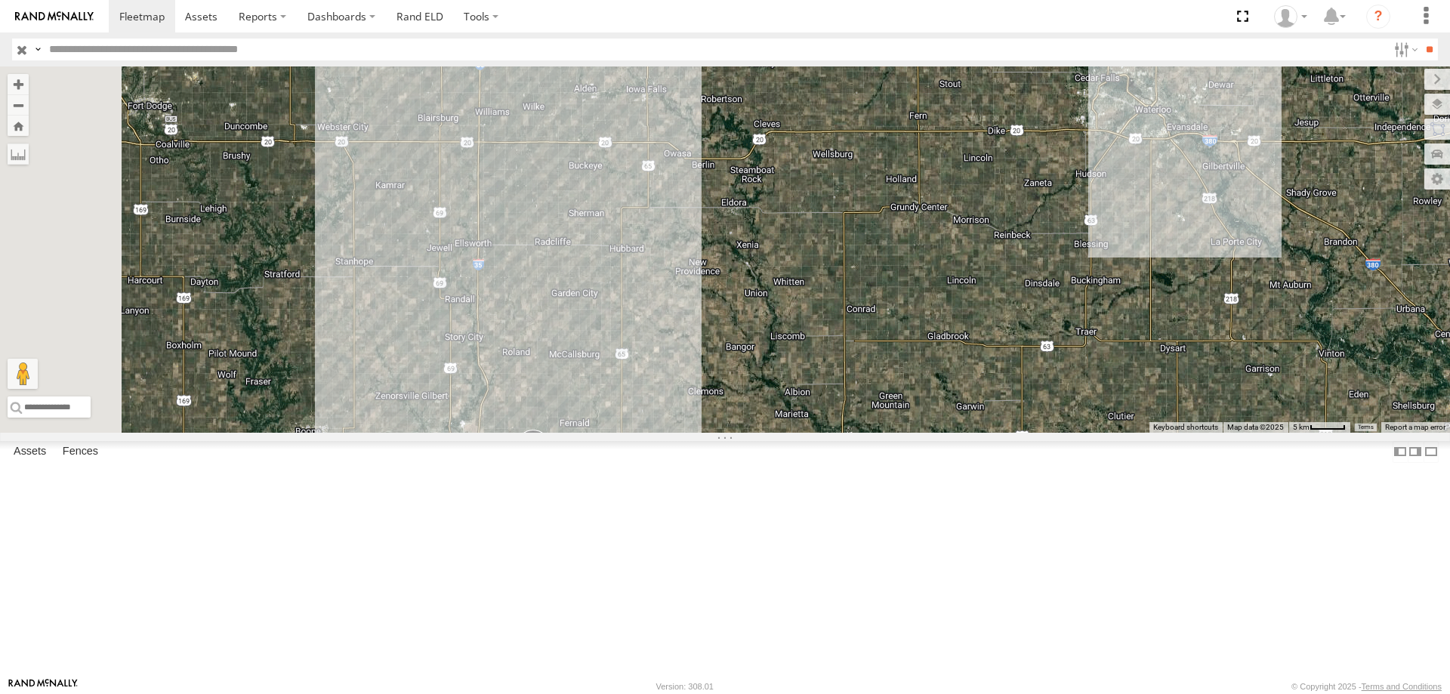
drag, startPoint x: 760, startPoint y: 501, endPoint x: 779, endPoint y: 431, distance: 71.8
click at [779, 432] on div "48 47 46 49 597 587 545" at bounding box center [725, 249] width 1450 height 366
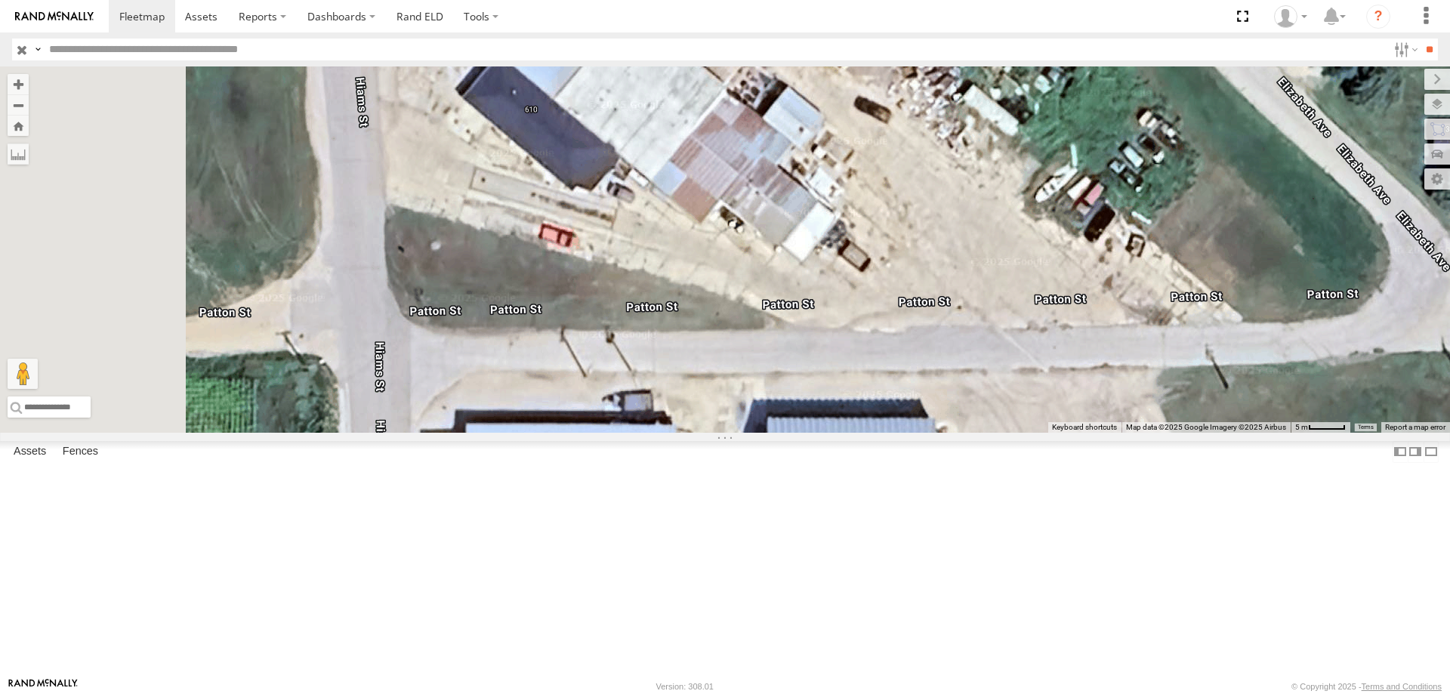
drag, startPoint x: 975, startPoint y: 418, endPoint x: 1001, endPoint y: 384, distance: 43.1
click at [1001, 384] on div "48 47 46 49 597 587 545" at bounding box center [725, 249] width 1450 height 366
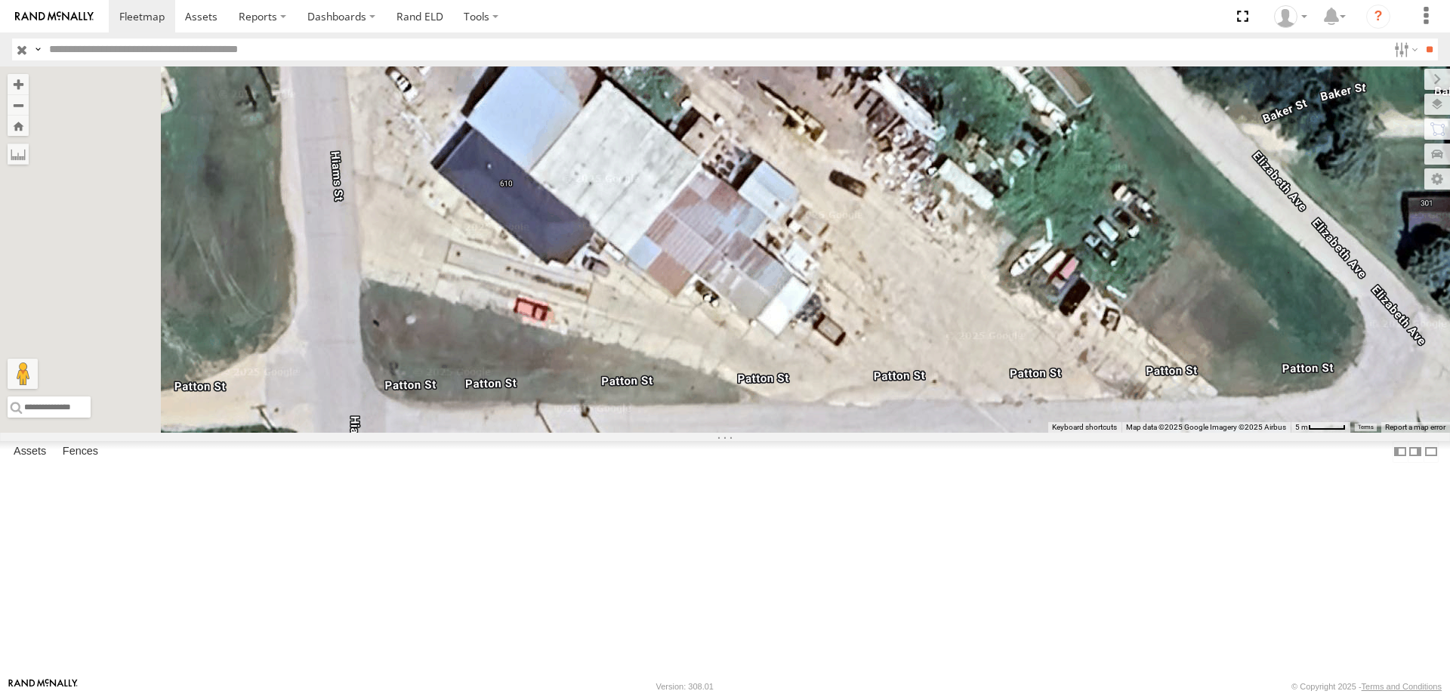
drag, startPoint x: 956, startPoint y: 430, endPoint x: 927, endPoint y: 509, distance: 83.6
click at [927, 433] on div "48 47 46 49 597 587 545" at bounding box center [725, 249] width 1450 height 366
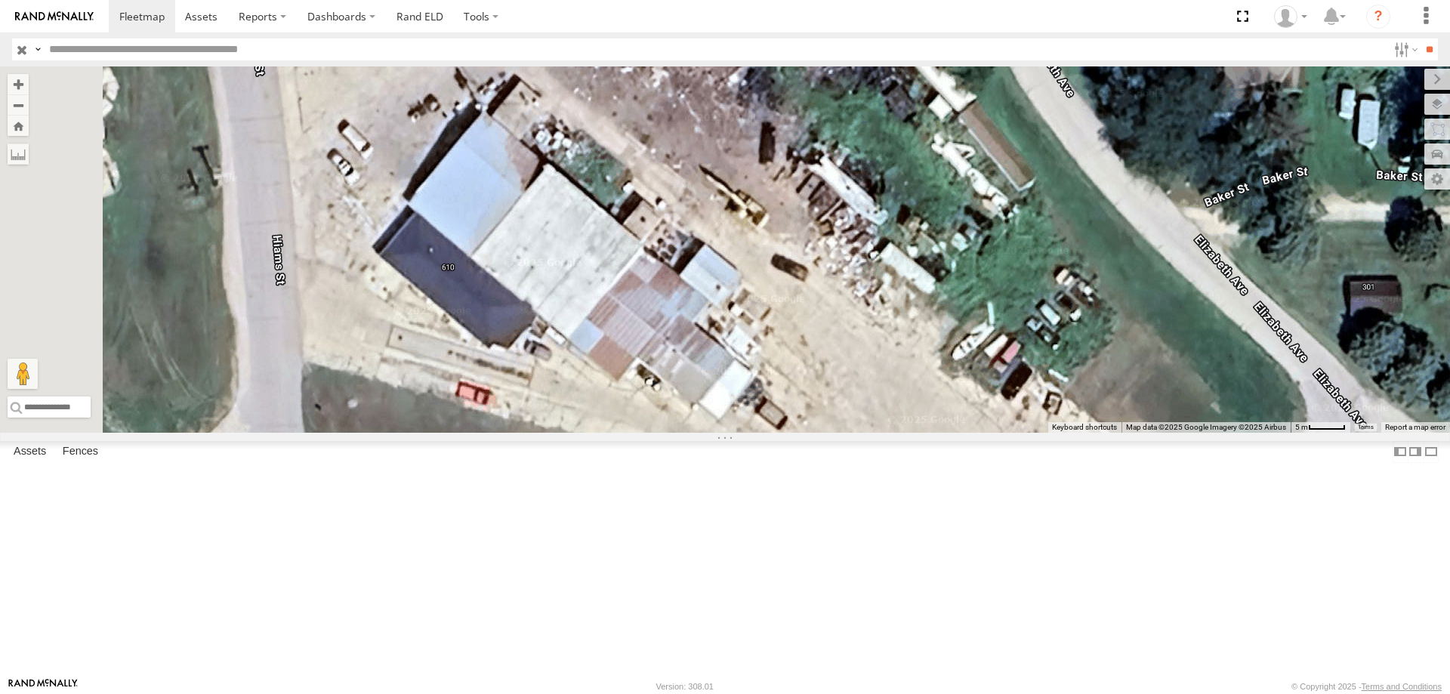
drag, startPoint x: 812, startPoint y: 338, endPoint x: 755, endPoint y: 420, distance: 99.9
click at [755, 420] on div at bounding box center [725, 249] width 1450 height 366
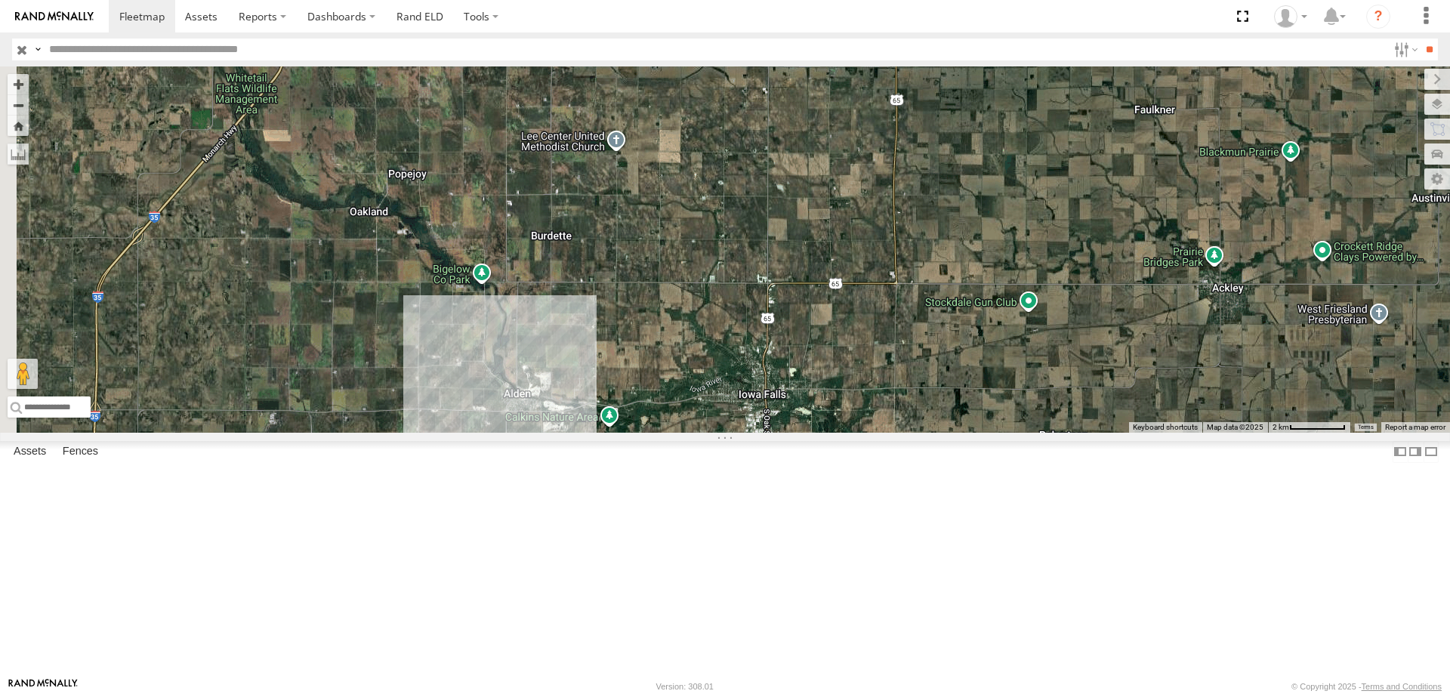
drag, startPoint x: 542, startPoint y: 378, endPoint x: 856, endPoint y: 480, distance: 329.6
click at [856, 433] on div "49 48 47 46 597 587 545" at bounding box center [725, 249] width 1450 height 366
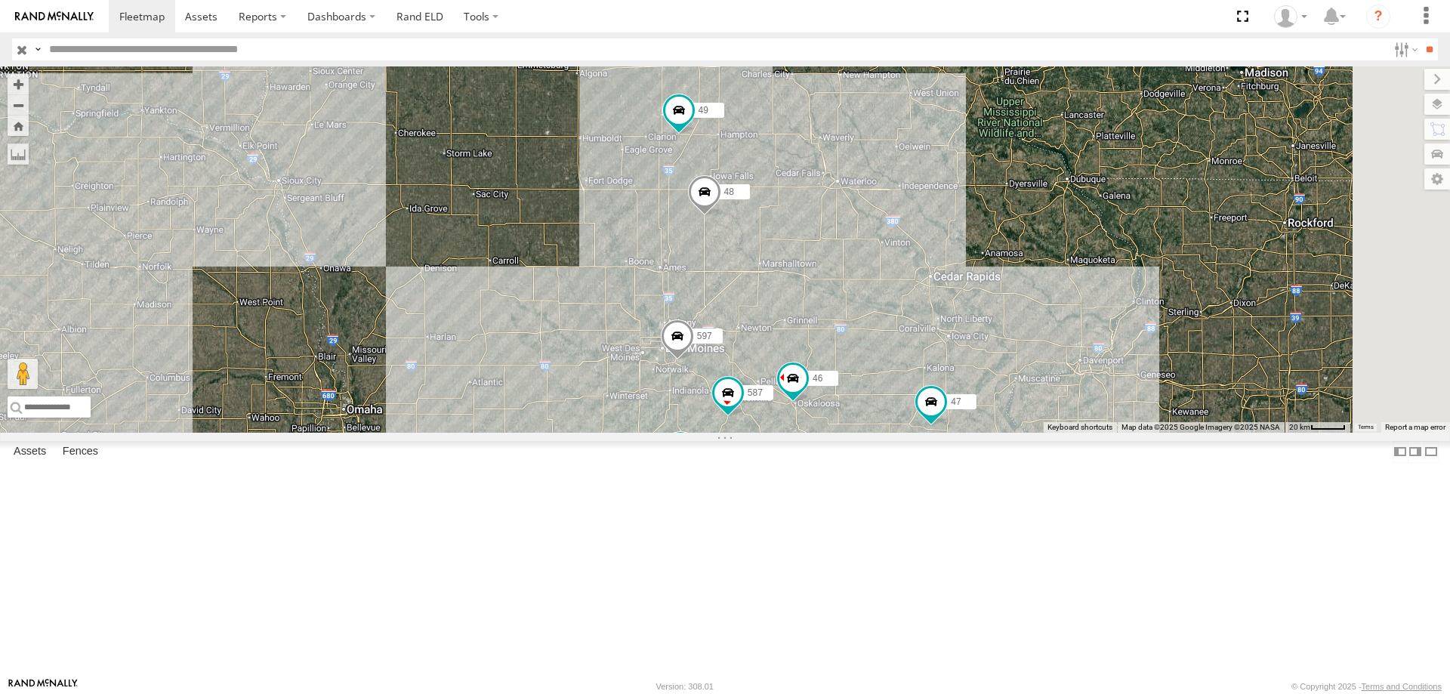
drag, startPoint x: 1007, startPoint y: 534, endPoint x: 940, endPoint y: 371, distance: 176.4
click at [940, 371] on div "49 48 47 46 597 587 545" at bounding box center [725, 249] width 1450 height 366
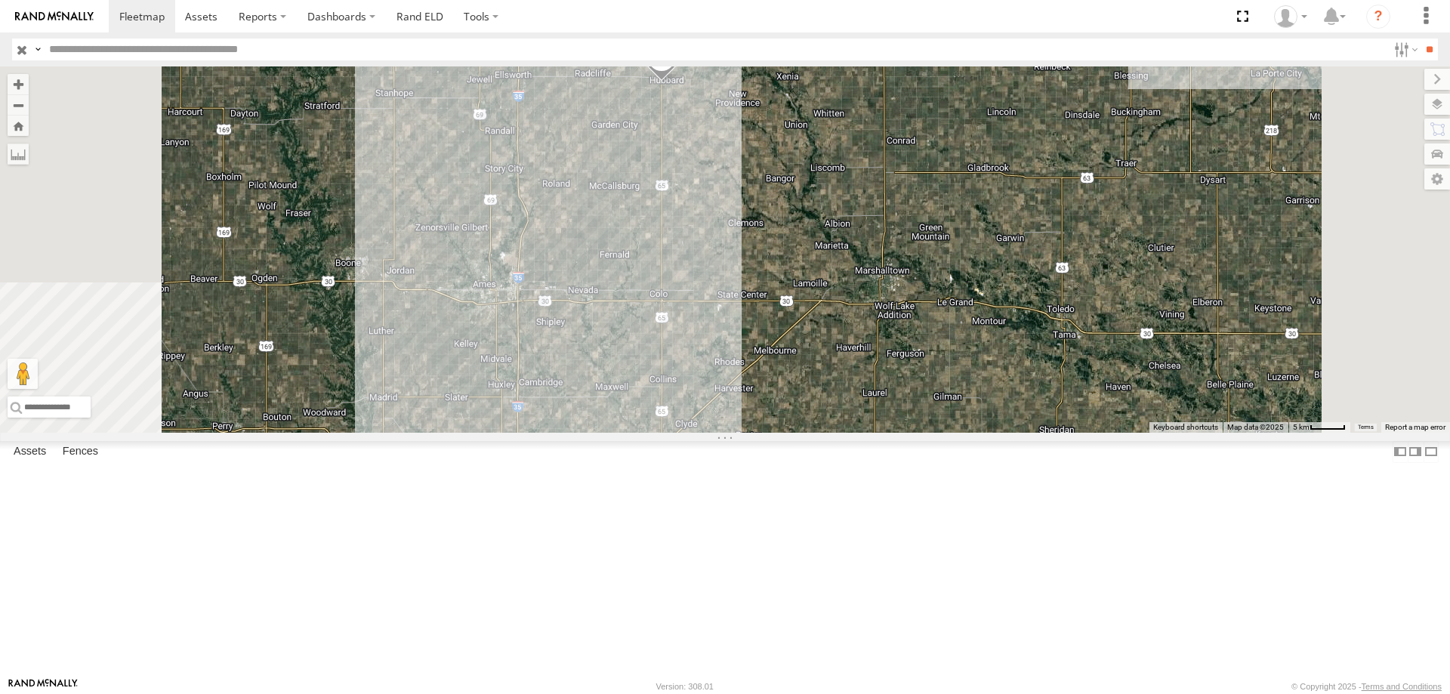
drag, startPoint x: 852, startPoint y: 230, endPoint x: 867, endPoint y: 325, distance: 96.3
click at [867, 325] on div "49 48 47 46 597 587 545" at bounding box center [725, 249] width 1450 height 366
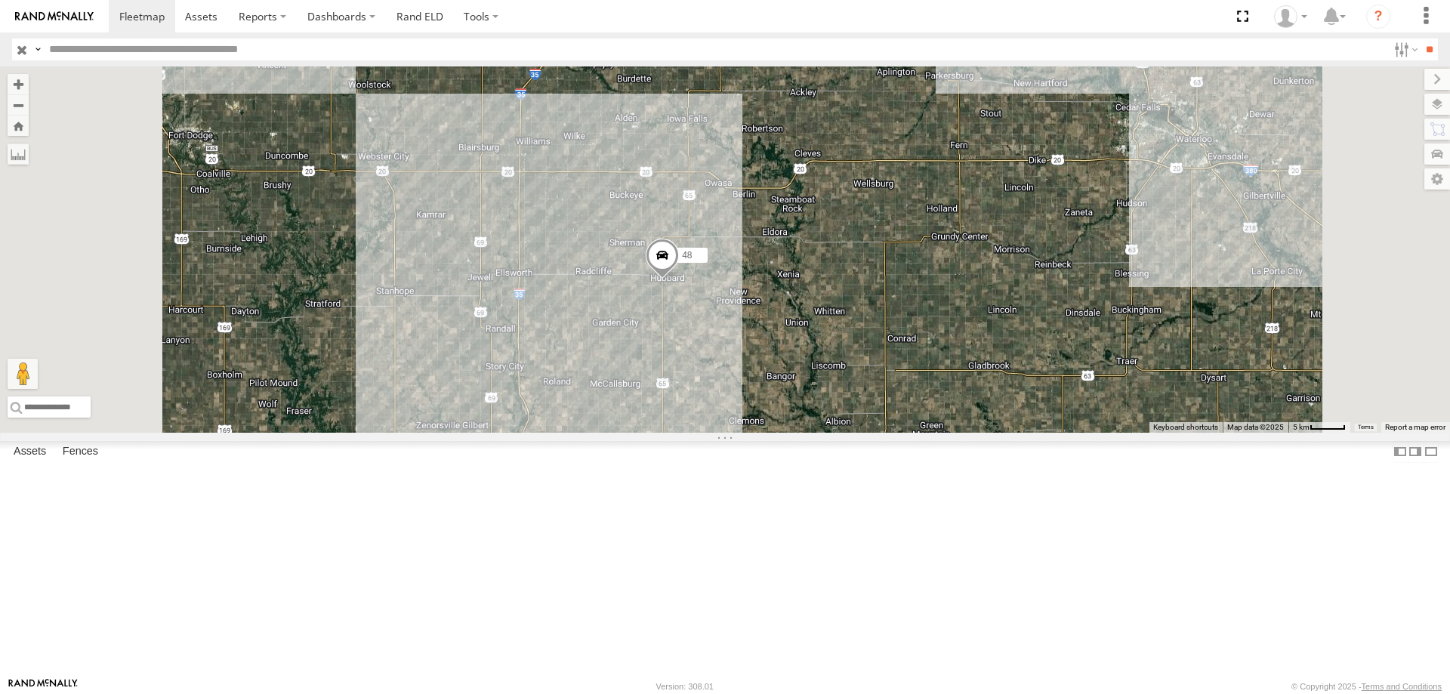
drag, startPoint x: 850, startPoint y: 298, endPoint x: 850, endPoint y: 473, distance: 176.0
click at [850, 433] on div "49 48 47 46 597 587 545" at bounding box center [725, 249] width 1450 height 366
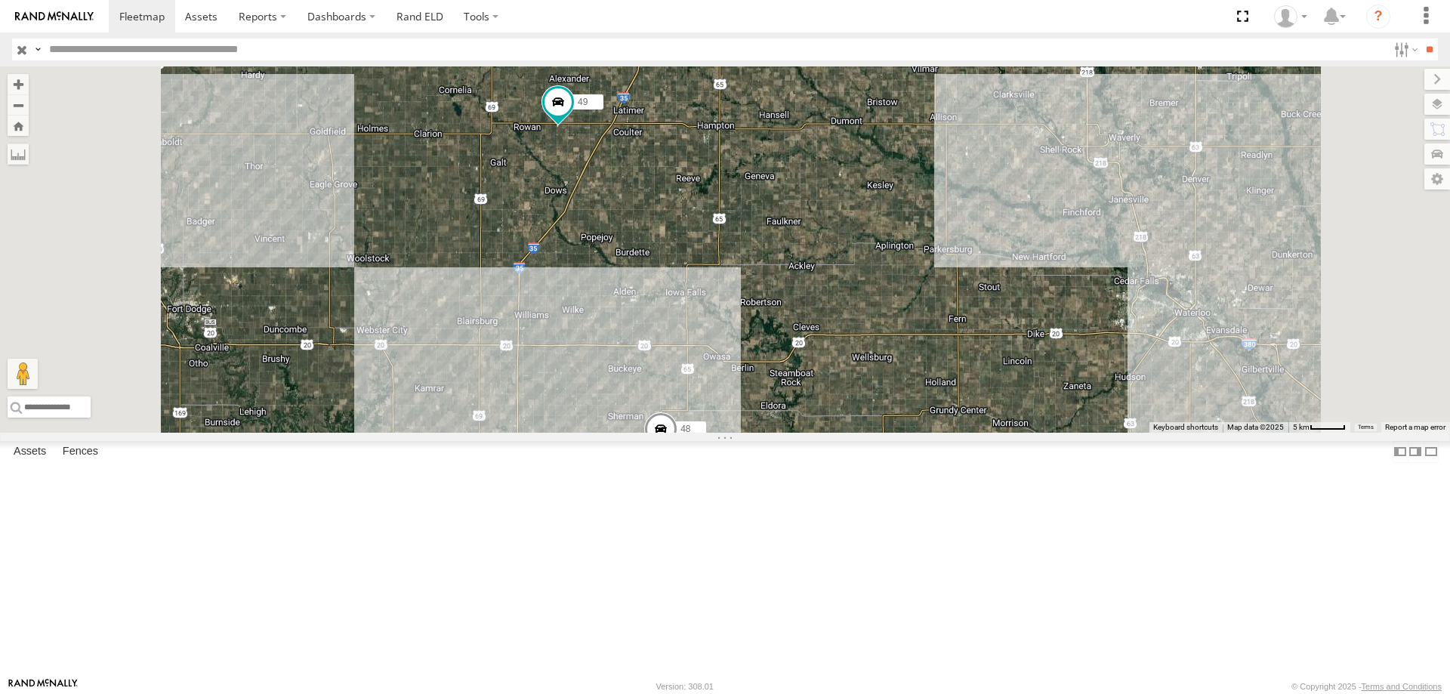
drag, startPoint x: 753, startPoint y: 287, endPoint x: 751, endPoint y: 508, distance: 221.3
click at [751, 433] on div "49 48 47 46 597 587 545" at bounding box center [725, 249] width 1450 height 366
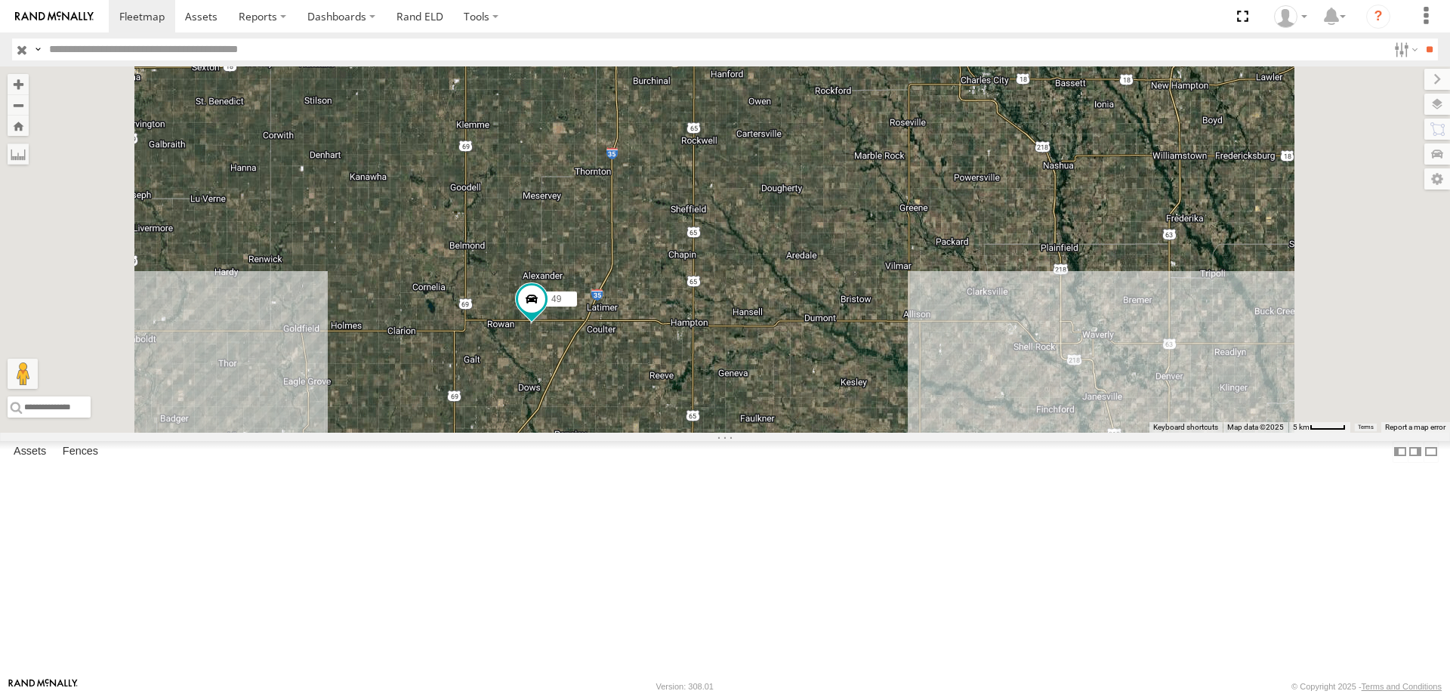
drag, startPoint x: 755, startPoint y: 325, endPoint x: 729, endPoint y: 535, distance: 210.8
click at [729, 433] on div "49 48 47 46 597 587 545" at bounding box center [725, 249] width 1450 height 366
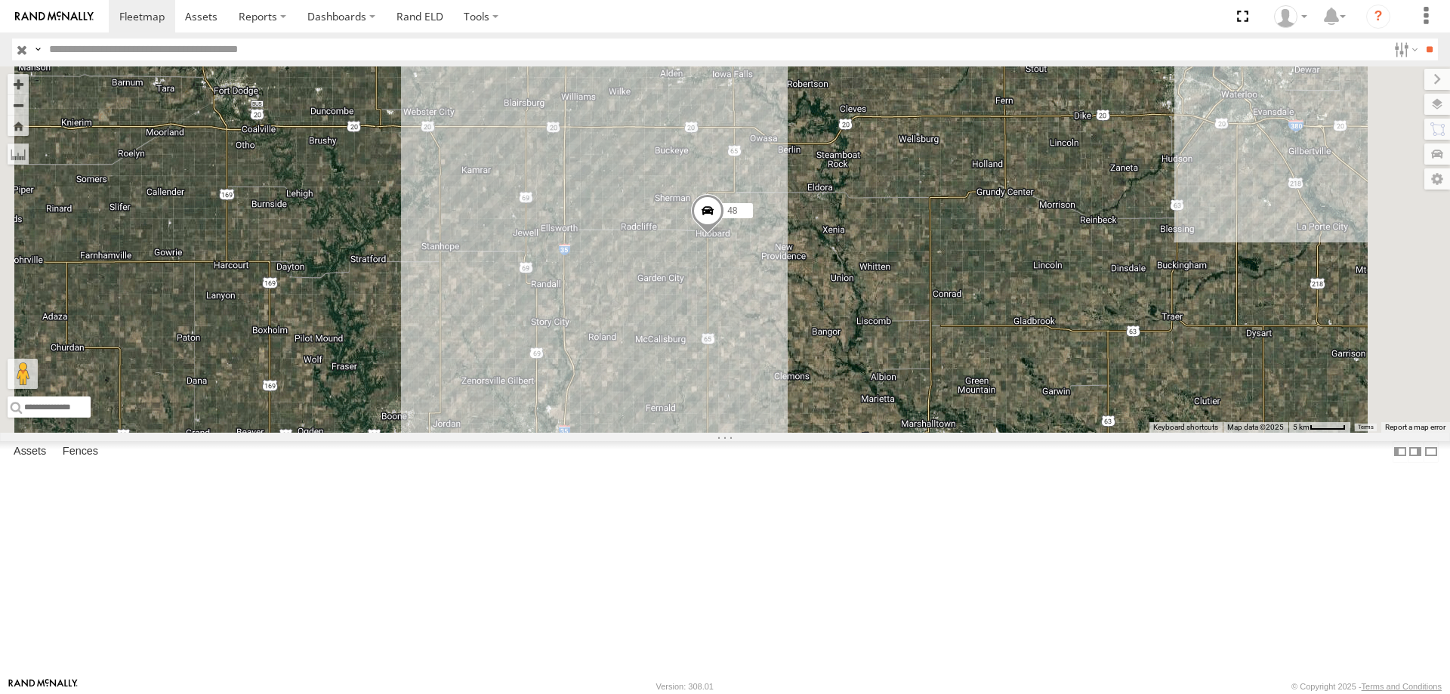
drag, startPoint x: 723, startPoint y: 547, endPoint x: 796, endPoint y: 130, distance: 423.2
click at [796, 130] on div "49 48 47 46 597 587 545" at bounding box center [725, 249] width 1450 height 366
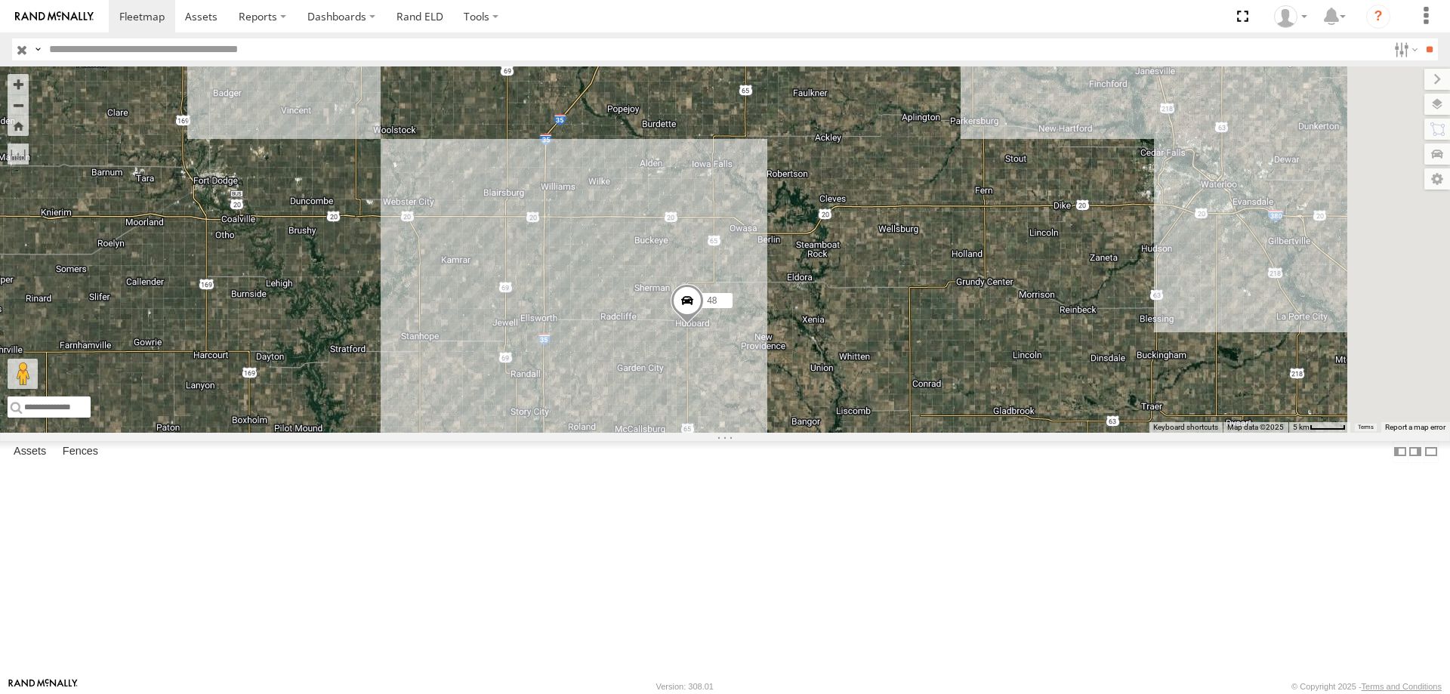
drag, startPoint x: 768, startPoint y: 319, endPoint x: 739, endPoint y: 435, distance: 119.1
click at [739, 433] on div "49 48 47 46 597 587 545" at bounding box center [725, 249] width 1450 height 366
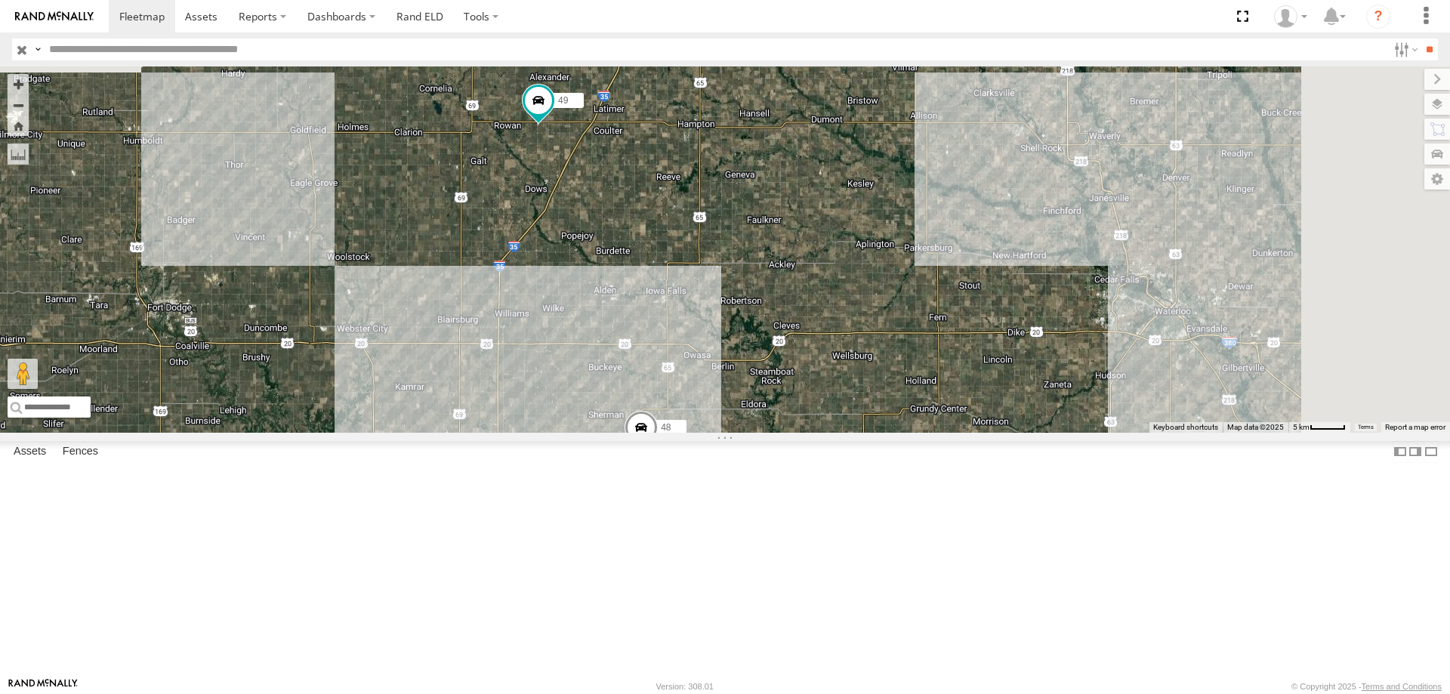
drag, startPoint x: 865, startPoint y: 213, endPoint x: 816, endPoint y: 352, distance: 147.4
click at [816, 352] on div "49 48 47 46 597 587 545" at bounding box center [725, 249] width 1450 height 366
